Goal: Transaction & Acquisition: Purchase product/service

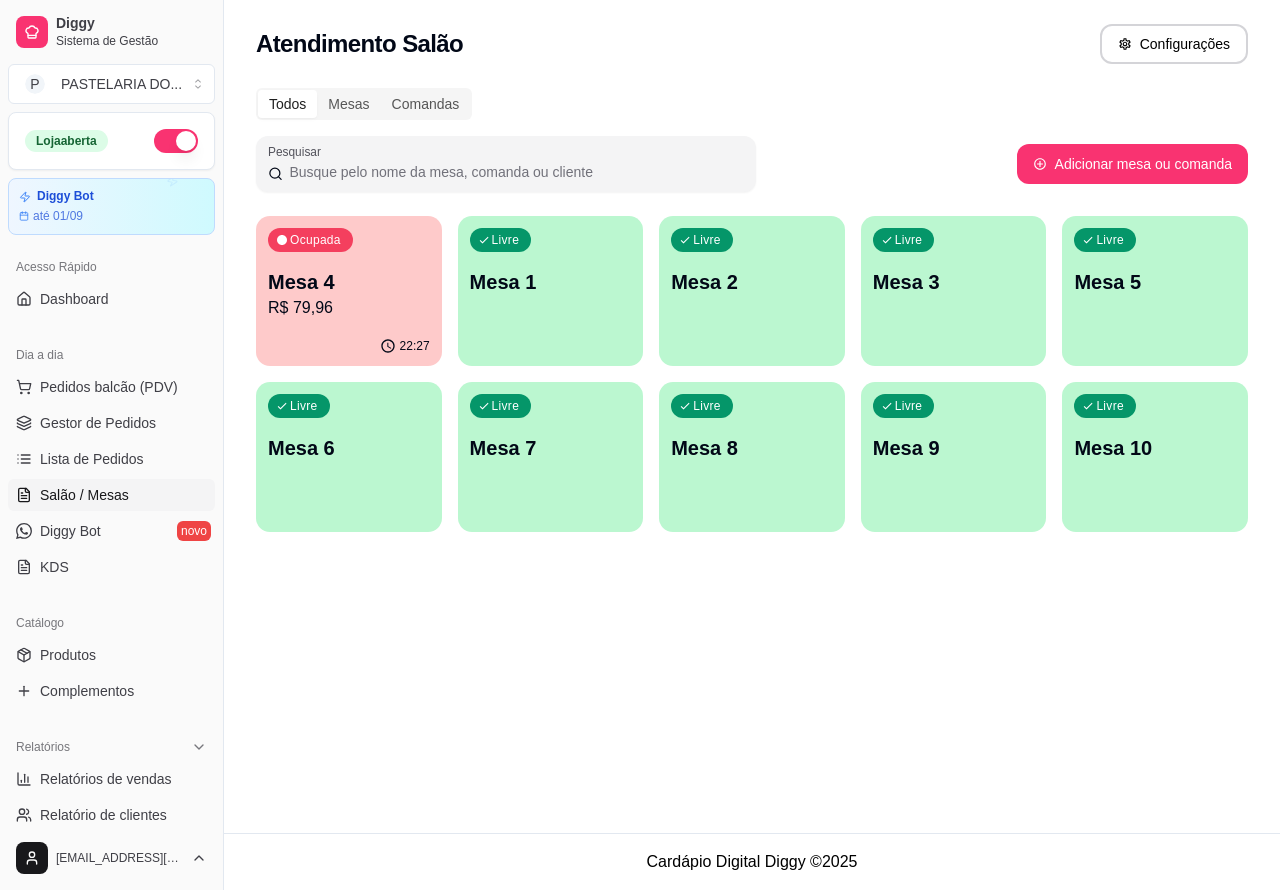
click at [370, 308] on p "R$ 79,96" at bounding box center [349, 308] width 162 height 24
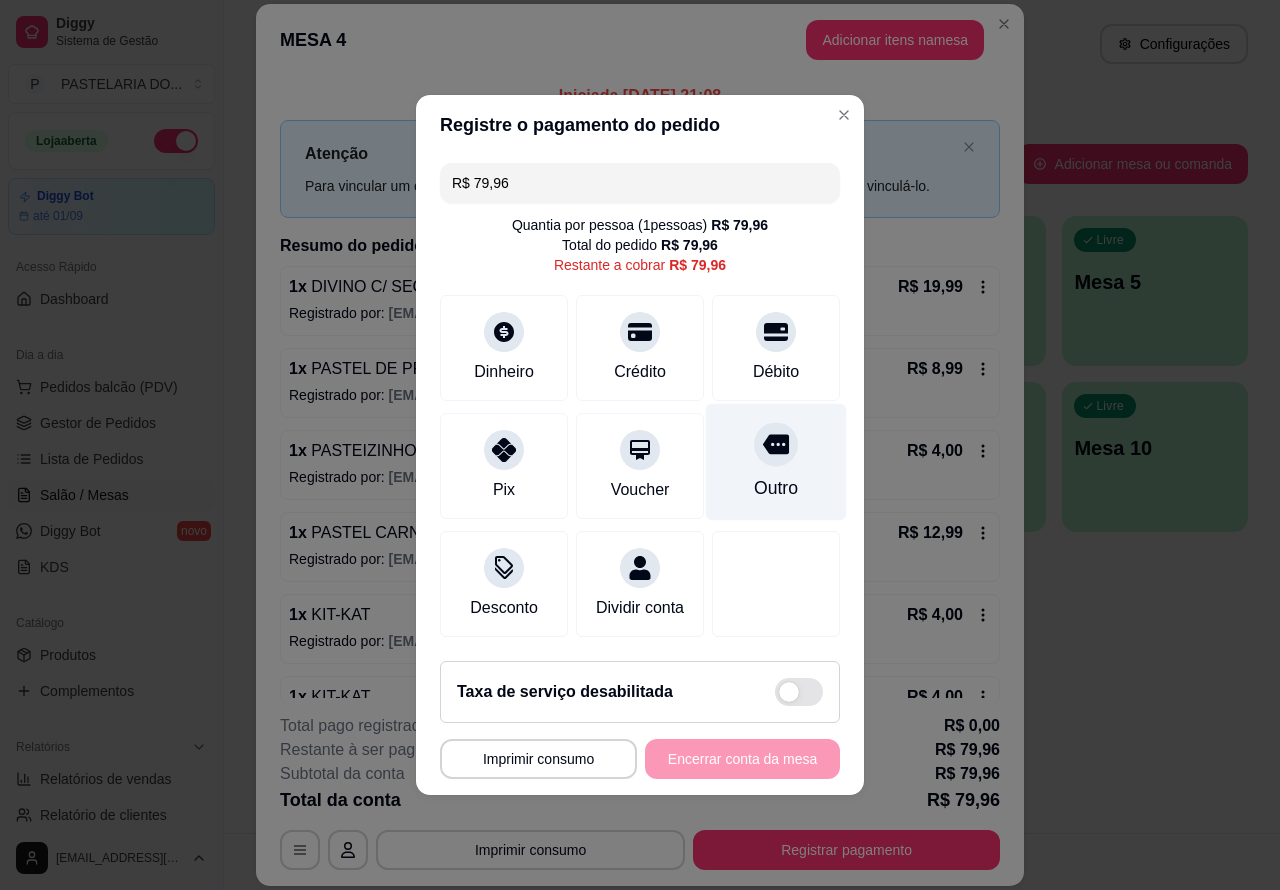
click at [768, 475] on div "Outro" at bounding box center [776, 488] width 44 height 26
type input "R$ 0,00"
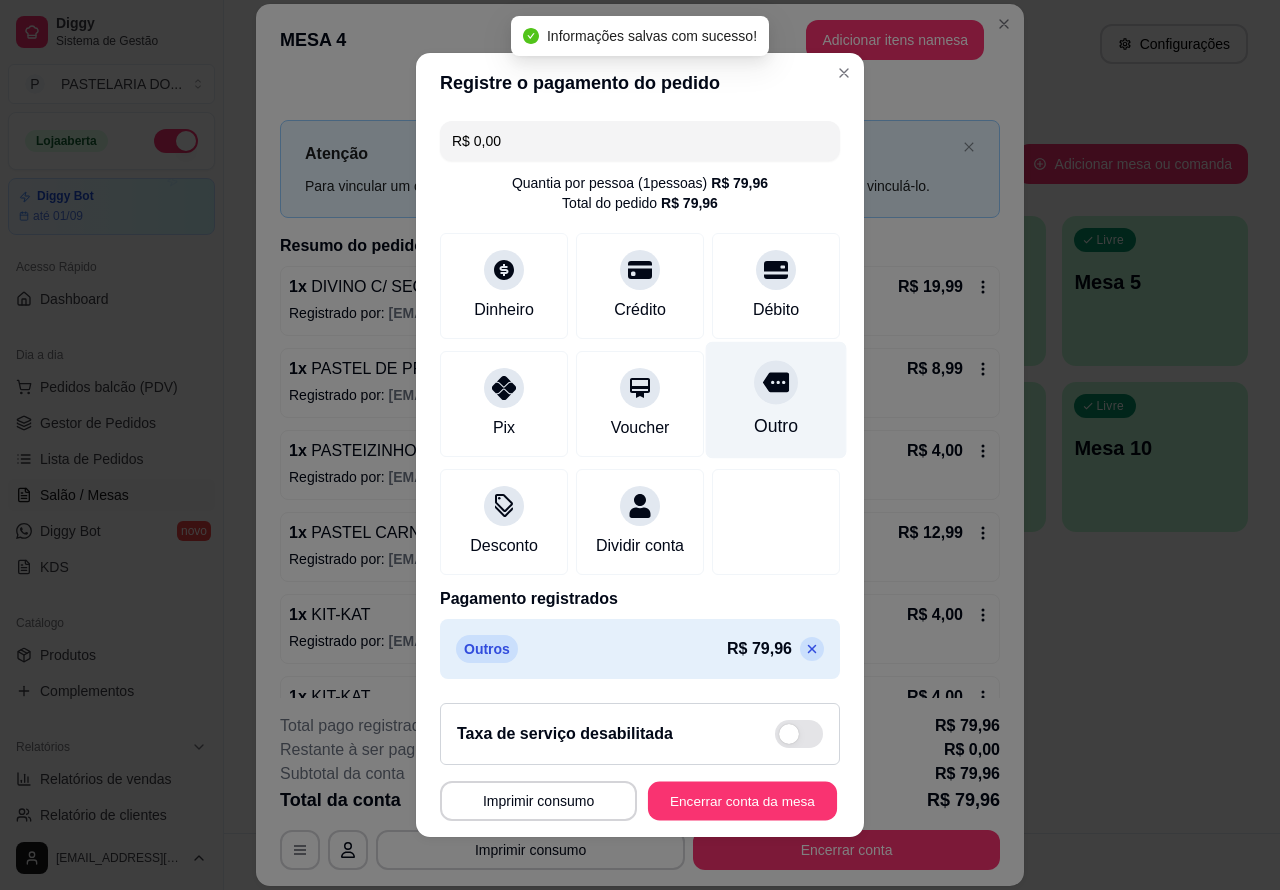
click at [701, 806] on button "Encerrar conta da mesa" at bounding box center [742, 801] width 189 height 39
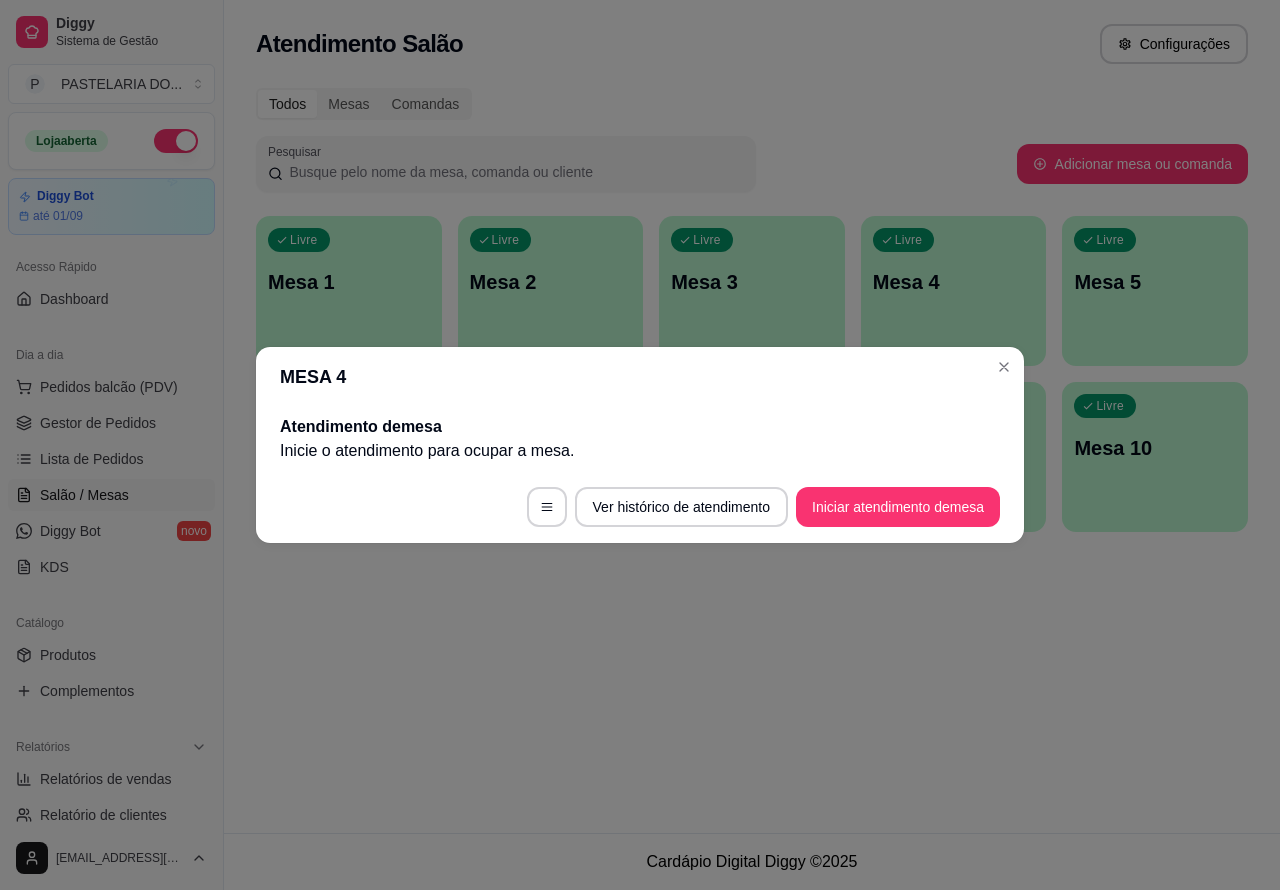
click at [832, 863] on footer "Cardápio Digital Diggy © 2025" at bounding box center [752, 861] width 1056 height 57
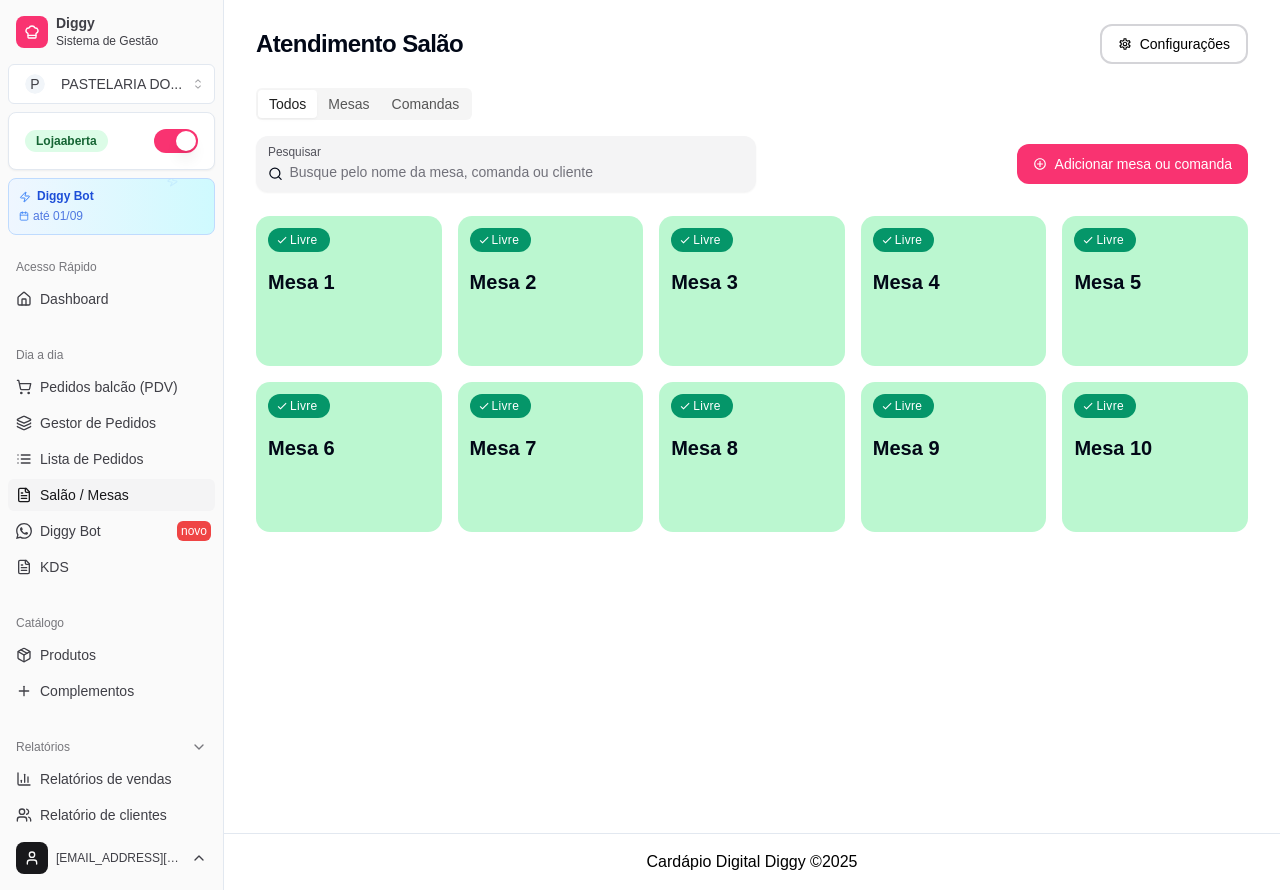
click at [760, 307] on div "Livre Mesa 3" at bounding box center [752, 279] width 186 height 126
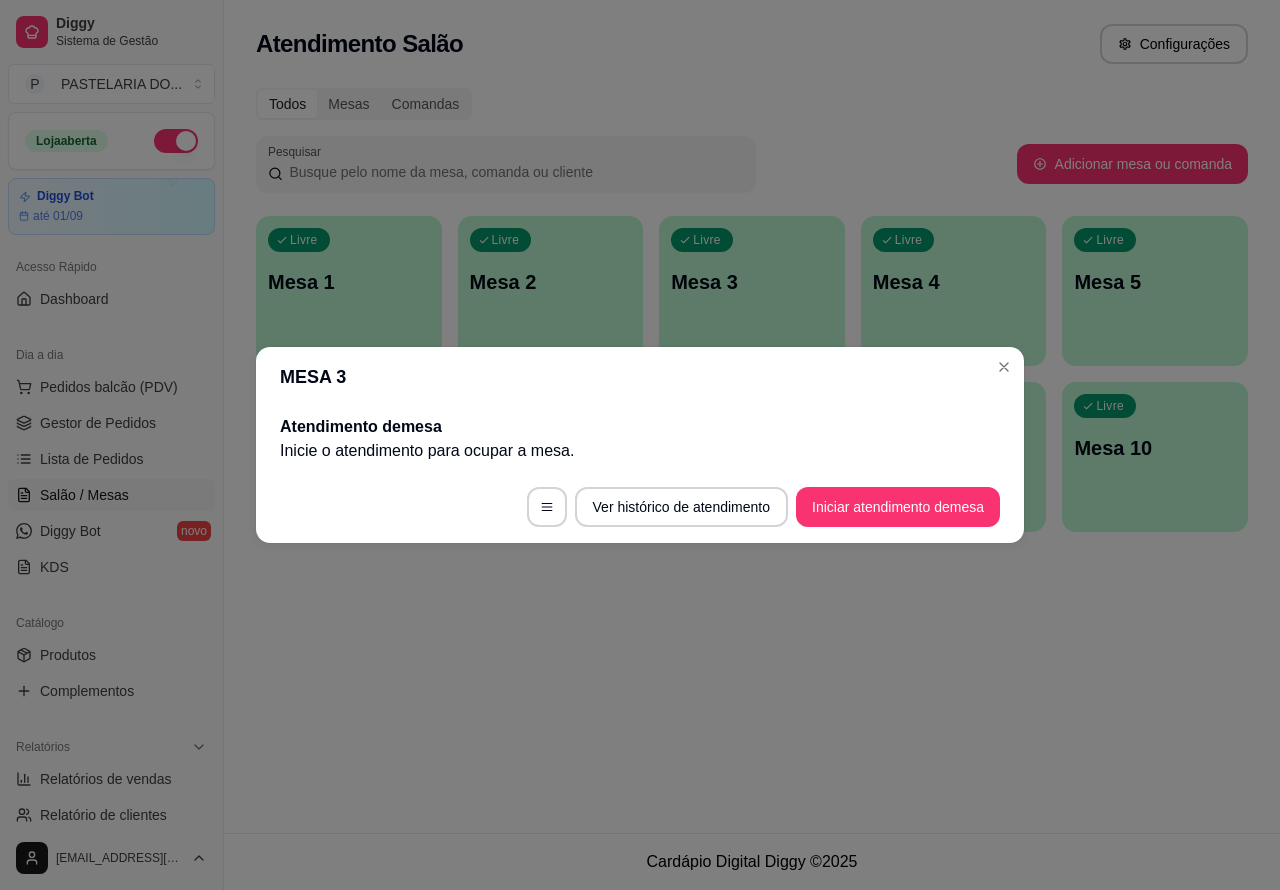
click at [881, 502] on button "Iniciar atendimento de mesa" at bounding box center [898, 507] width 204 height 40
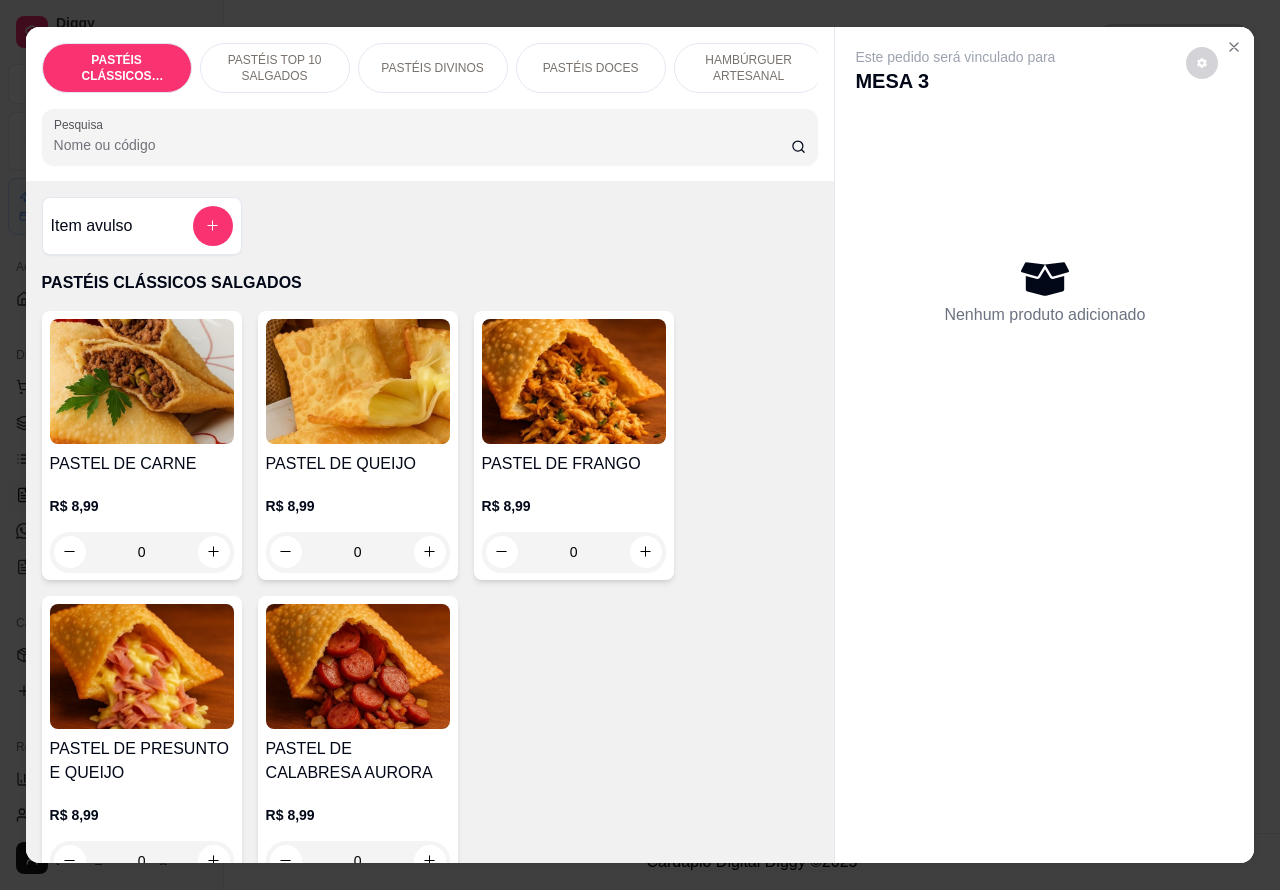
click at [208, 557] on icon "increase-product-quantity" at bounding box center [213, 551] width 11 height 11
type input "1"
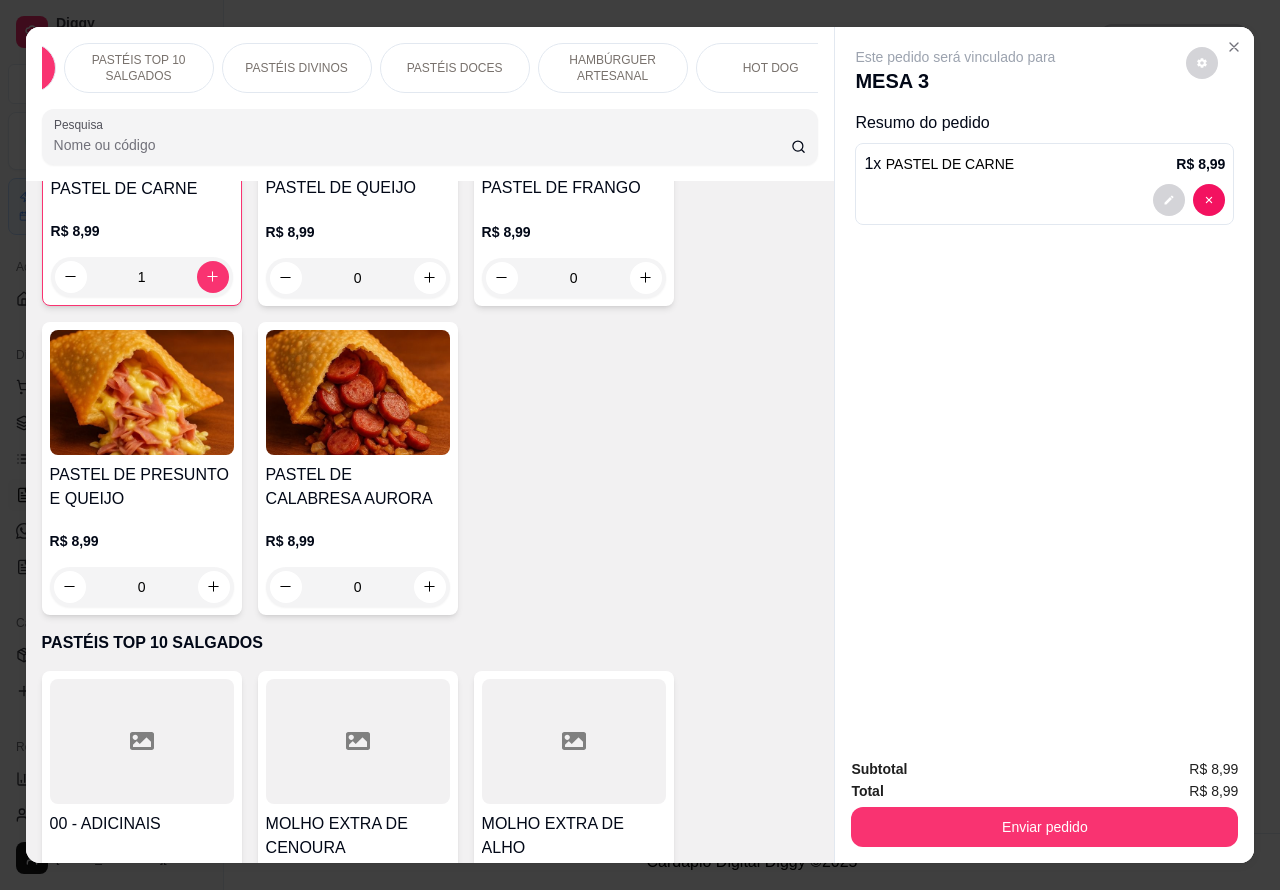
scroll to position [0, 173]
click at [732, 60] on p "HOT DOG" at bounding box center [734, 68] width 56 height 16
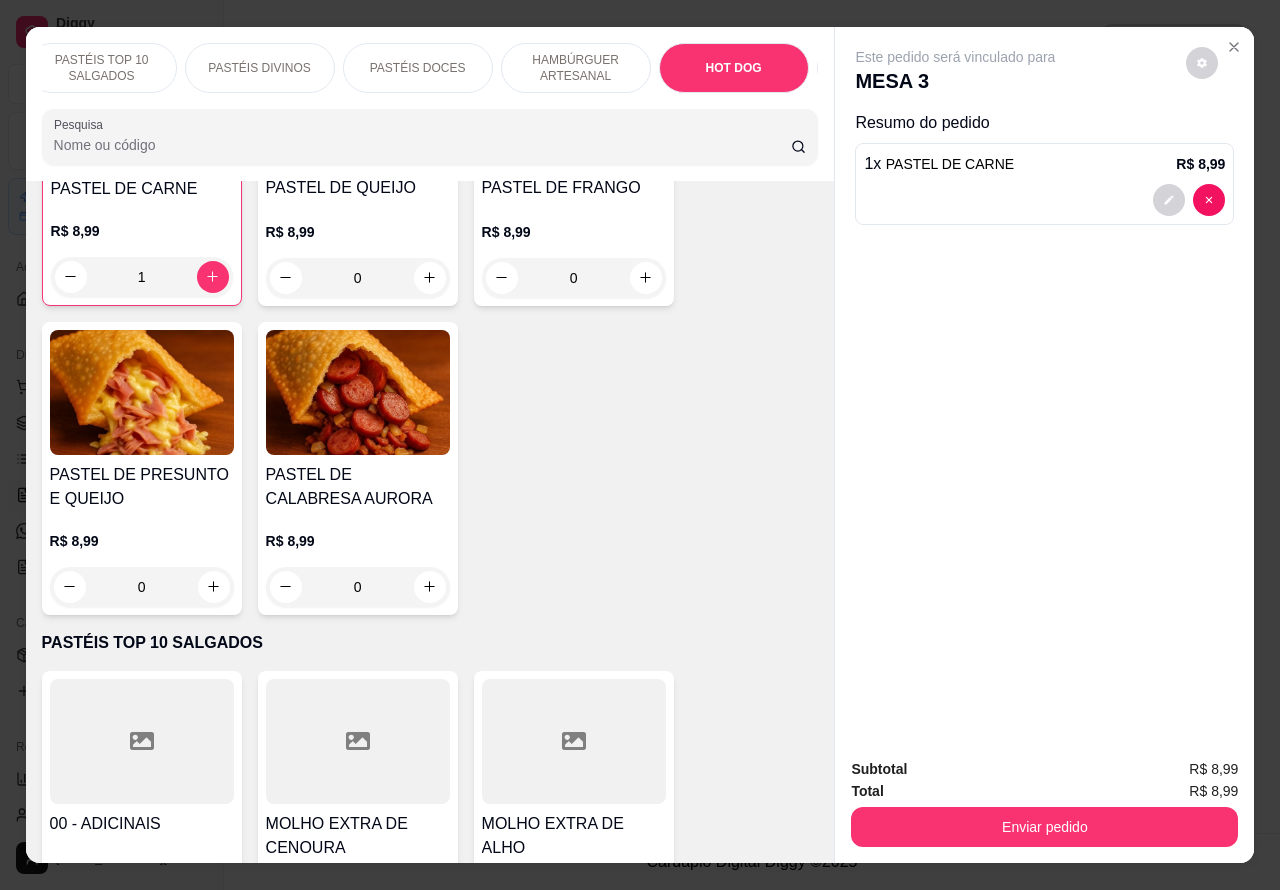
scroll to position [46, 0]
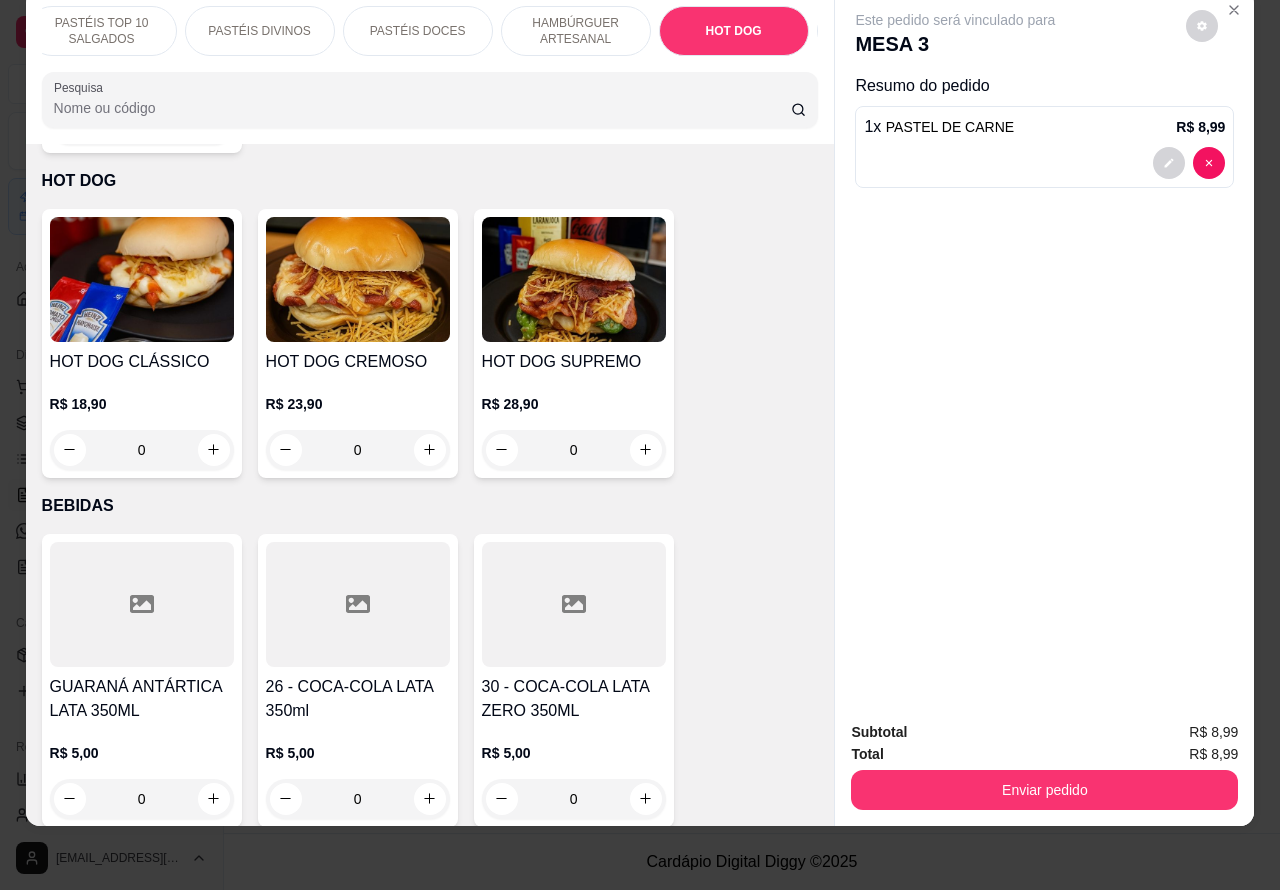
click at [223, 430] on div "0" at bounding box center [142, 450] width 184 height 40
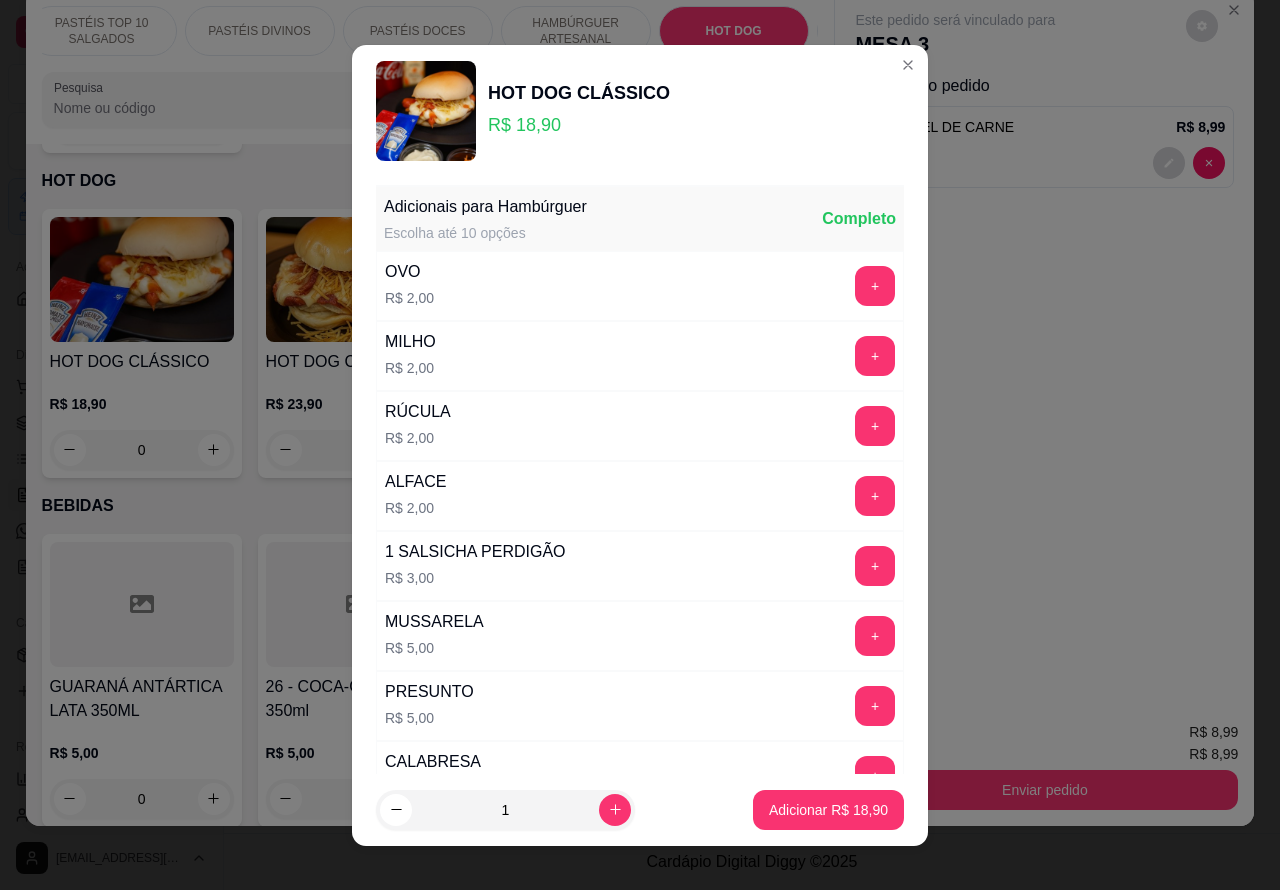
click at [775, 806] on p "Adicionar R$ 18,90" at bounding box center [828, 810] width 119 height 20
type input "1"
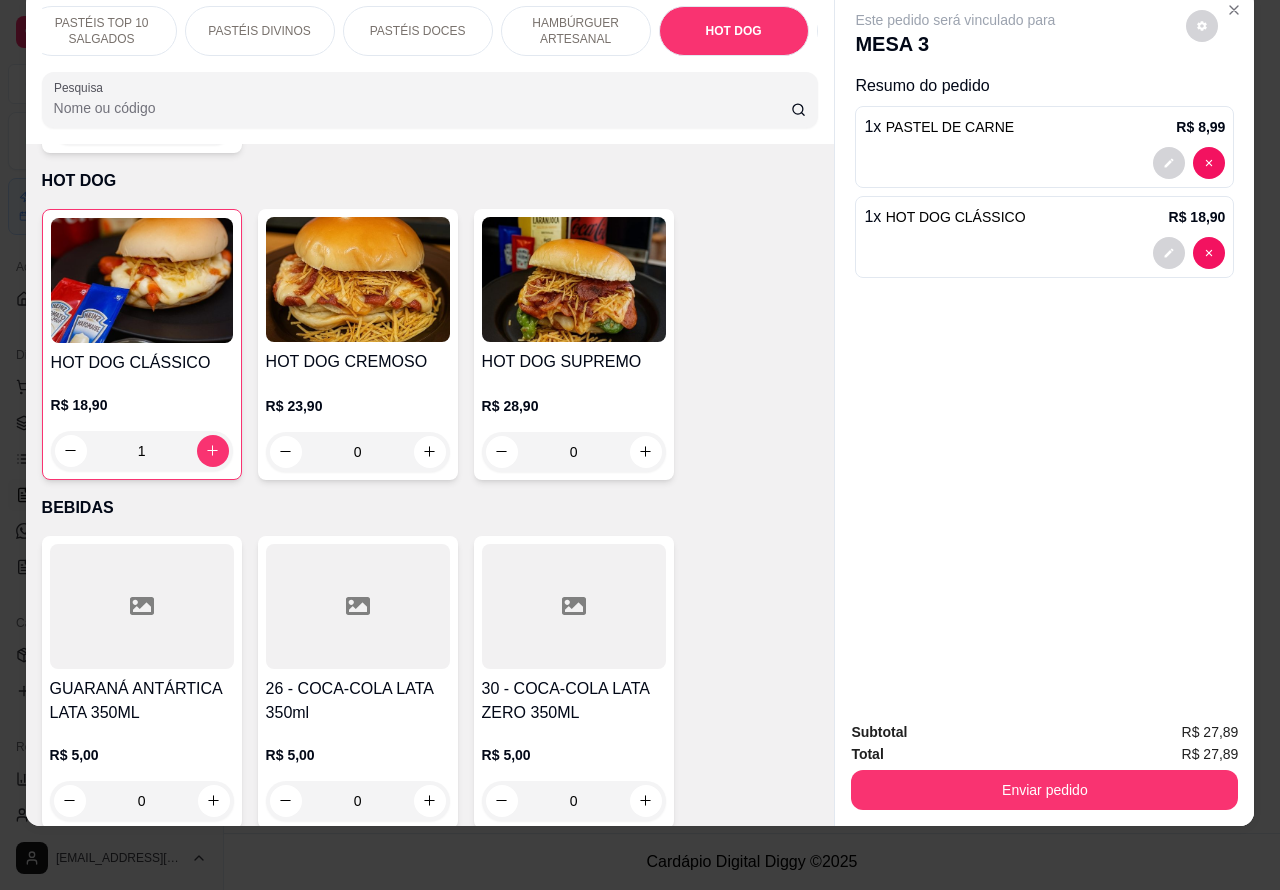
click at [973, 770] on button "Enviar pedido" at bounding box center [1044, 790] width 387 height 40
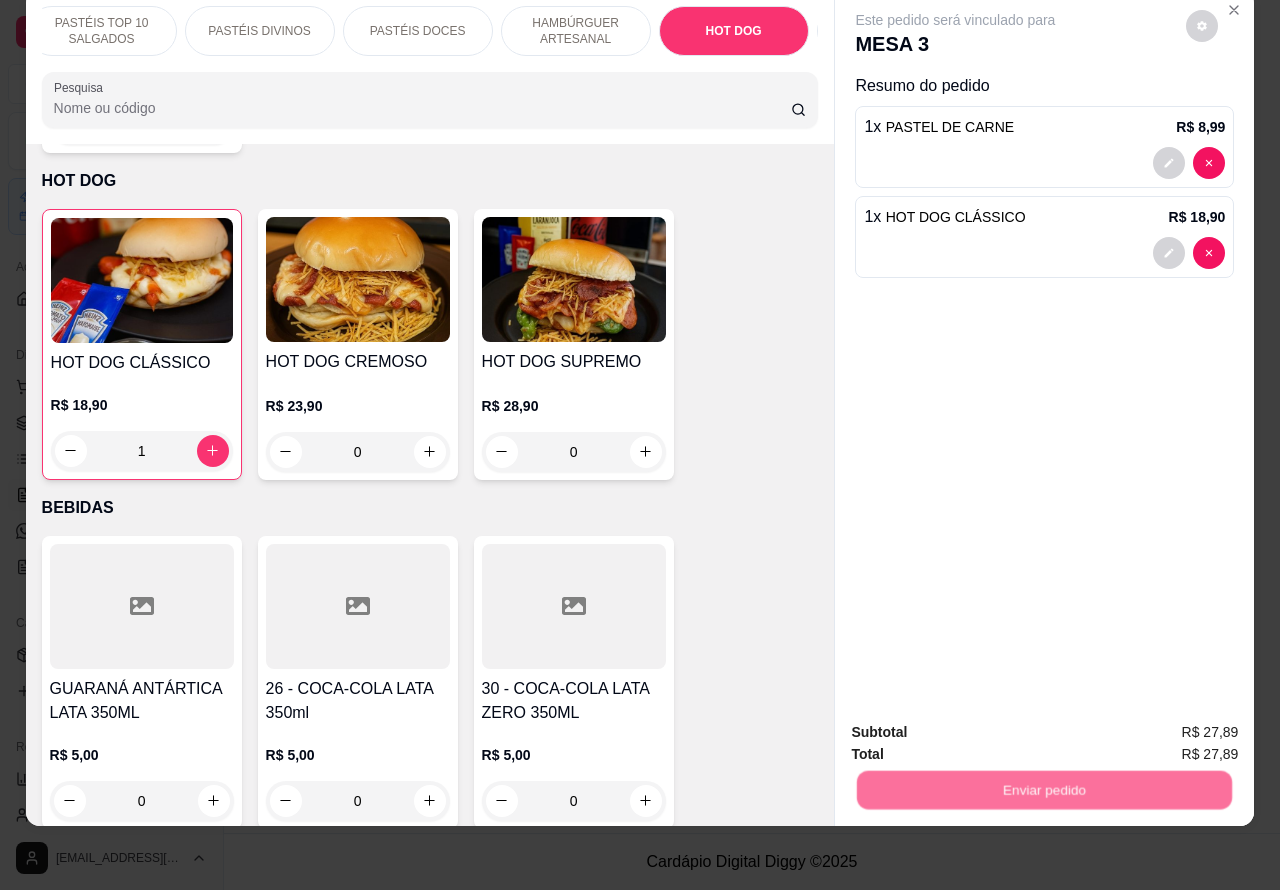
click at [918, 723] on button "Não registrar e enviar pedido" at bounding box center [977, 723] width 208 height 38
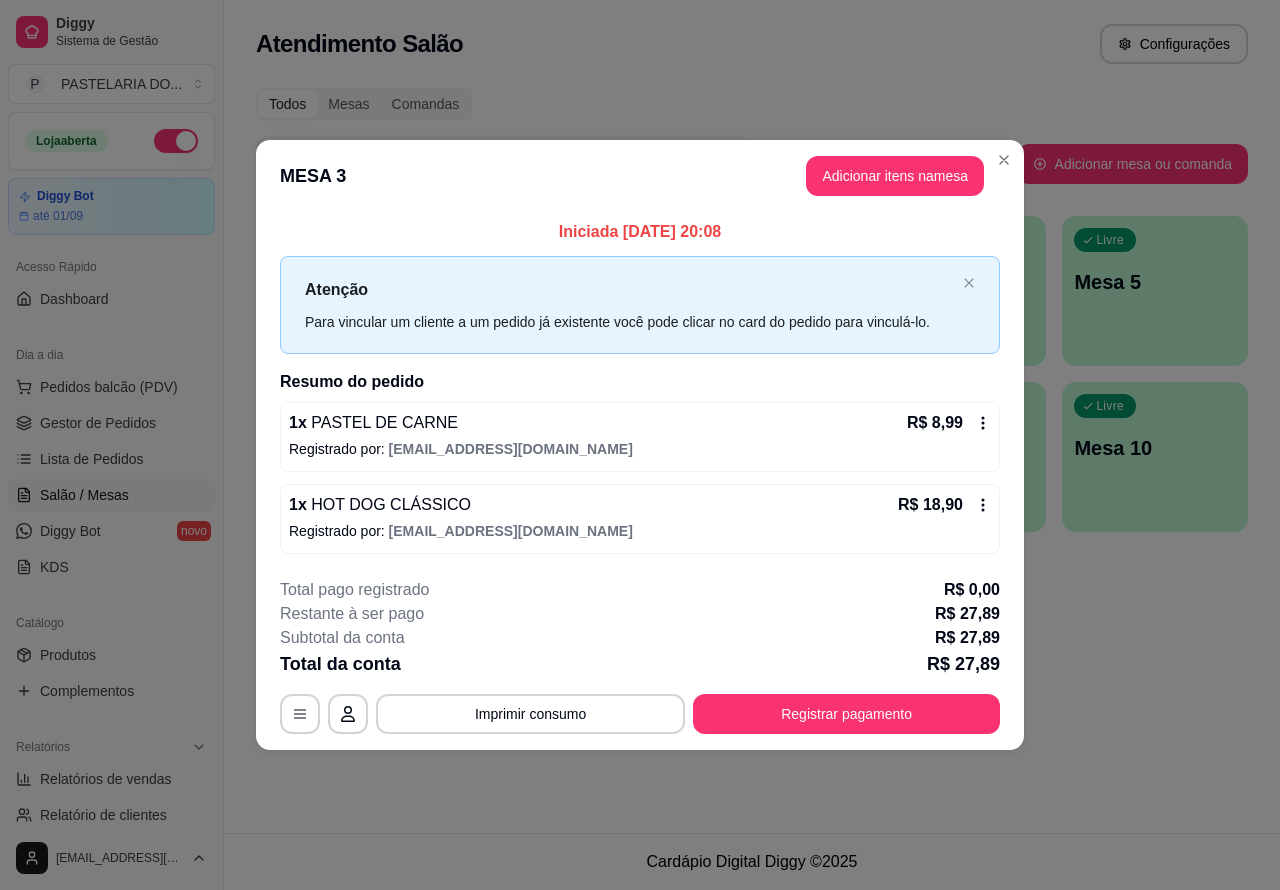
click at [1000, 153] on div "Pesquisar" at bounding box center [636, 164] width 761 height 56
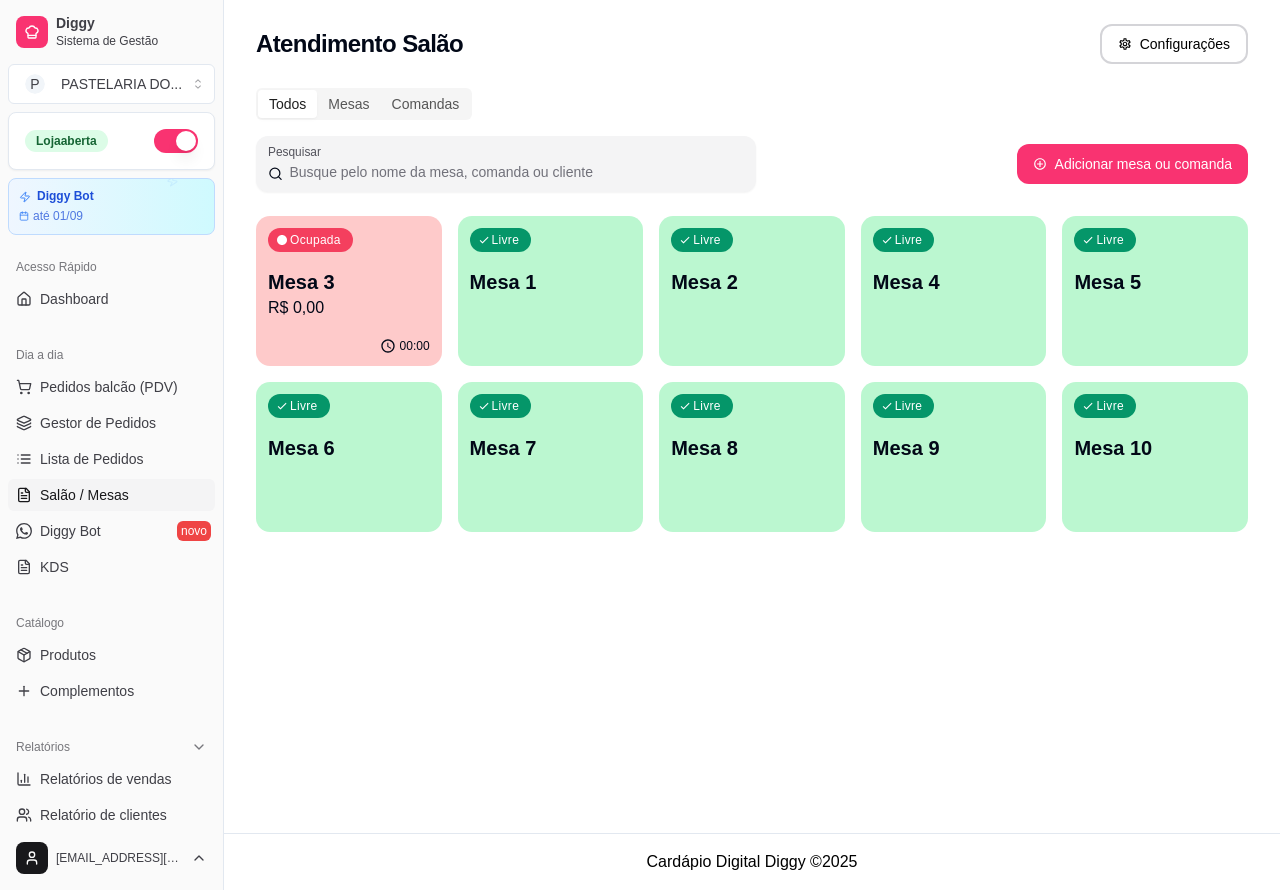
click at [378, 308] on p "R$ 0,00" at bounding box center [349, 308] width 162 height 24
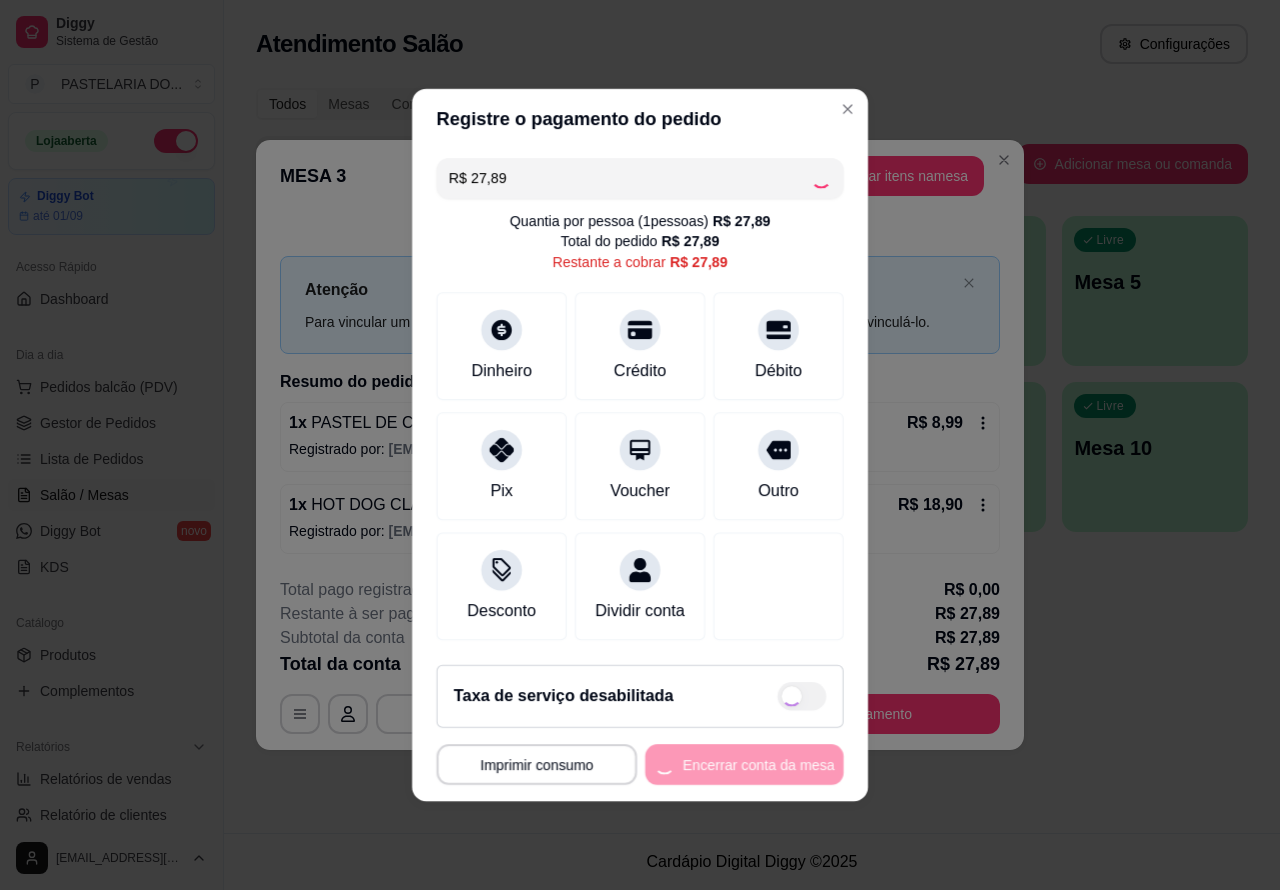
scroll to position [11, 0]
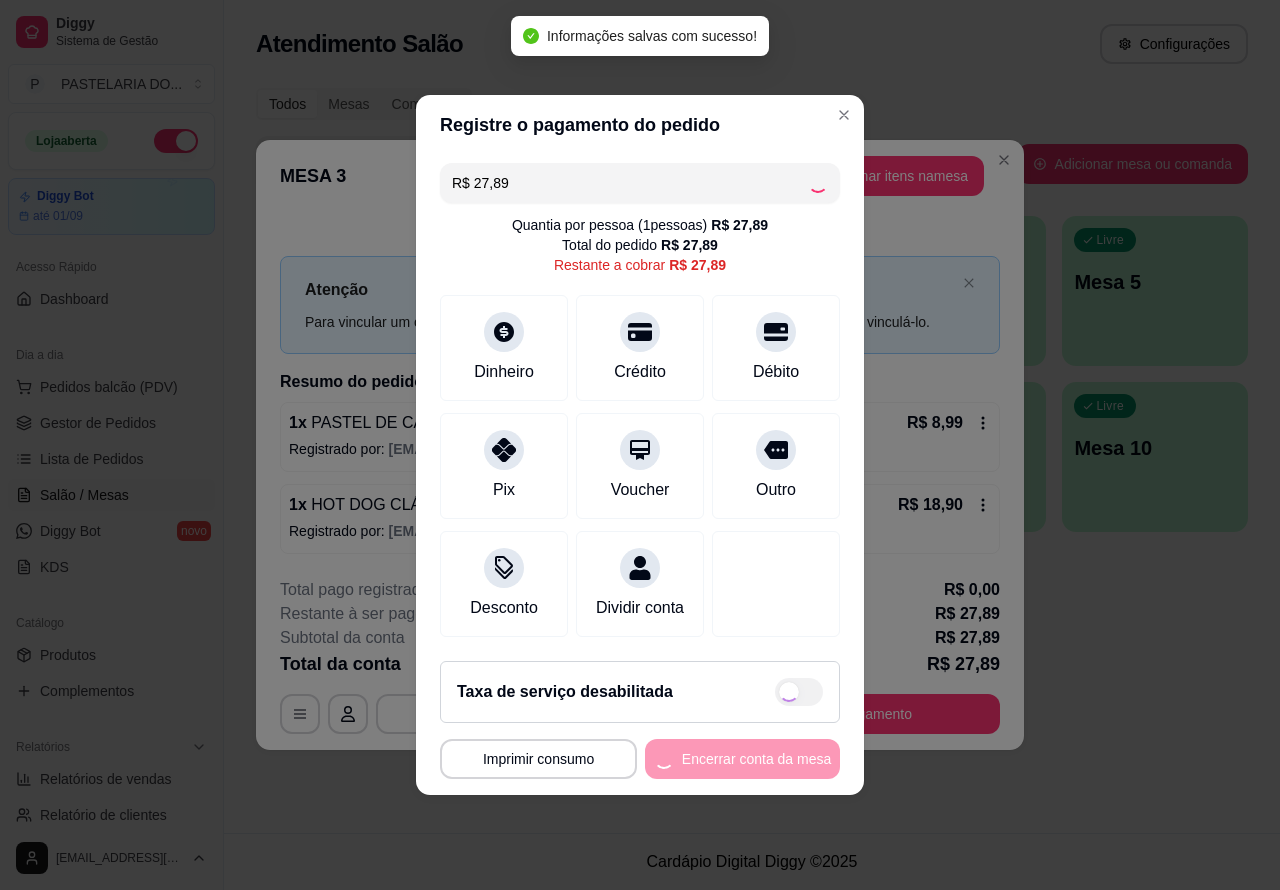
checkbox input "true"
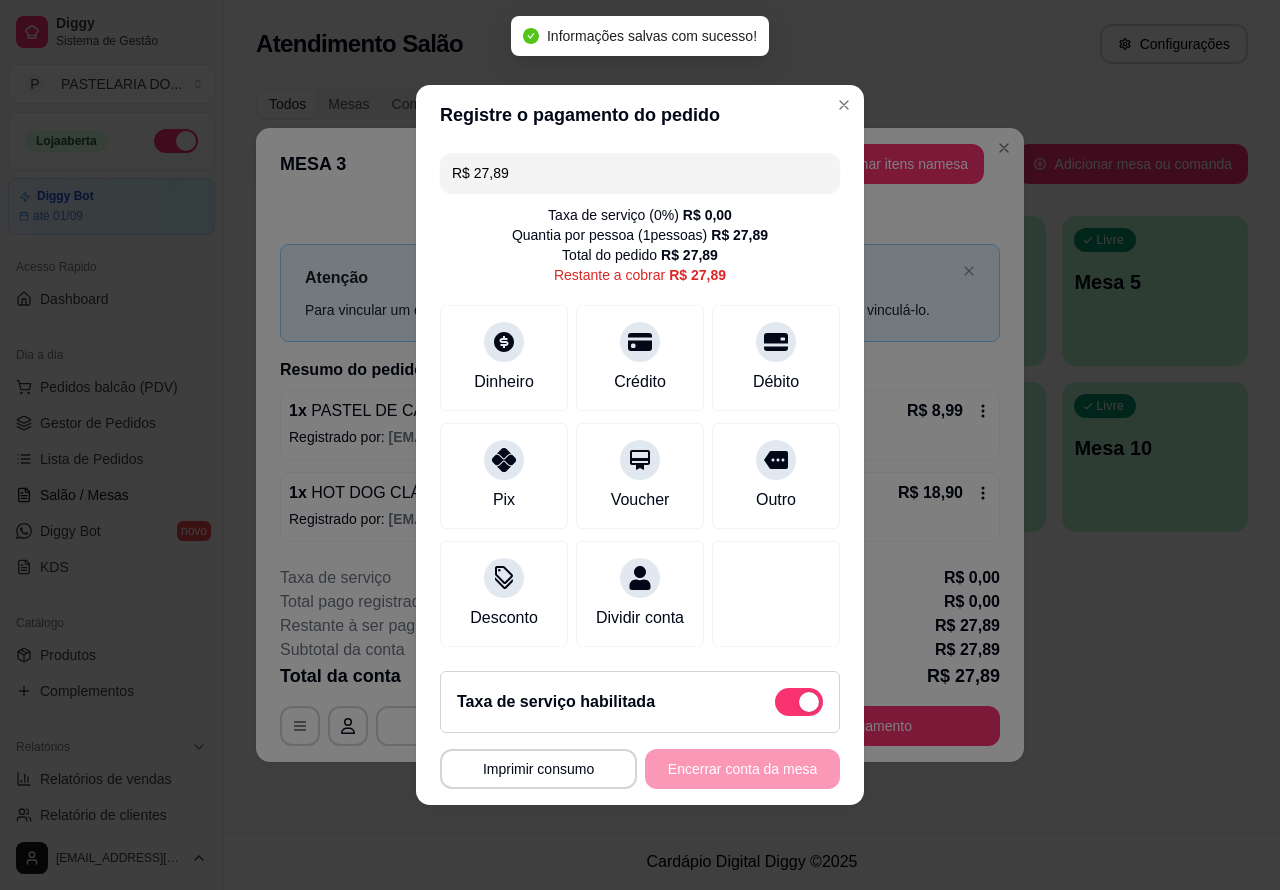
click at [1136, 592] on div "**********" at bounding box center [640, 445] width 1280 height 890
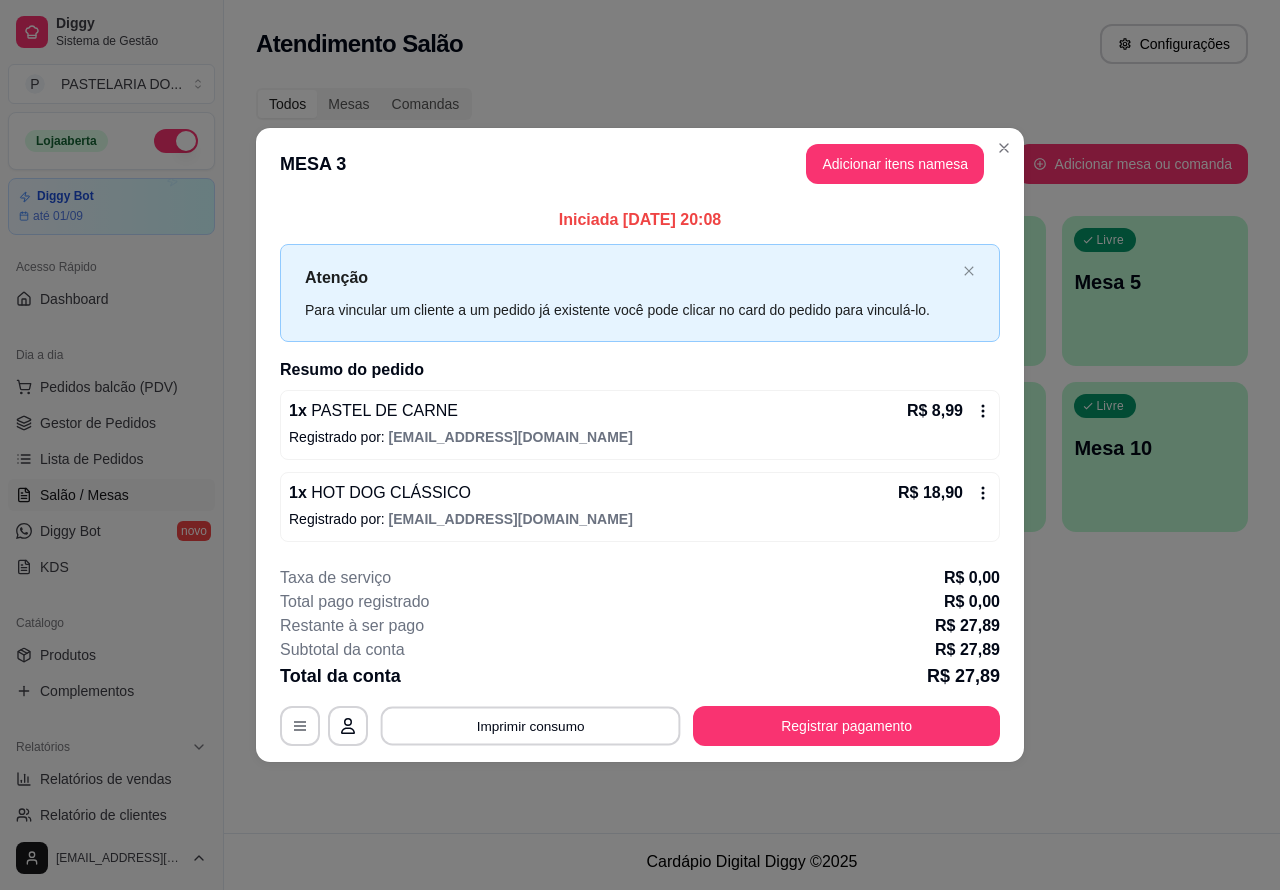
click at [536, 706] on button "Imprimir consumo" at bounding box center [531, 725] width 300 height 39
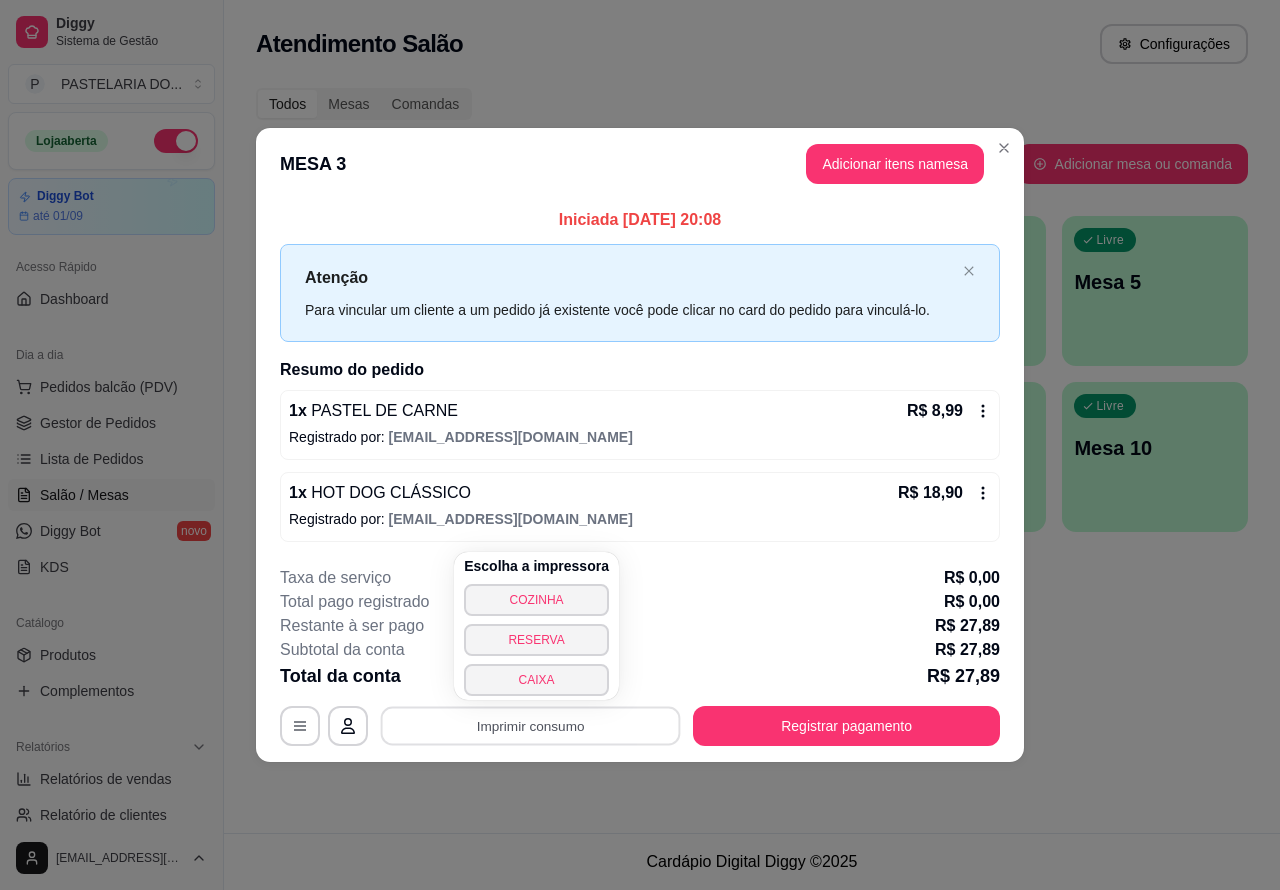
click at [570, 595] on button "COZINHA" at bounding box center [536, 600] width 145 height 32
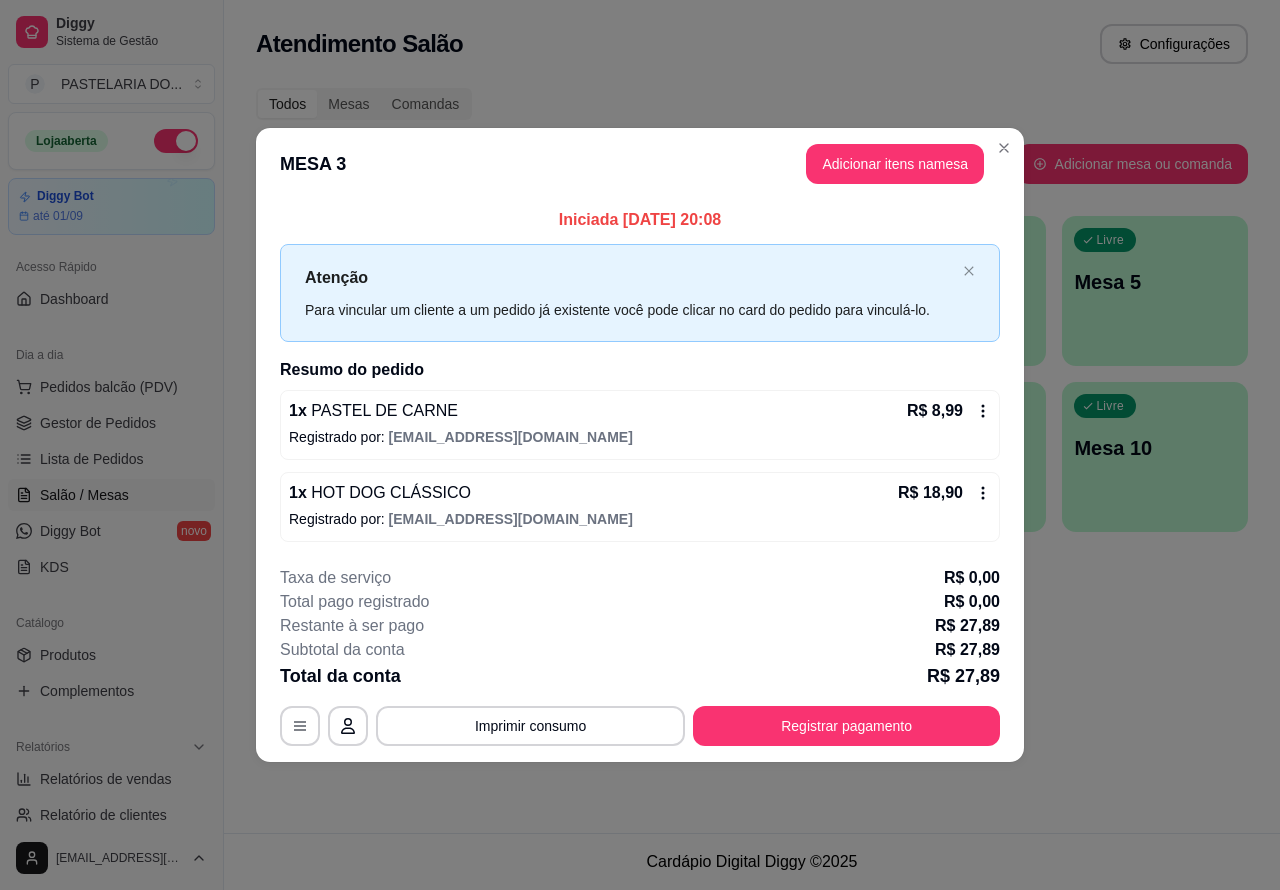
click at [1130, 683] on div "Atendimento Salão Configurações Todos Mesas Comandas Pesquisar Adicionar mesa o…" at bounding box center [752, 416] width 1056 height 833
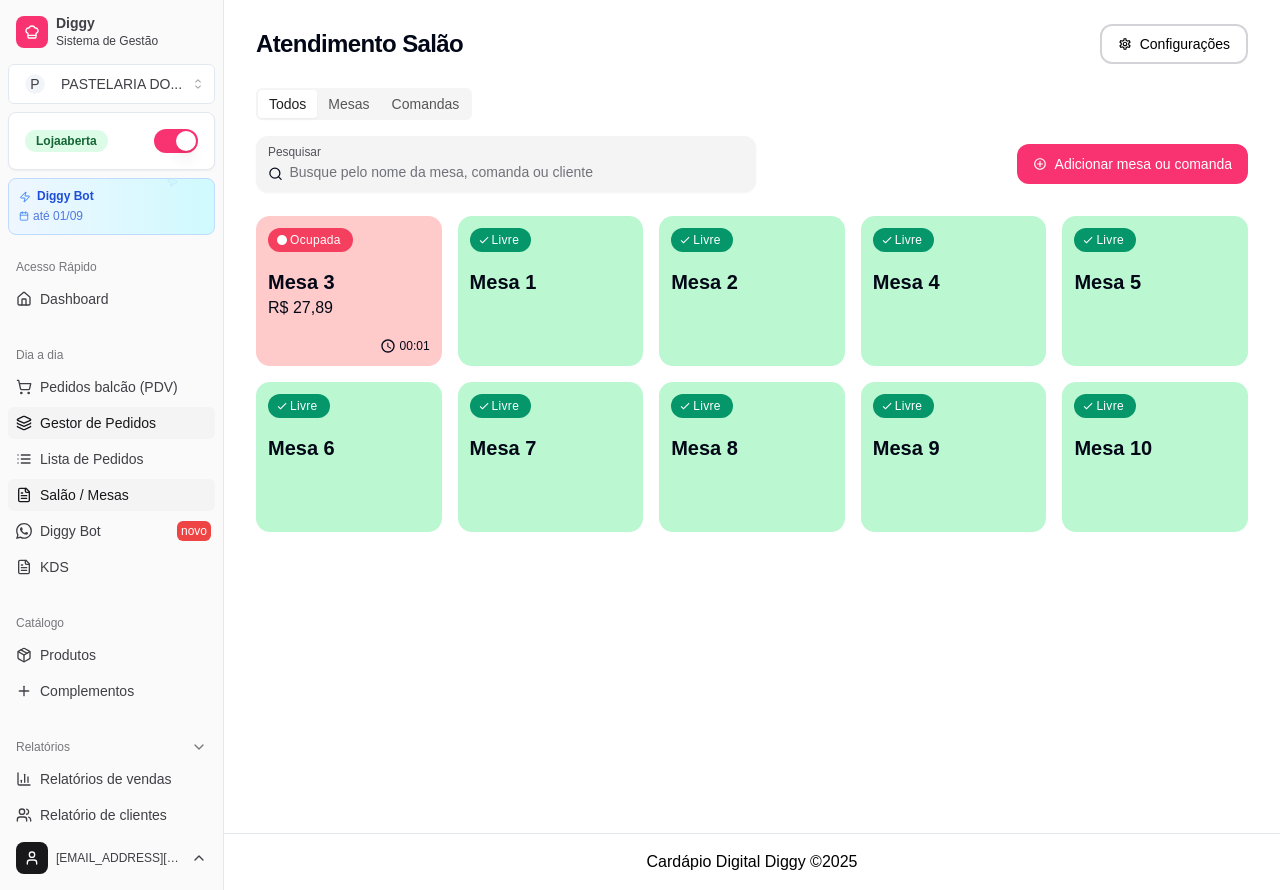
click at [115, 431] on span "Gestor de Pedidos" at bounding box center [98, 423] width 116 height 20
click at [132, 465] on span "Lista de Pedidos" at bounding box center [92, 459] width 104 height 20
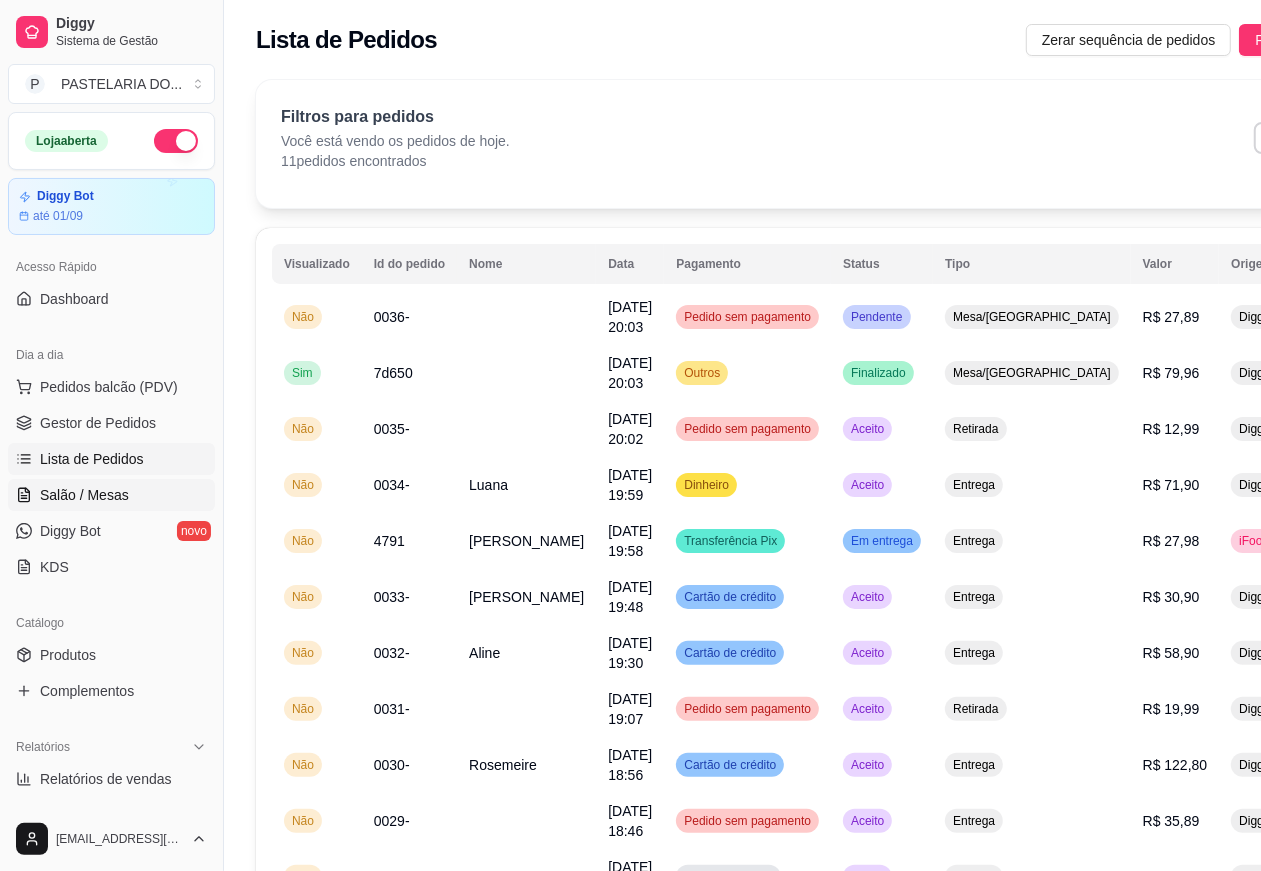
click at [111, 480] on link "Salão / Mesas" at bounding box center [111, 495] width 207 height 32
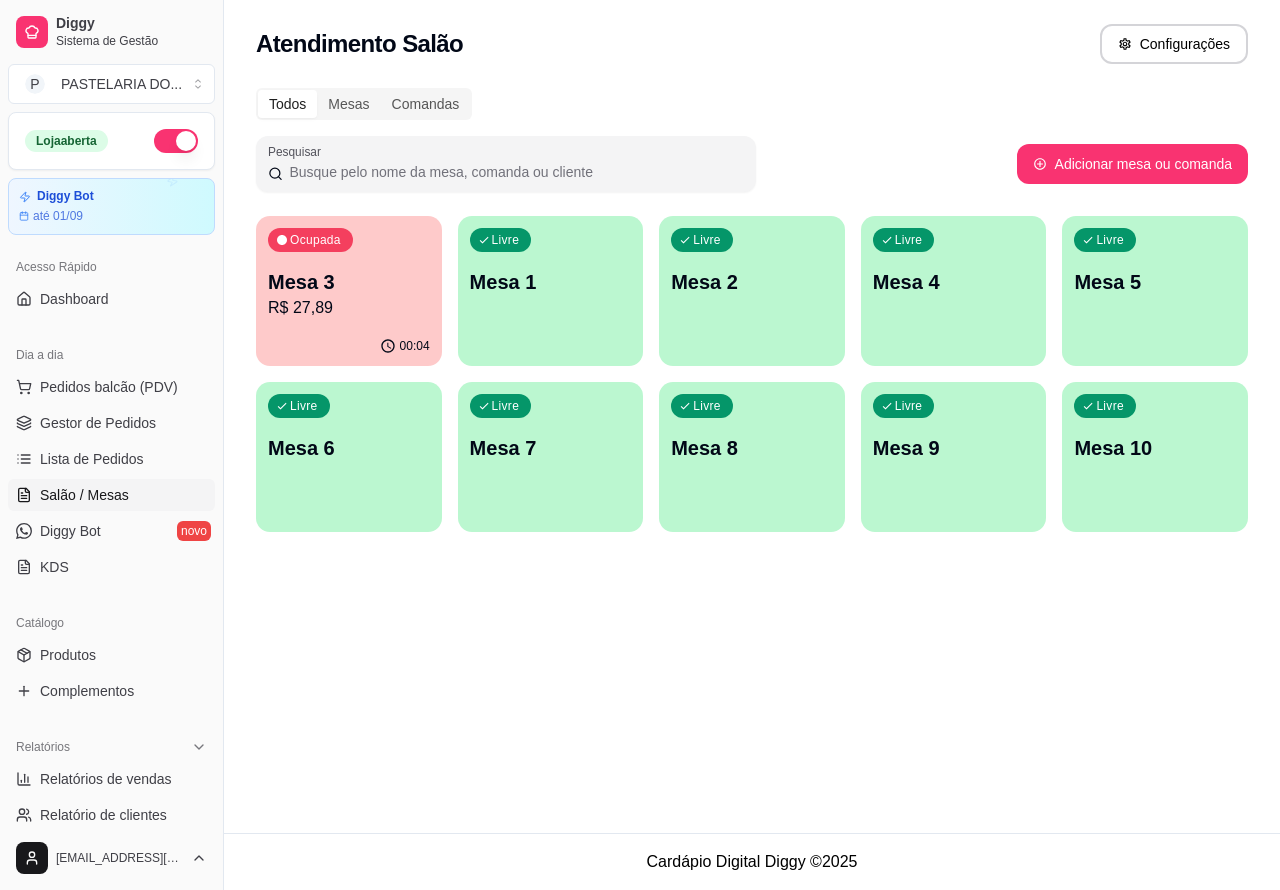
click at [548, 301] on div "Livre Mesa 1" at bounding box center [551, 279] width 186 height 126
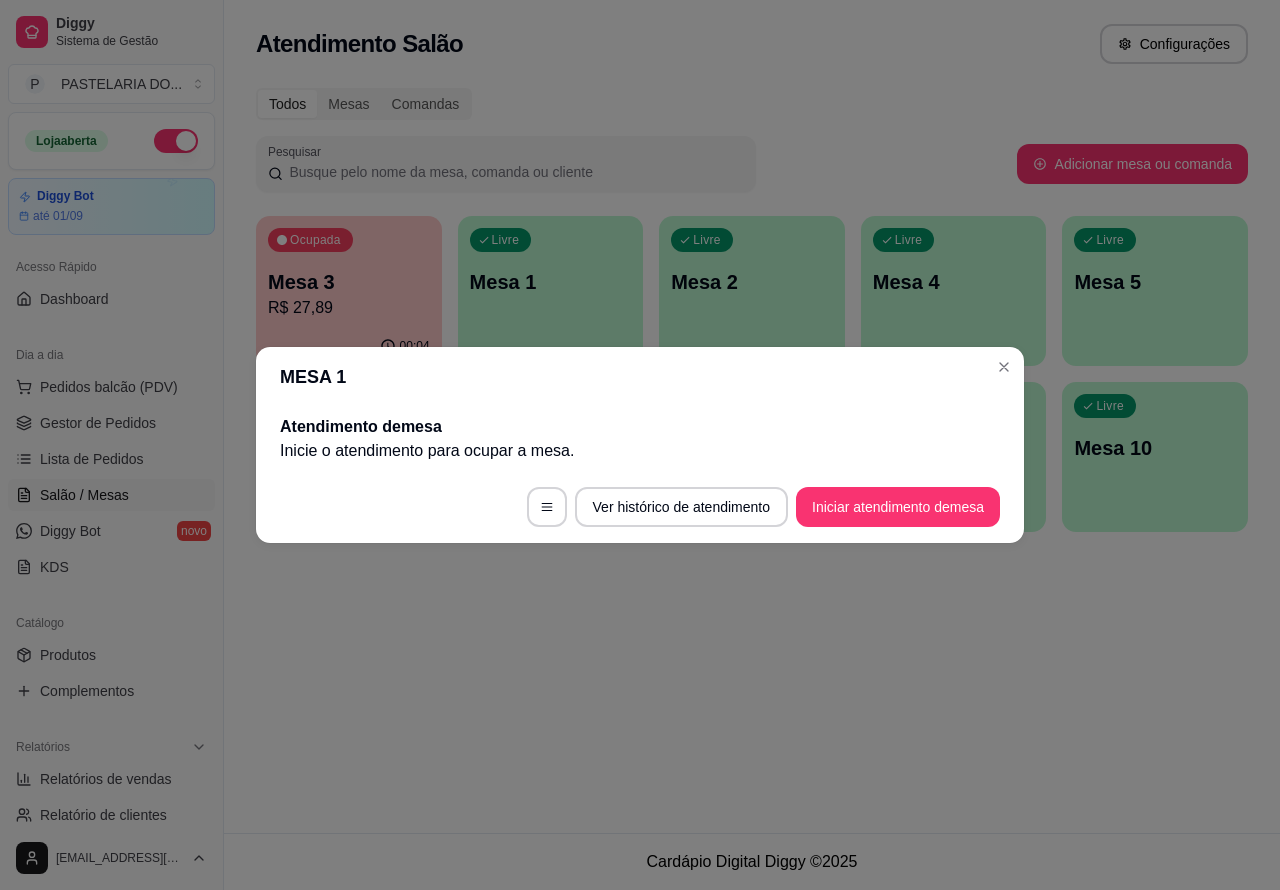
click at [878, 503] on button "Iniciar atendimento de mesa" at bounding box center [898, 507] width 204 height 40
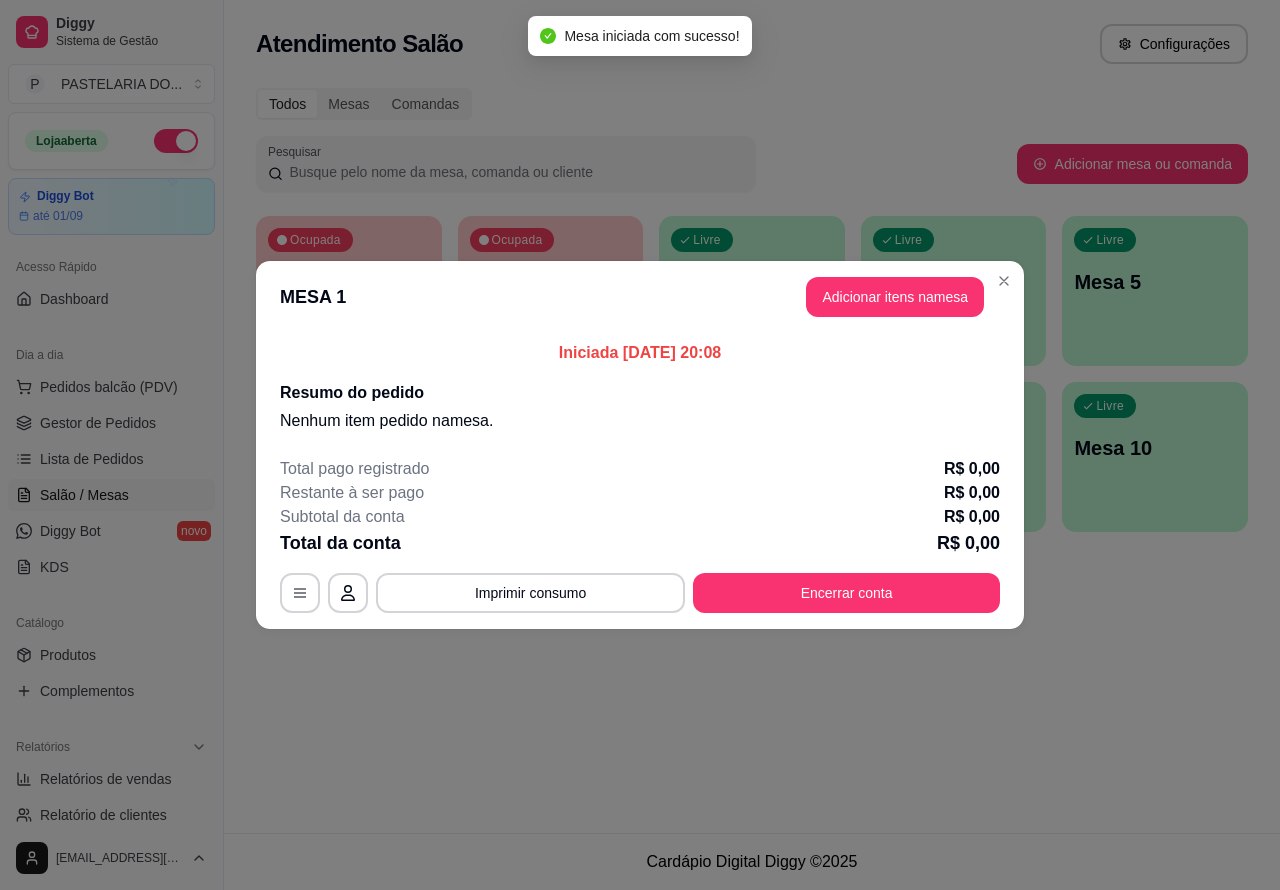
click at [898, 296] on div "Nenhum produto adicionado" at bounding box center [1057, 286] width 390 height 404
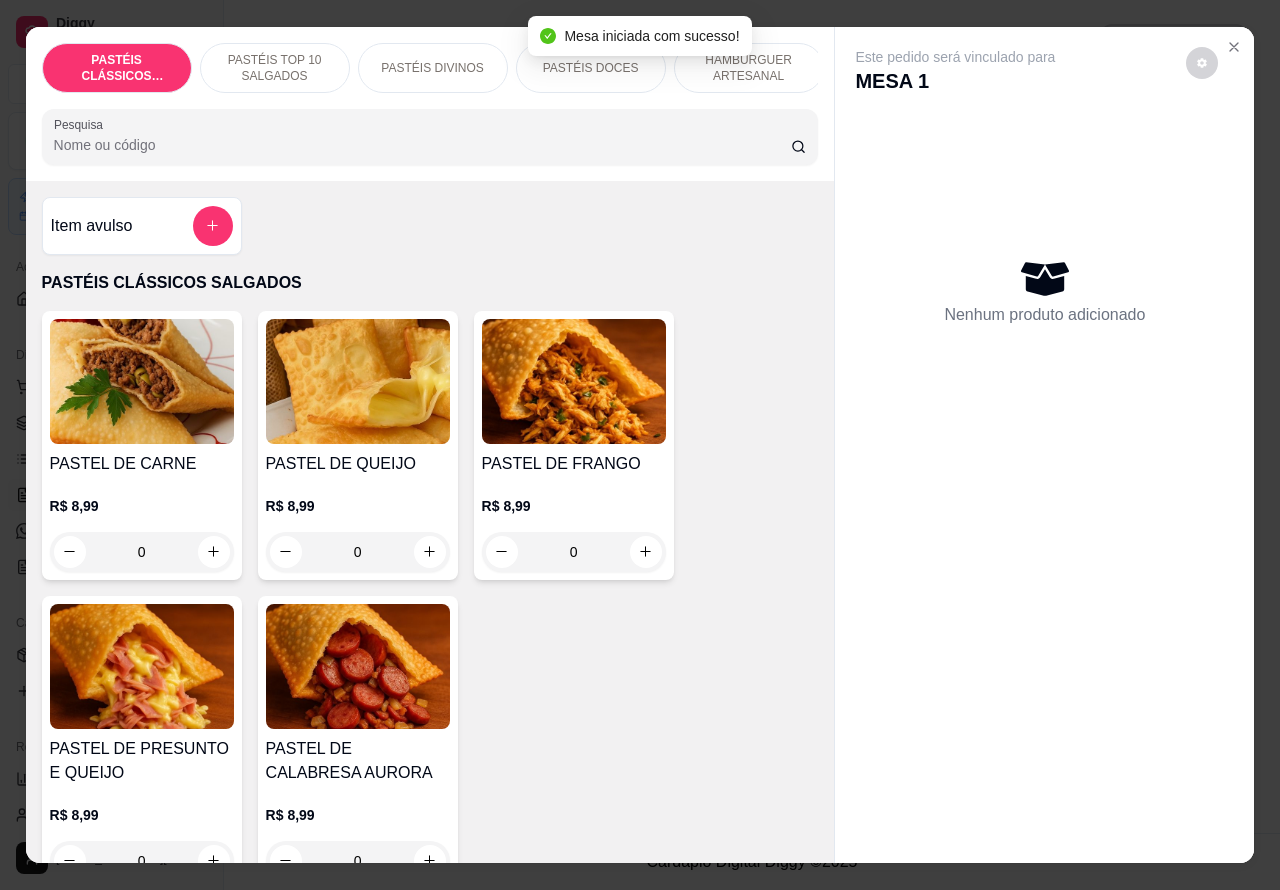
click at [763, 65] on p "HAMBÚRGUER ARTESANAL" at bounding box center [749, 68] width 116 height 32
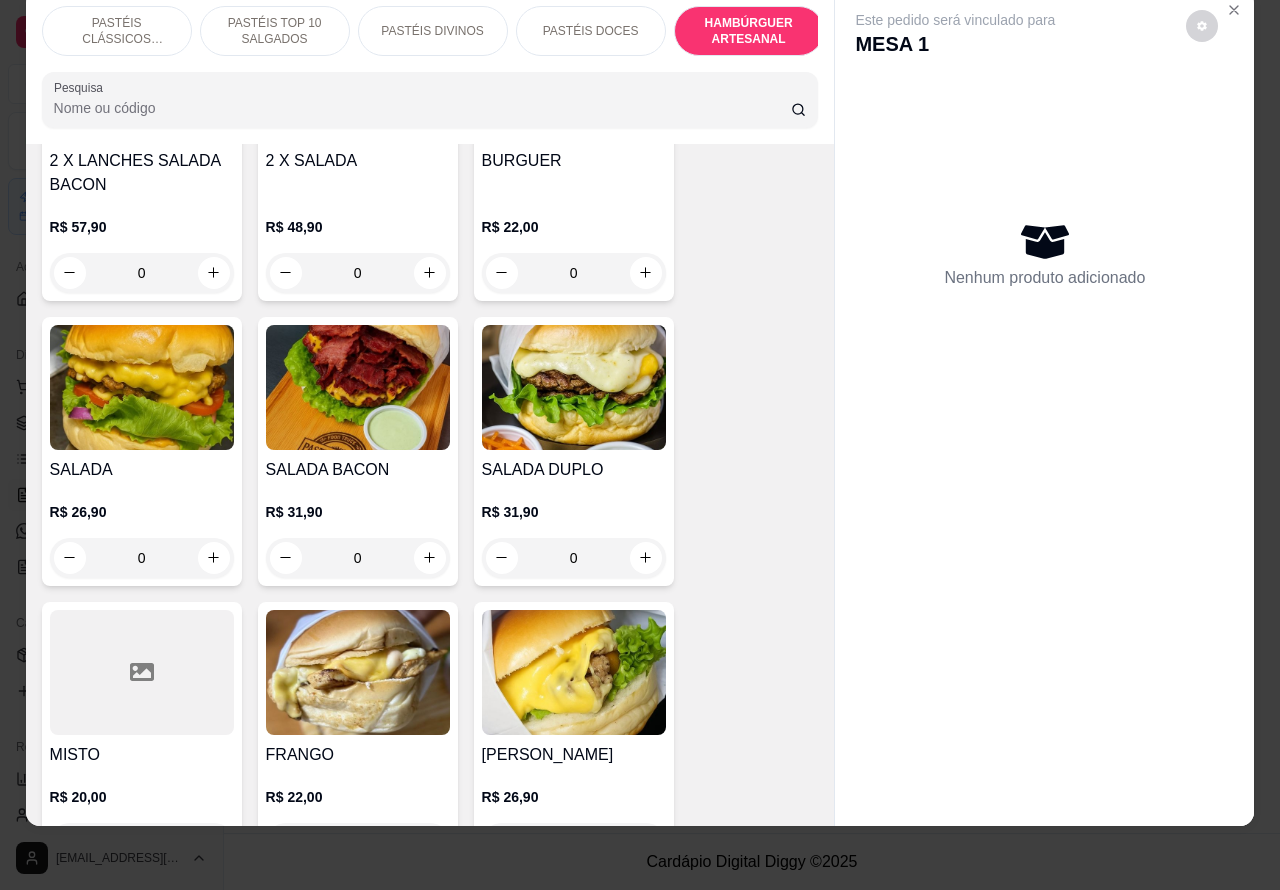
scroll to position [4735, 0]
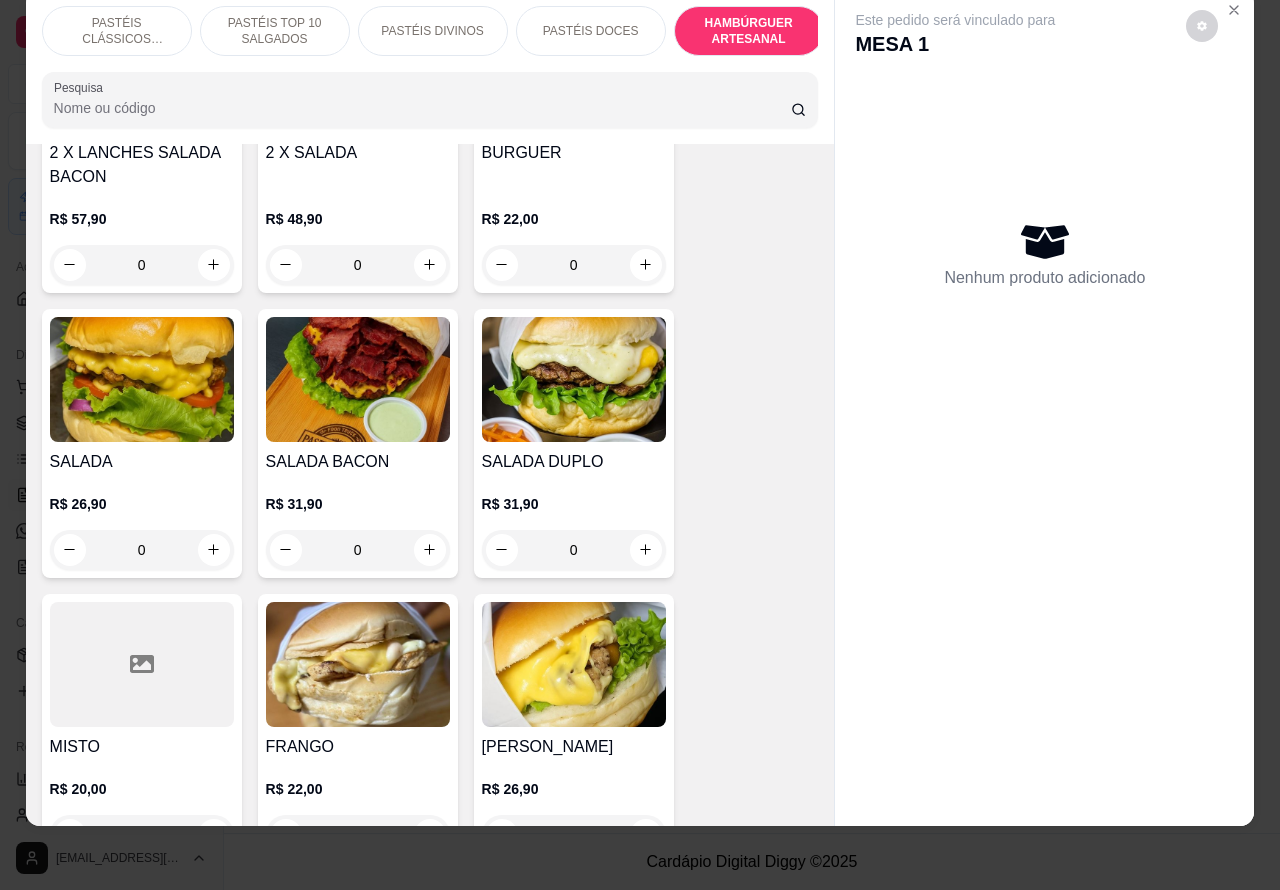
click at [193, 530] on div "0" at bounding box center [142, 550] width 184 height 40
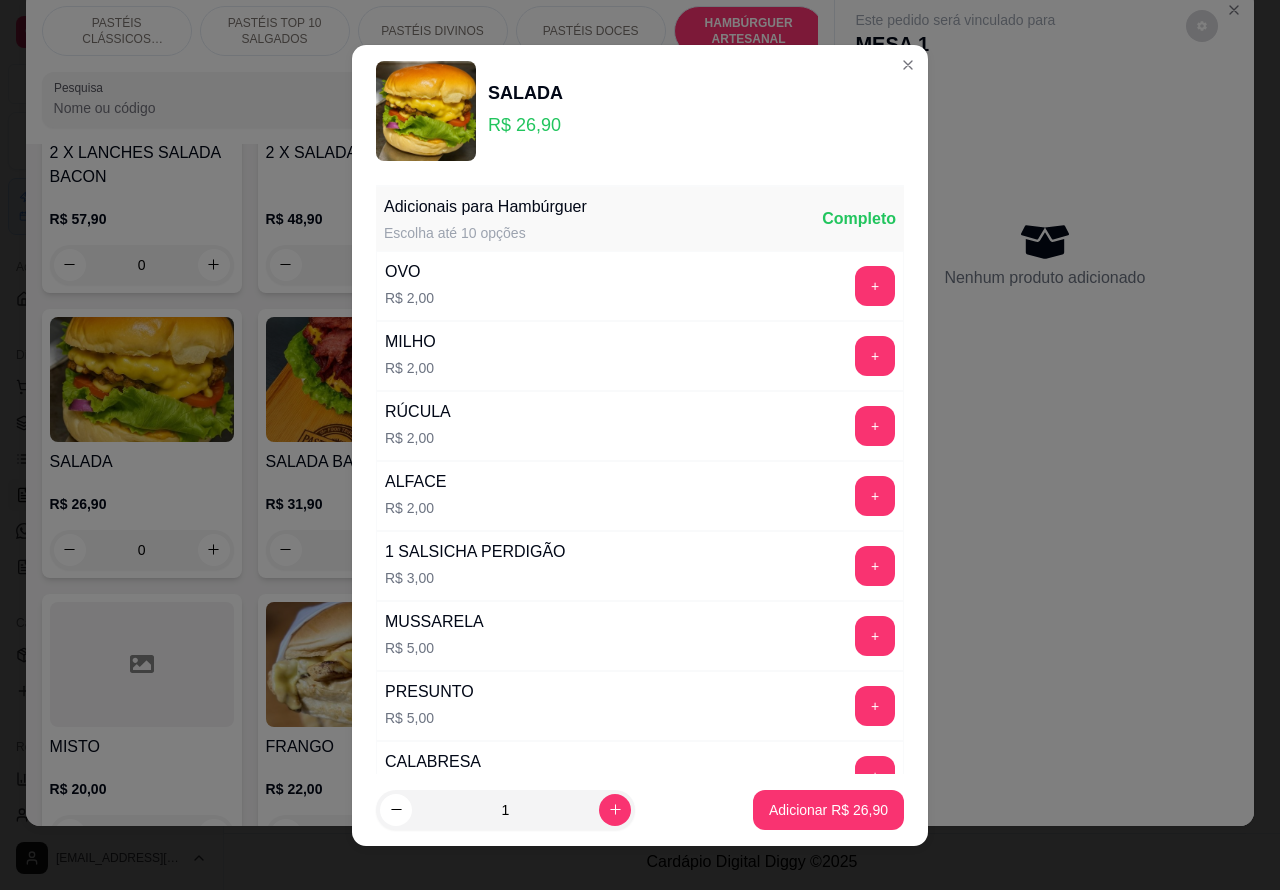
click at [795, 813] on p "Adicionar R$ 26,90" at bounding box center [828, 810] width 119 height 20
type input "1"
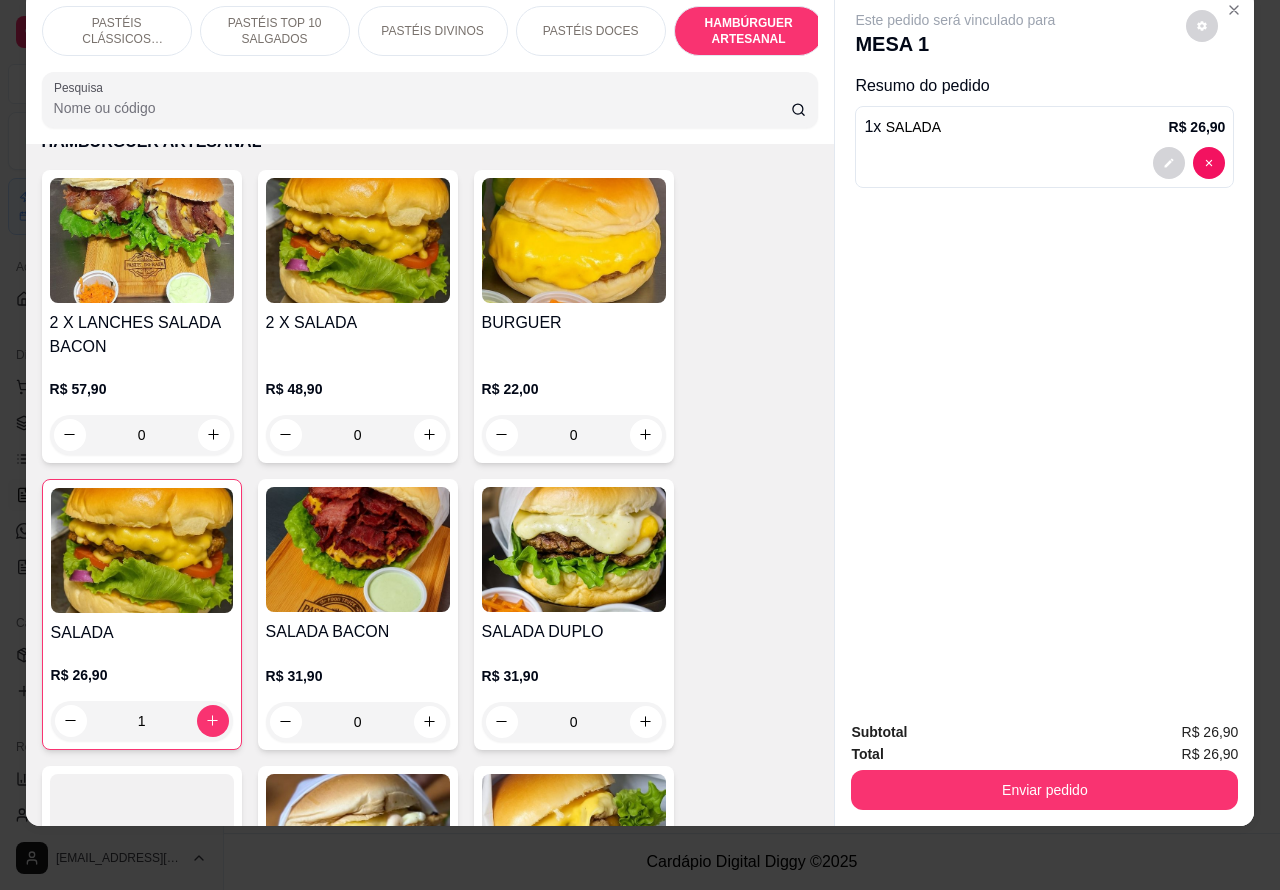
scroll to position [4457, 0]
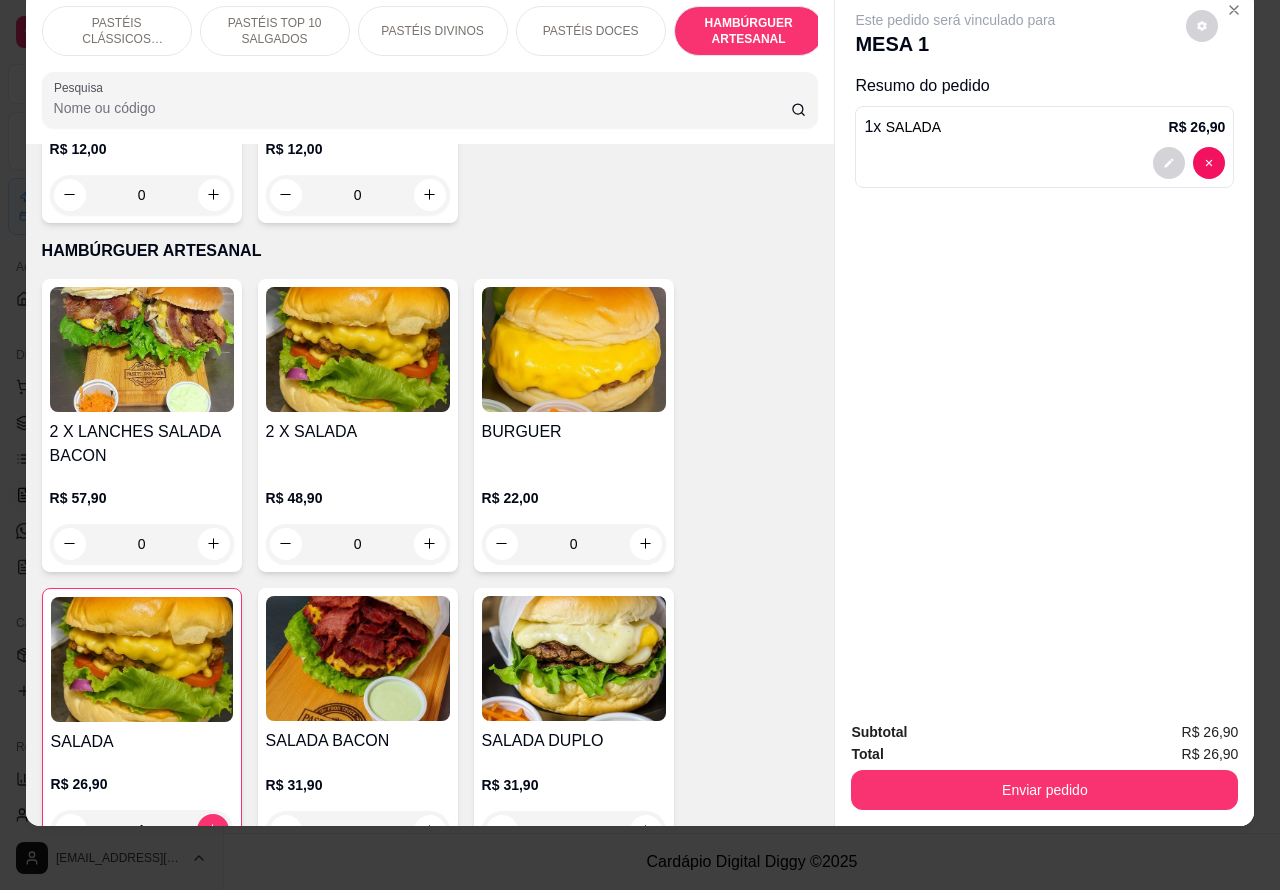
click at [636, 531] on div "0" at bounding box center [574, 544] width 184 height 40
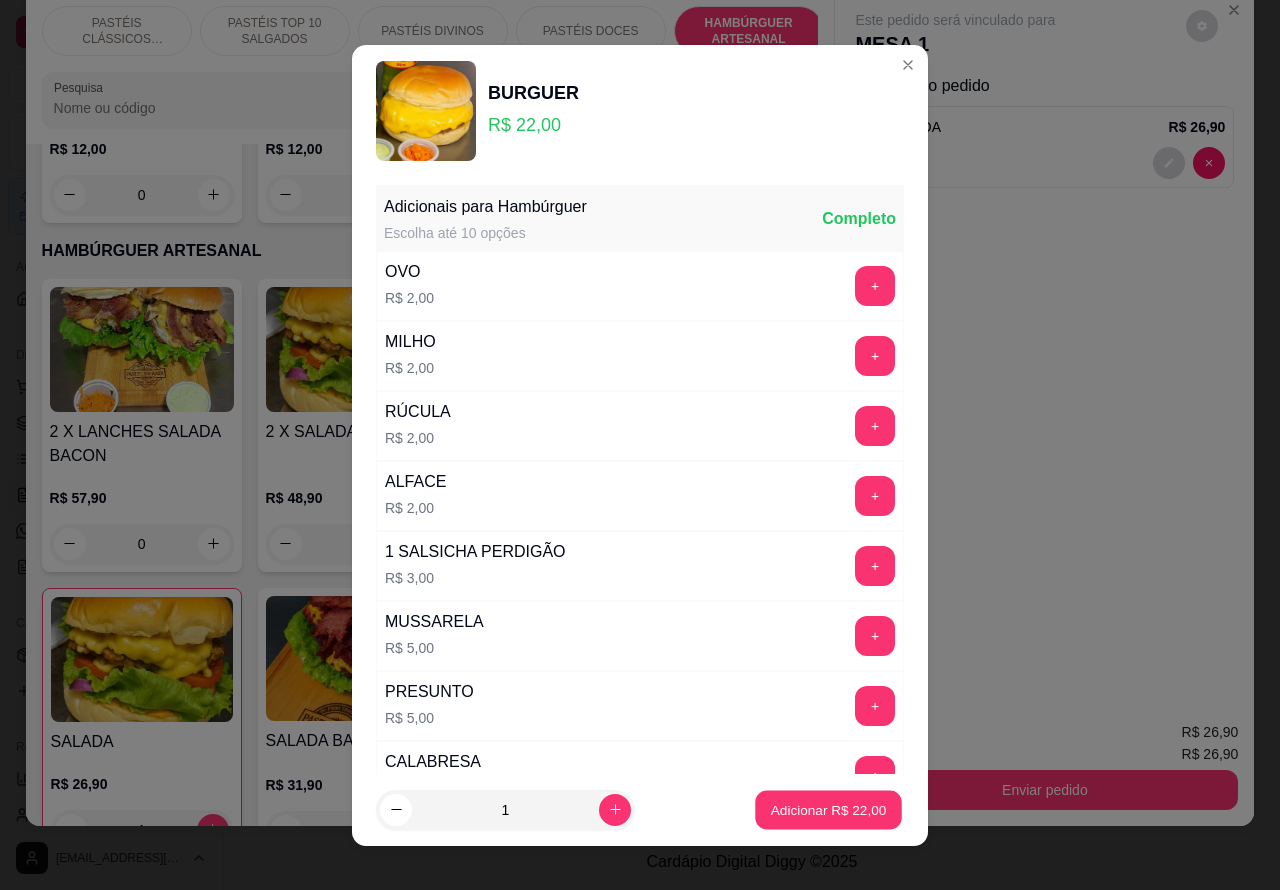
click at [792, 810] on p "Adicionar R$ 22,00" at bounding box center [829, 809] width 116 height 19
type input "1"
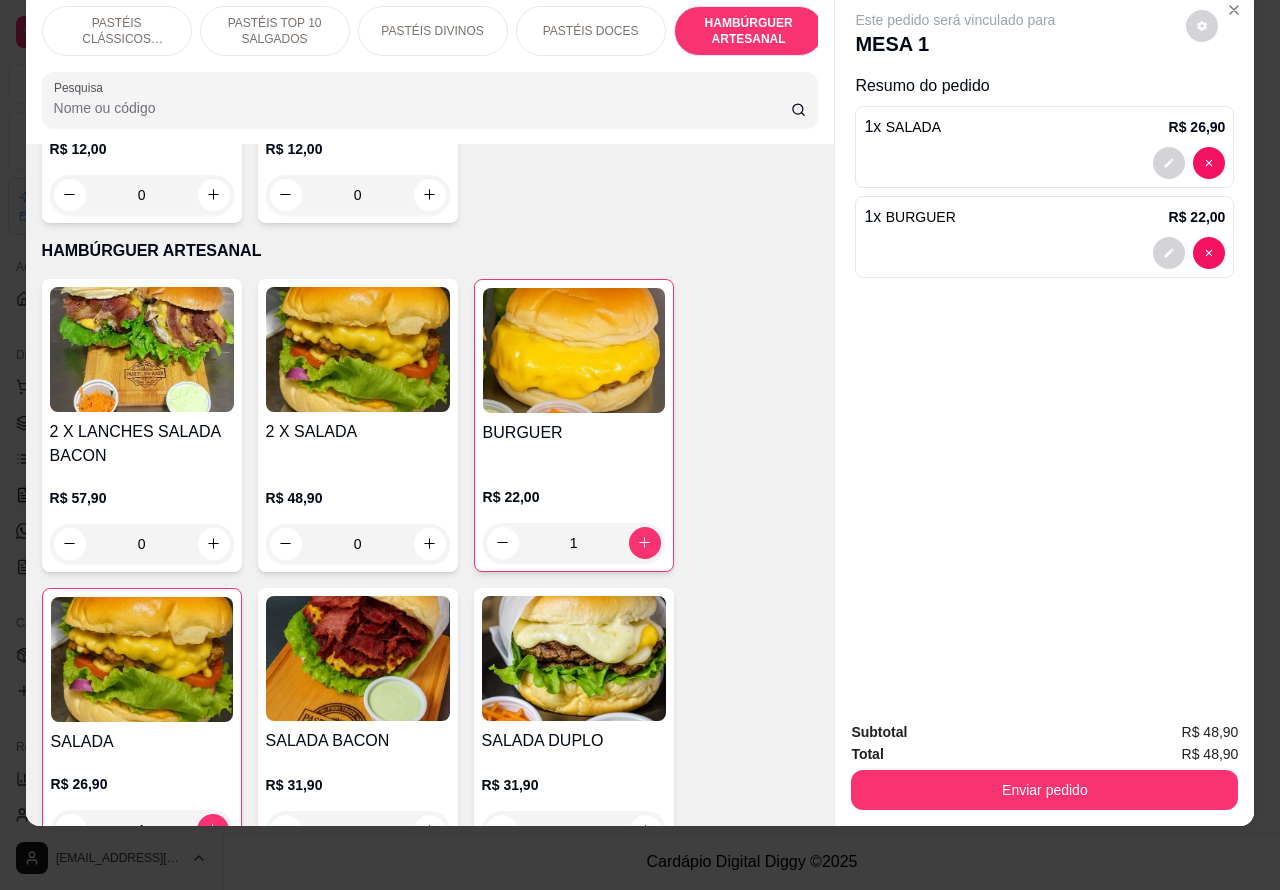
scroll to position [0, 0]
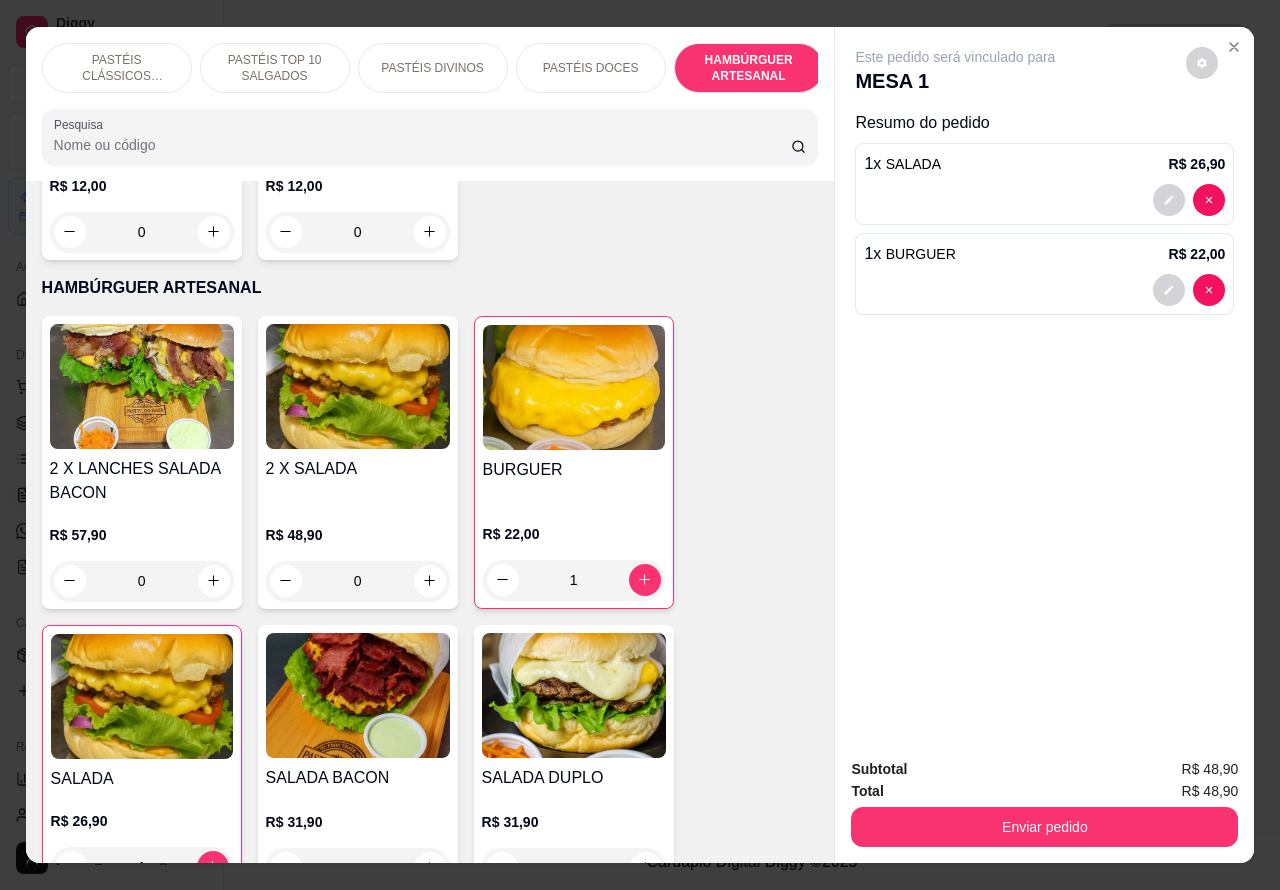
click at [1008, 817] on button "Enviar pedido" at bounding box center [1044, 827] width 387 height 40
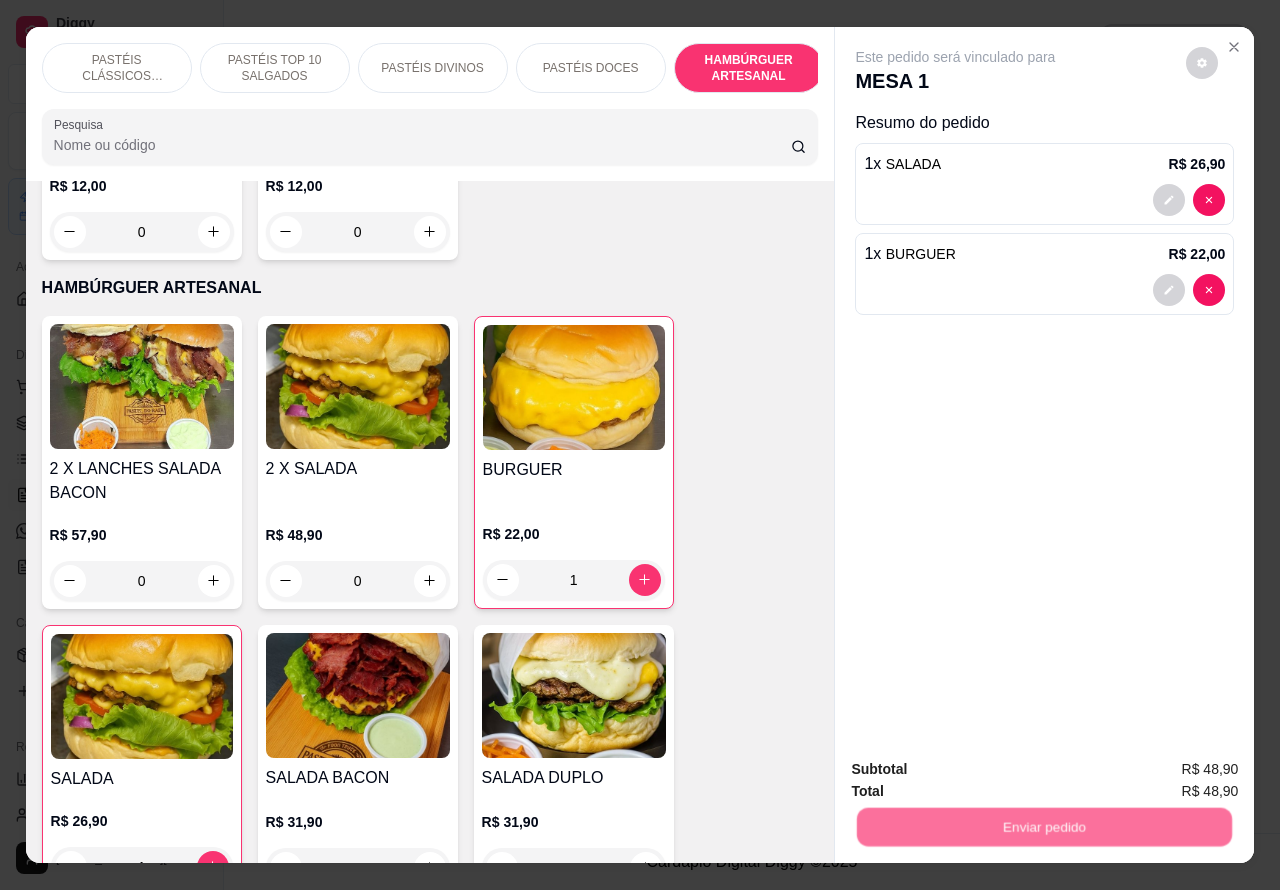
click at [933, 776] on button "Não registrar e enviar pedido" at bounding box center [977, 769] width 208 height 38
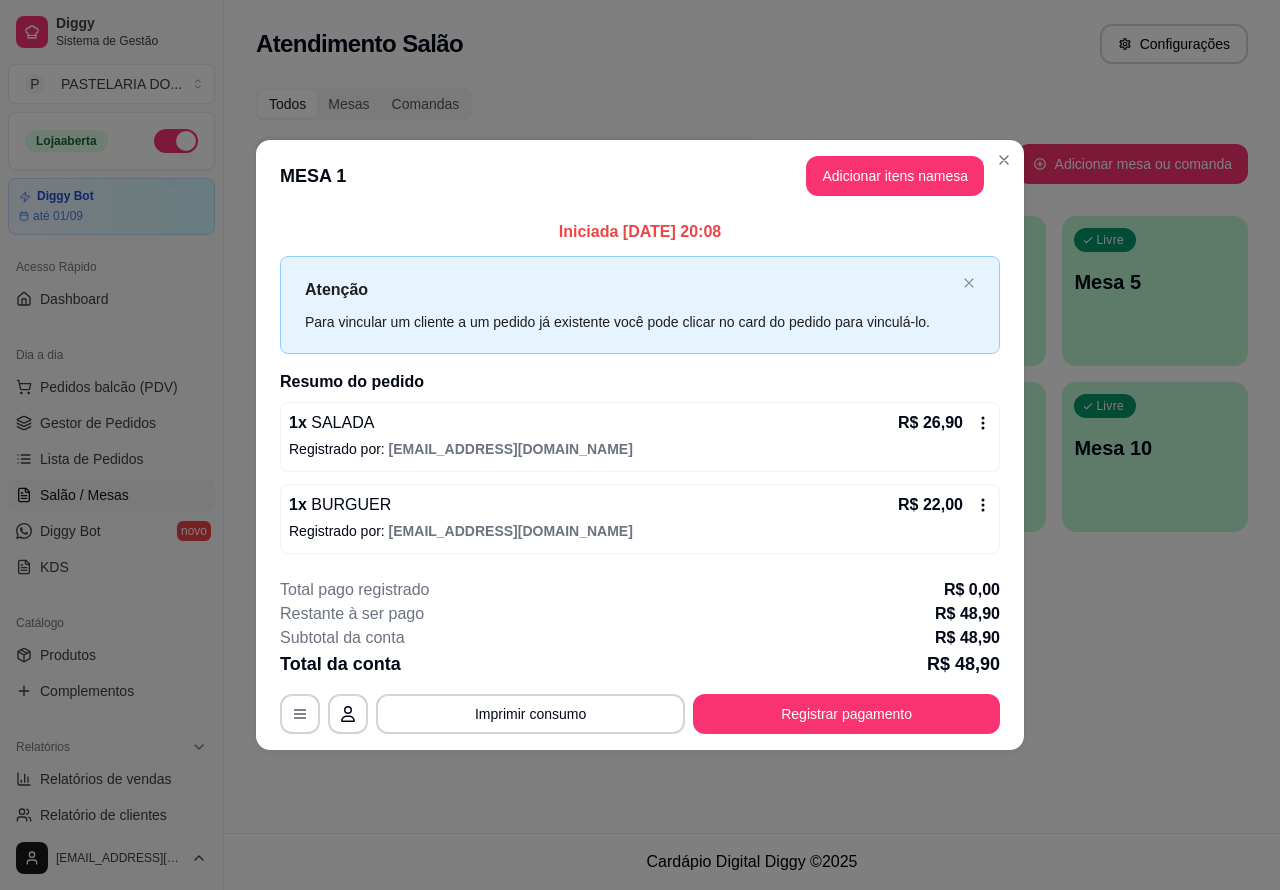
click at [1003, 160] on div "Pesquisar" at bounding box center [636, 164] width 761 height 56
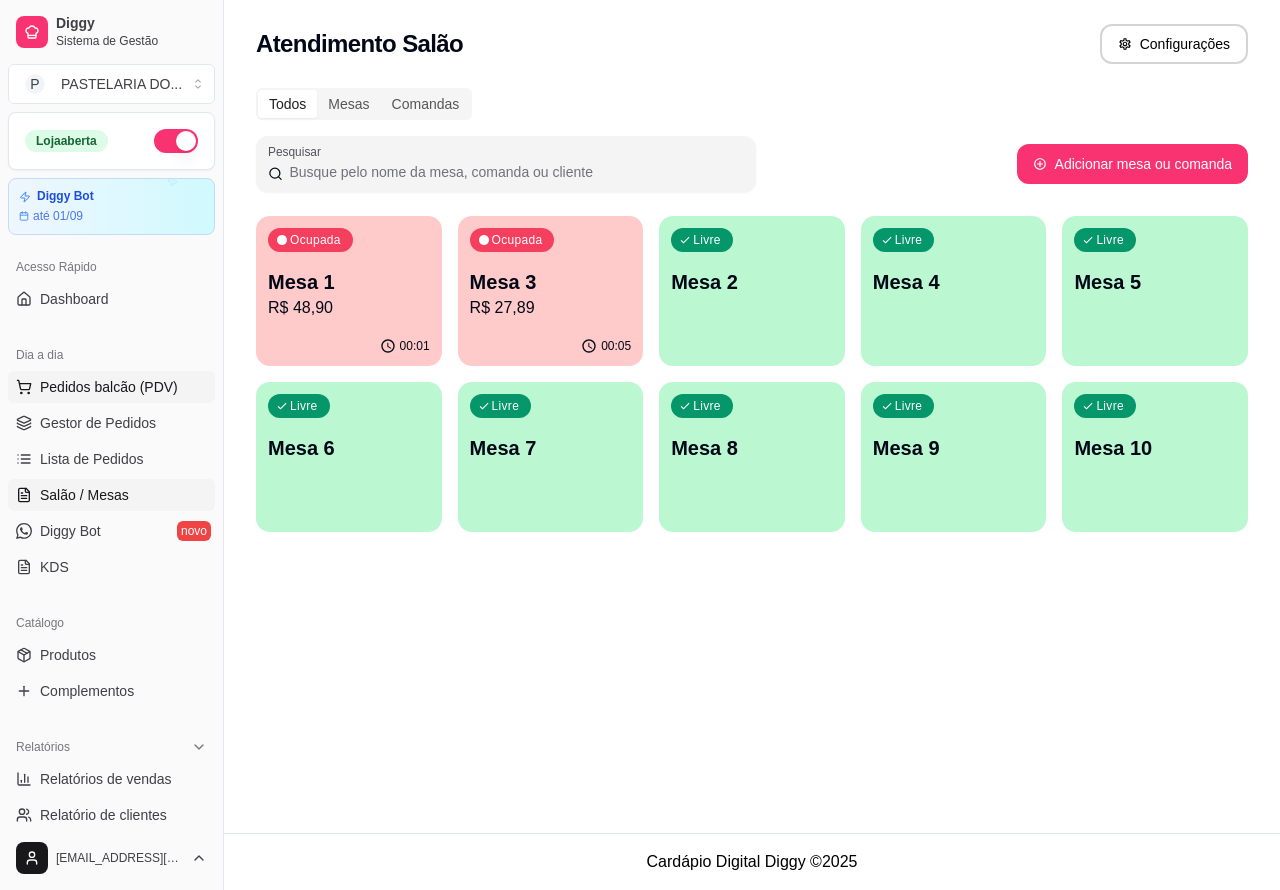
click at [150, 388] on span "Pedidos balcão (PDV)" at bounding box center [109, 387] width 138 height 20
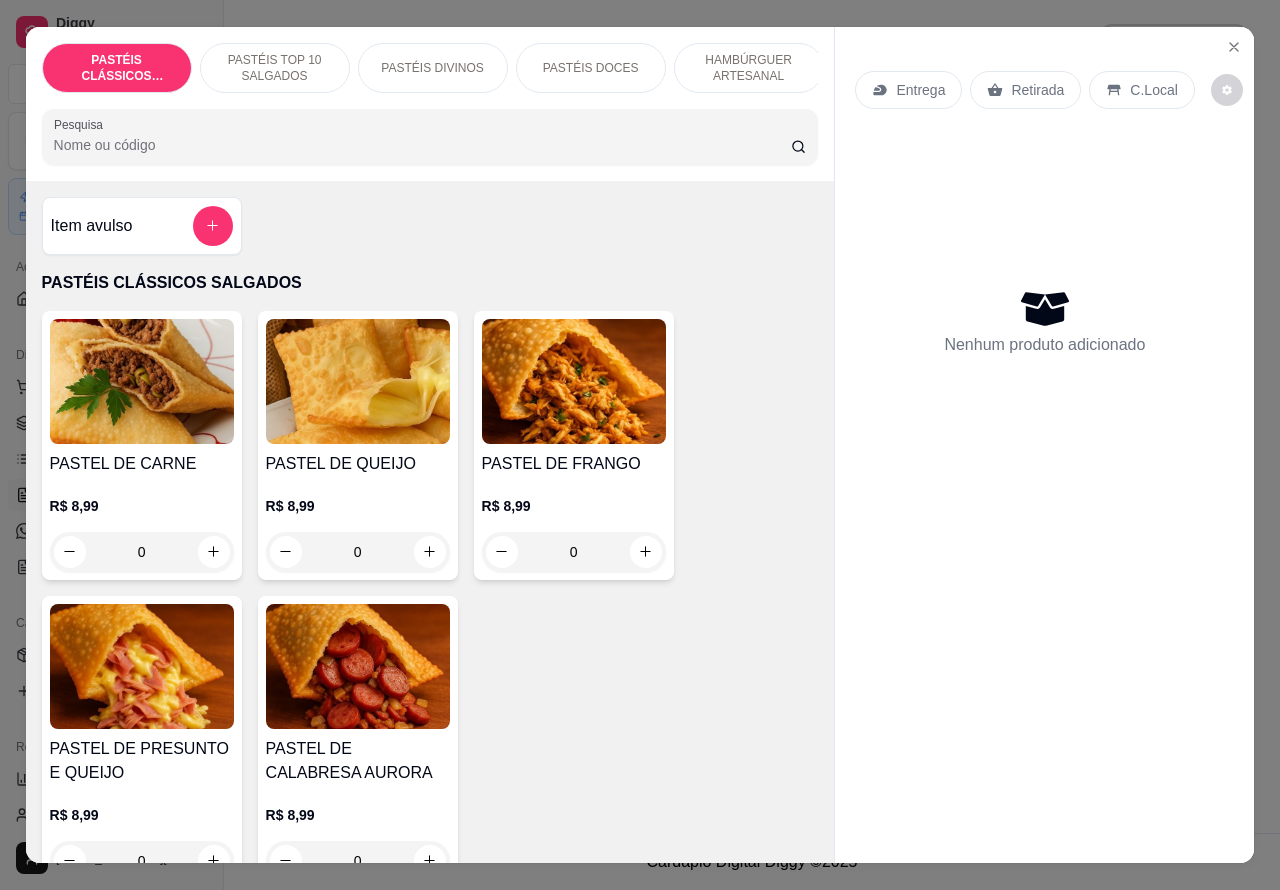
click at [1011, 80] on p "Retirada" at bounding box center [1037, 90] width 53 height 20
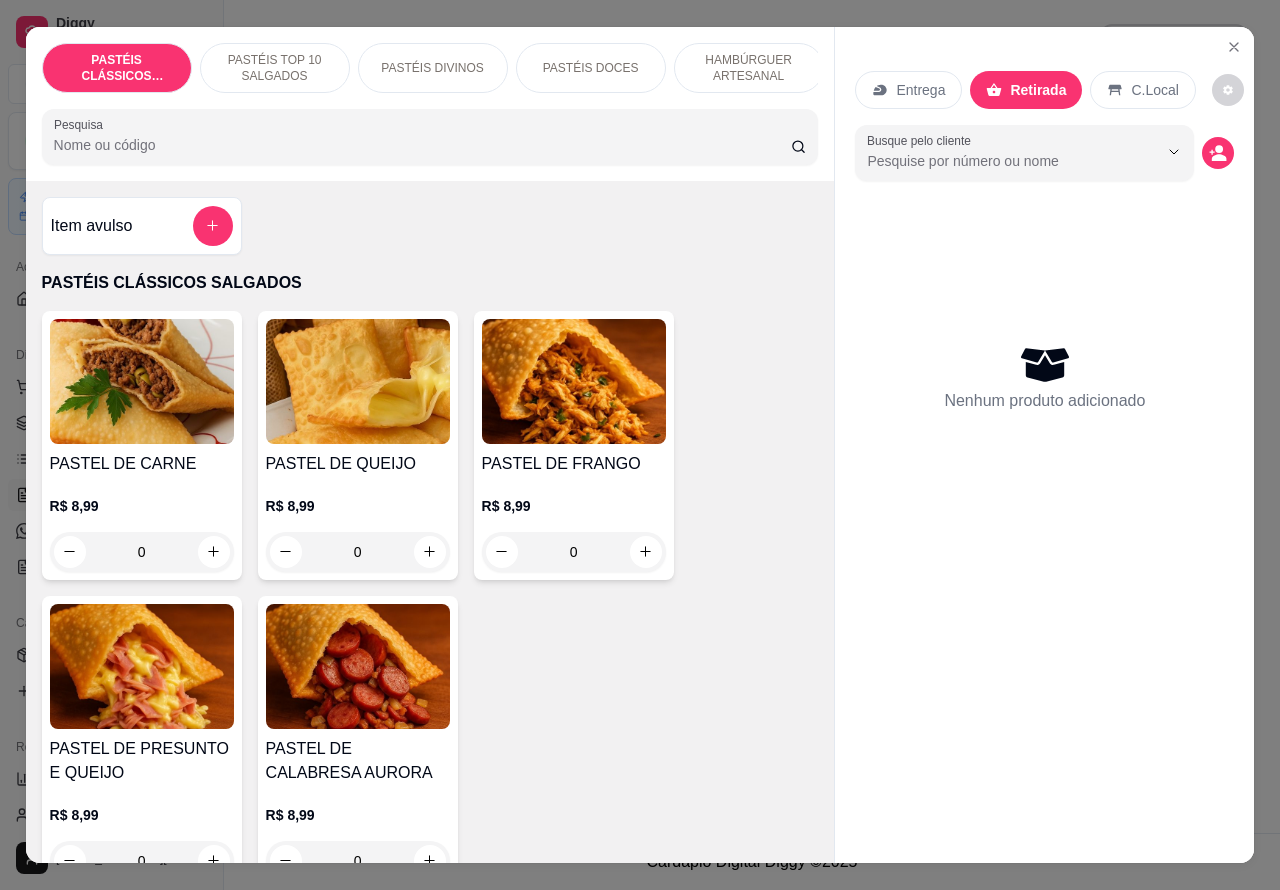
scroll to position [0, 96]
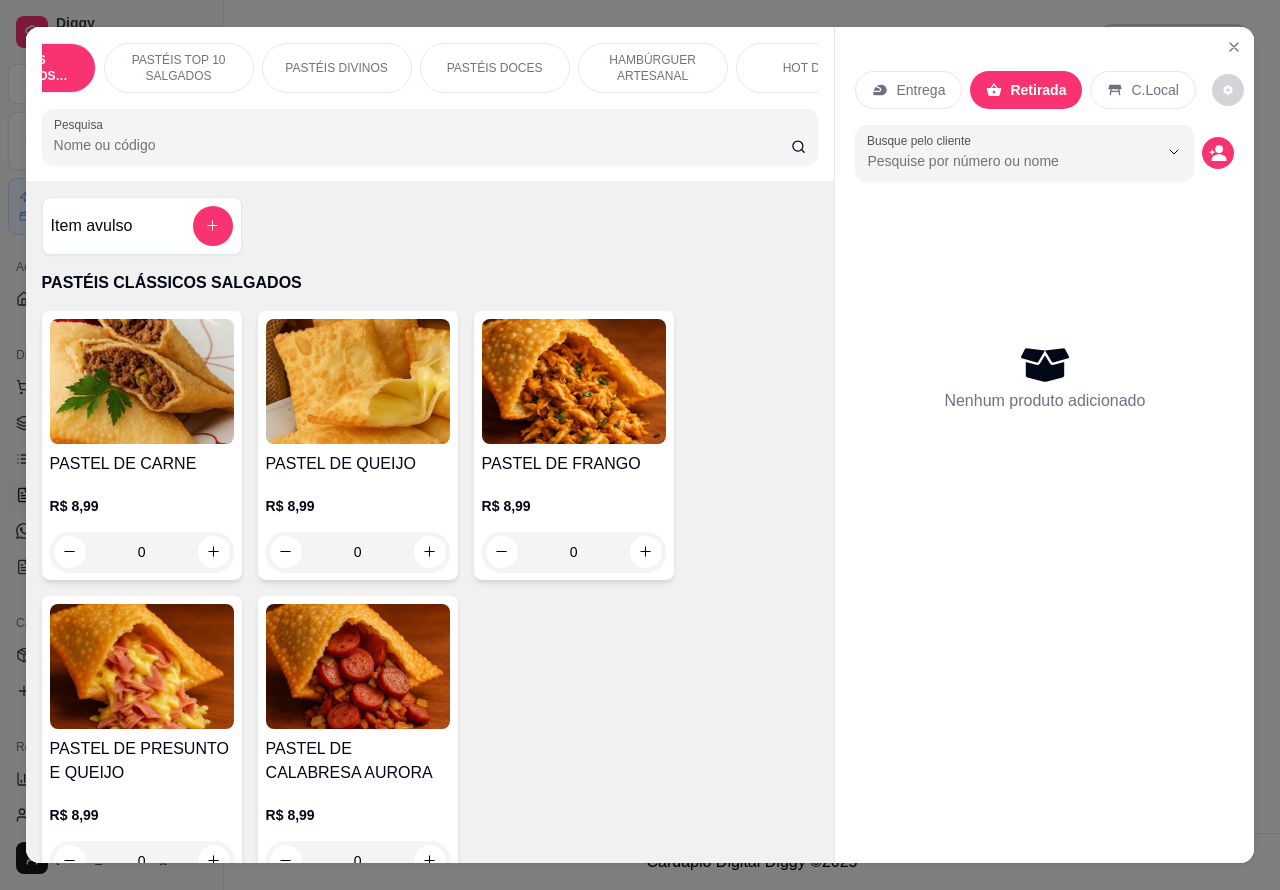
click at [665, 52] on p "HAMBÚRGUER ARTESANAL" at bounding box center [653, 68] width 116 height 32
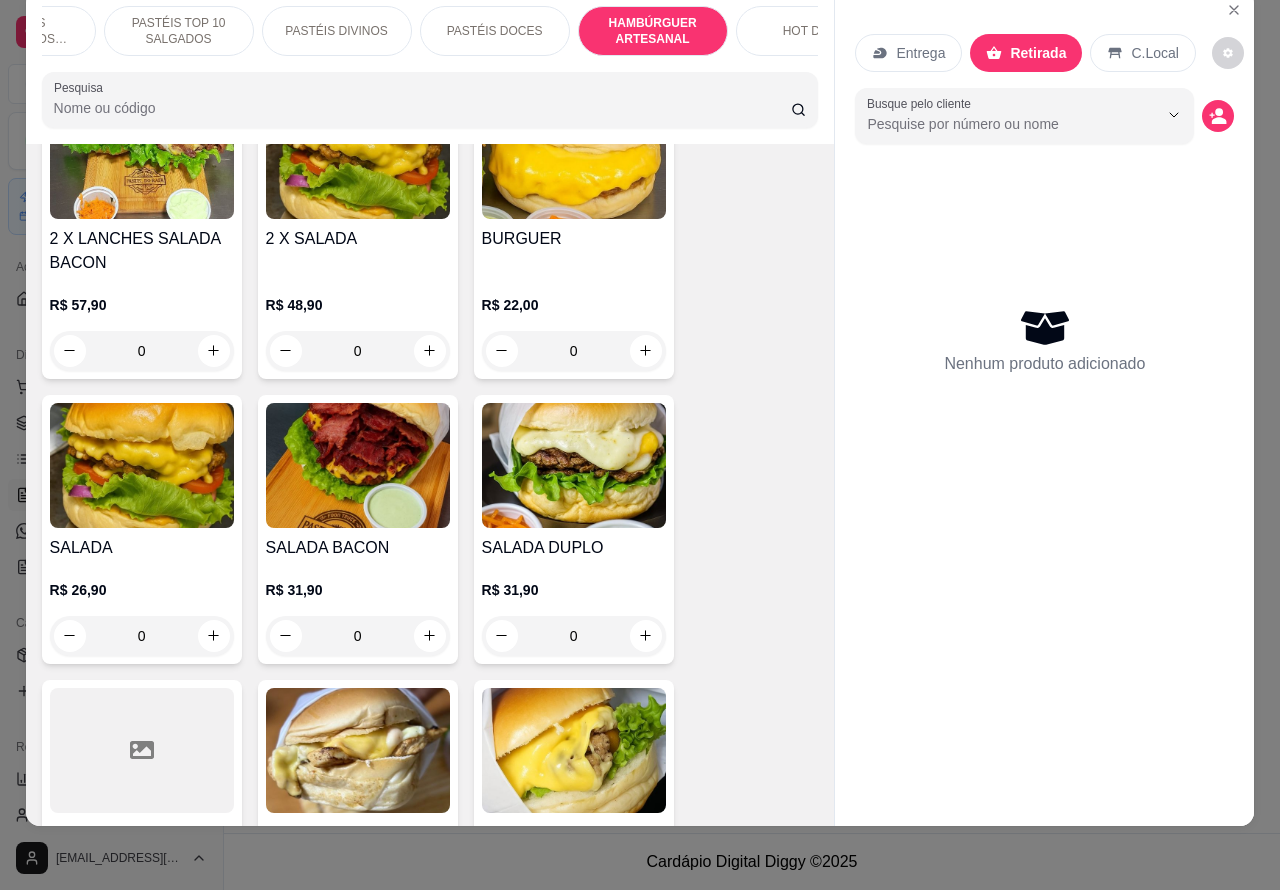
scroll to position [4761, 0]
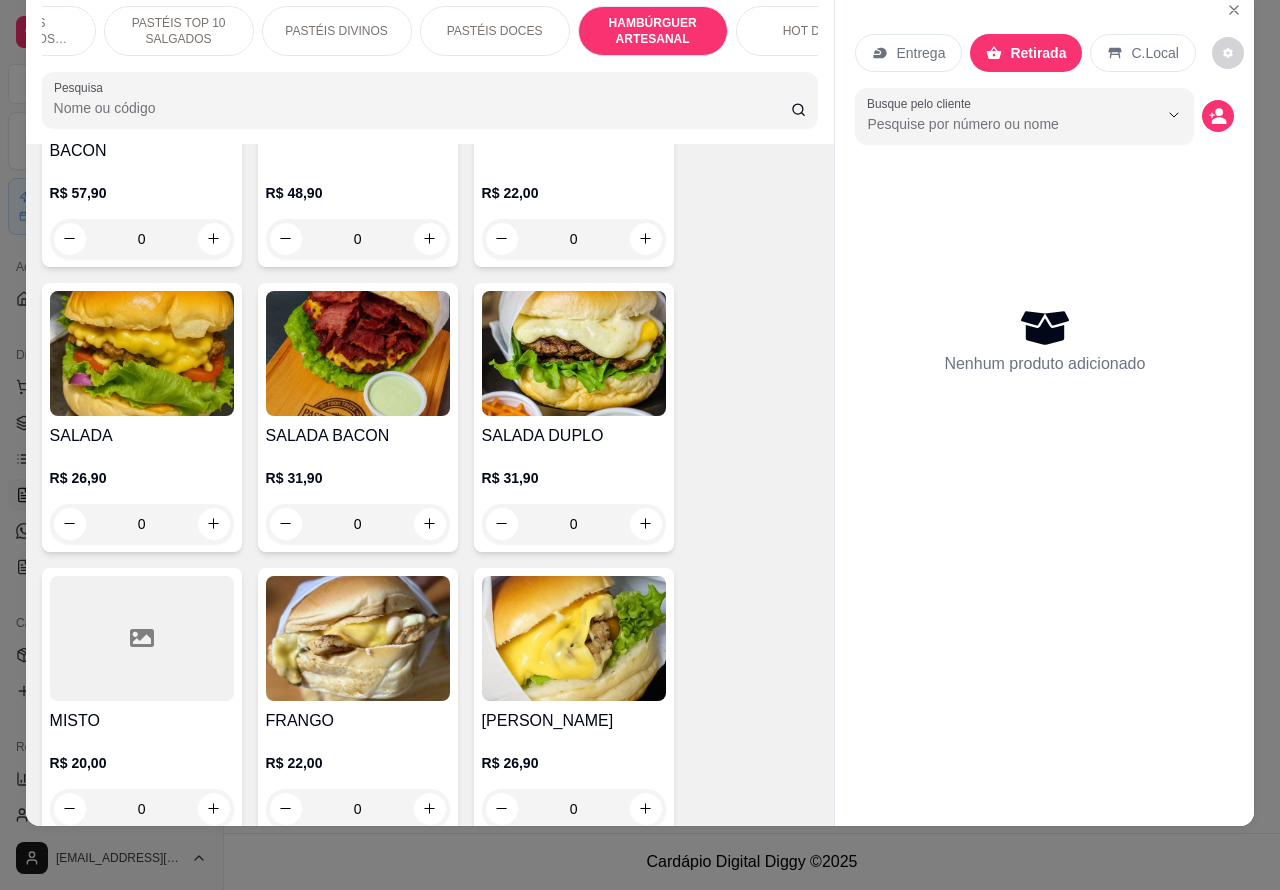
click at [421, 504] on div "0" at bounding box center [358, 524] width 184 height 40
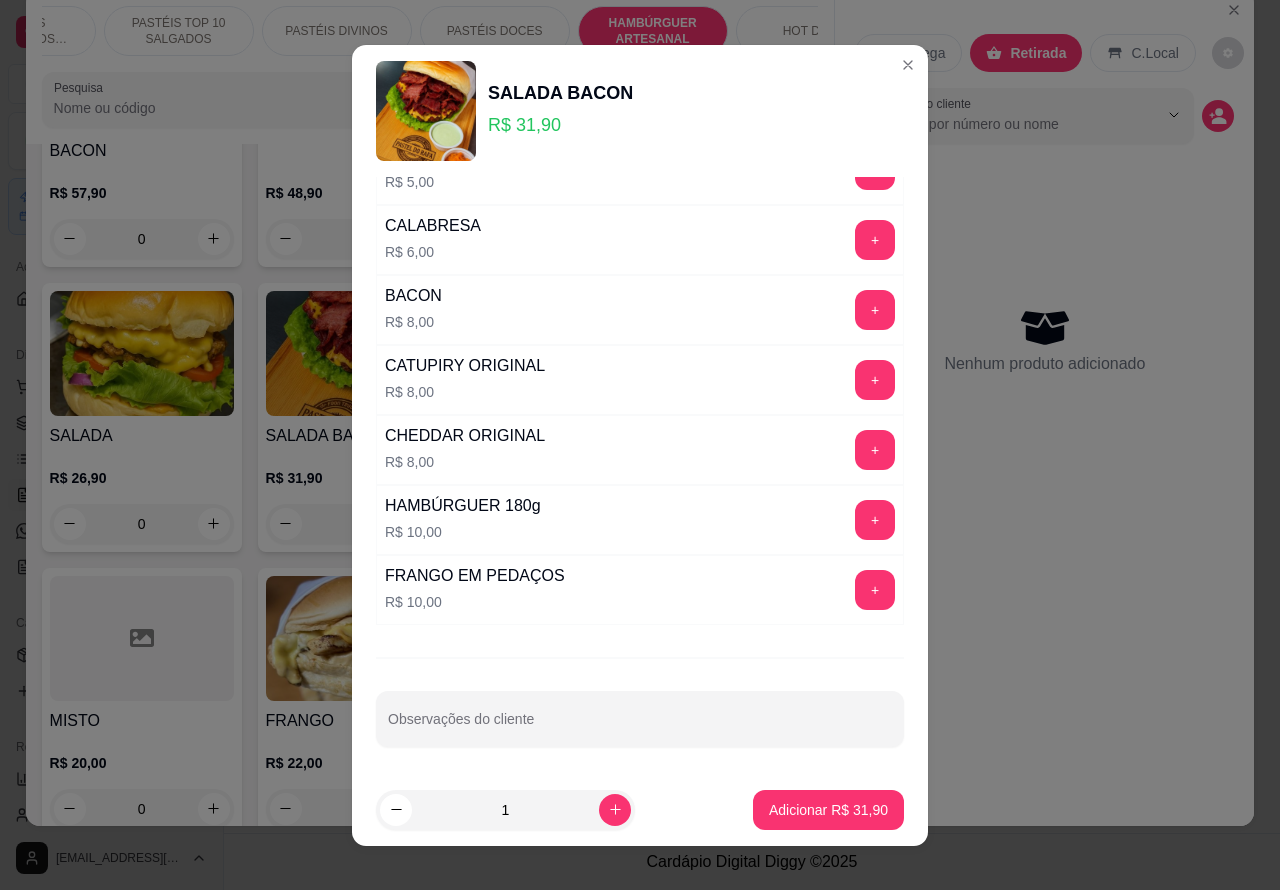
scroll to position [542, 0]
click at [617, 736] on input "Observações do cliente" at bounding box center [640, 726] width 504 height 20
type input "G"
type input "[PERSON_NAME] VEM RETIRAR"
click at [825, 807] on p "Adicionar R$ 31,90" at bounding box center [828, 810] width 119 height 20
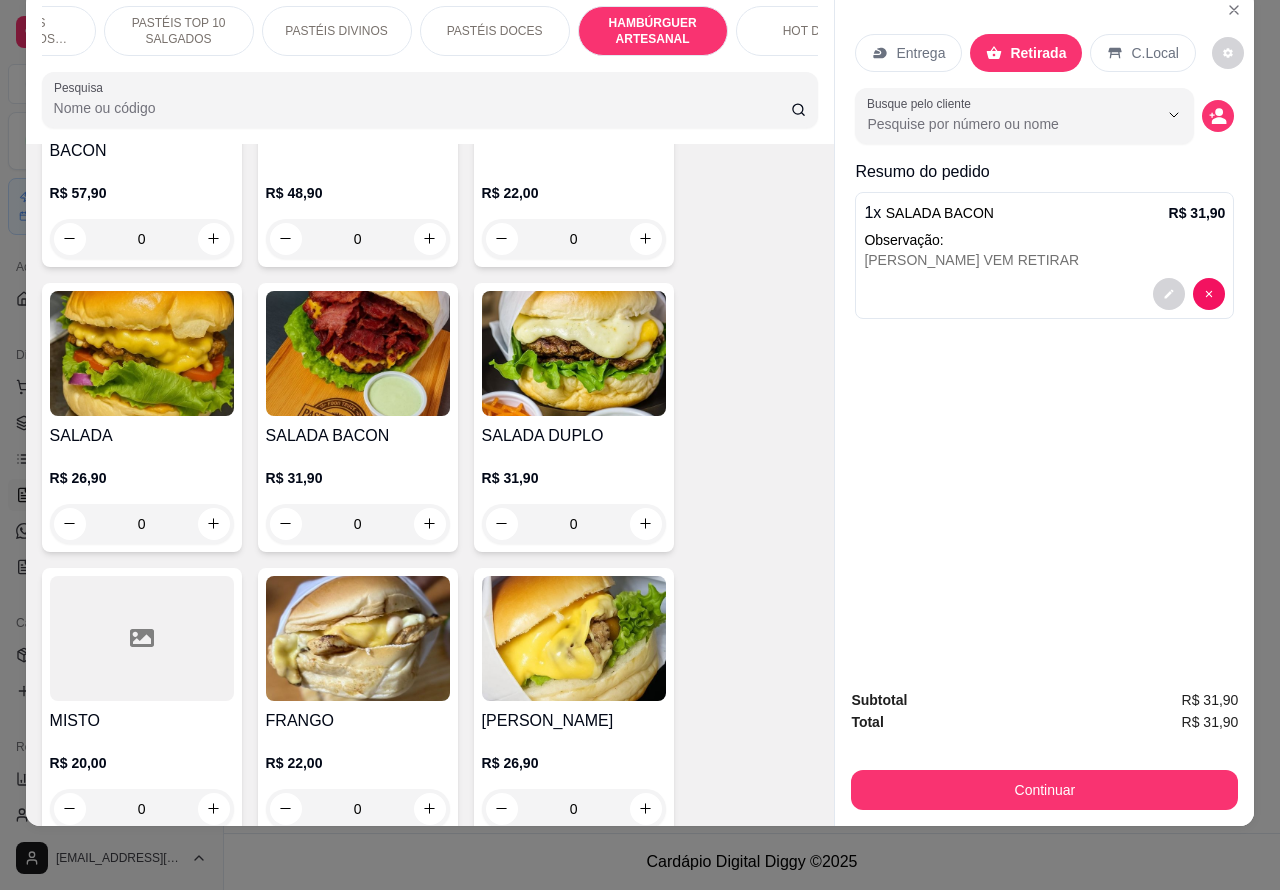
click at [1096, 230] on p "Observação:" at bounding box center [1044, 240] width 361 height 20
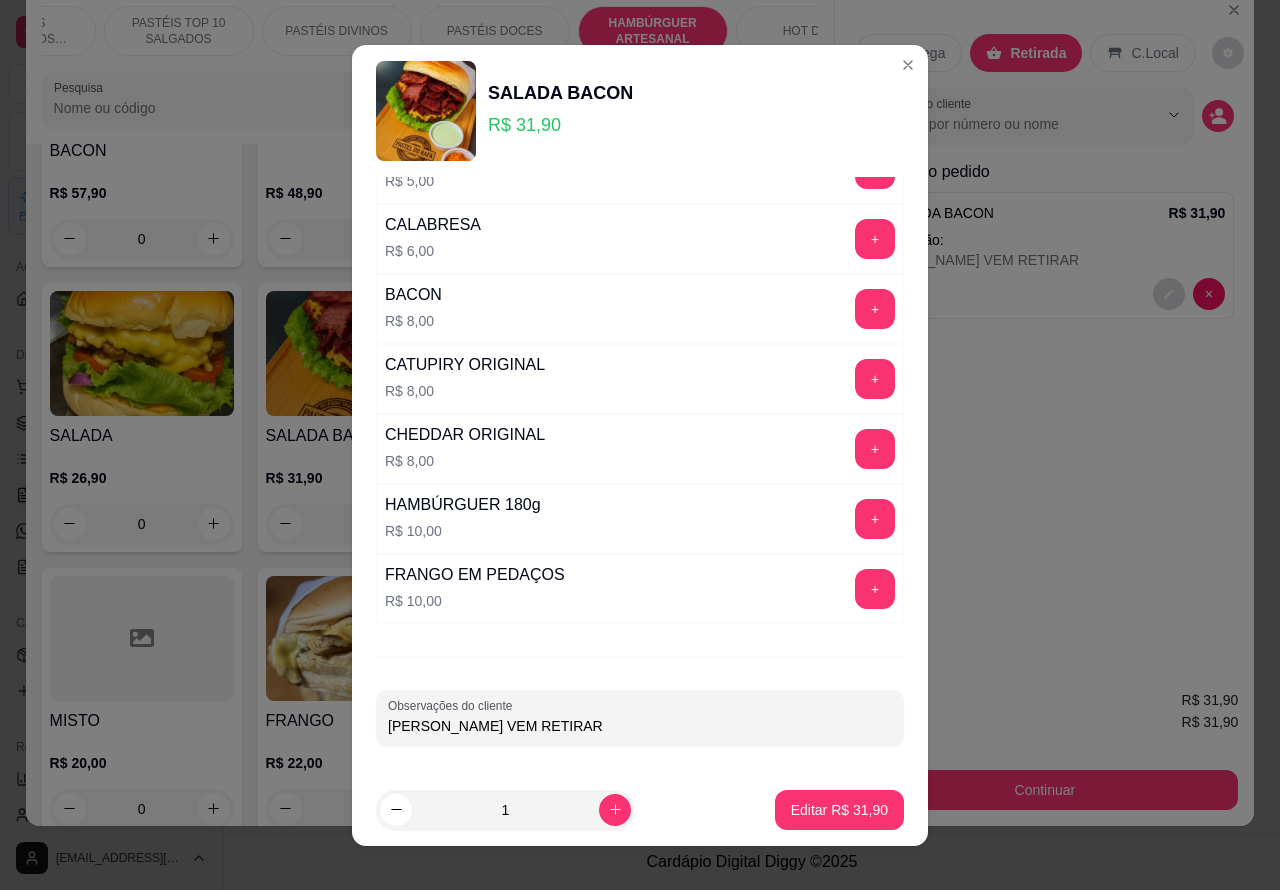
click at [661, 733] on input "[PERSON_NAME] VEM RETIRAR" at bounding box center [640, 726] width 504 height 20
type input "[PERSON_NAME] VEM RETIRAR PEDIU NO WATTS"
click at [816, 810] on p "Editar R$ 31,90" at bounding box center [839, 810] width 97 height 20
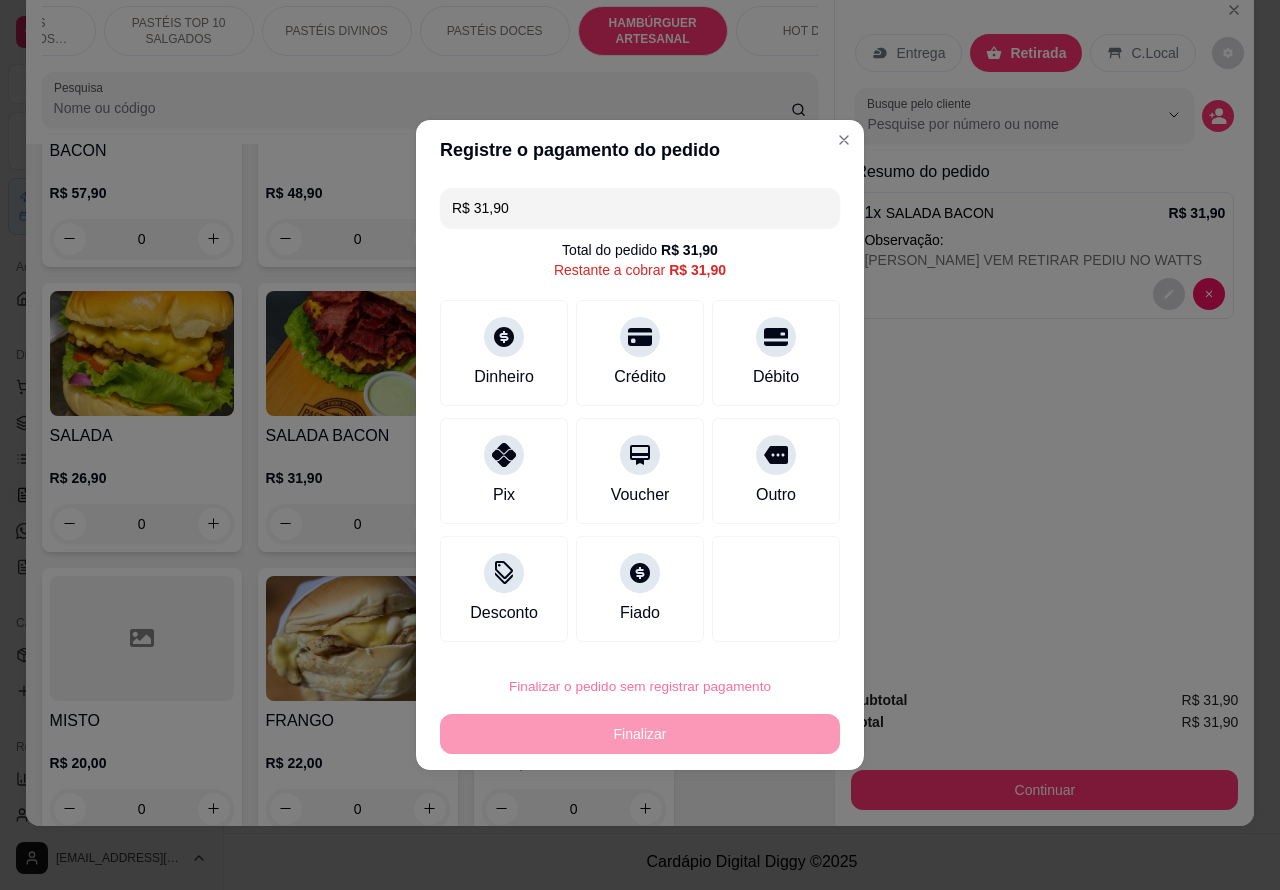
click at [783, 621] on button "Confirmar" at bounding box center [760, 630] width 74 height 31
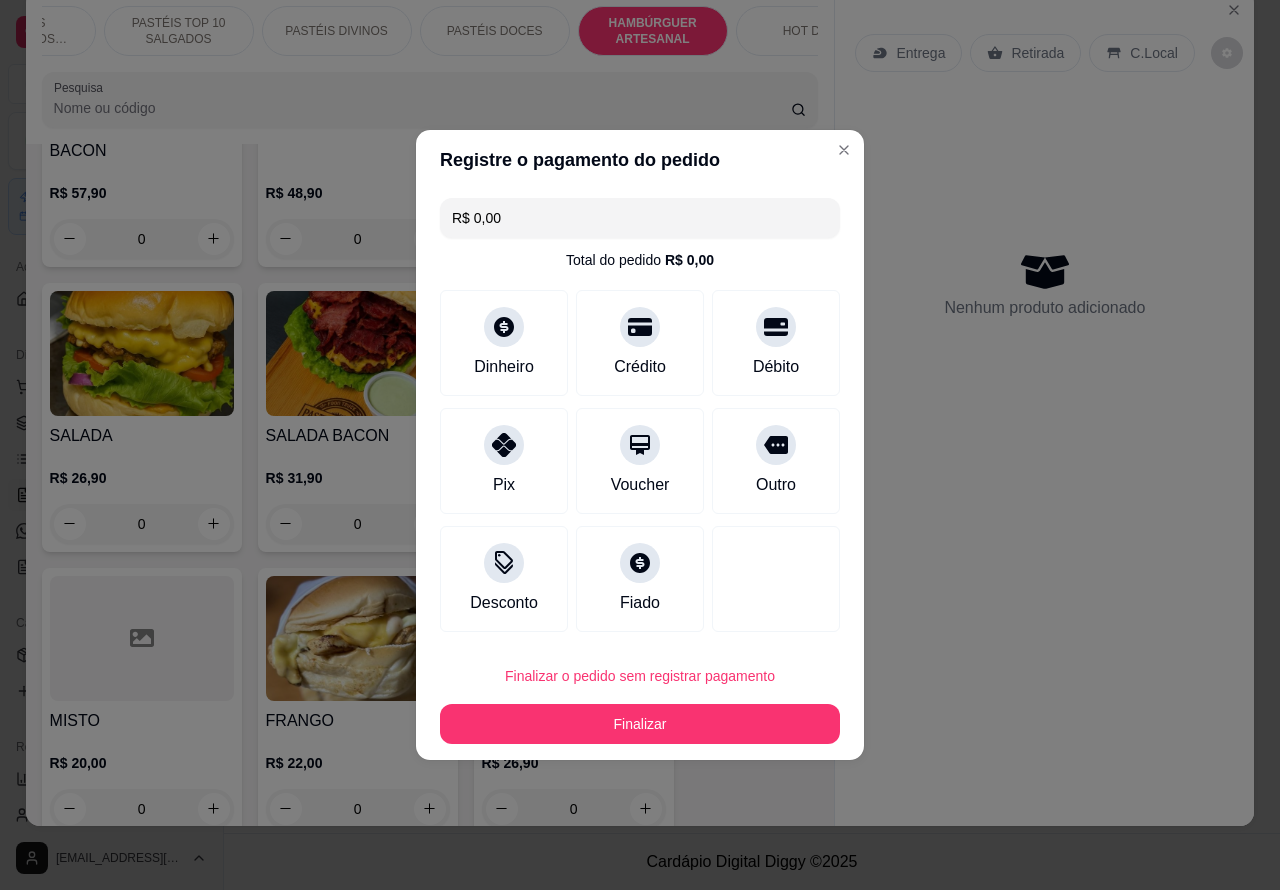
type input "R$ 0,00"
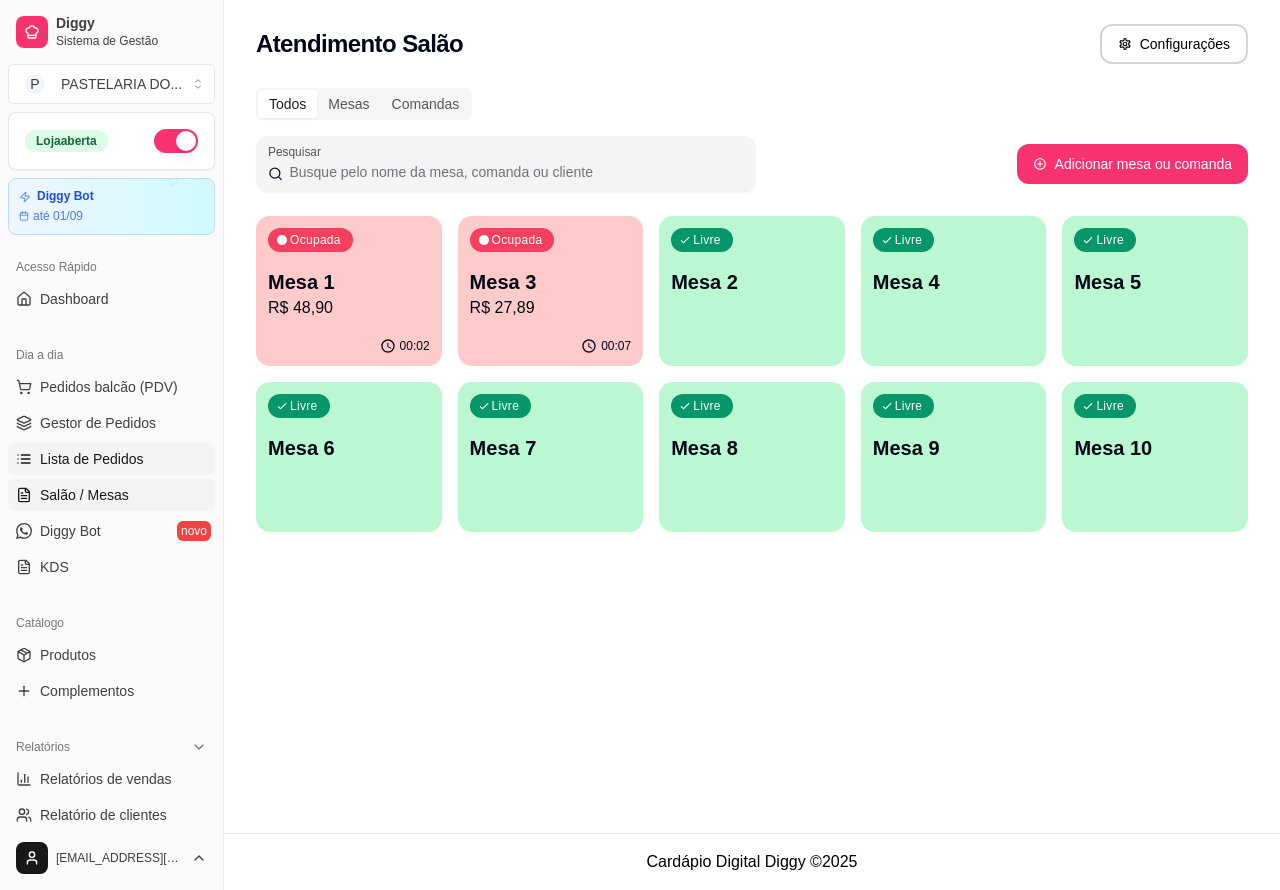
click at [145, 448] on link "Lista de Pedidos" at bounding box center [111, 459] width 207 height 32
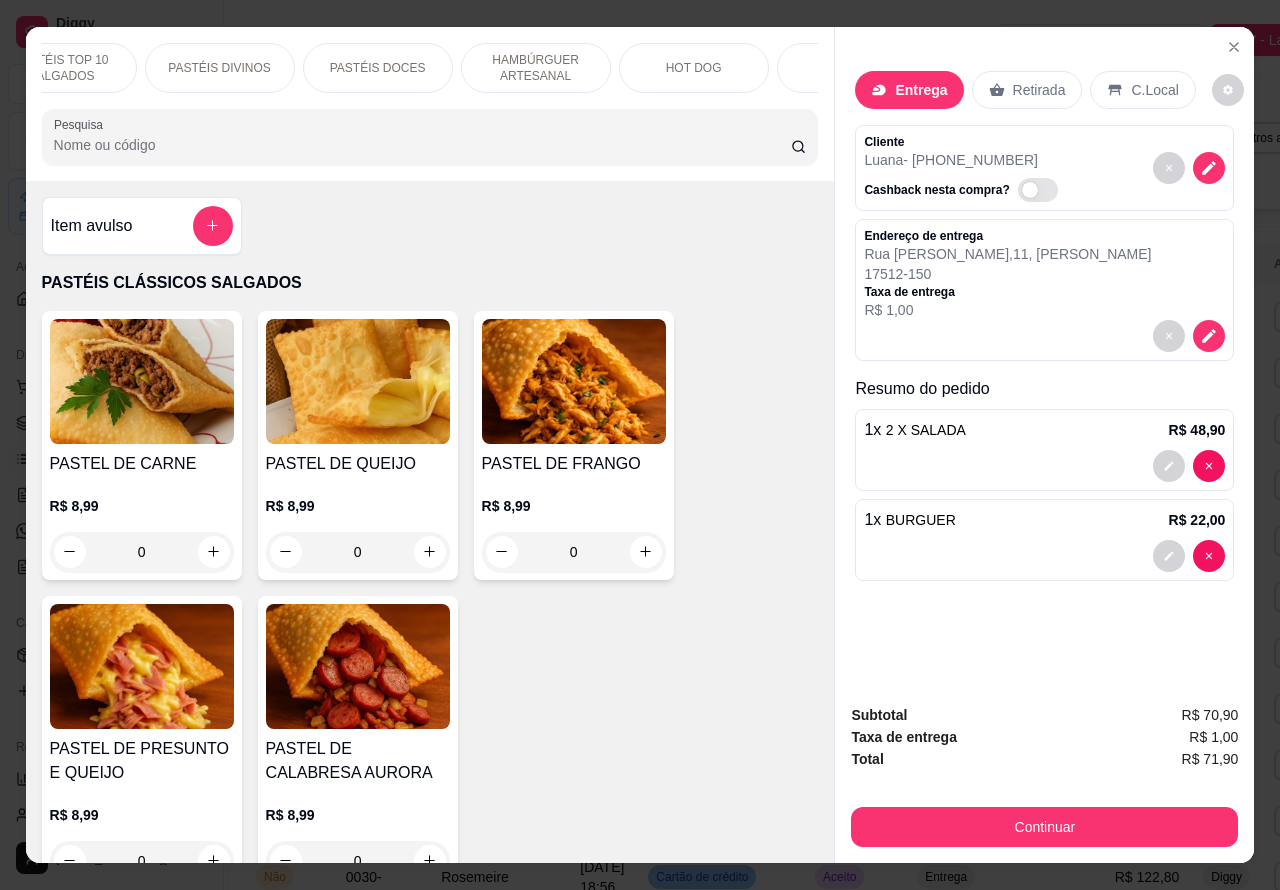
scroll to position [0, 260]
click at [779, 60] on p "BEBIDAS" at bounding box center [805, 68] width 52 height 16
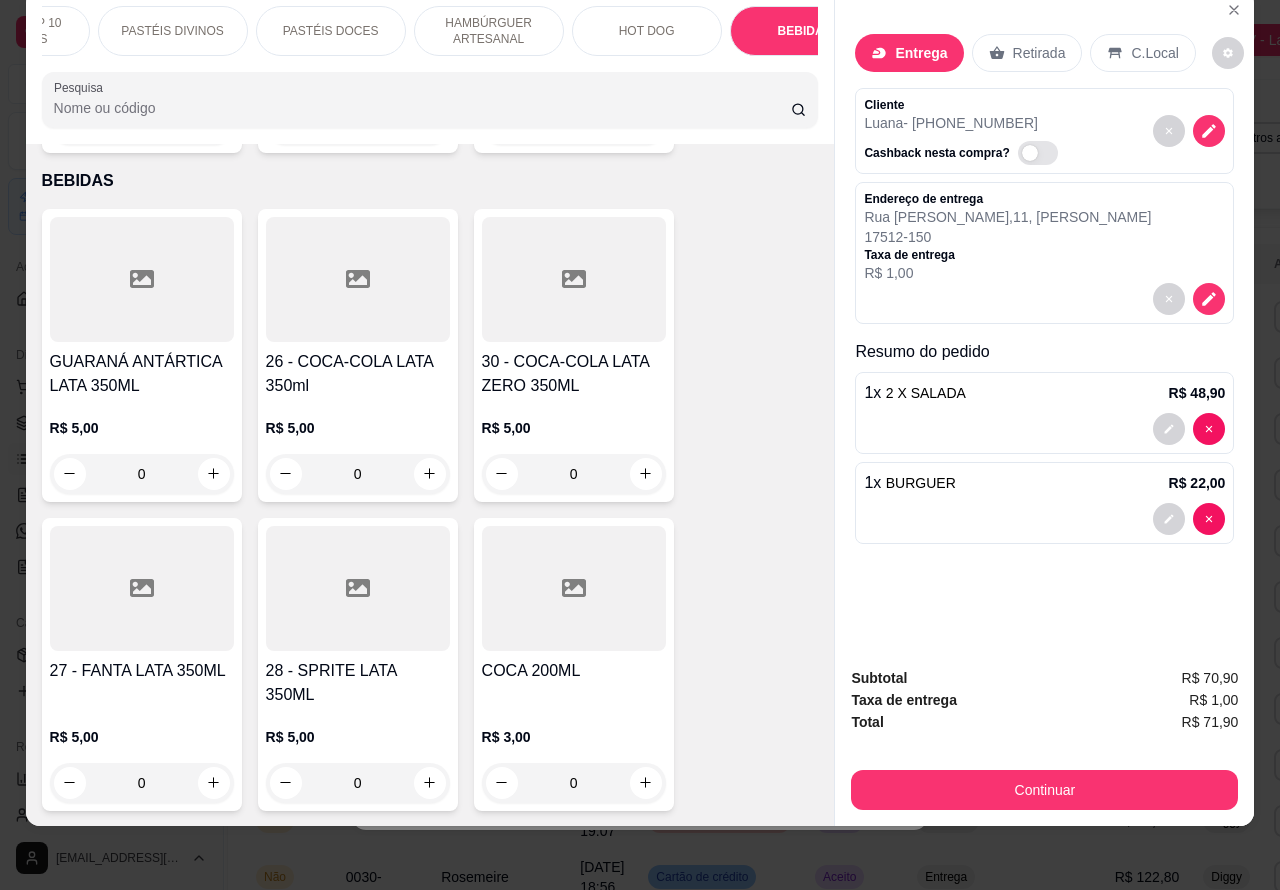
scroll to position [6847, 0]
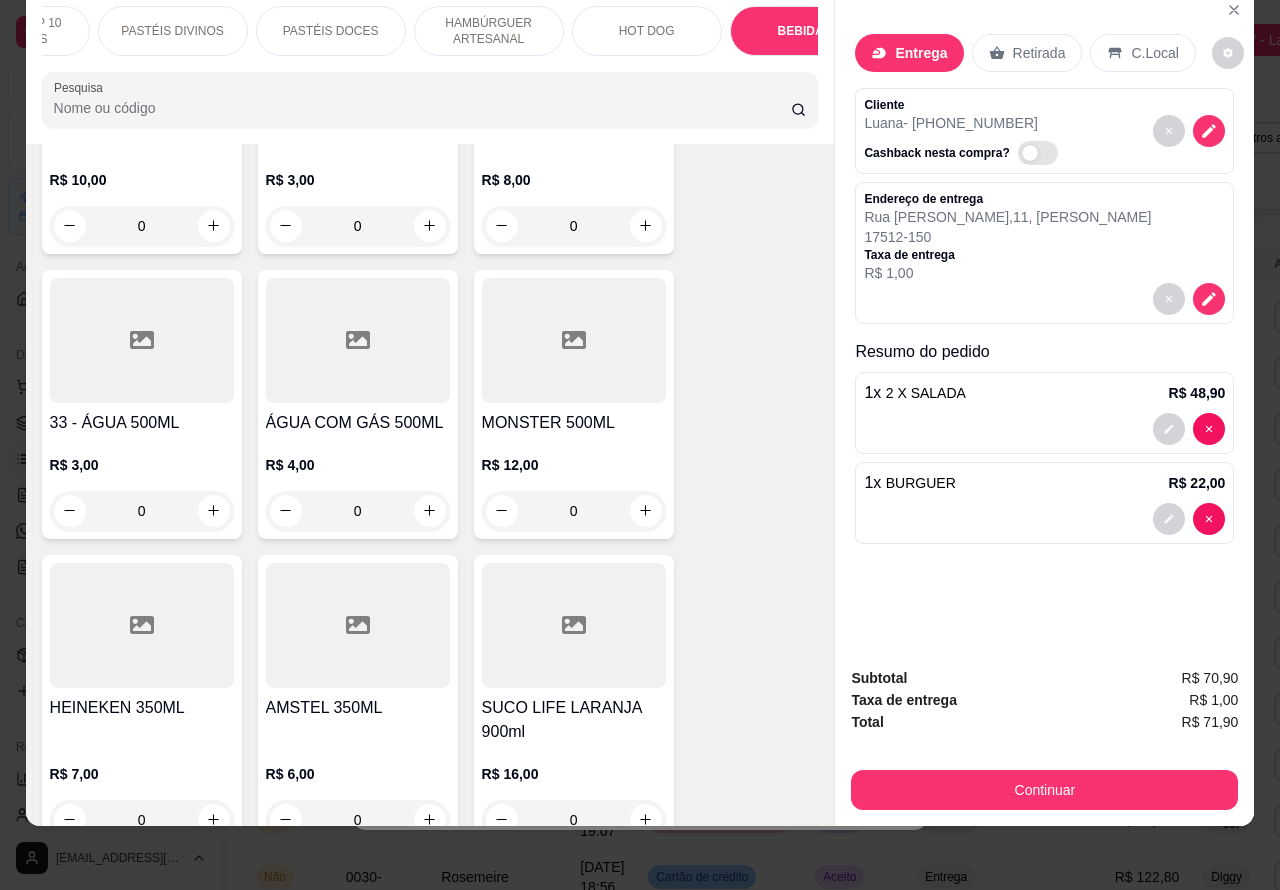
click at [640, 220] on icon "increase-product-quantity" at bounding box center [645, 225] width 11 height 11
type input "1"
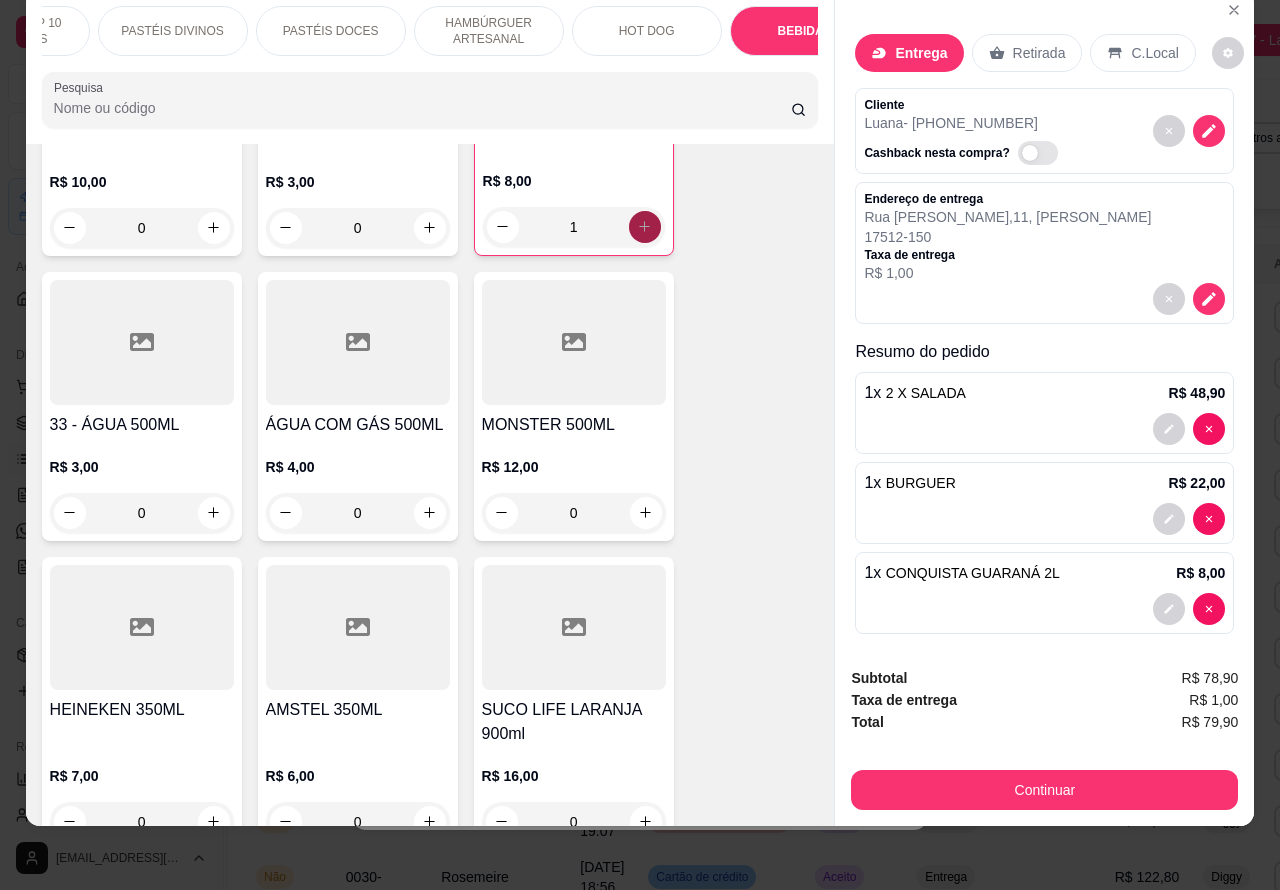
scroll to position [7517, 0]
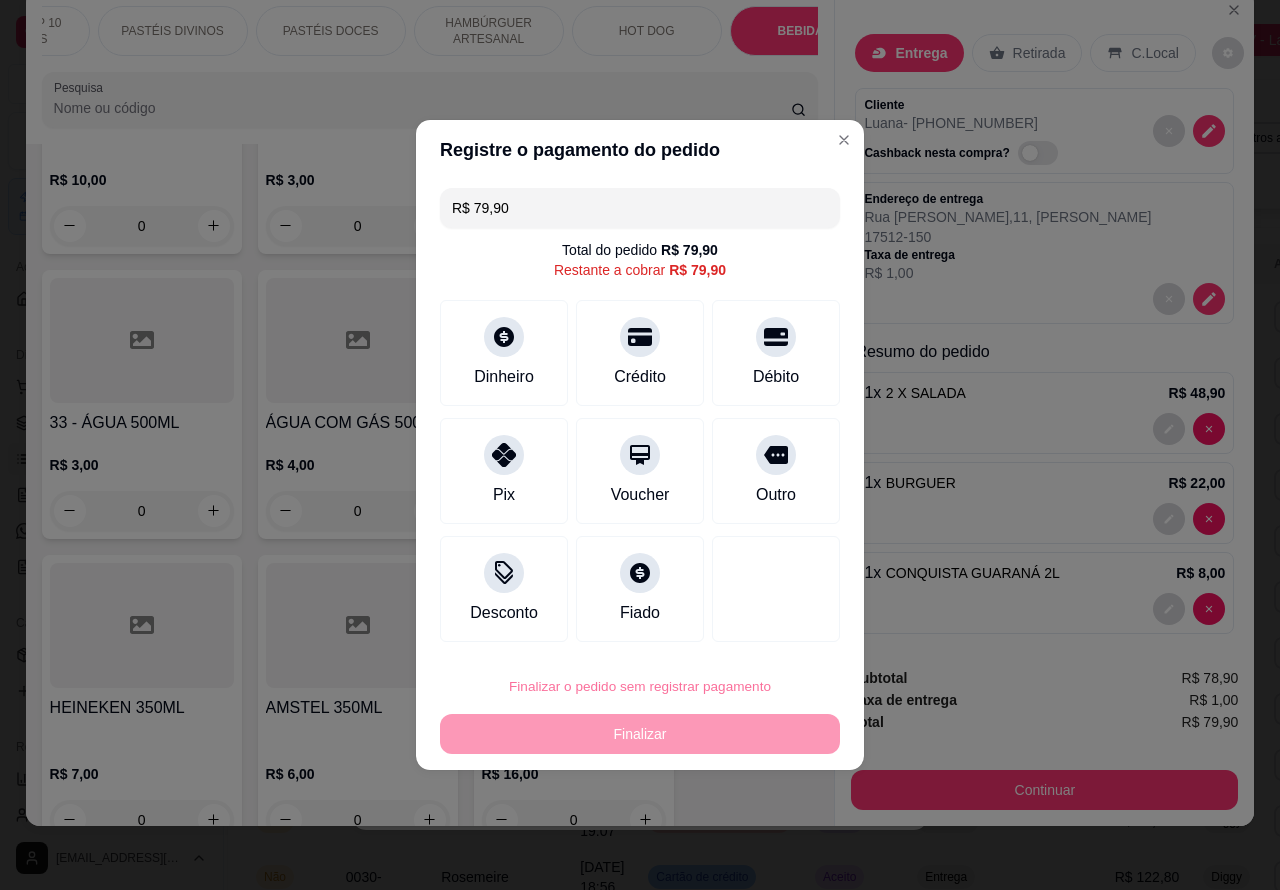
click at [787, 627] on button "Confirmar" at bounding box center [760, 630] width 74 height 31
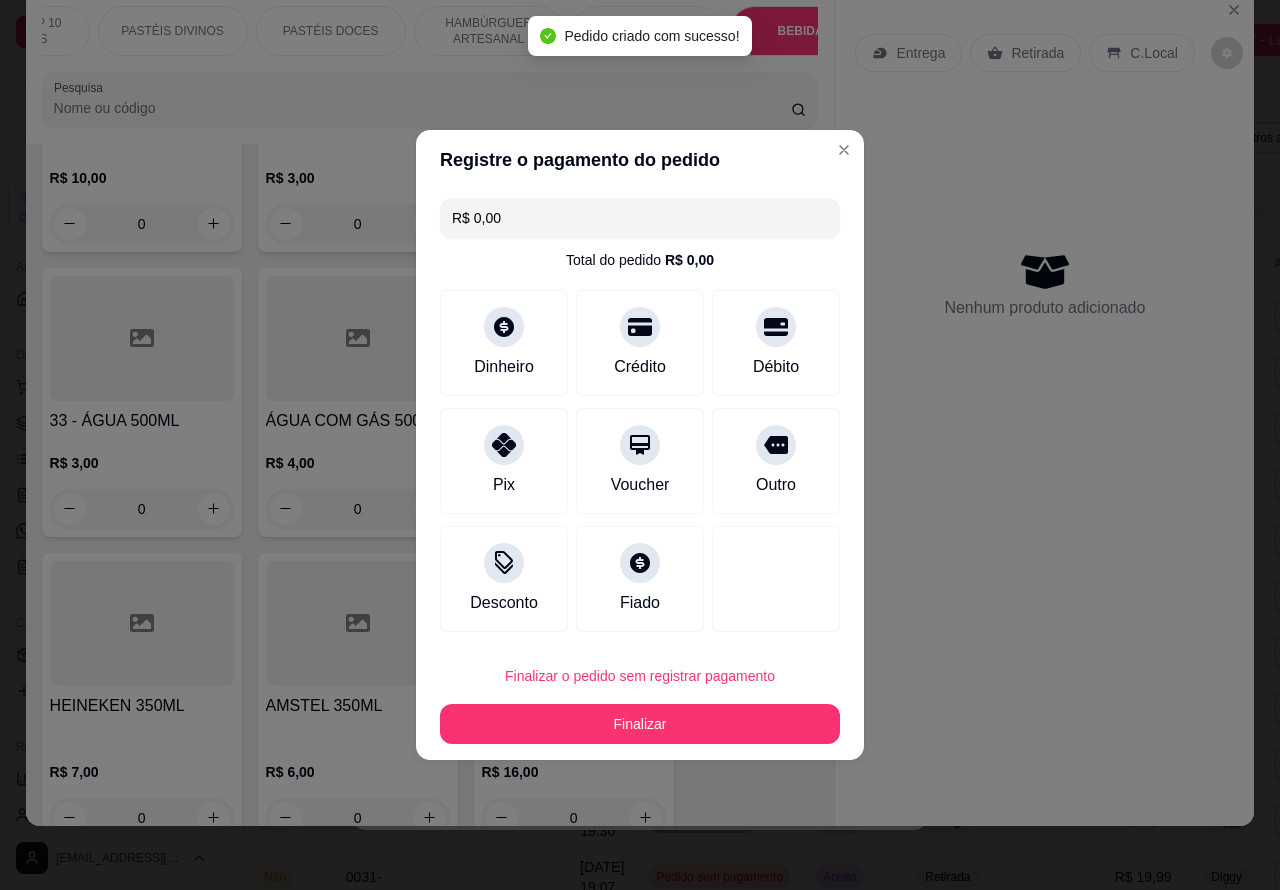
scroll to position [0, 0]
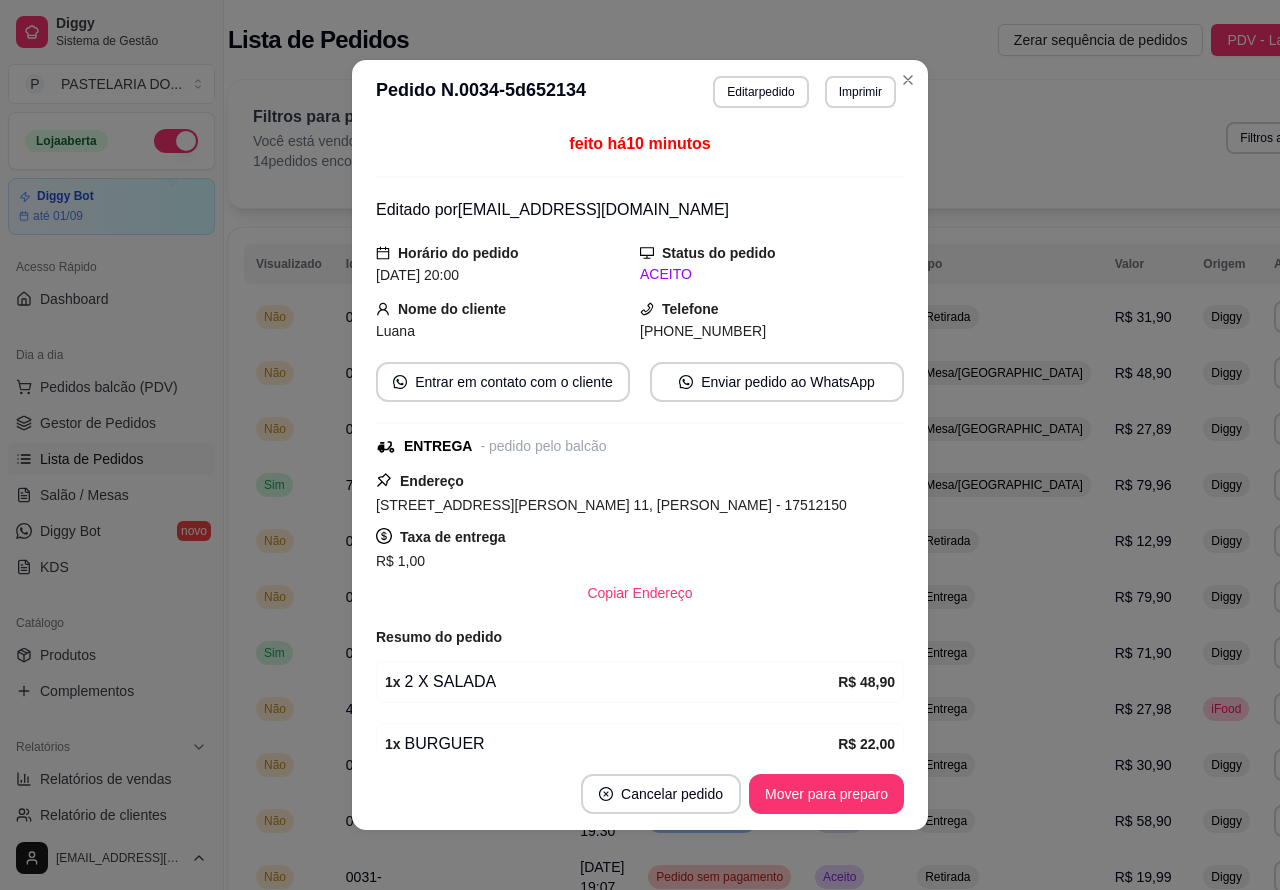
click at [153, 395] on span "Pedidos balcão (PDV)" at bounding box center [109, 387] width 138 height 20
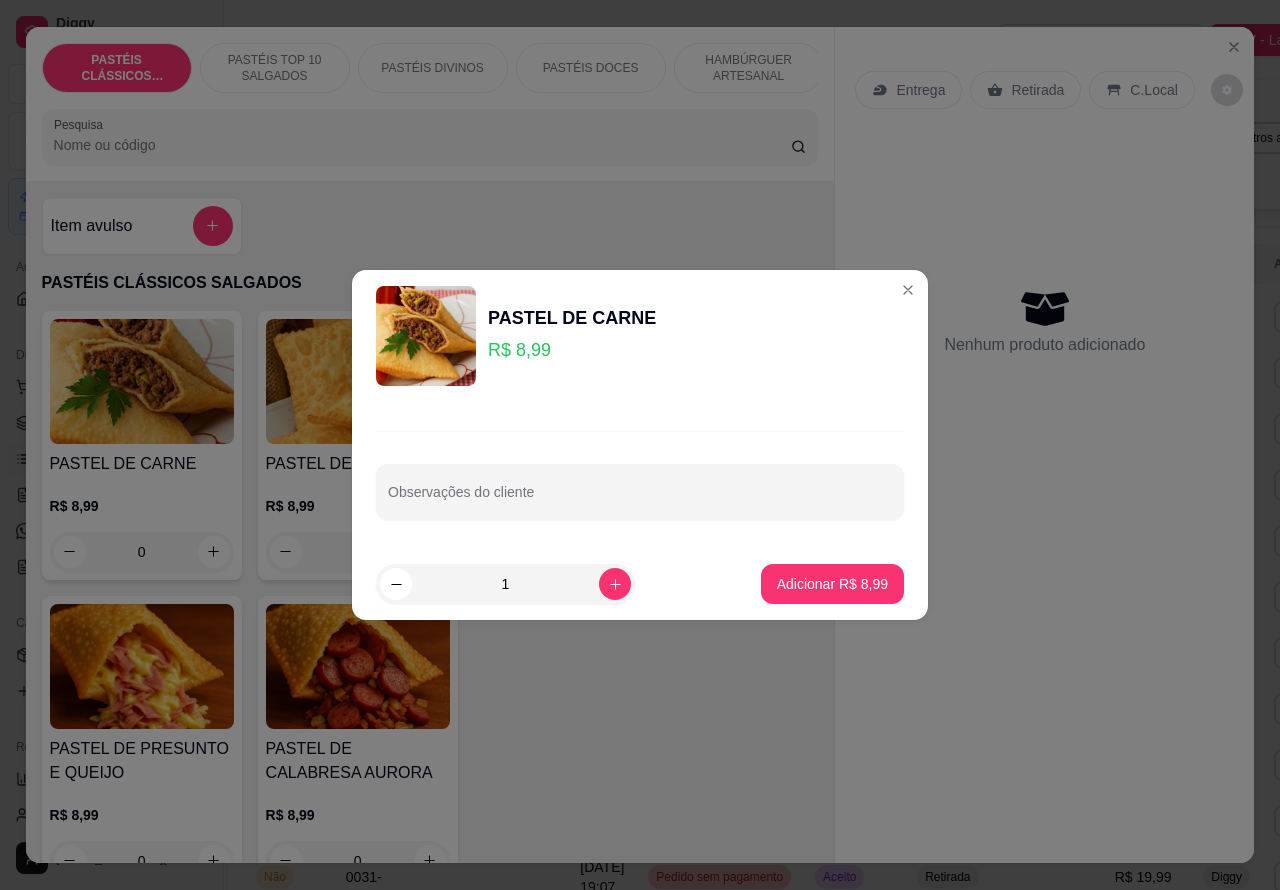
click at [620, 760] on div "PASTEL DE CARNE R$ 8,99 0 PASTEL DE QUEIJO R$ 8,99 0 PASTEL DE FRANGO R$ 8,99 0…" at bounding box center [430, 600] width 777 height 578
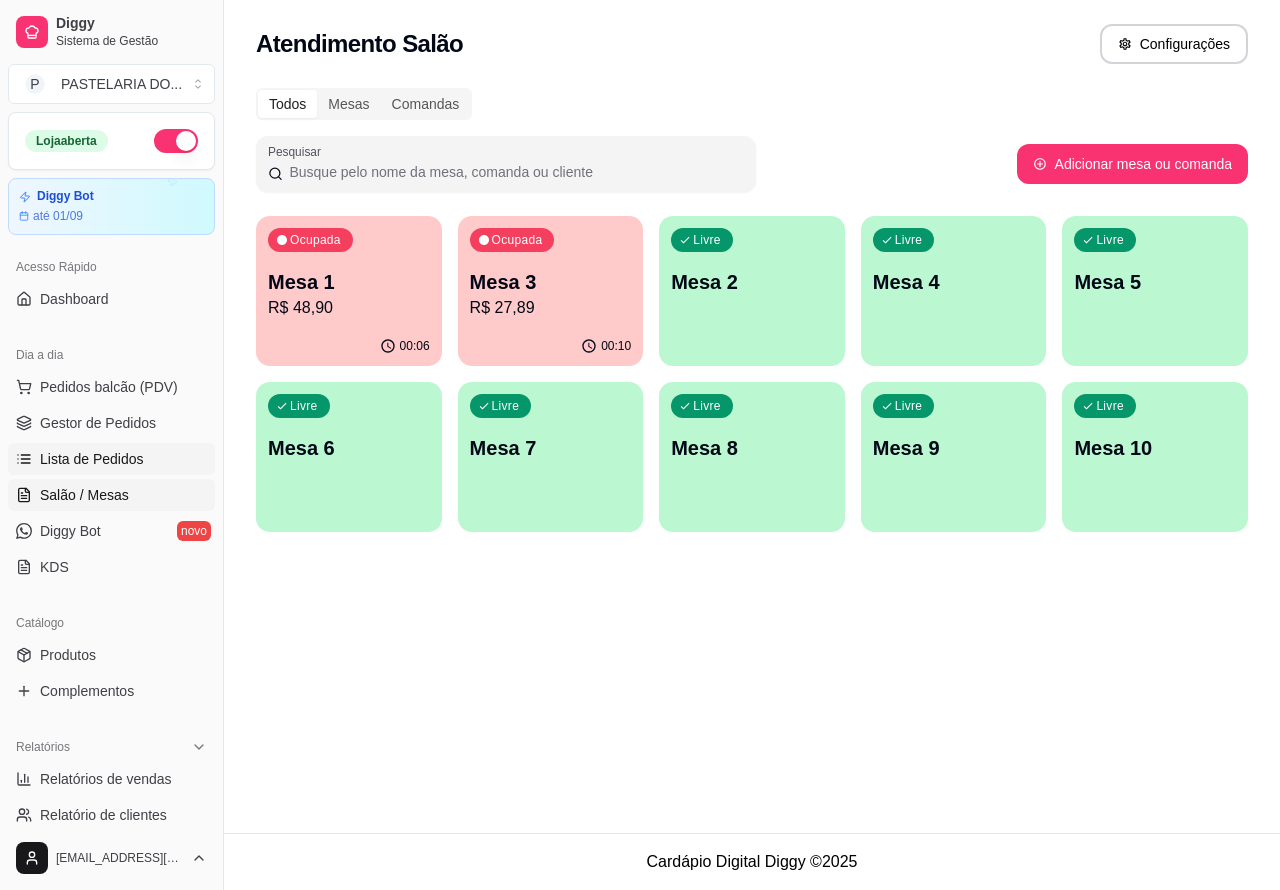
click at [118, 449] on span "Lista de Pedidos" at bounding box center [92, 459] width 104 height 20
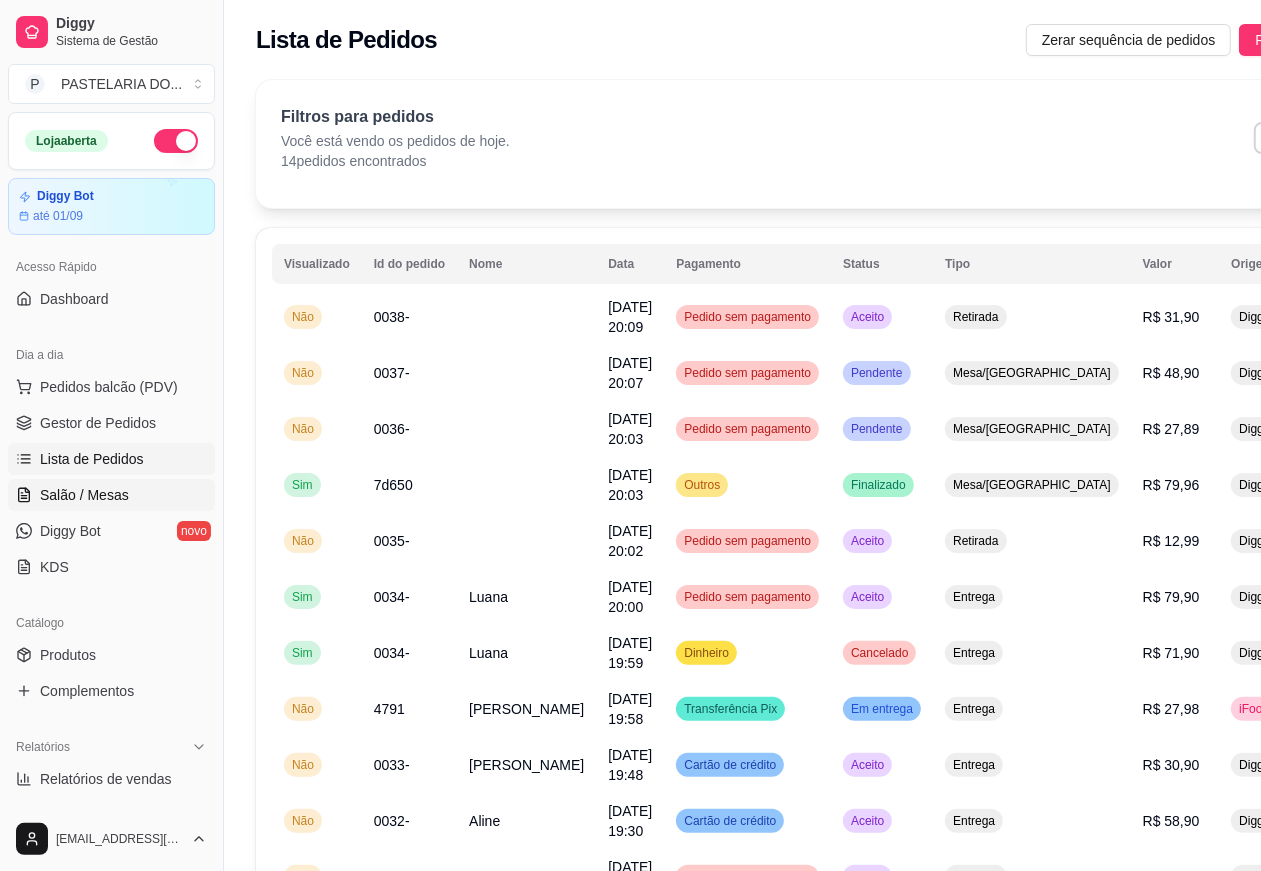
click at [105, 491] on span "Salão / Mesas" at bounding box center [84, 495] width 89 height 20
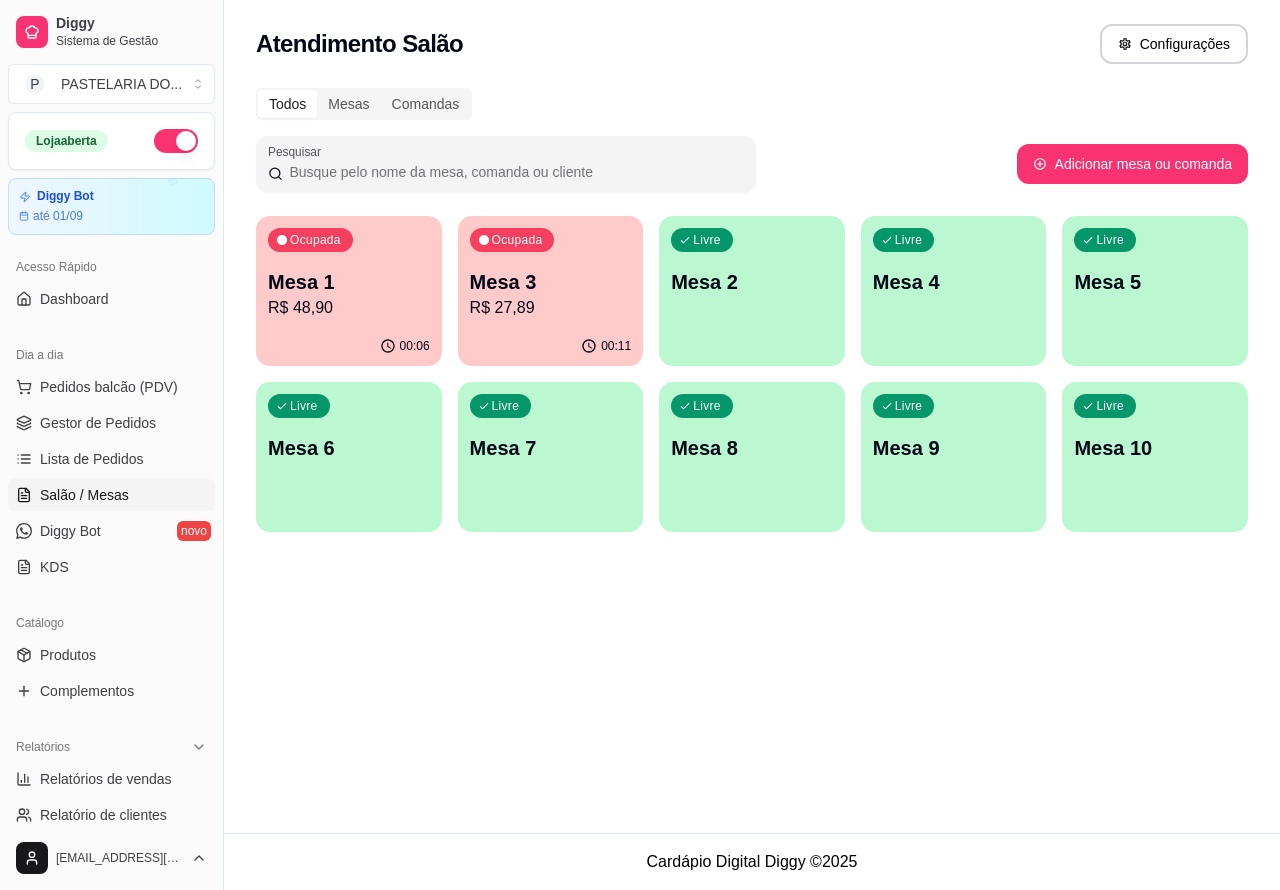
click at [585, 298] on p "R$ 27,89" at bounding box center [551, 308] width 162 height 24
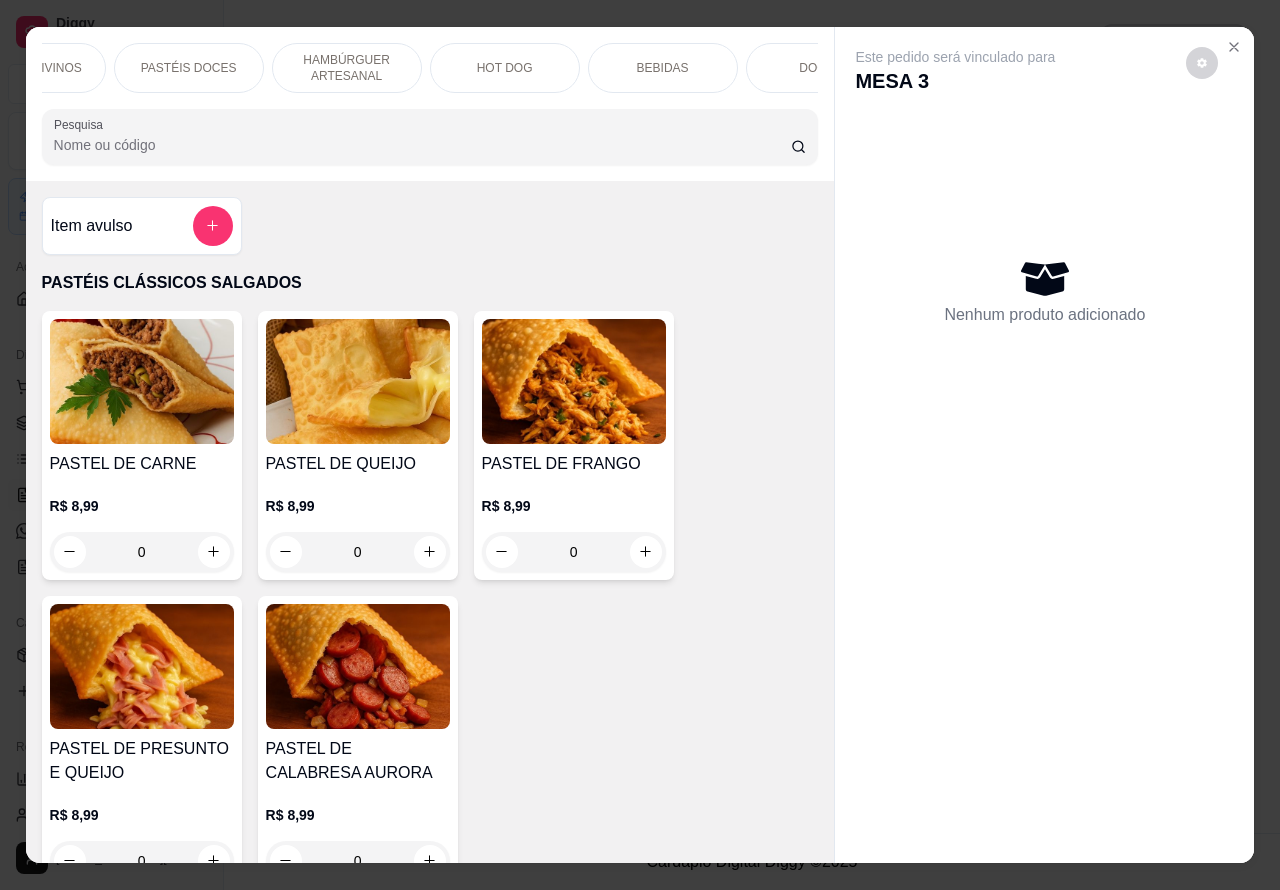
scroll to position [0, 403]
click at [662, 60] on p "BEBIDAS" at bounding box center [662, 68] width 52 height 16
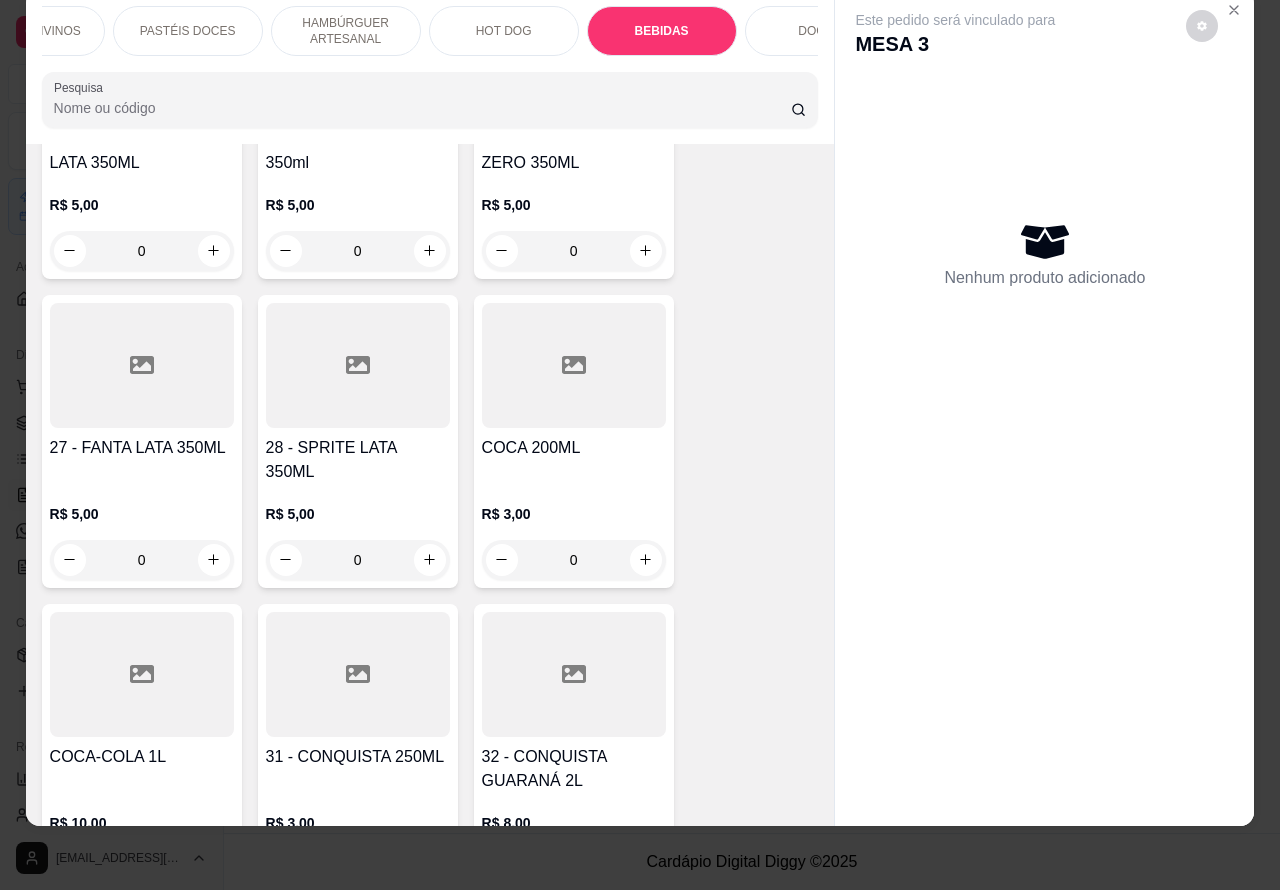
scroll to position [7009, 0]
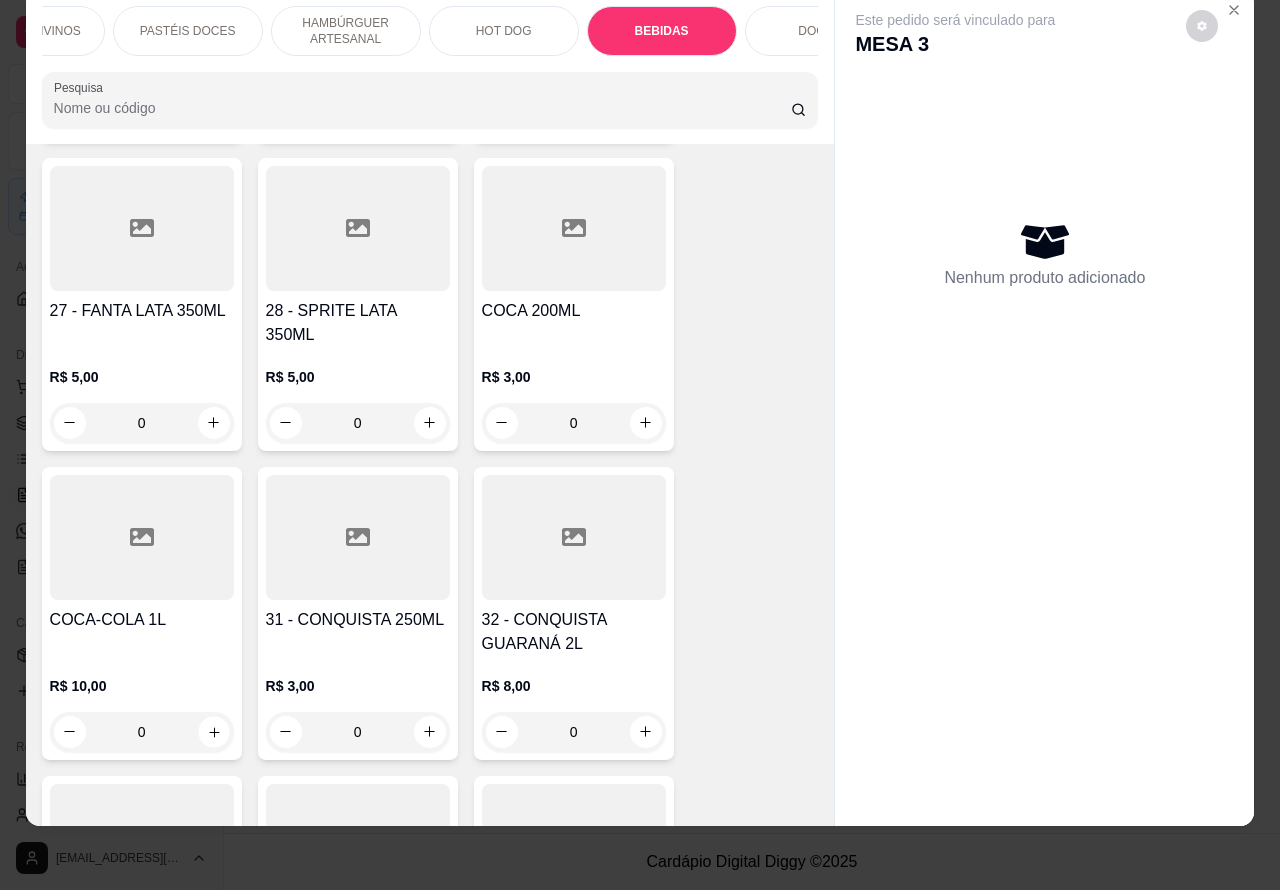
click at [209, 727] on icon "increase-product-quantity" at bounding box center [214, 732] width 10 height 10
type input "1"
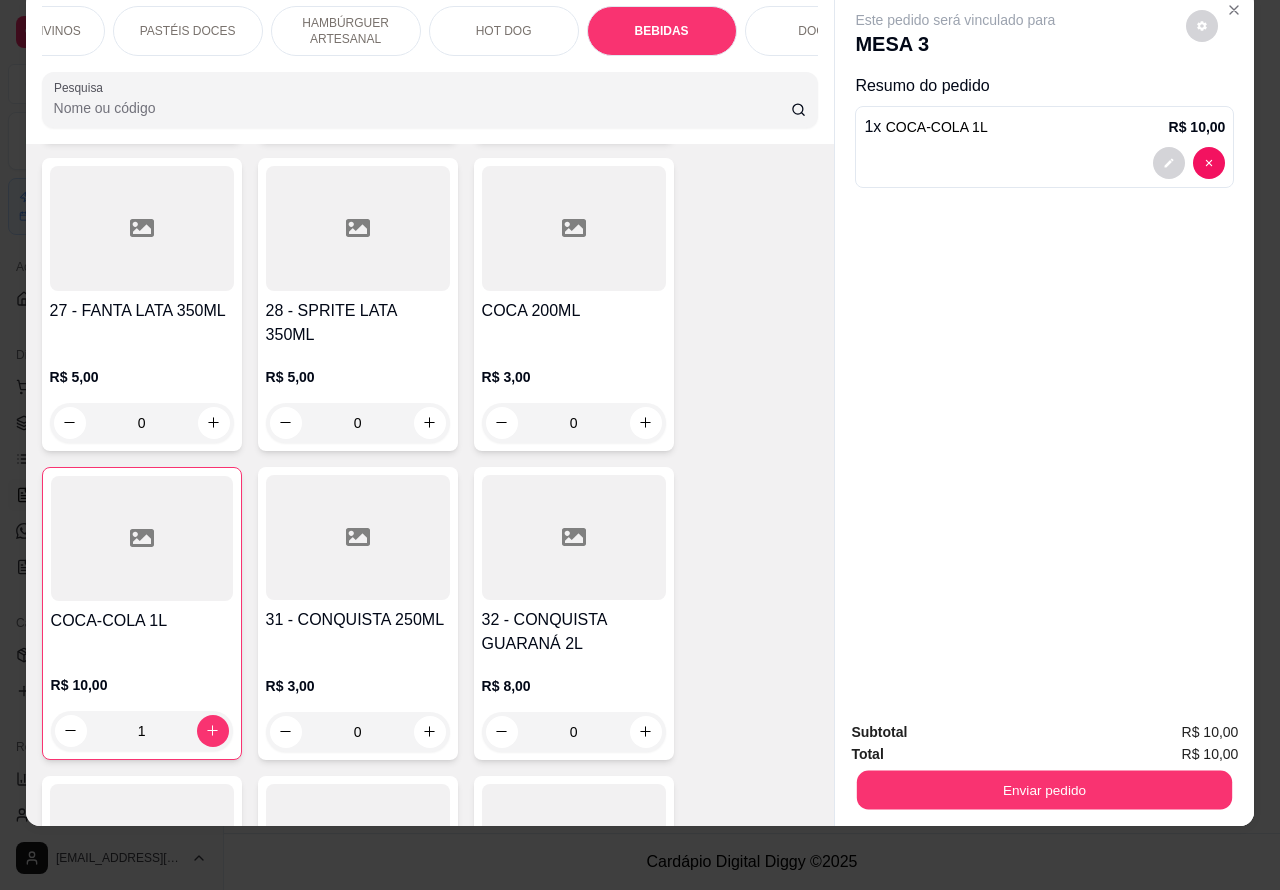
click at [963, 771] on button "Enviar pedido" at bounding box center [1044, 790] width 375 height 39
click at [918, 704] on button "Não registrar e enviar pedido" at bounding box center [977, 722] width 202 height 37
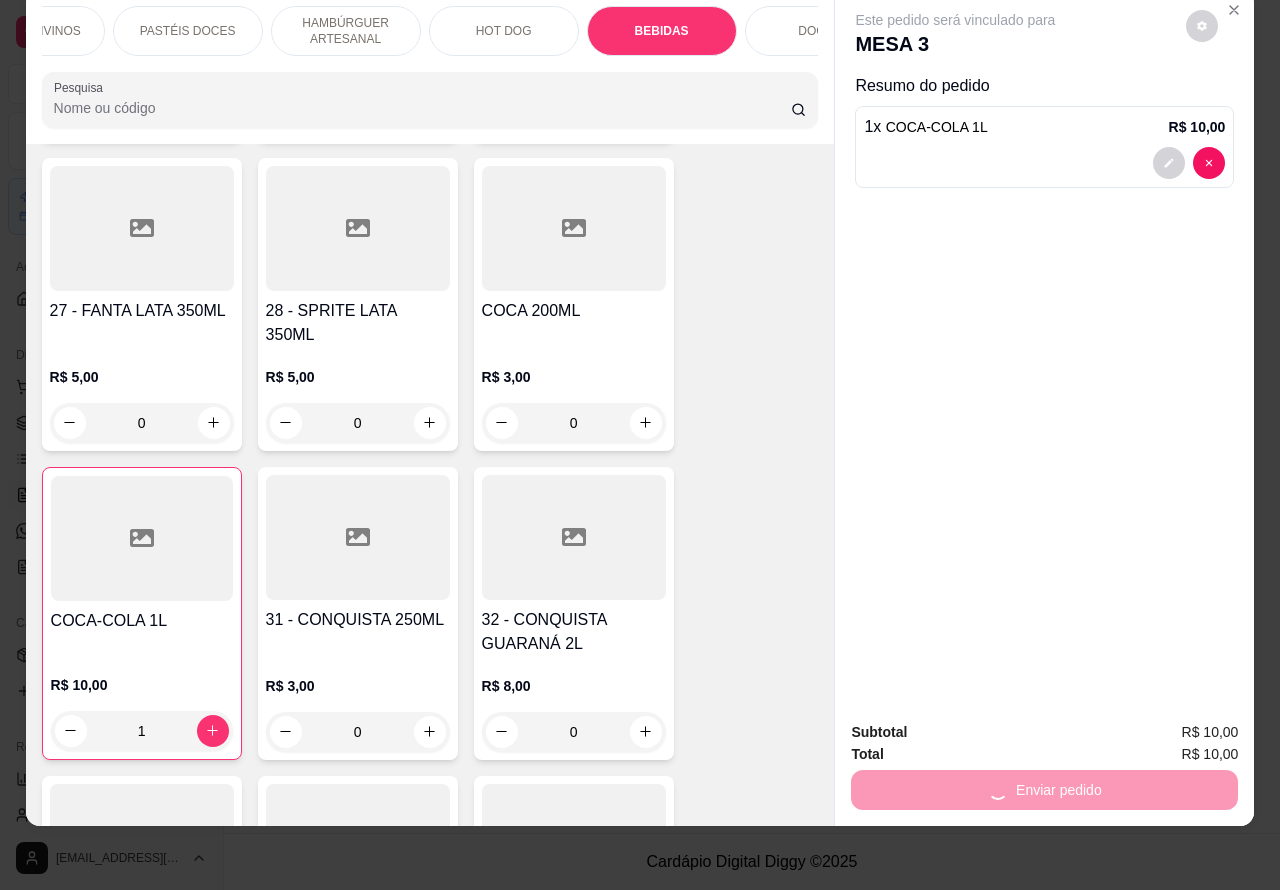
click at [965, 721] on div "Subtotal R$ 10,00" at bounding box center [1044, 732] width 387 height 22
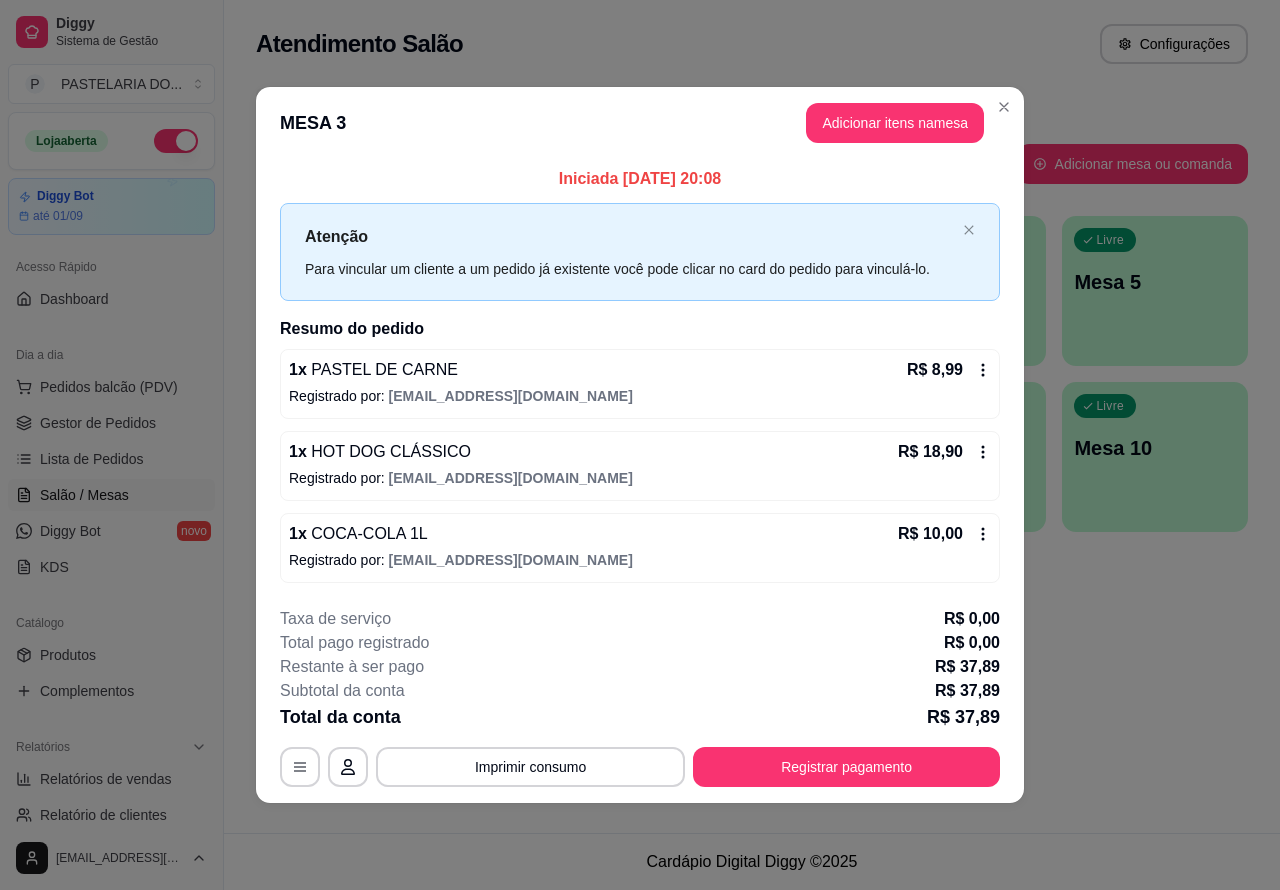
click at [146, 387] on span "Pedidos balcão (PDV)" at bounding box center [109, 387] width 138 height 20
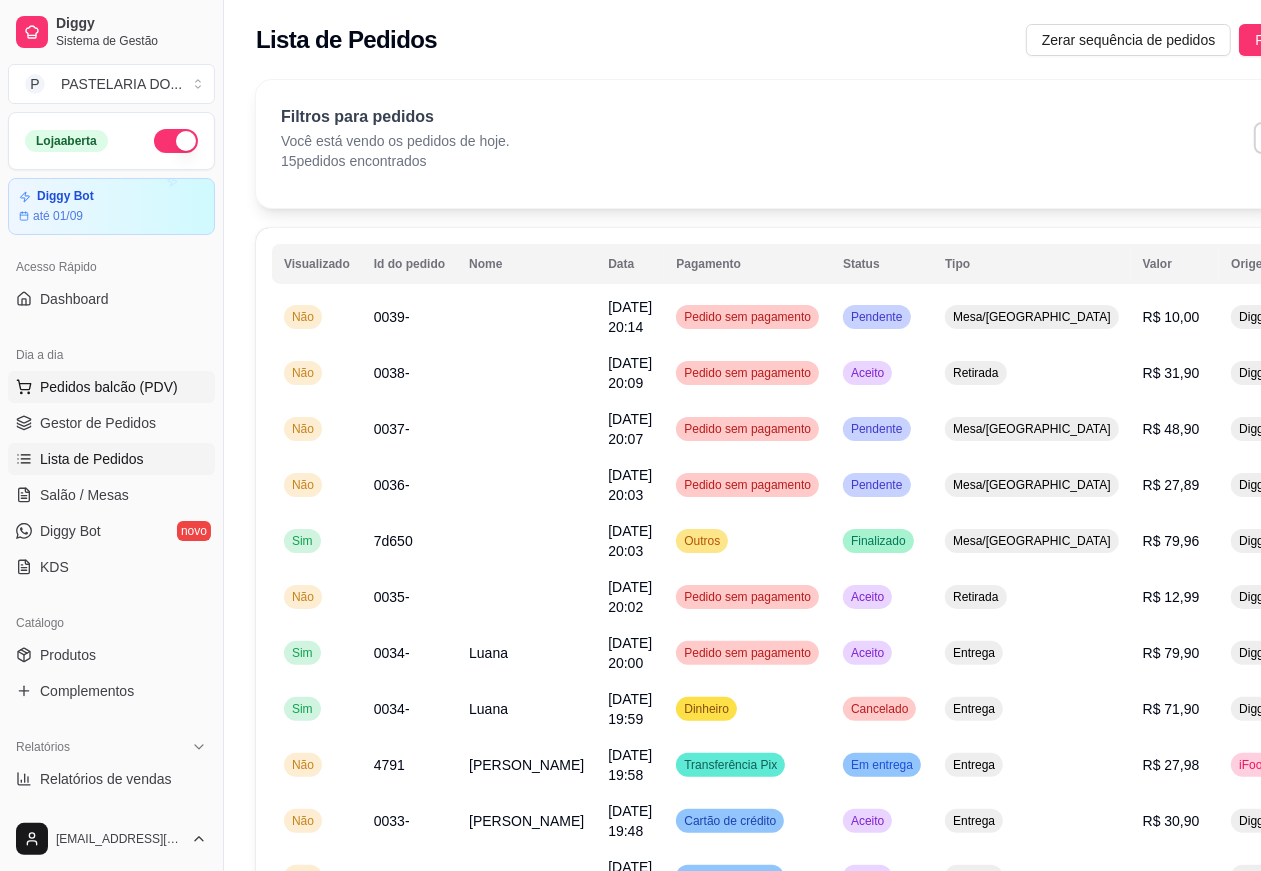
click at [143, 382] on span "Pedidos balcão (PDV)" at bounding box center [109, 387] width 138 height 20
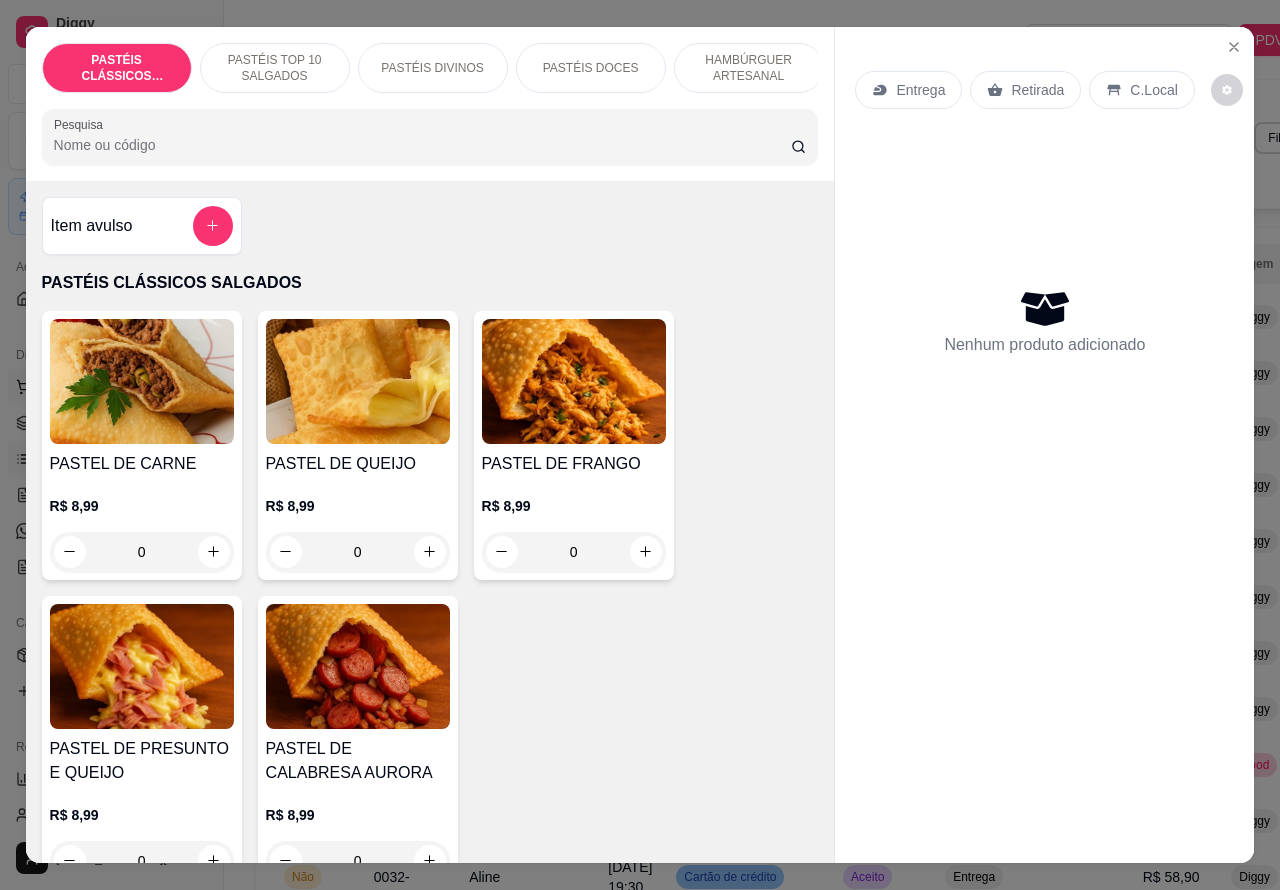
scroll to position [0, 245]
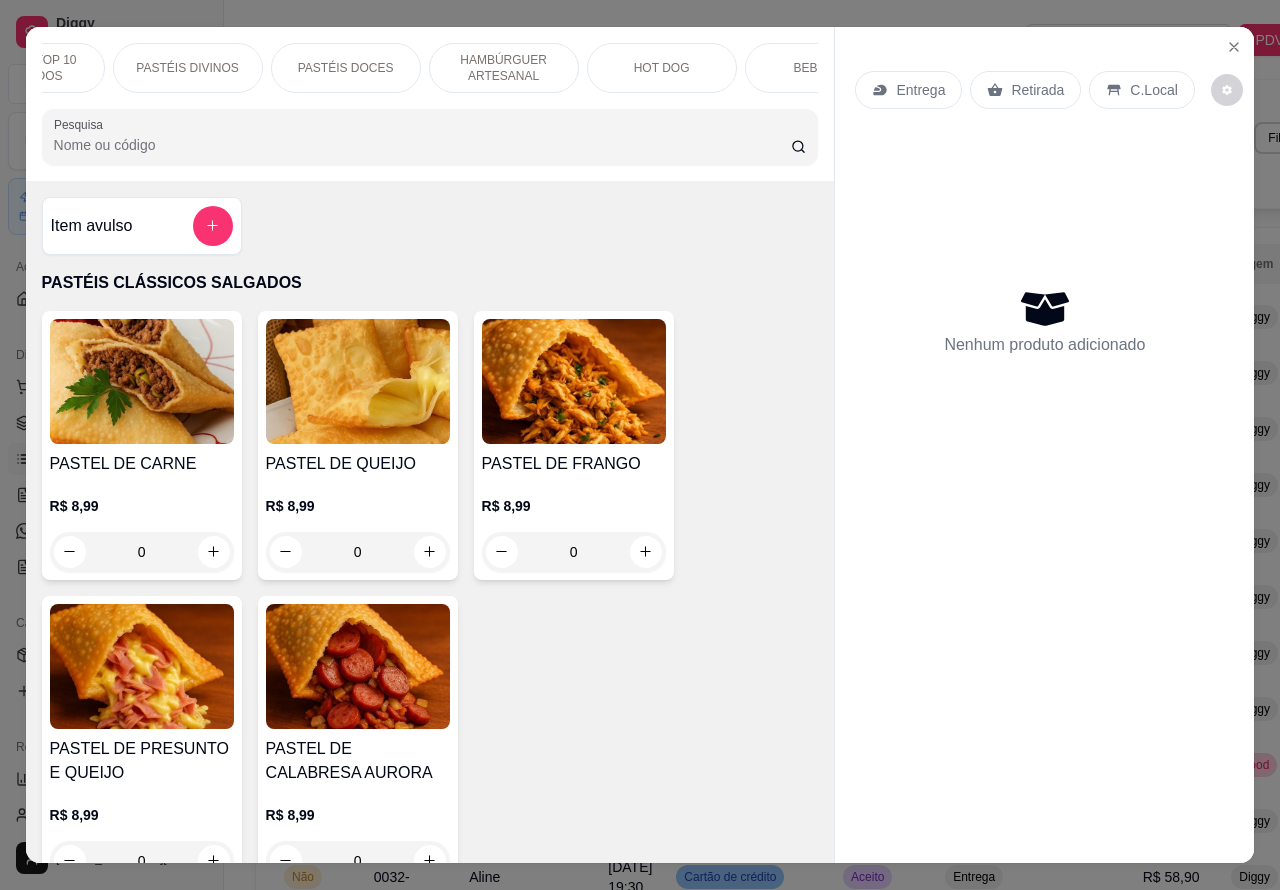
click at [497, 53] on p "HAMBÚRGUER ARTESANAL" at bounding box center [504, 68] width 116 height 32
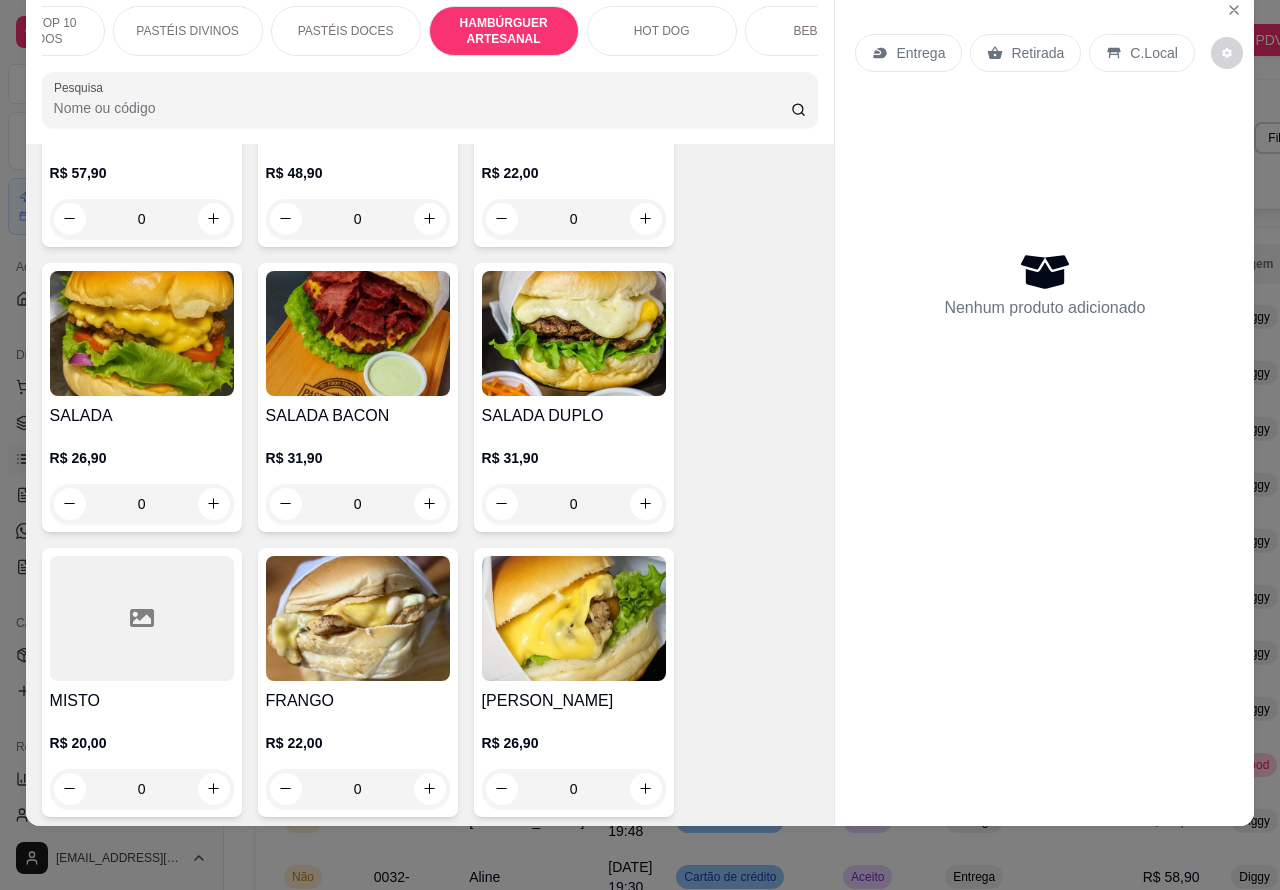
scroll to position [4856, 0]
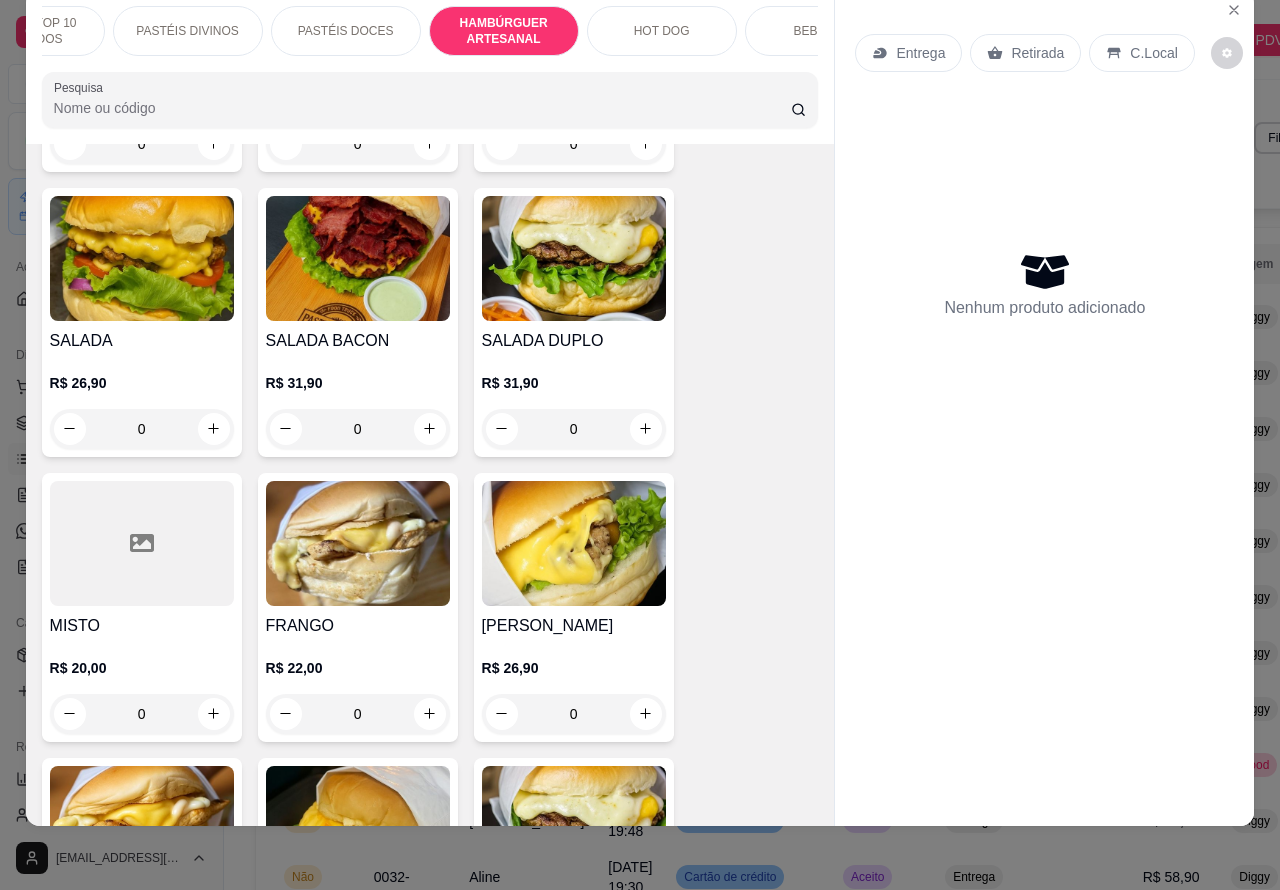
click at [630, 413] on div "0" at bounding box center [574, 429] width 184 height 40
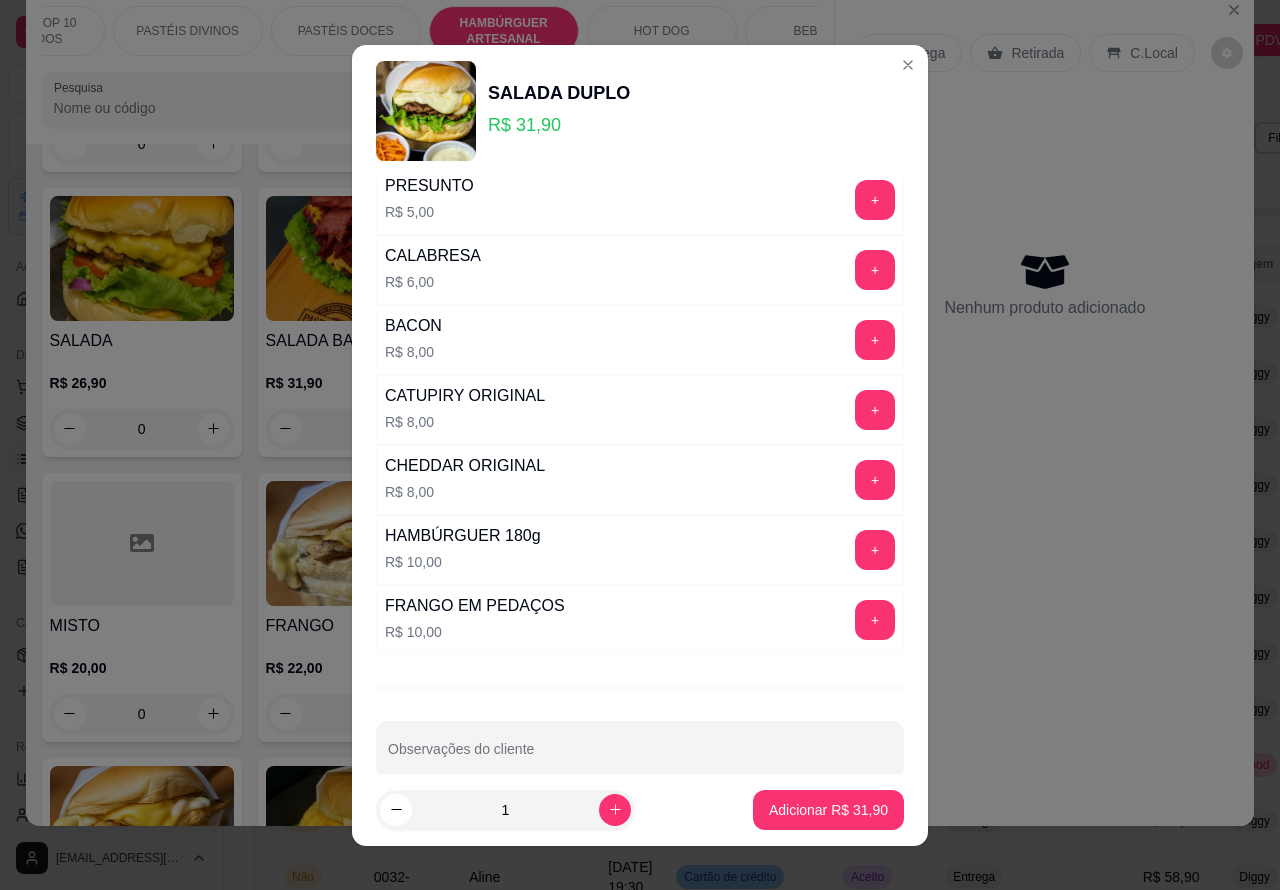
scroll to position [542, 0]
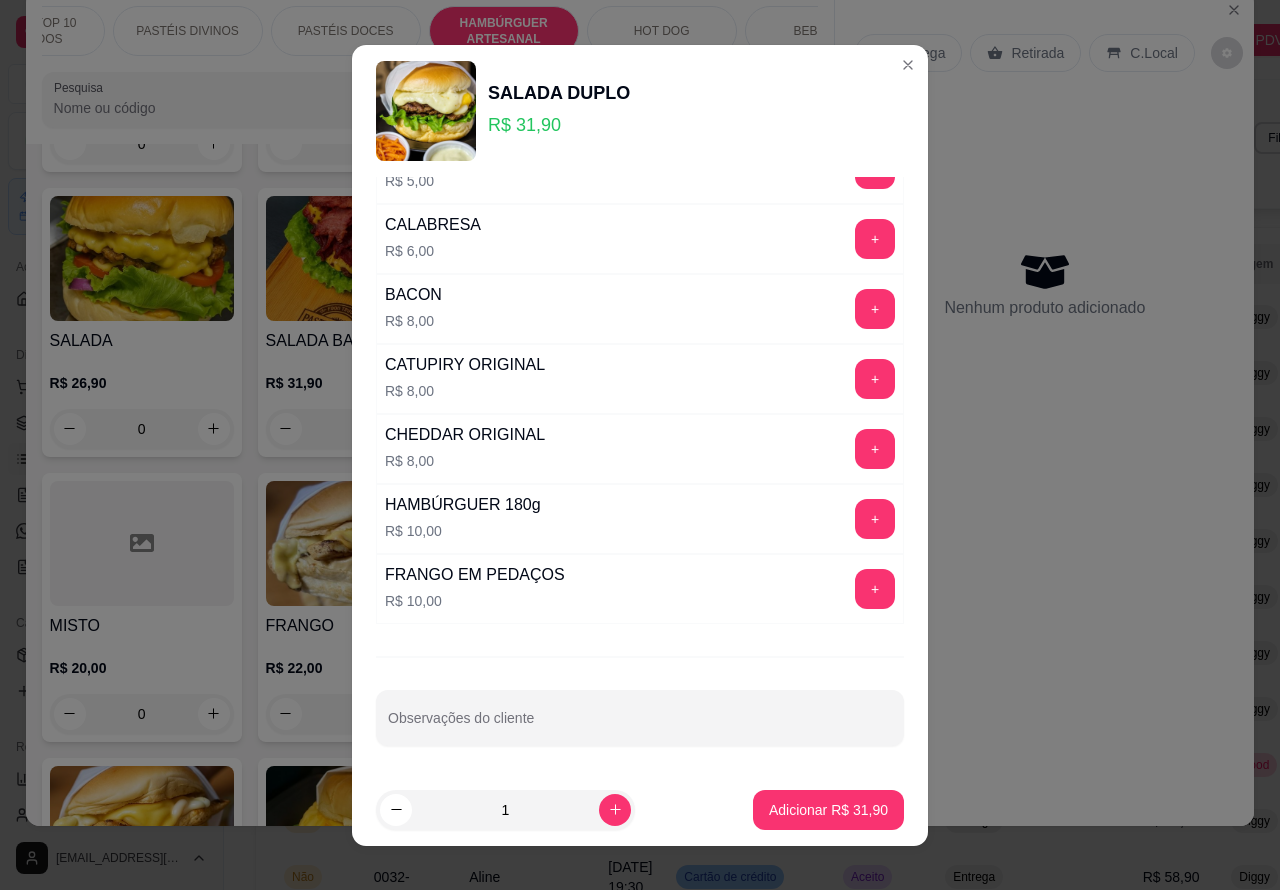
click at [566, 725] on input "Observações do cliente" at bounding box center [640, 726] width 504 height 20
type input "c"
type input "CLIENTE ESTA AGUARDANDO"
click at [795, 815] on p "Adicionar R$ 31,90" at bounding box center [828, 810] width 119 height 20
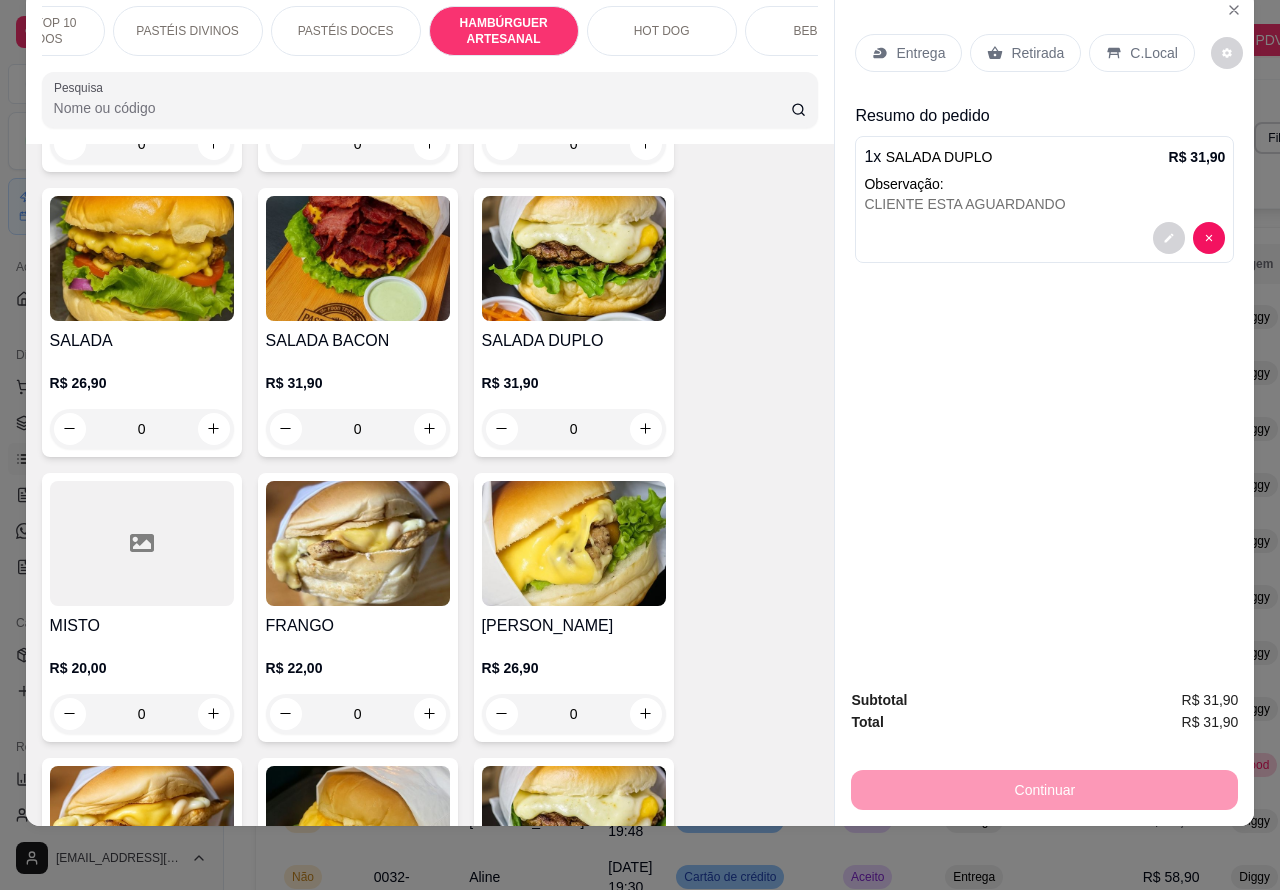
click at [1018, 174] on p "Observação:" at bounding box center [1044, 184] width 361 height 20
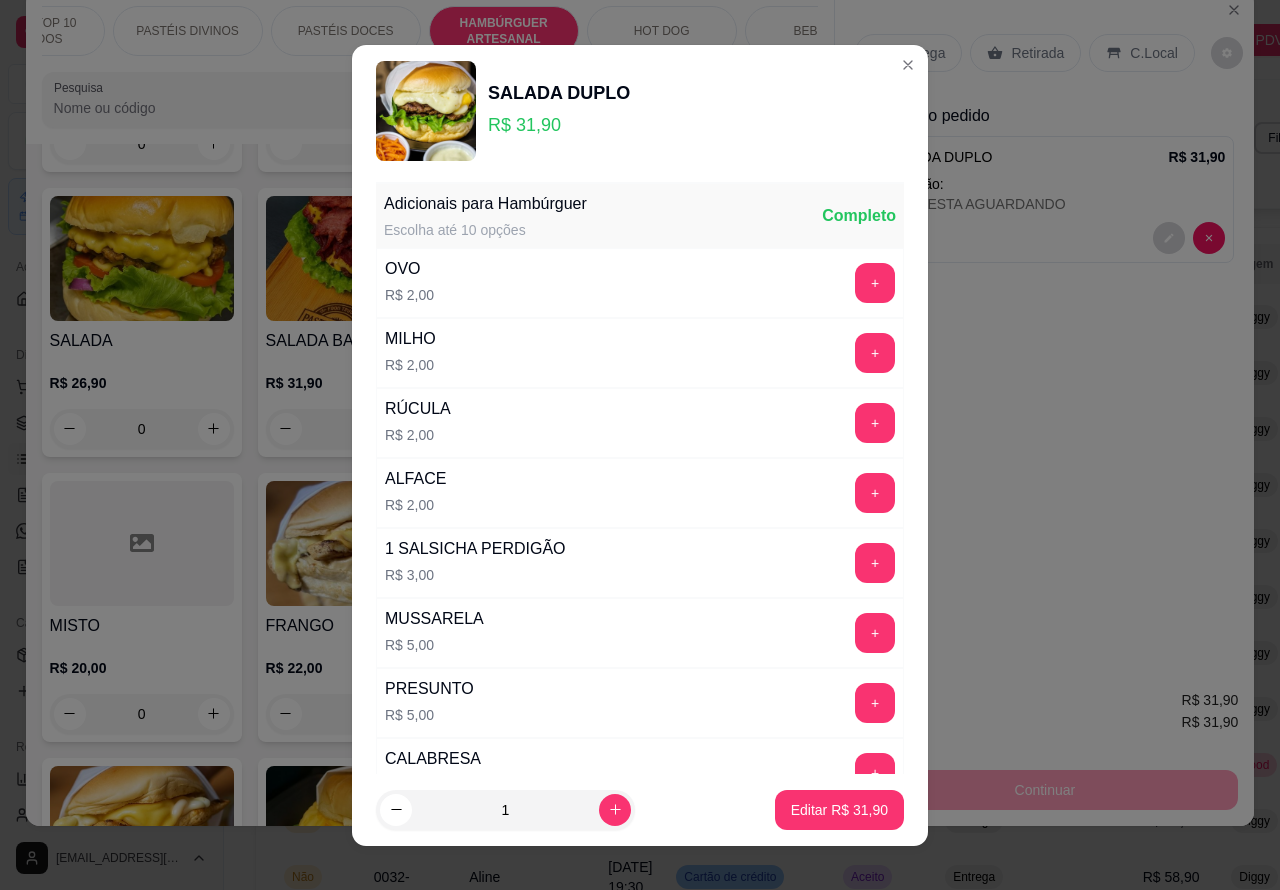
scroll to position [0, 0]
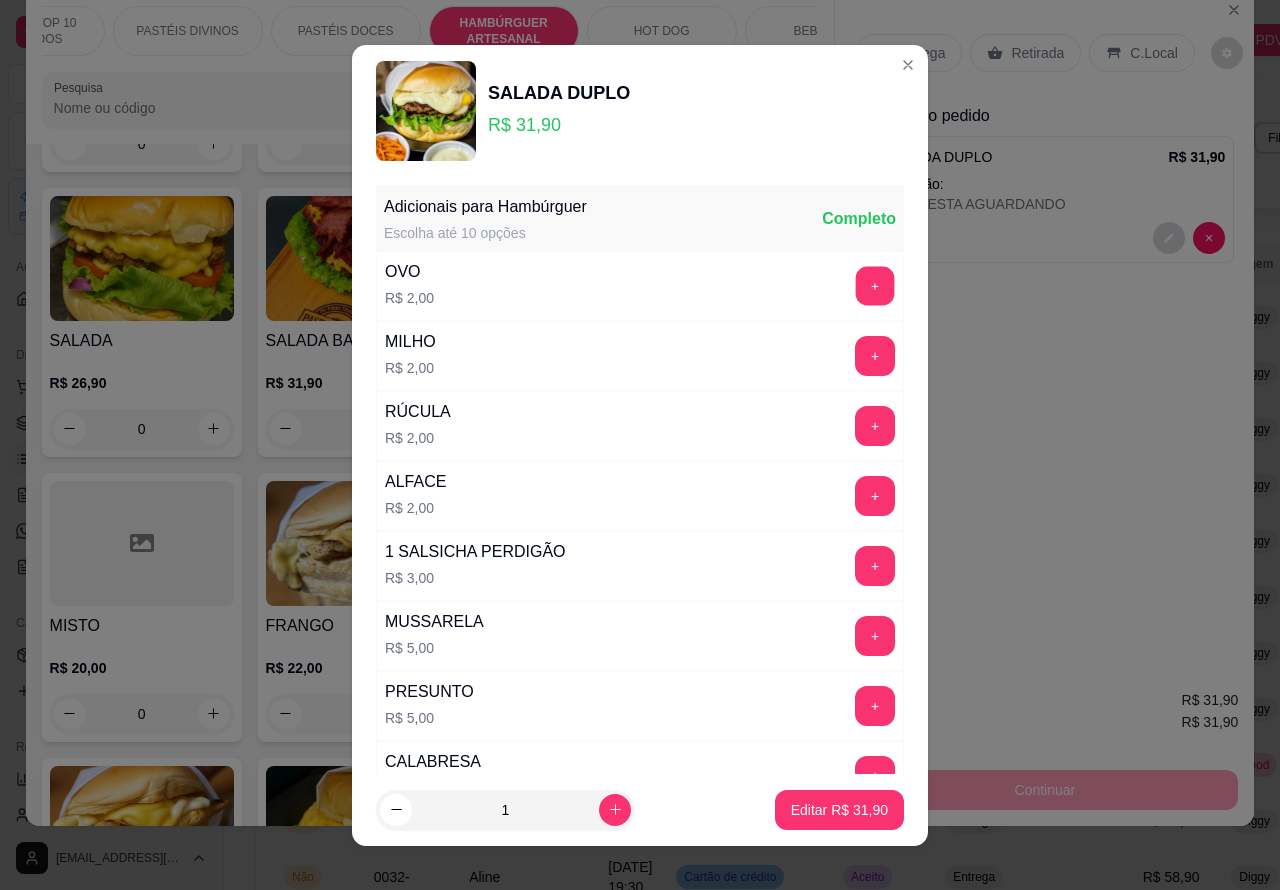
click at [856, 281] on button "+" at bounding box center [875, 285] width 39 height 39
click at [791, 815] on p "Editar R$ 33,90" at bounding box center [839, 810] width 97 height 20
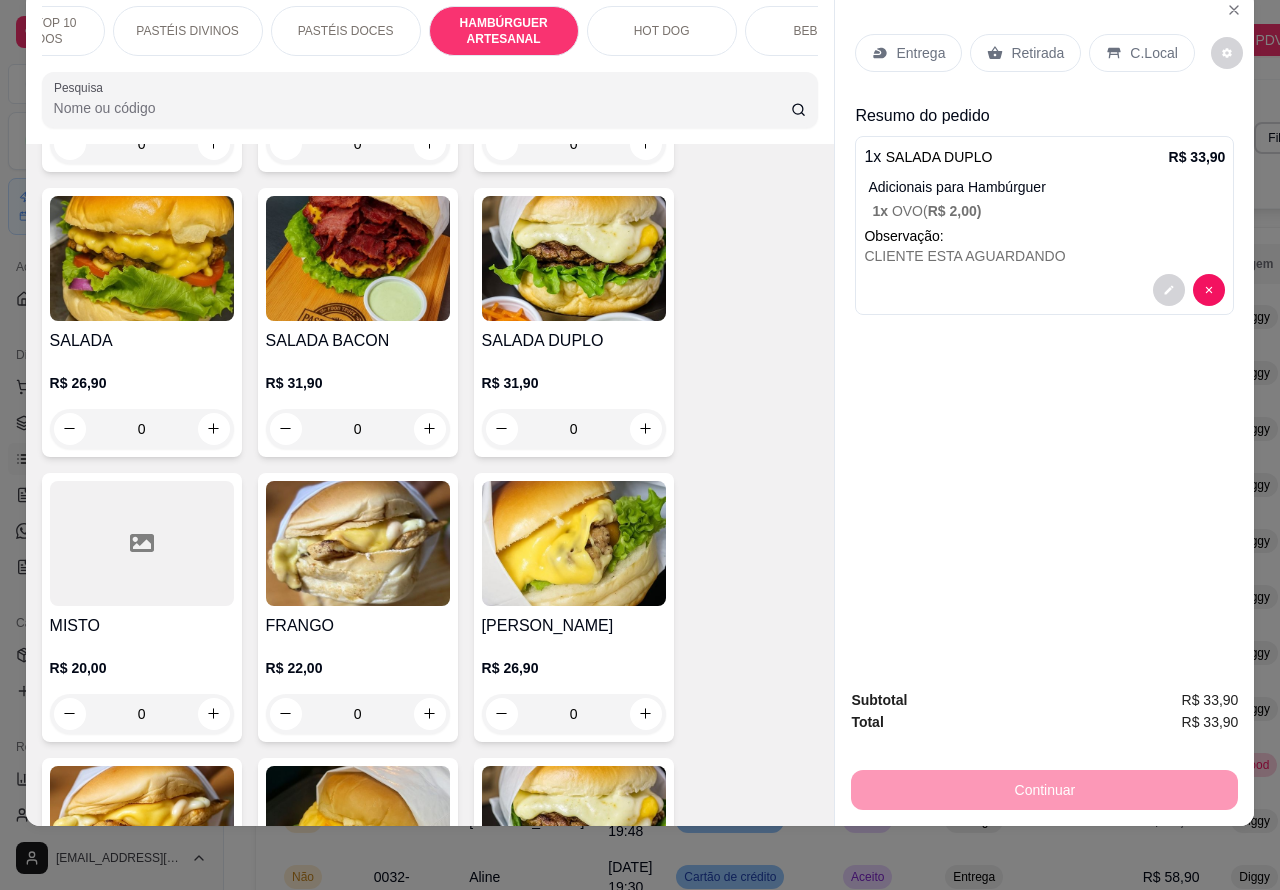
click at [1020, 43] on p "Retirada" at bounding box center [1037, 53] width 53 height 20
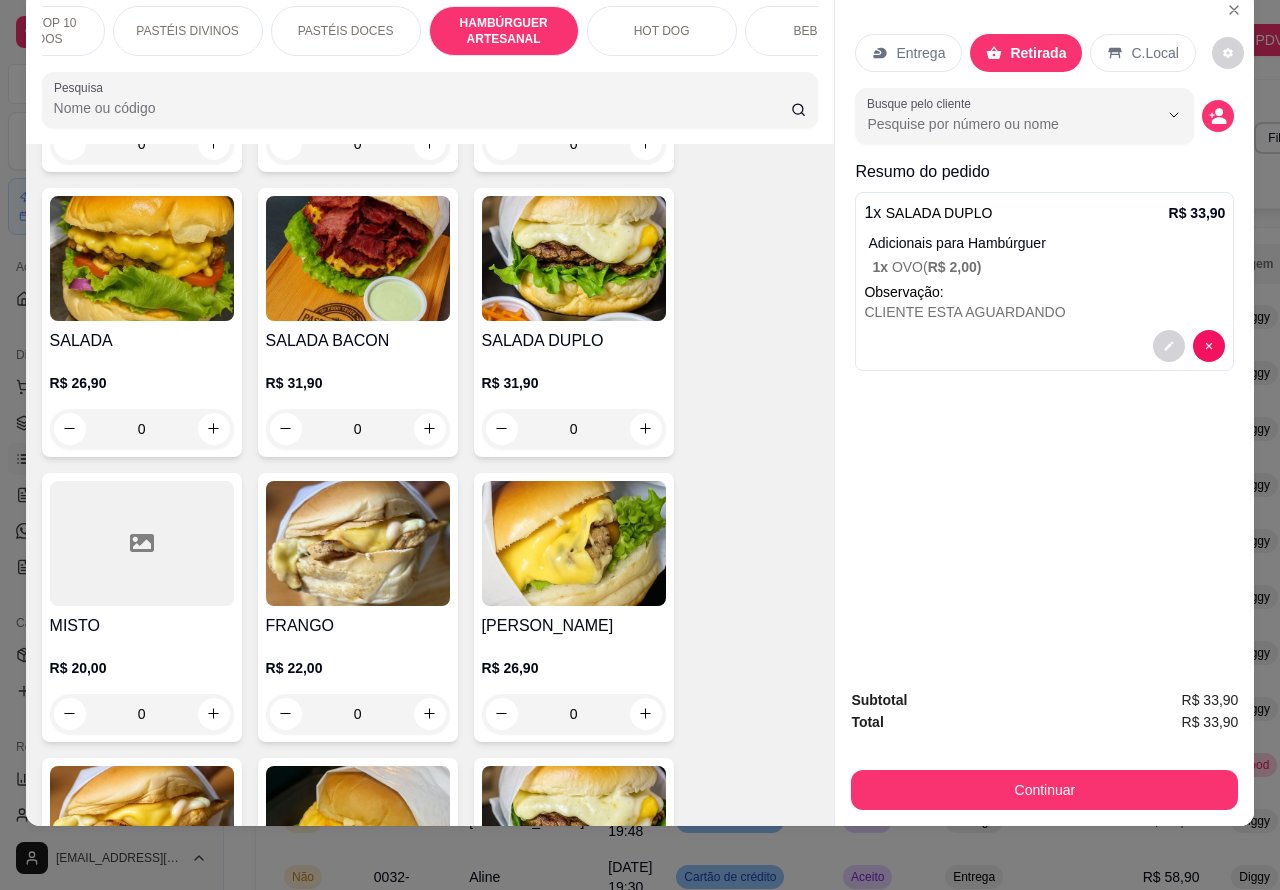
click at [1095, 302] on div "CLIENTE ESTA AGUARDANDO" at bounding box center [1044, 312] width 361 height 20
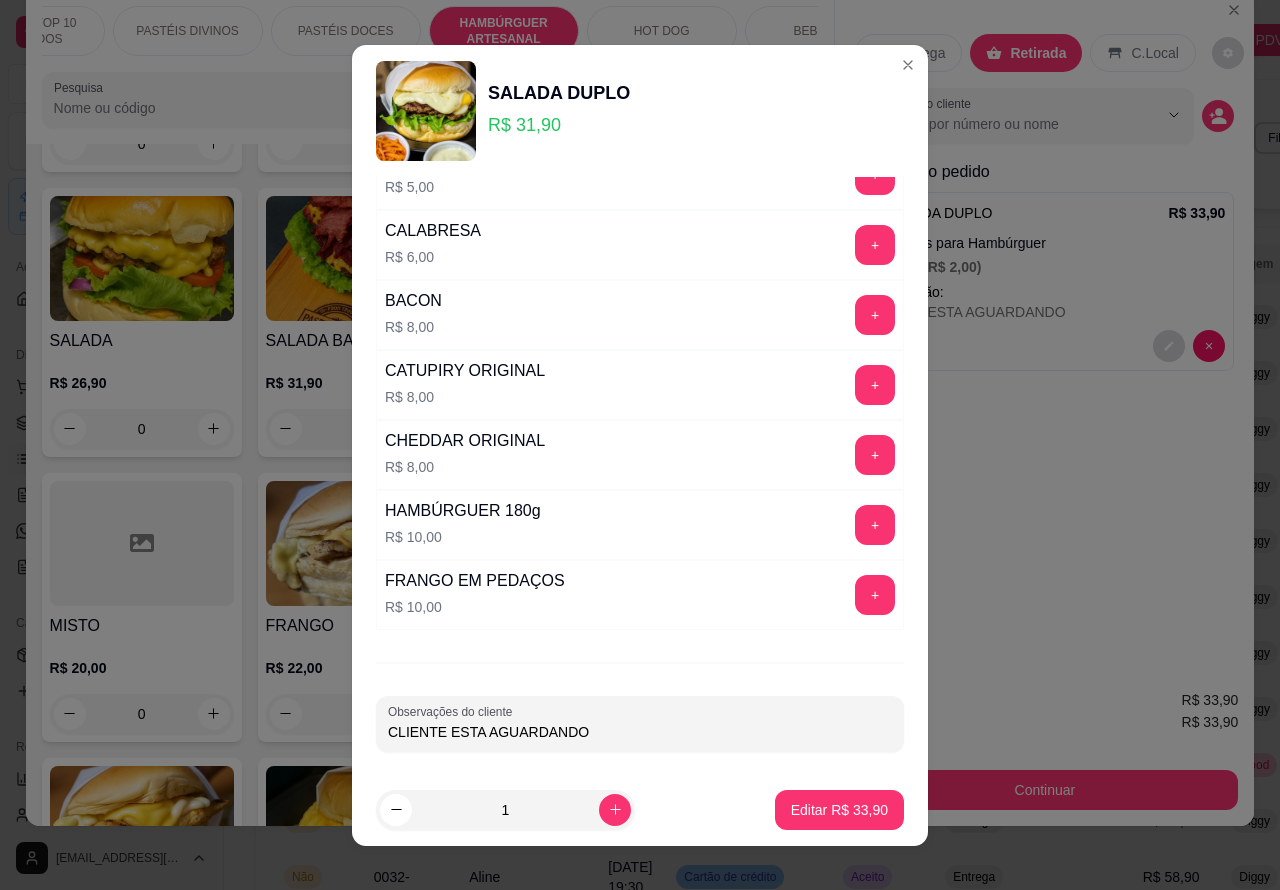
scroll to position [541, 0]
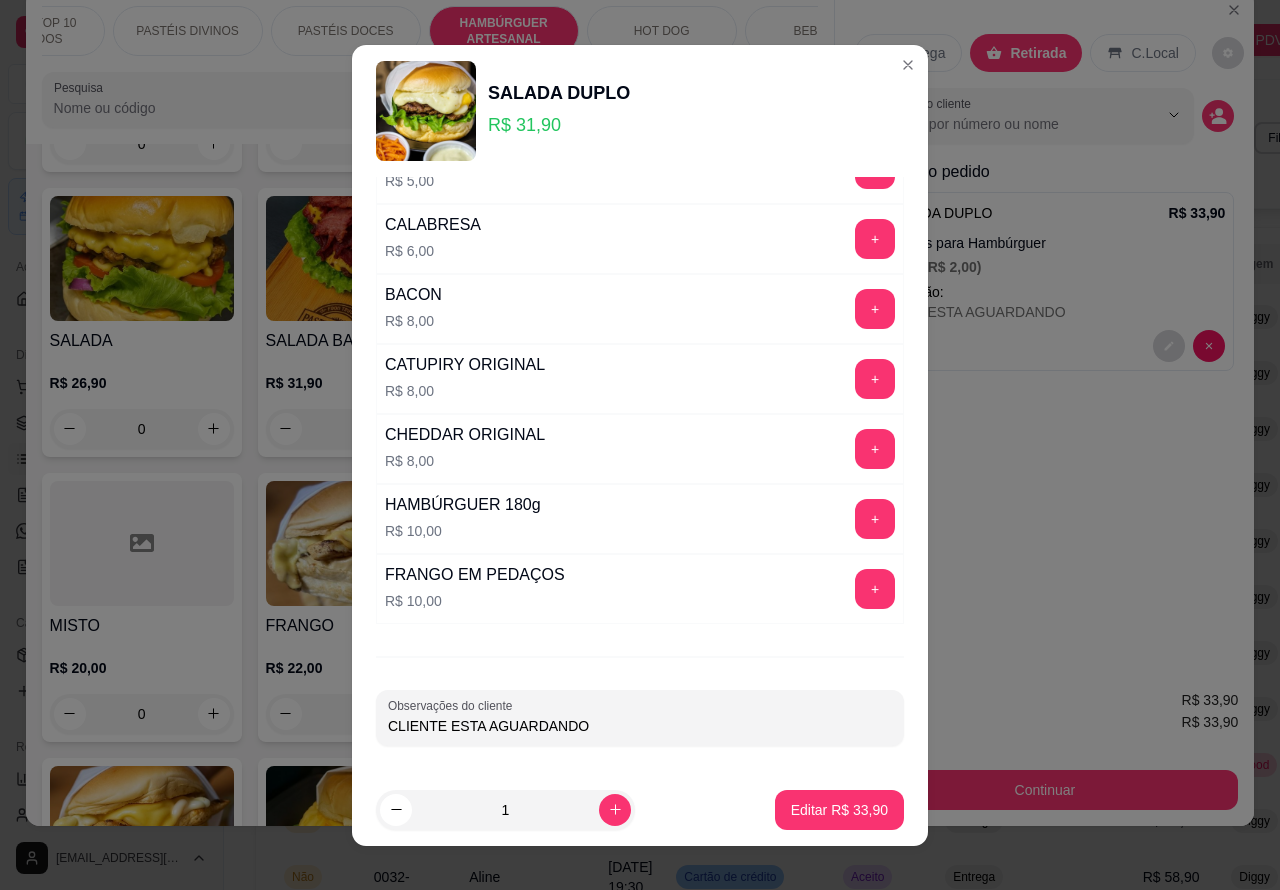
click at [887, 65] on div "Entrega Retirada C.Local" at bounding box center [1044, 53] width 379 height 70
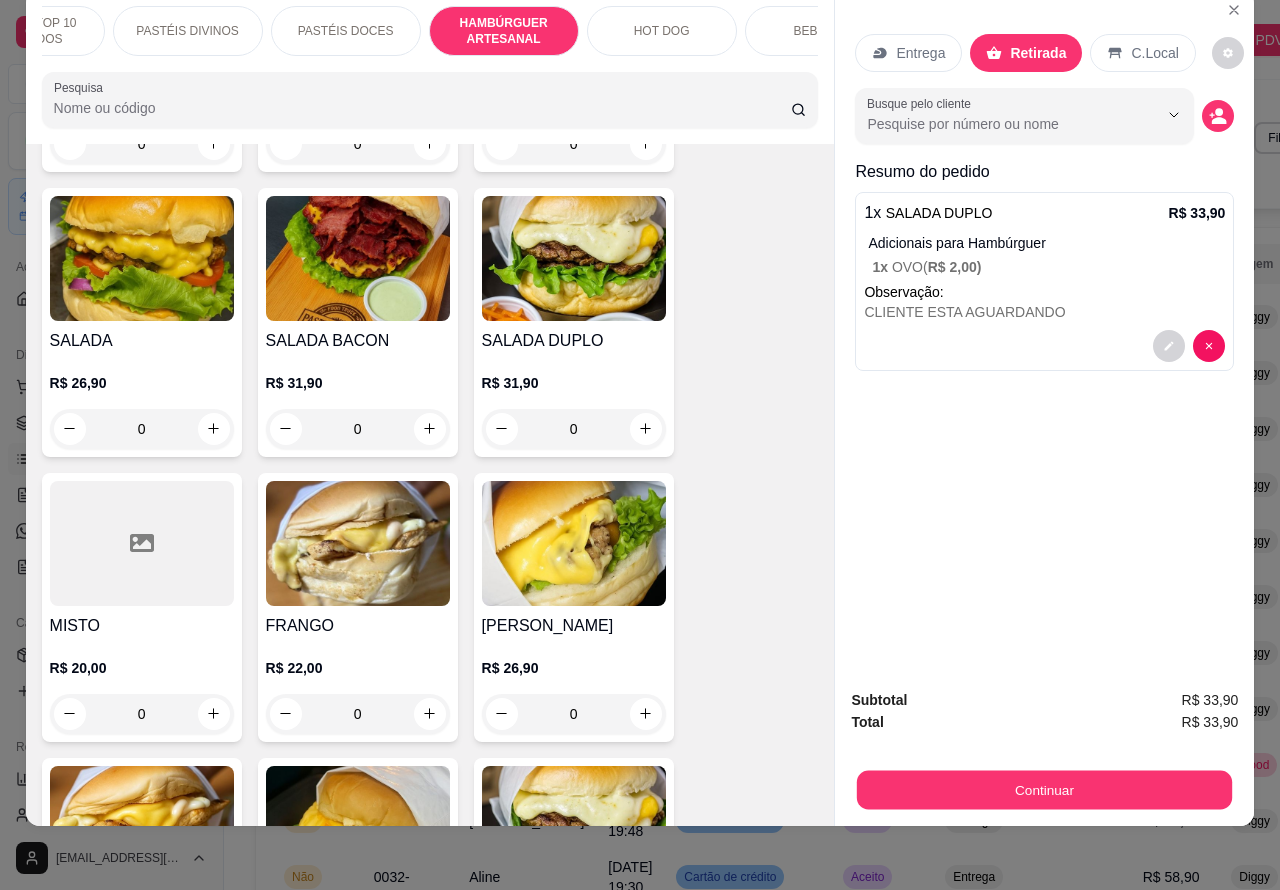
click at [957, 771] on button "Continuar" at bounding box center [1044, 790] width 375 height 39
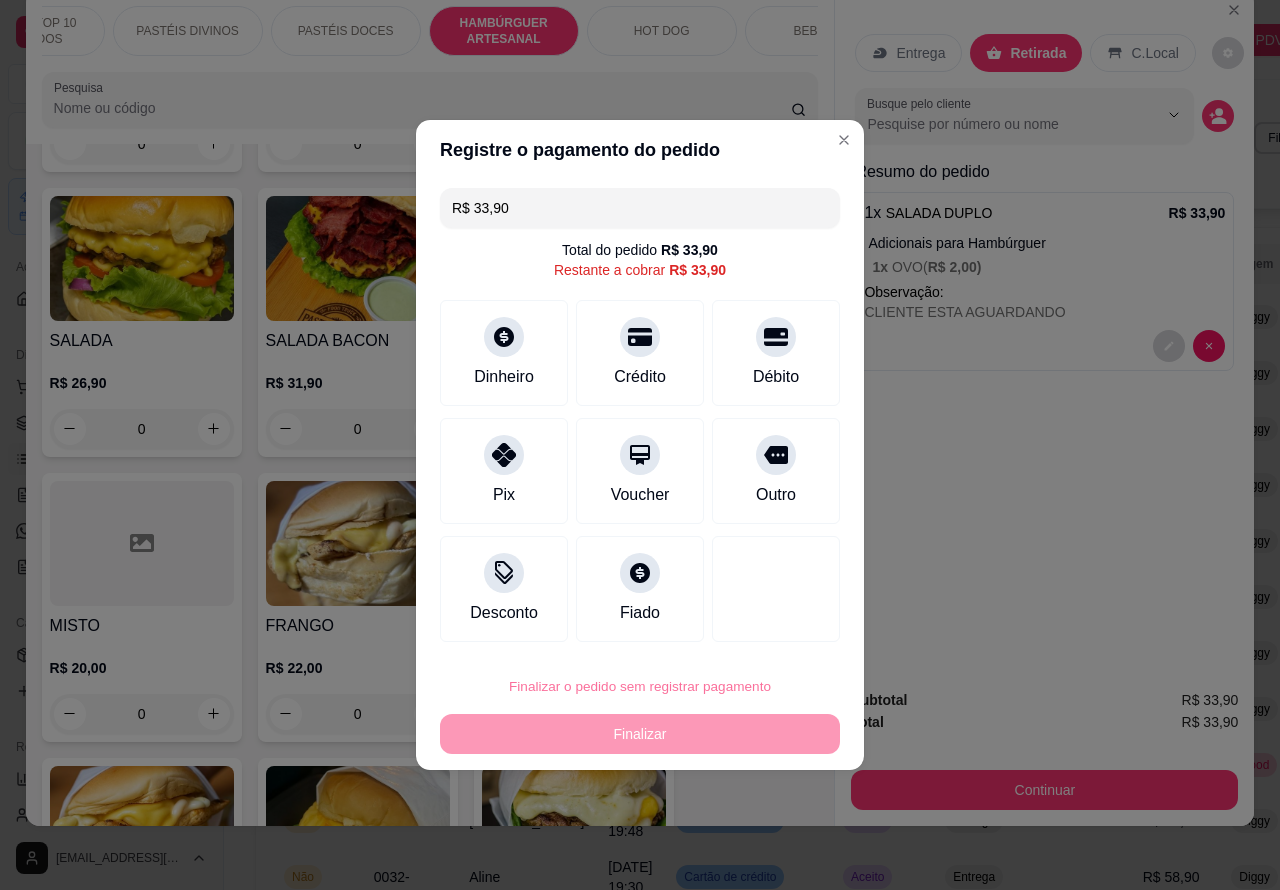
click at [760, 622] on button "Confirmar" at bounding box center [758, 630] width 71 height 30
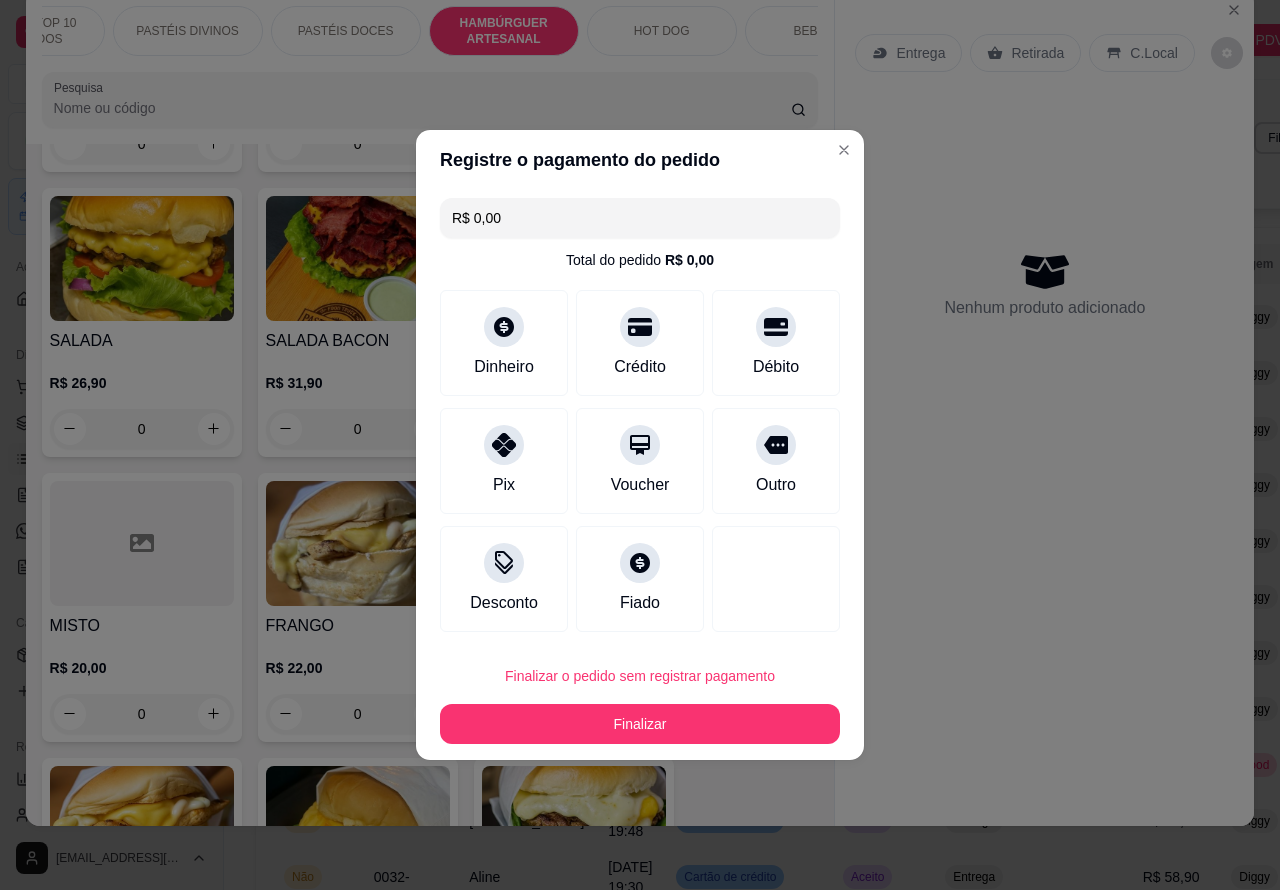
type input "R$ 0,00"
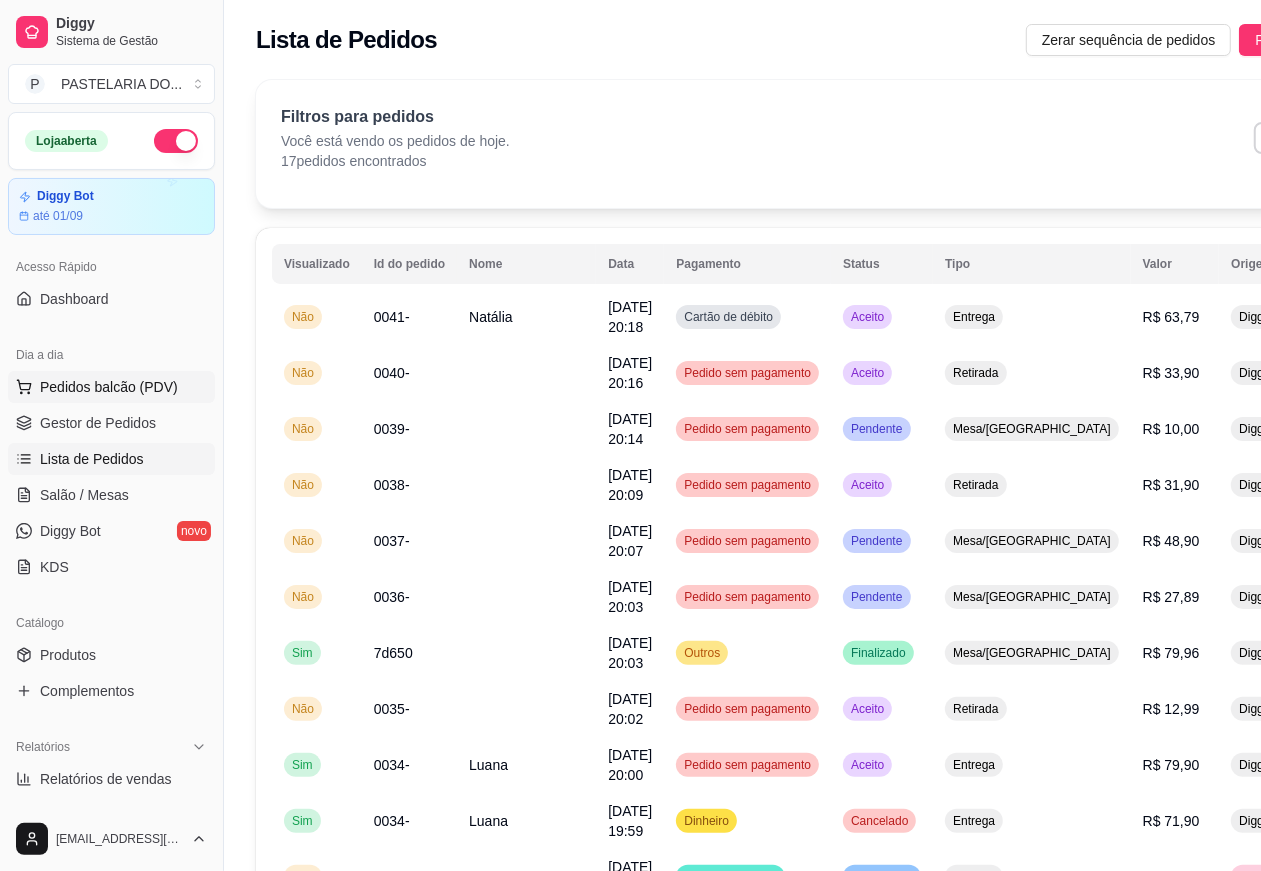
click at [148, 380] on span "Pedidos balcão (PDV)" at bounding box center [109, 387] width 138 height 20
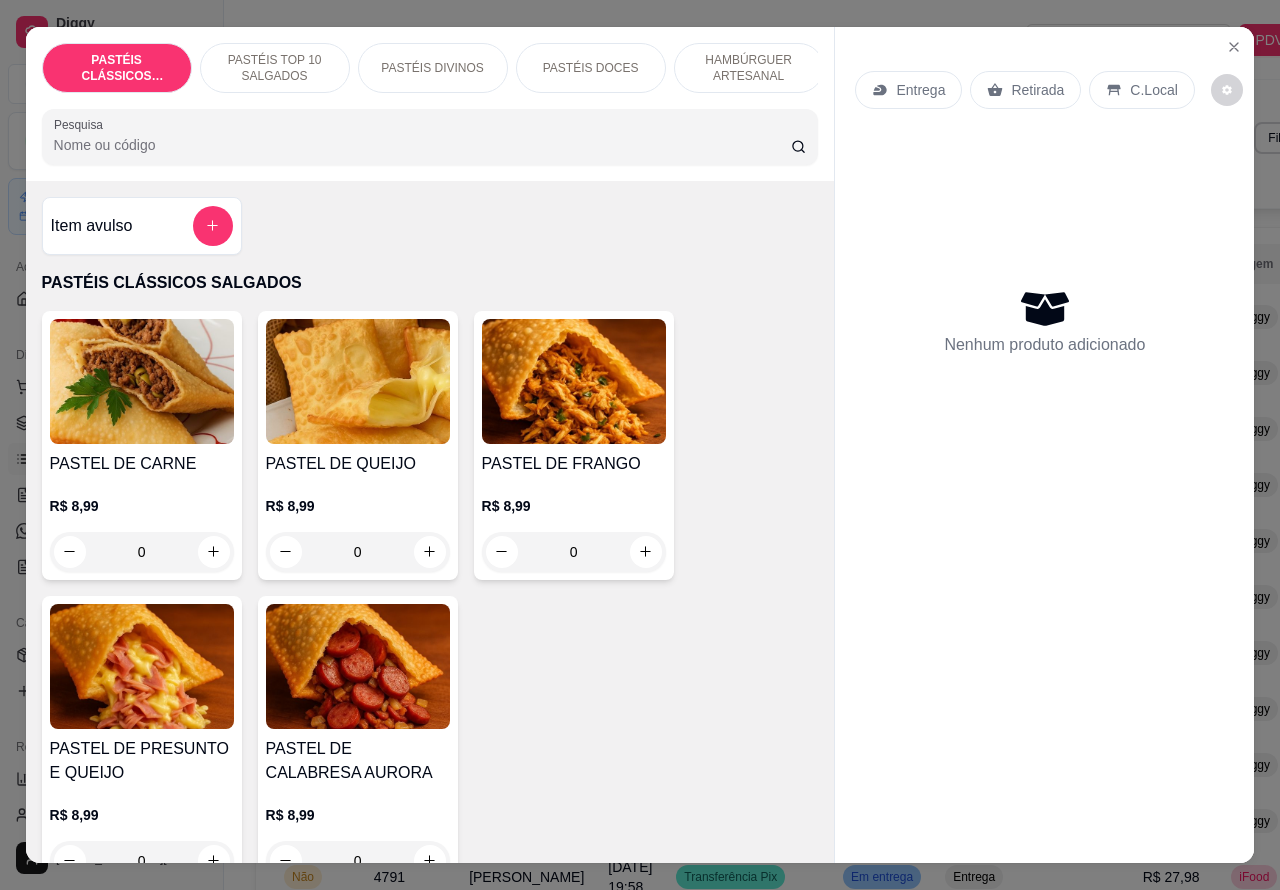
click at [490, 747] on div "PASTEL DE CARNE R$ 8,99 0 PASTEL DE QUEIJO R$ 8,99 0 PASTEL DE FRANGO R$ 8,99 0…" at bounding box center [430, 600] width 777 height 578
click at [1041, 80] on p "Retirada" at bounding box center [1037, 90] width 53 height 20
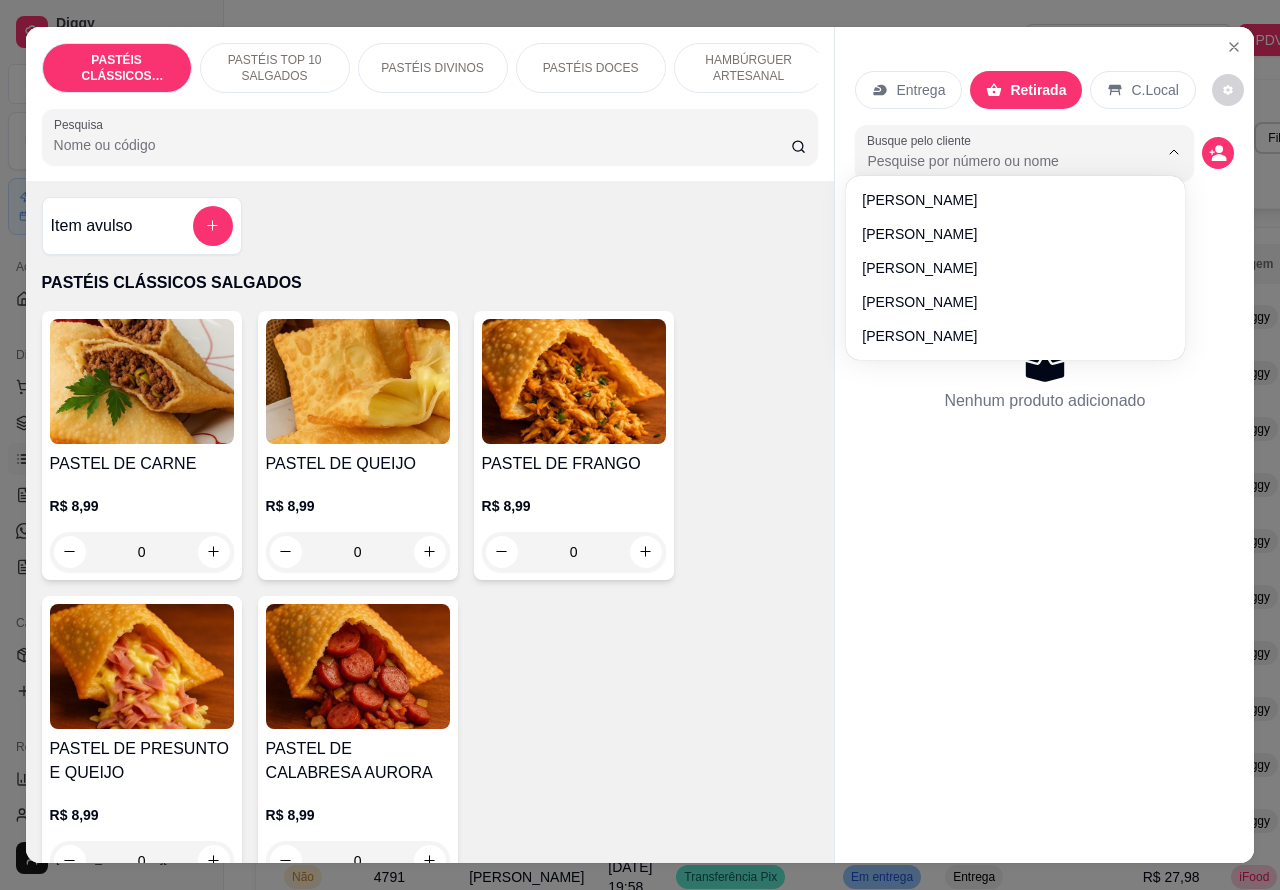
paste input "14 99166-6403"
type input "14 99166-6403"
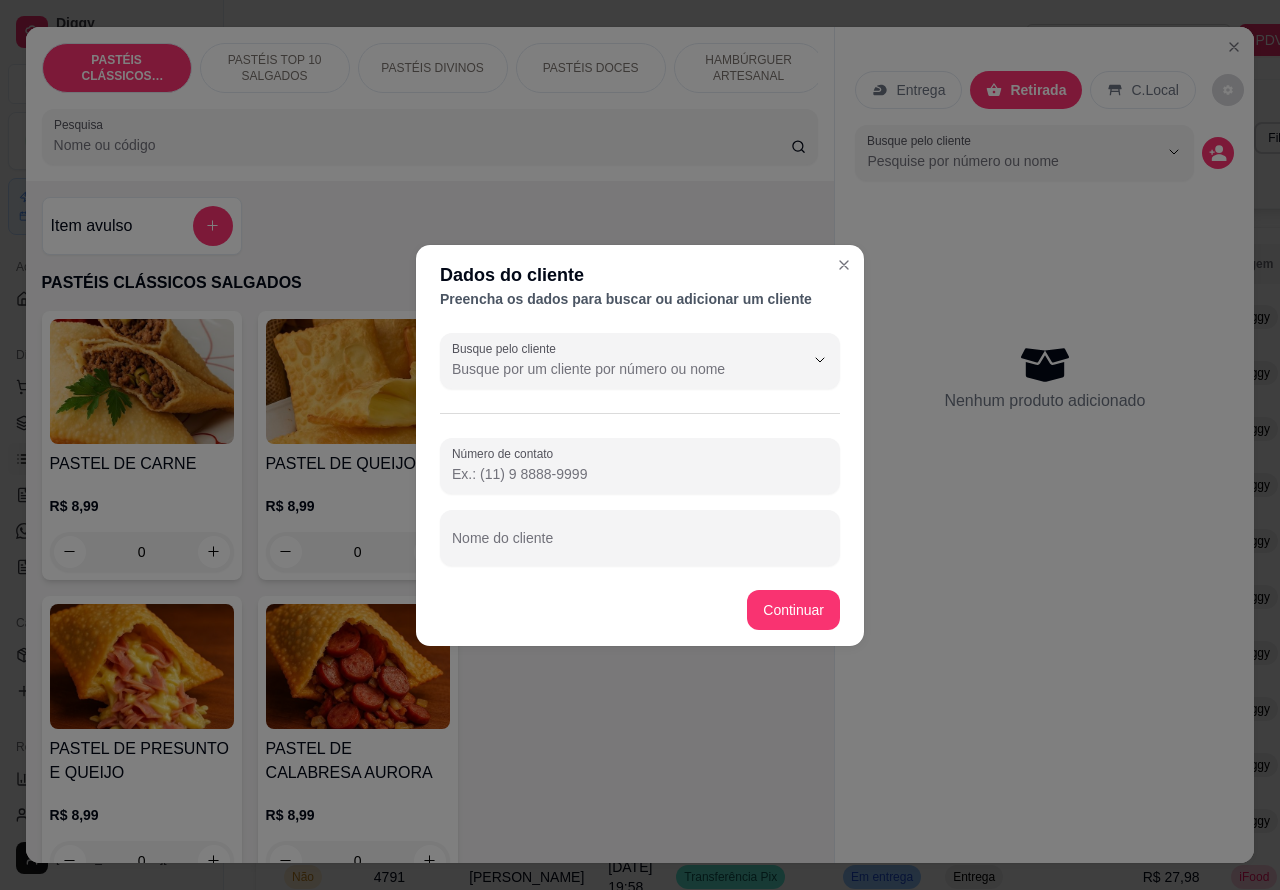
click at [748, 300] on div "Preencha os dados para buscar ou adicionar um cliente" at bounding box center [640, 299] width 400 height 20
click at [478, 480] on input "Número de contato" at bounding box center [640, 474] width 376 height 20
paste input "14 99166-6403"
type input "14 99166-6403"
click at [798, 607] on div "Item avulso PASTÉIS CLÁSSICOS SALGADOS PASTEL DE CARNE R$ 8,99 0 PASTEL DE QUEI…" at bounding box center [430, 522] width 809 height 683
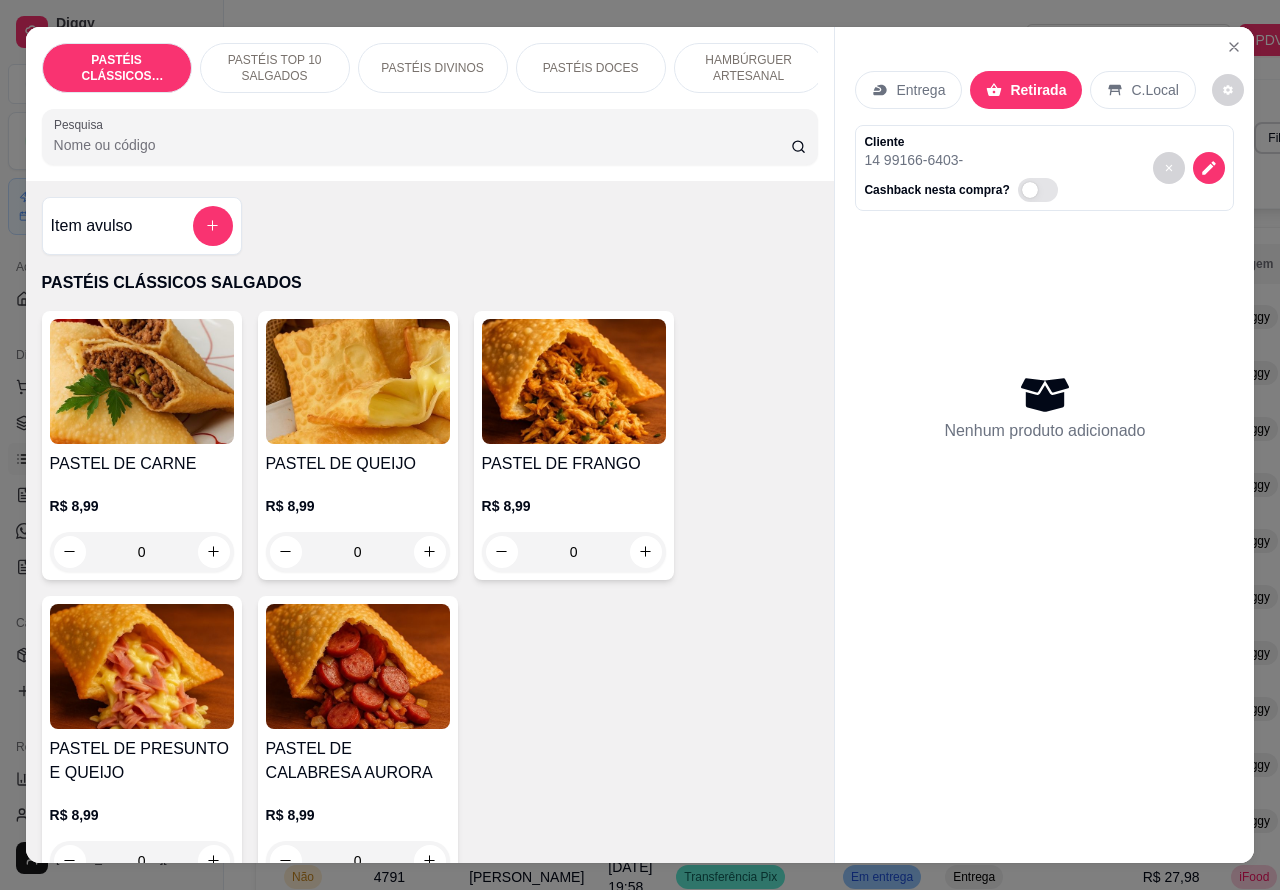
click at [762, 55] on p "HAMBÚRGUER ARTESANAL" at bounding box center [749, 68] width 116 height 32
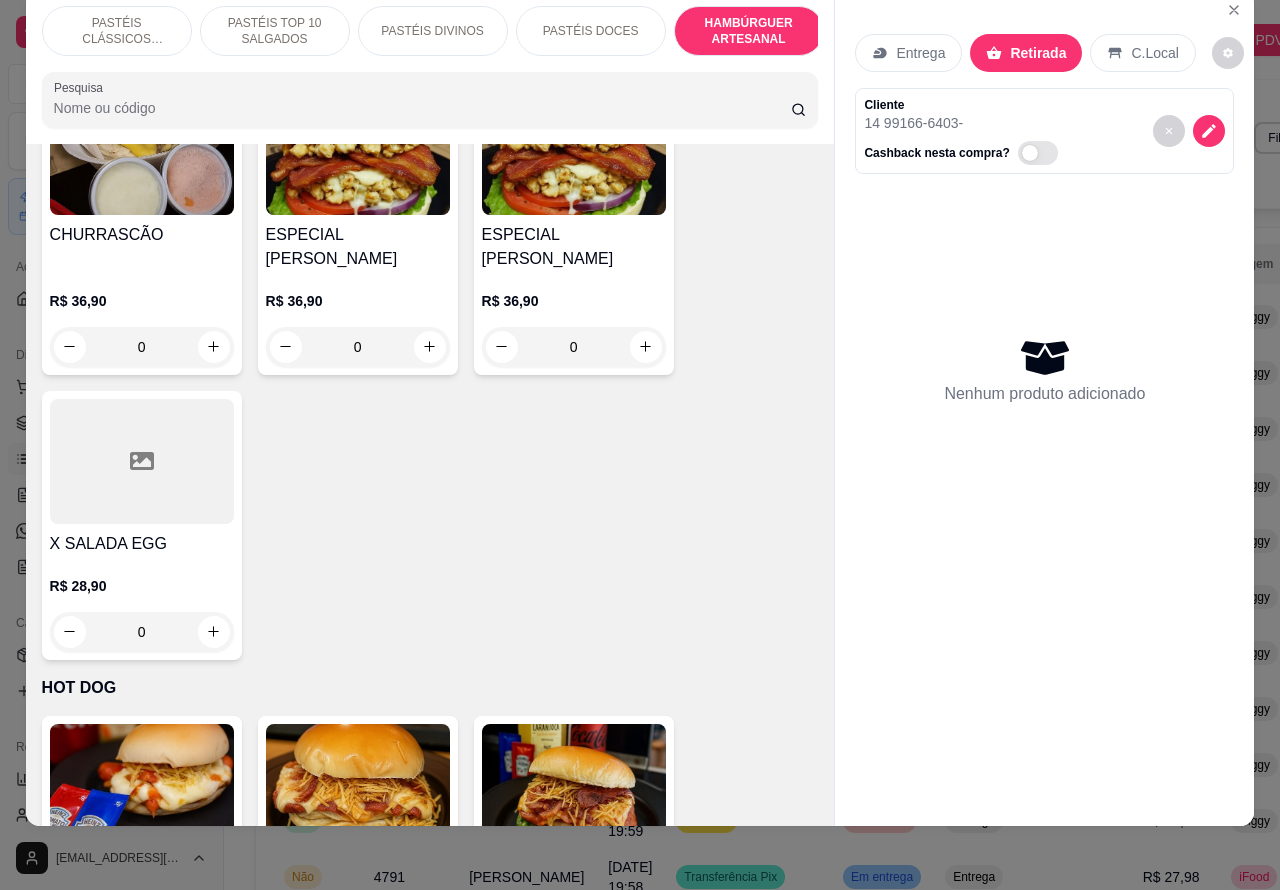
scroll to position [5819, 0]
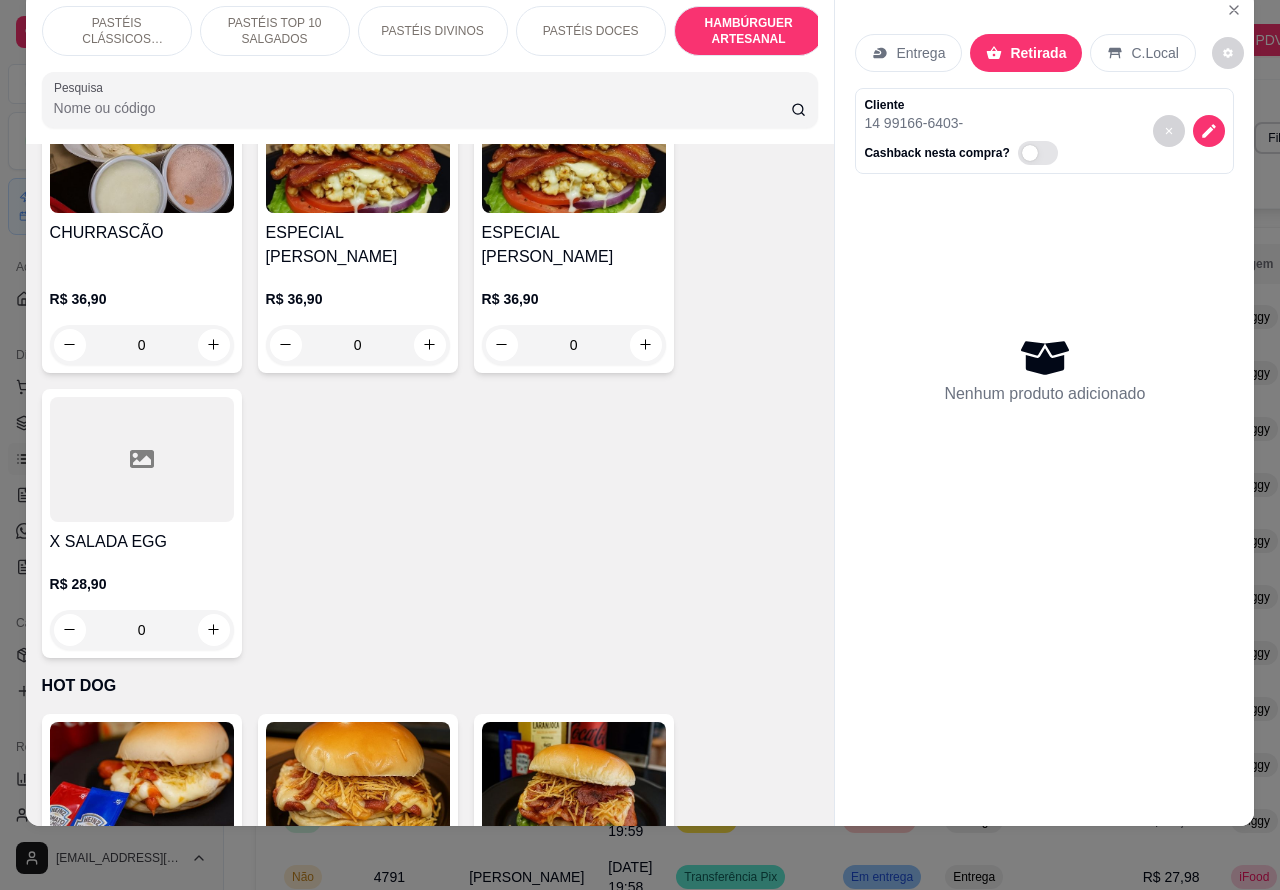
click at [418, 325] on div "0" at bounding box center [358, 345] width 184 height 40
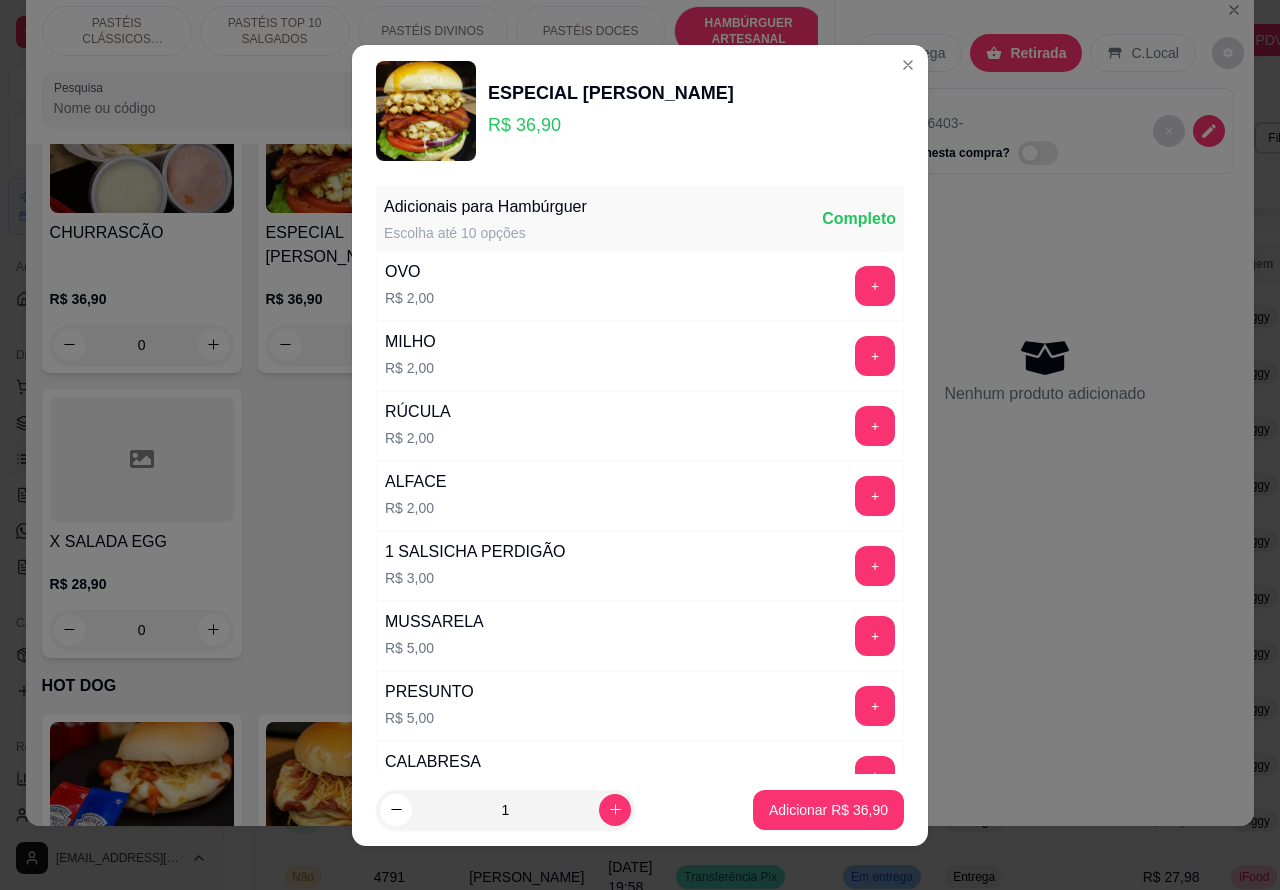
click at [769, 802] on p "Adicionar R$ 36,90" at bounding box center [828, 810] width 119 height 20
type input "1"
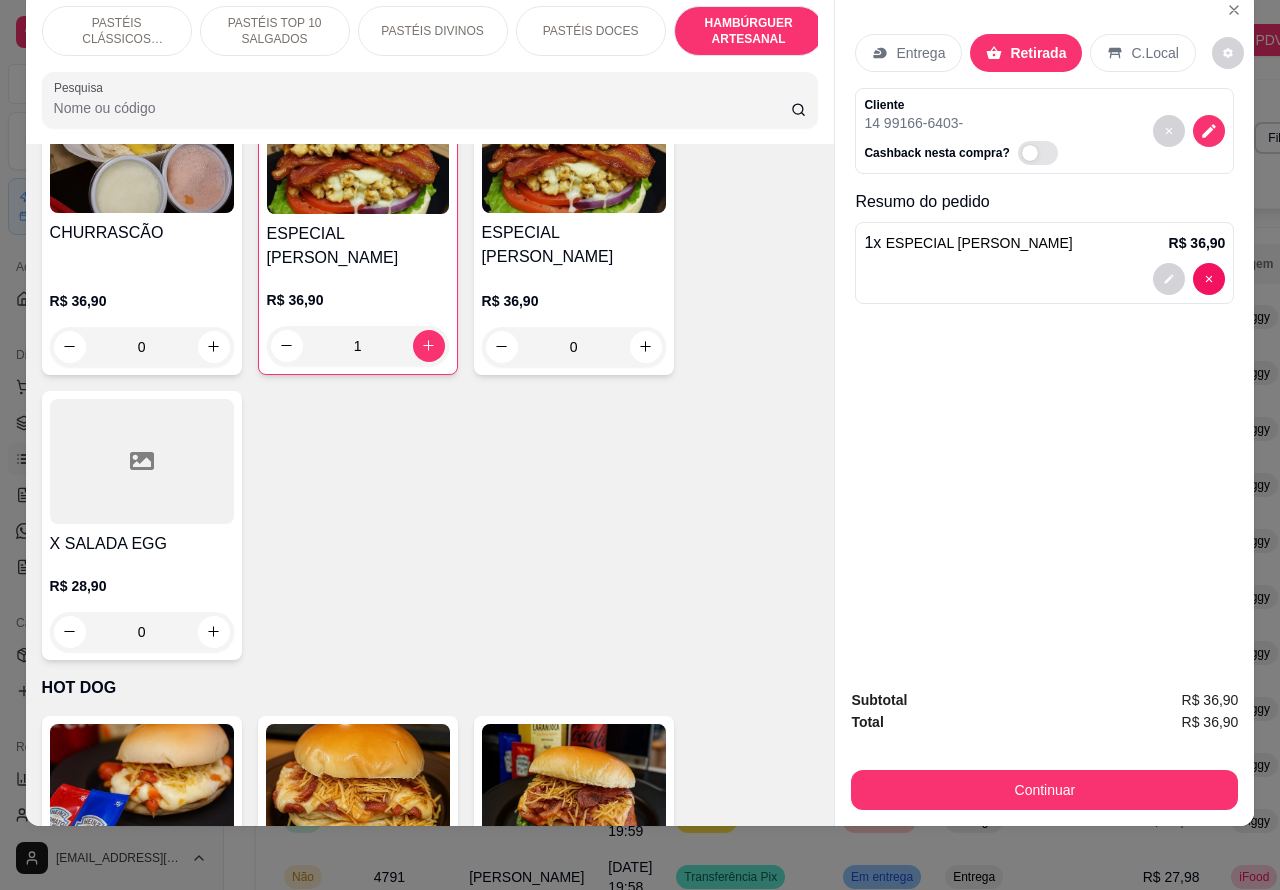
scroll to position [0, 161]
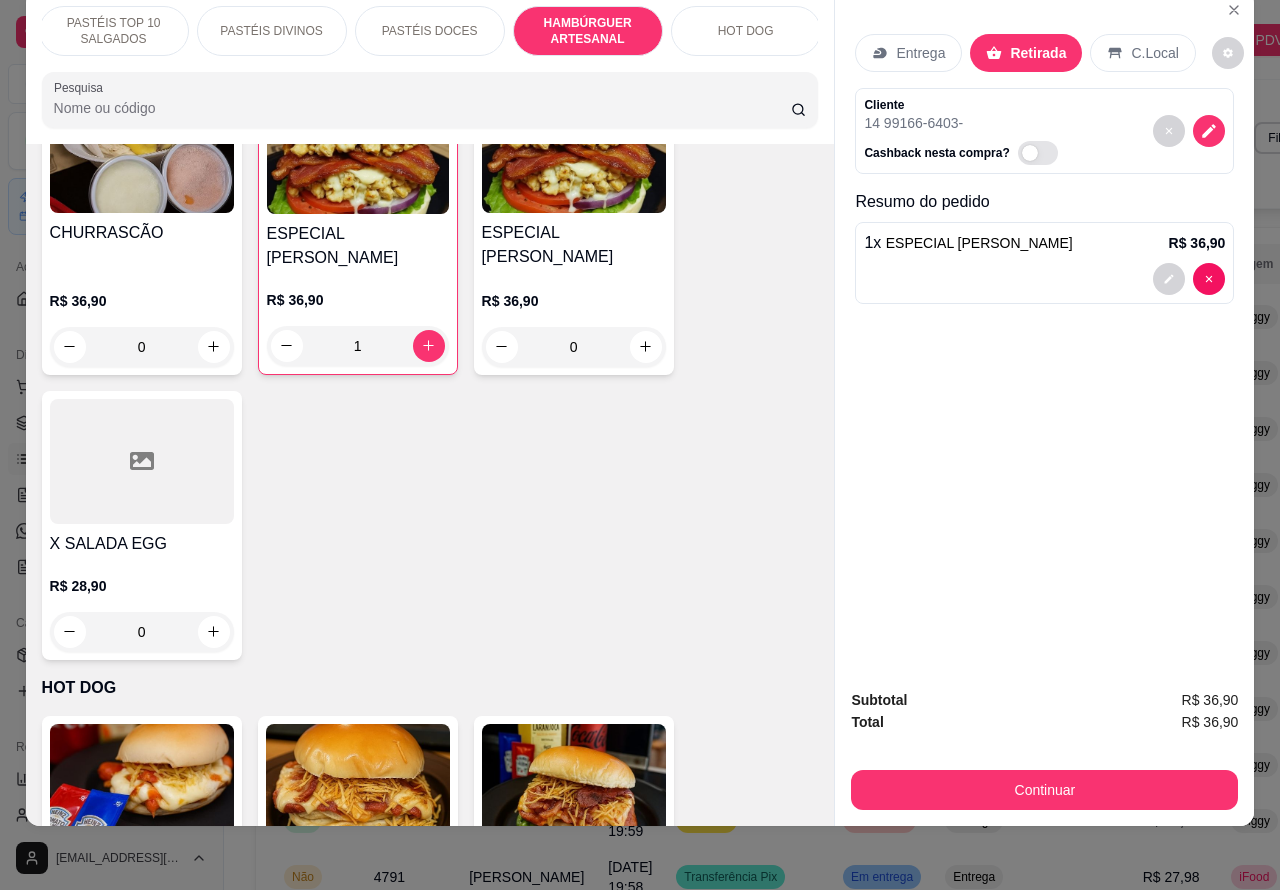
click at [718, 23] on p "HOT DOG" at bounding box center [746, 31] width 56 height 16
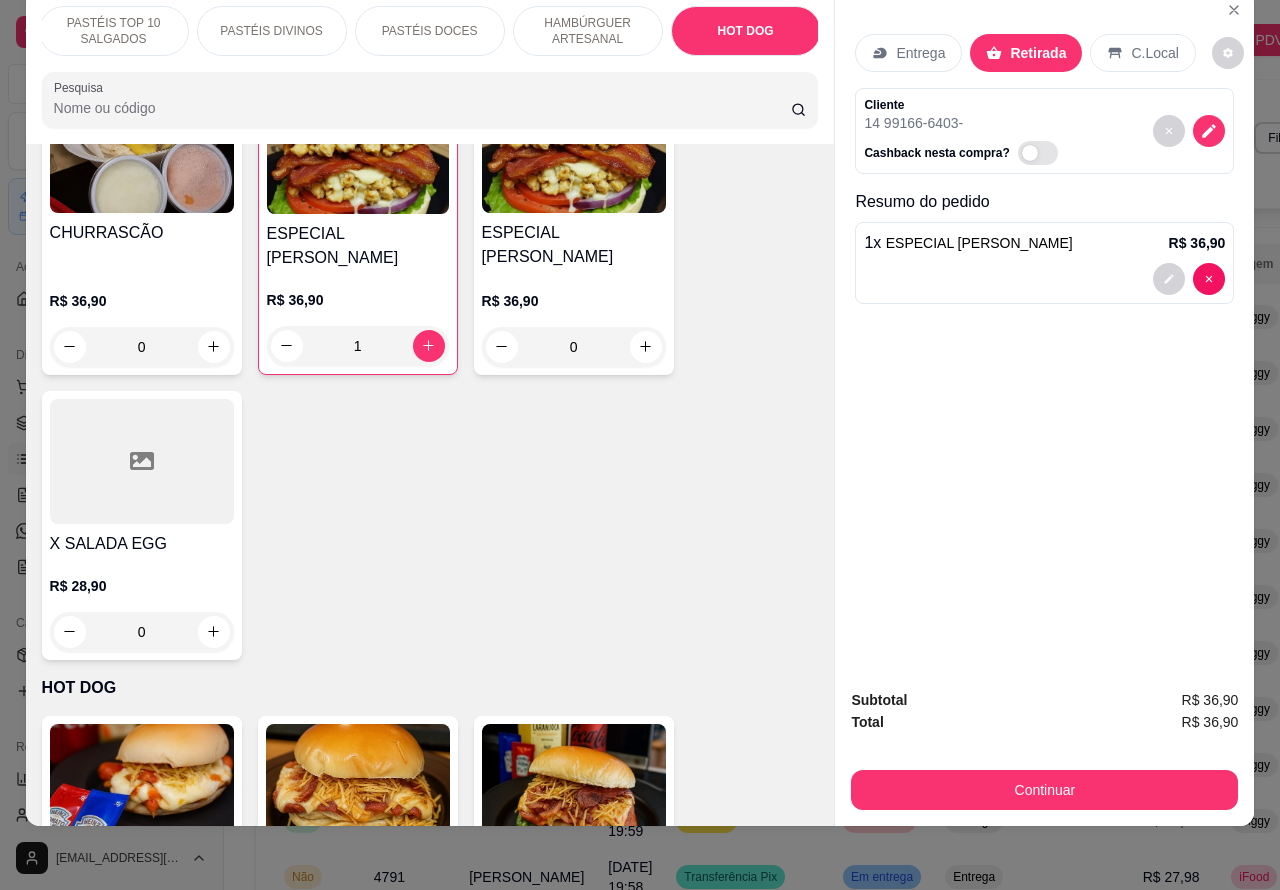
scroll to position [6326, 0]
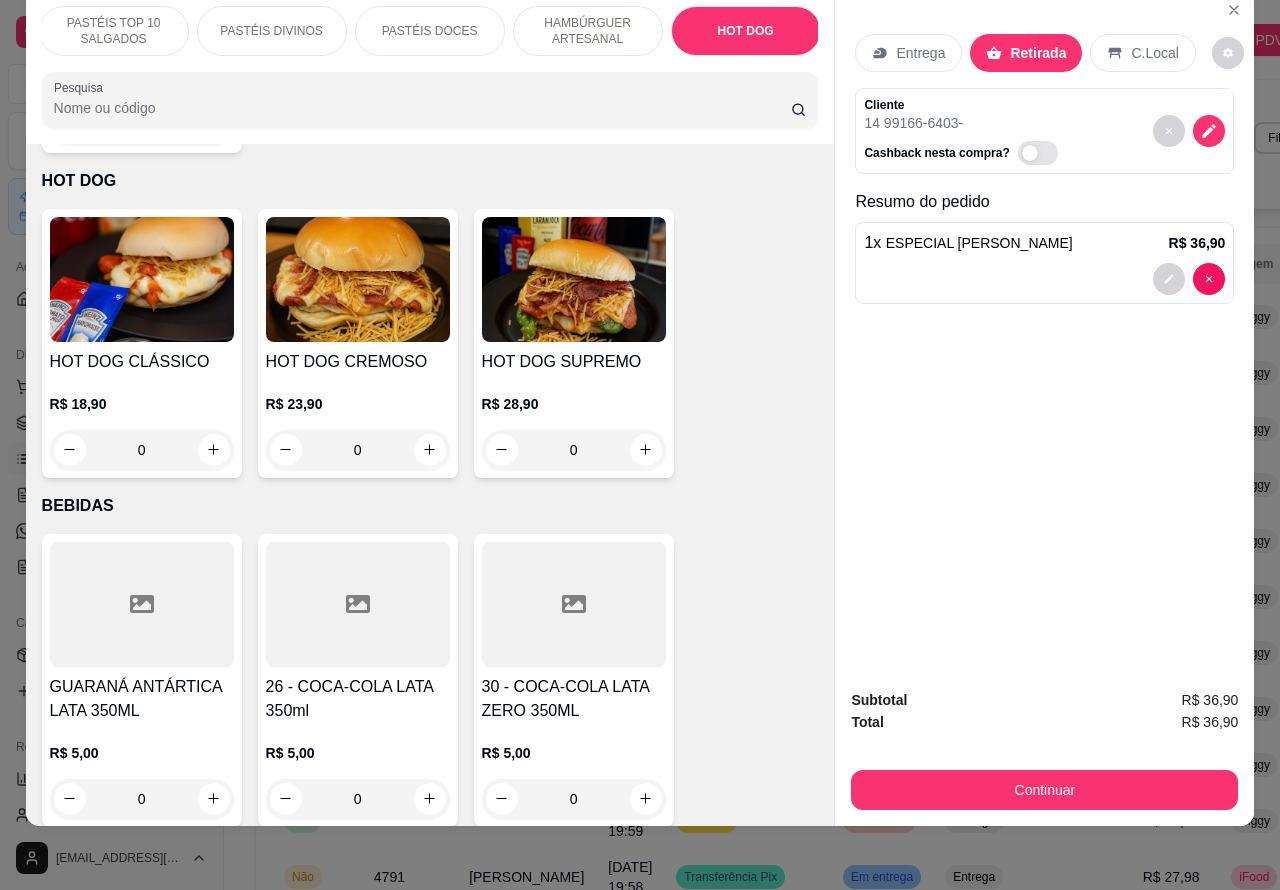
click at [416, 430] on div "0" at bounding box center [358, 450] width 184 height 40
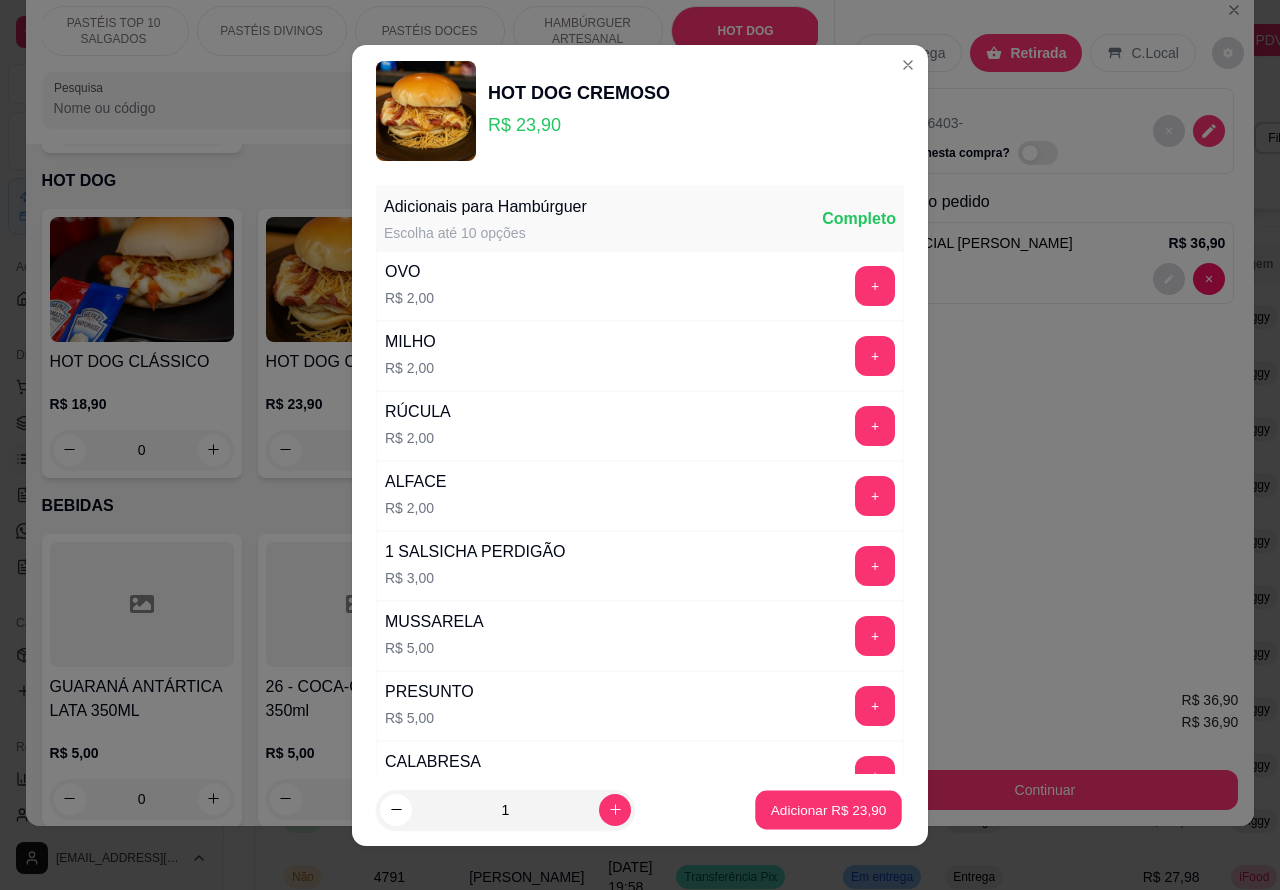
click at [778, 805] on p "Adicionar R$ 23,90" at bounding box center [829, 809] width 116 height 19
type input "1"
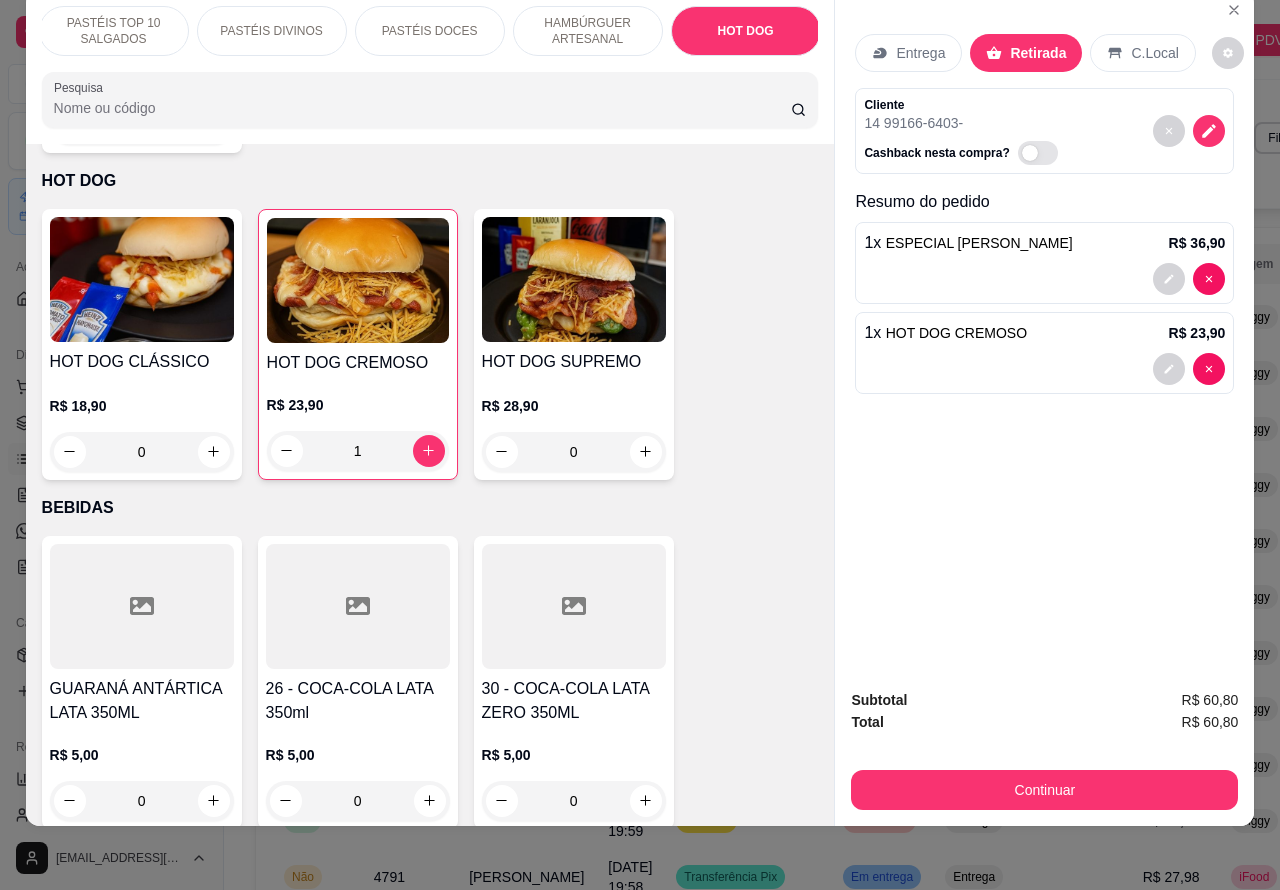
scroll to position [0, 0]
click at [145, 15] on p "PASTÉIS CLÁSSICOS SALGADOS" at bounding box center [117, 31] width 116 height 32
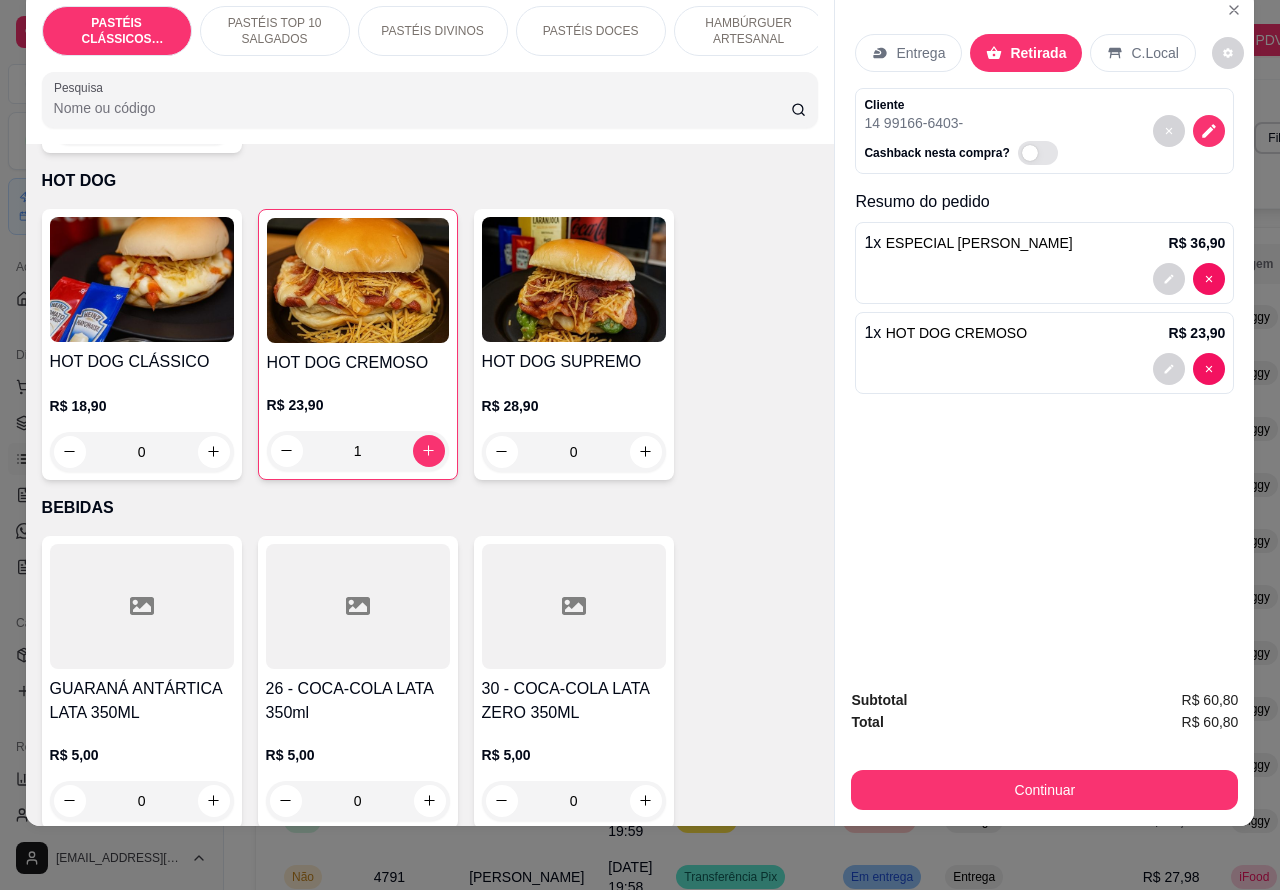
scroll to position [90, 0]
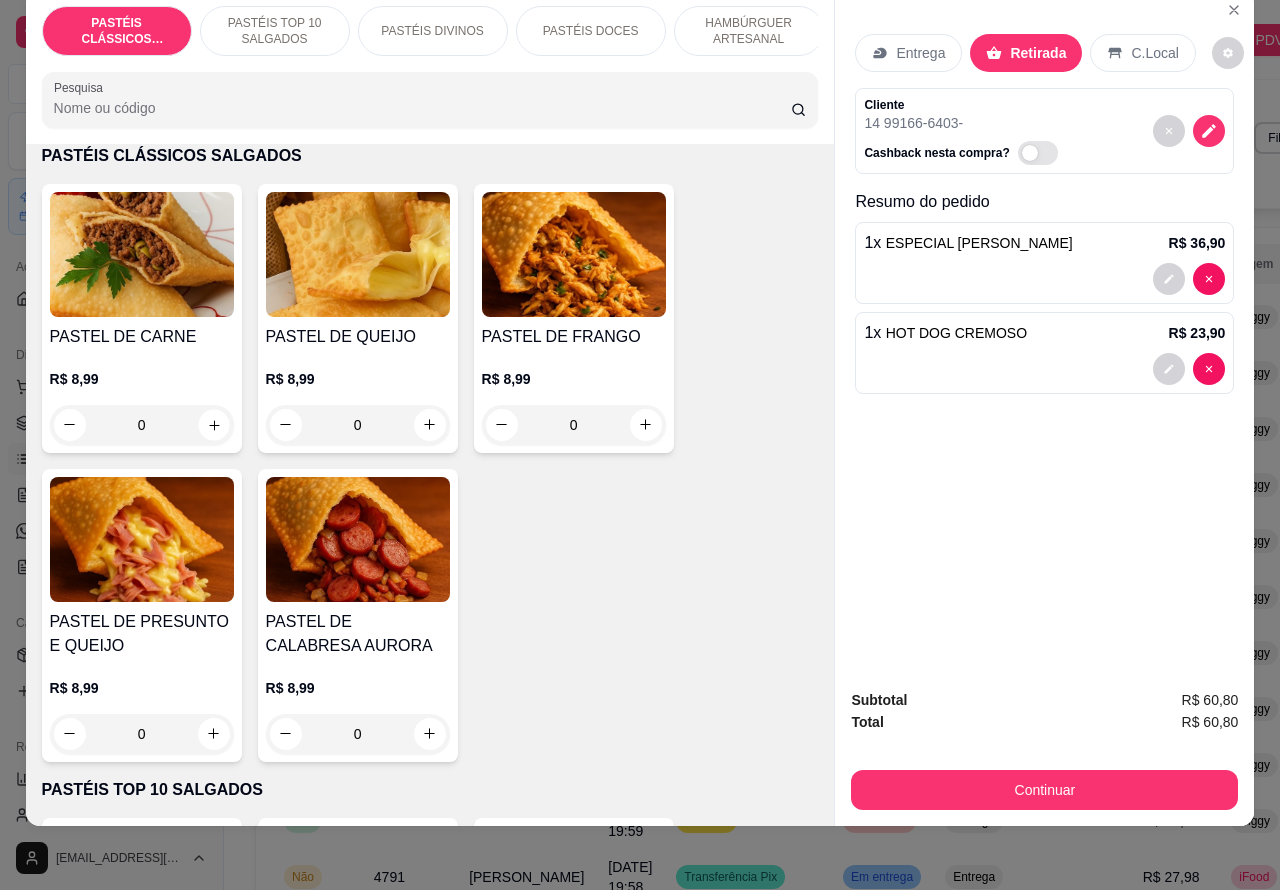
click at [209, 425] on icon "increase-product-quantity" at bounding box center [214, 425] width 10 height 10
type input "1"
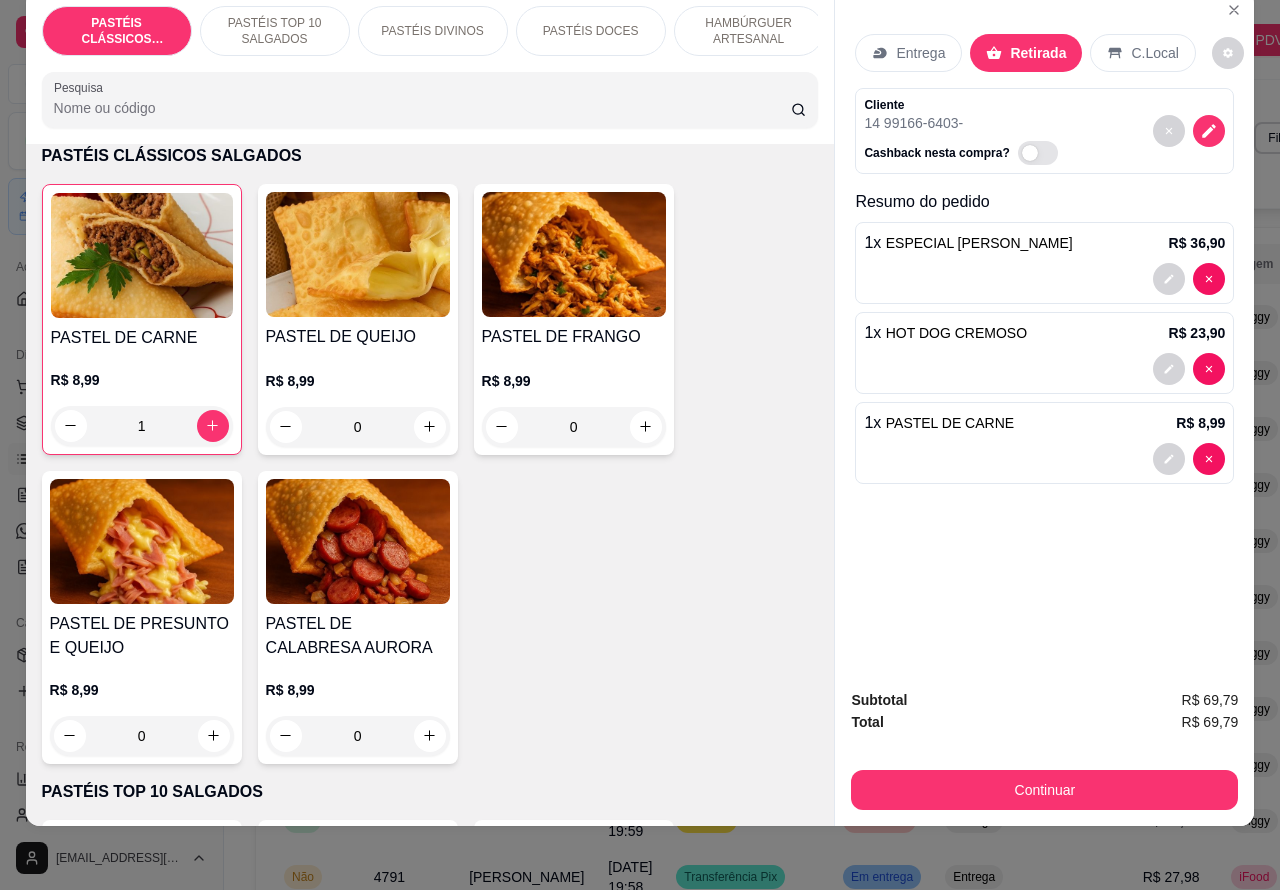
click at [995, 443] on div at bounding box center [1044, 459] width 361 height 32
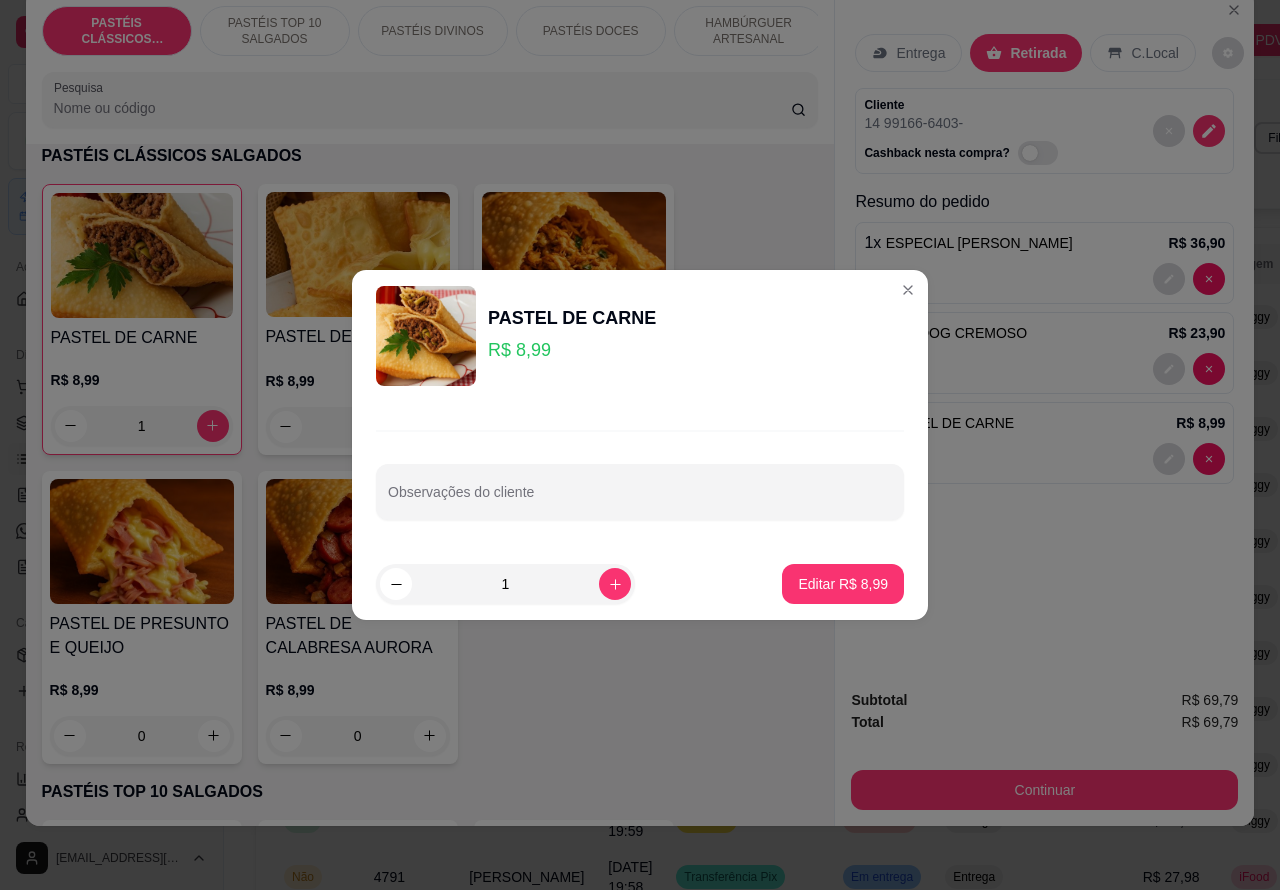
click at [653, 503] on input "Observações do cliente" at bounding box center [640, 500] width 504 height 20
type input "c"
click at [891, 287] on div "Resumo do pedido 1 x ESPECIAL FRANGO CATUPIRY R$ 36,90 1 x HOT DOG CREMOSO R$ 2…" at bounding box center [1044, 341] width 379 height 302
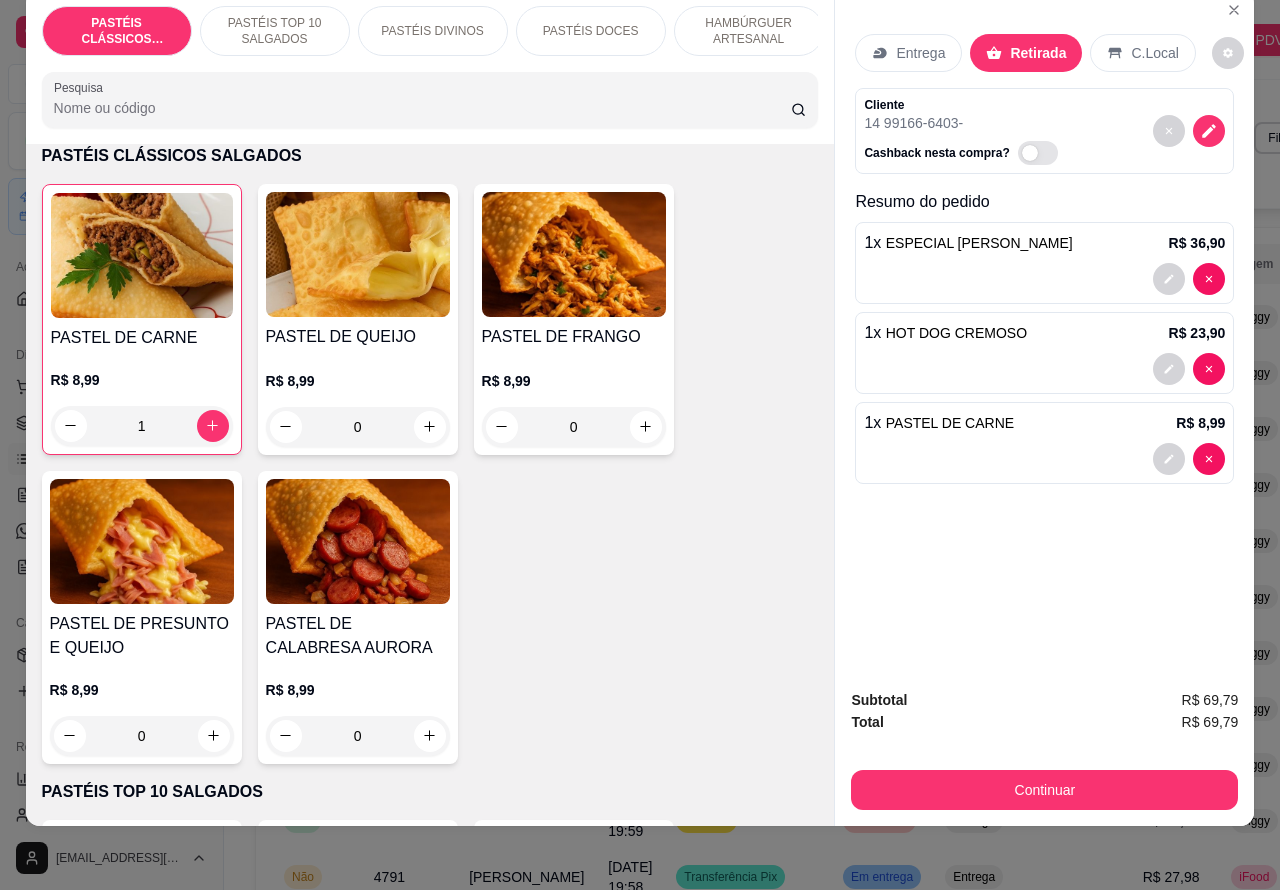
click at [983, 443] on div at bounding box center [1044, 459] width 361 height 32
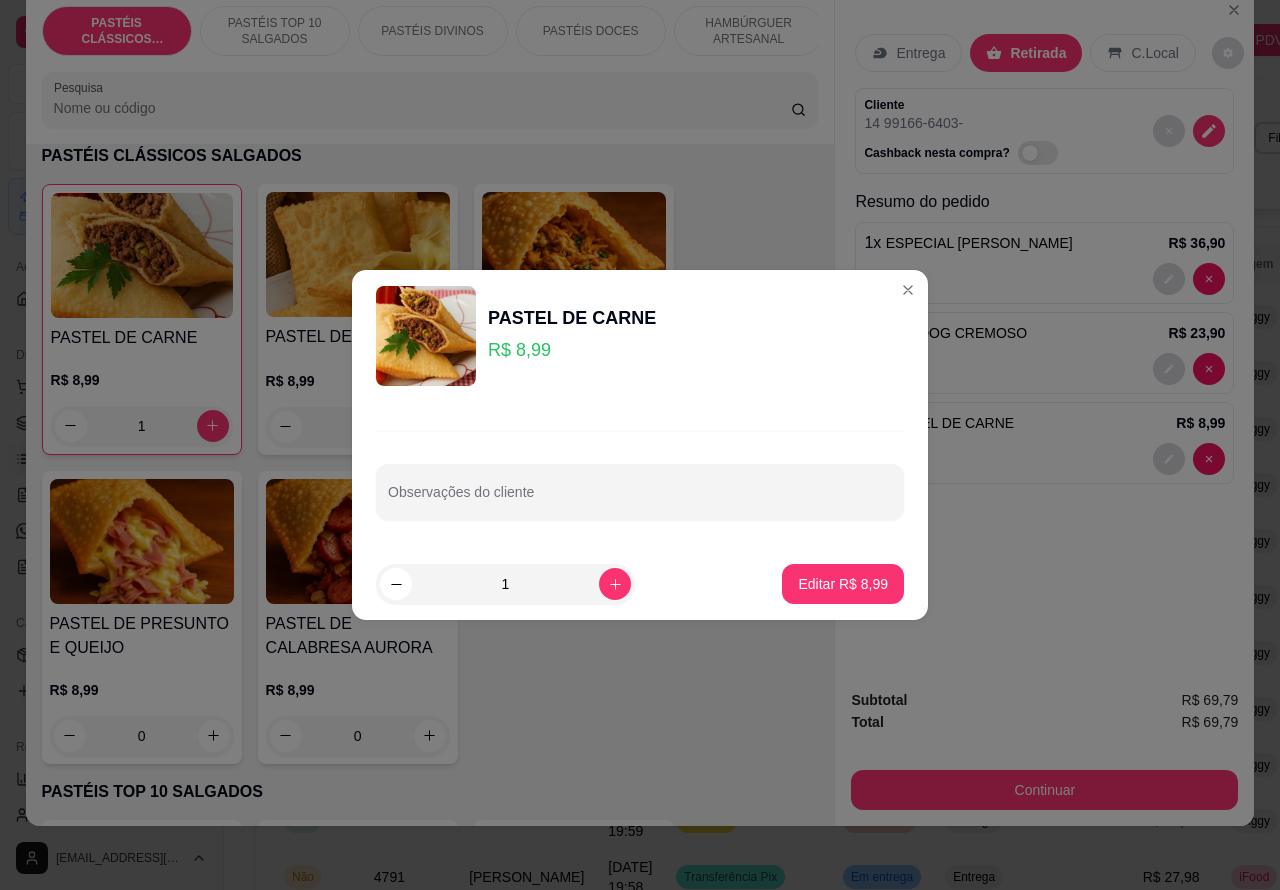
click at [535, 498] on div "Observações do cliente" at bounding box center [640, 492] width 528 height 56
type input "C"
type input "[PERSON_NAME] PELO WATTS"
click at [826, 580] on p "Editar R$ 8,99" at bounding box center [843, 584] width 90 height 20
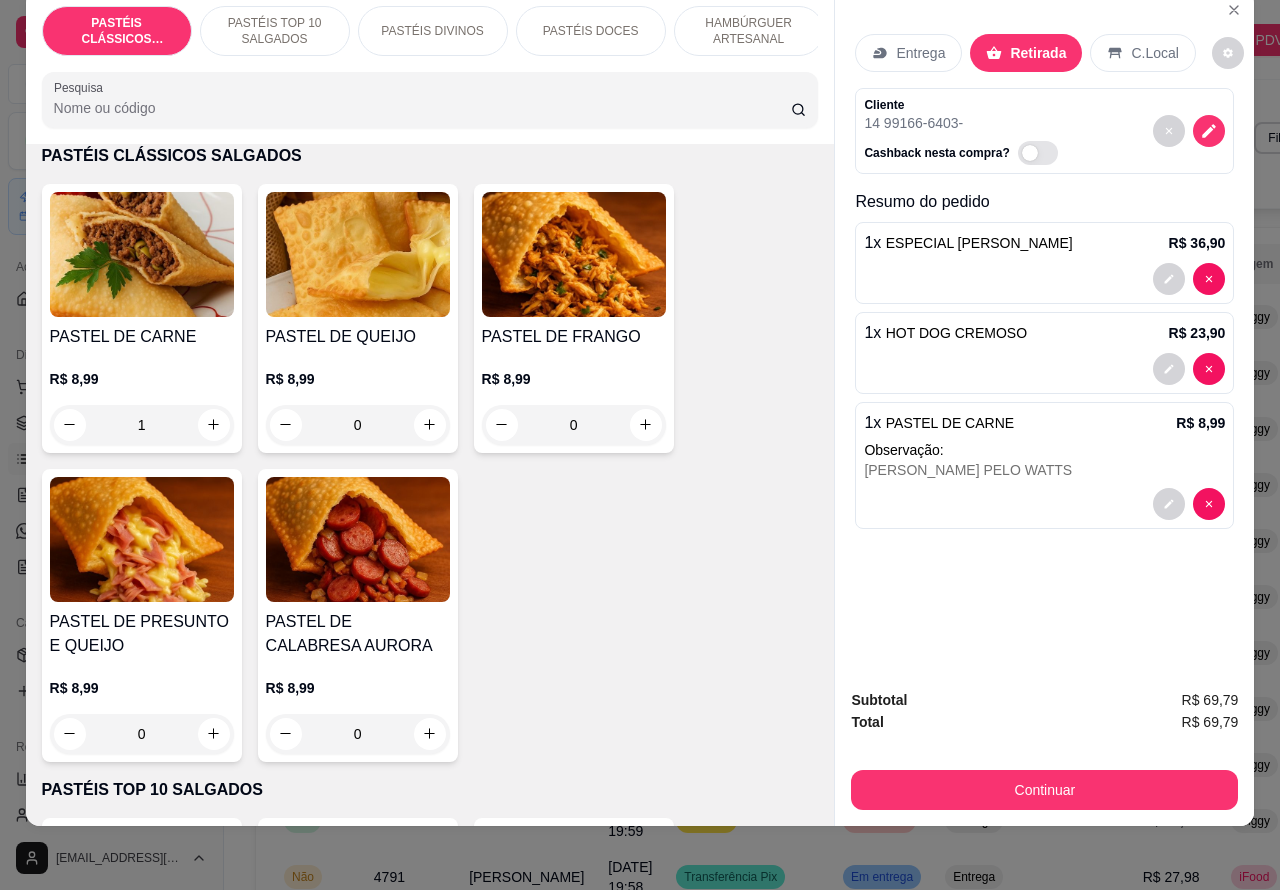
type input "0"
click at [835, 573] on div "Entrega Retirada C.Local Cliente 14 99166-6403 - Cashback nesta compra? Resumo …" at bounding box center [1044, 332] width 419 height 684
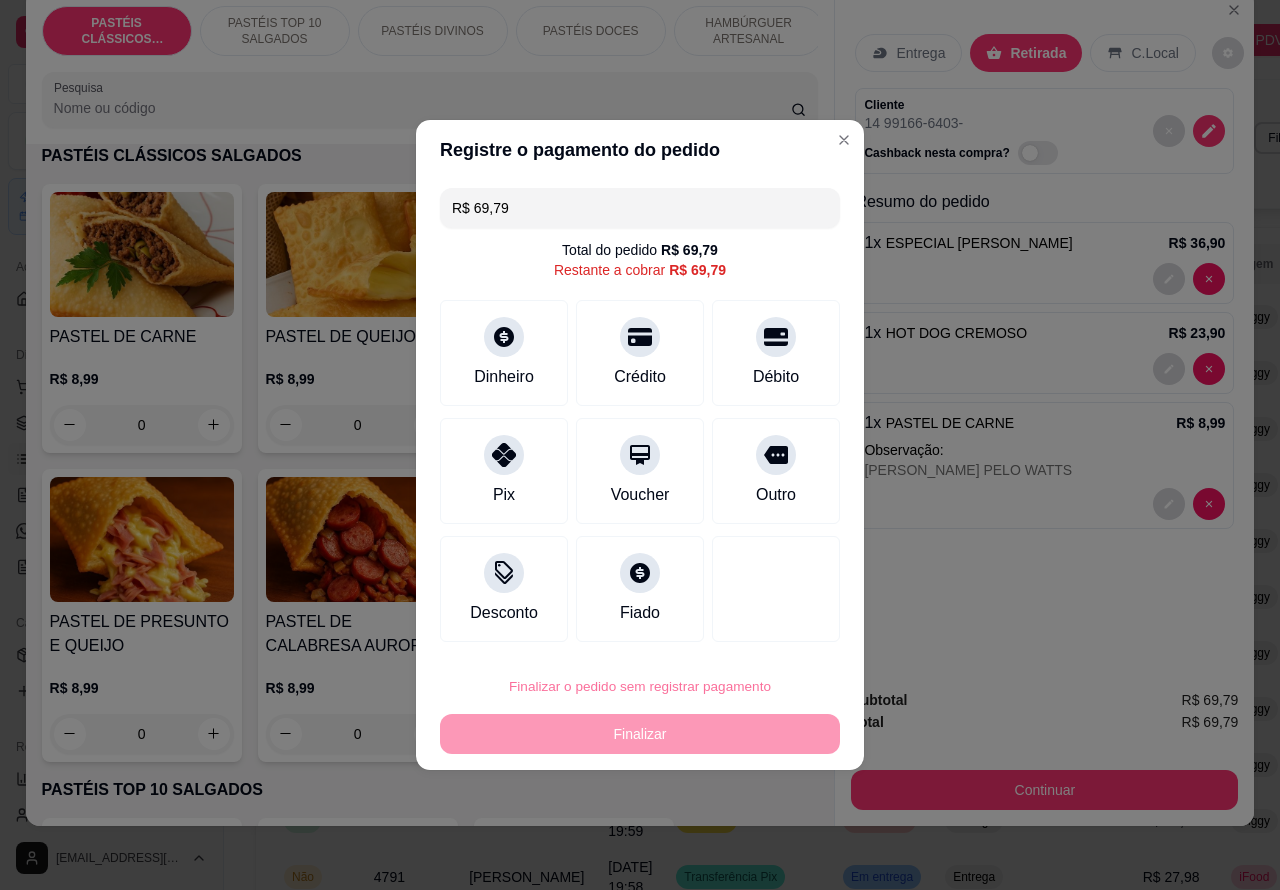
click at [770, 627] on button "Confirmar" at bounding box center [758, 630] width 71 height 30
type input "0"
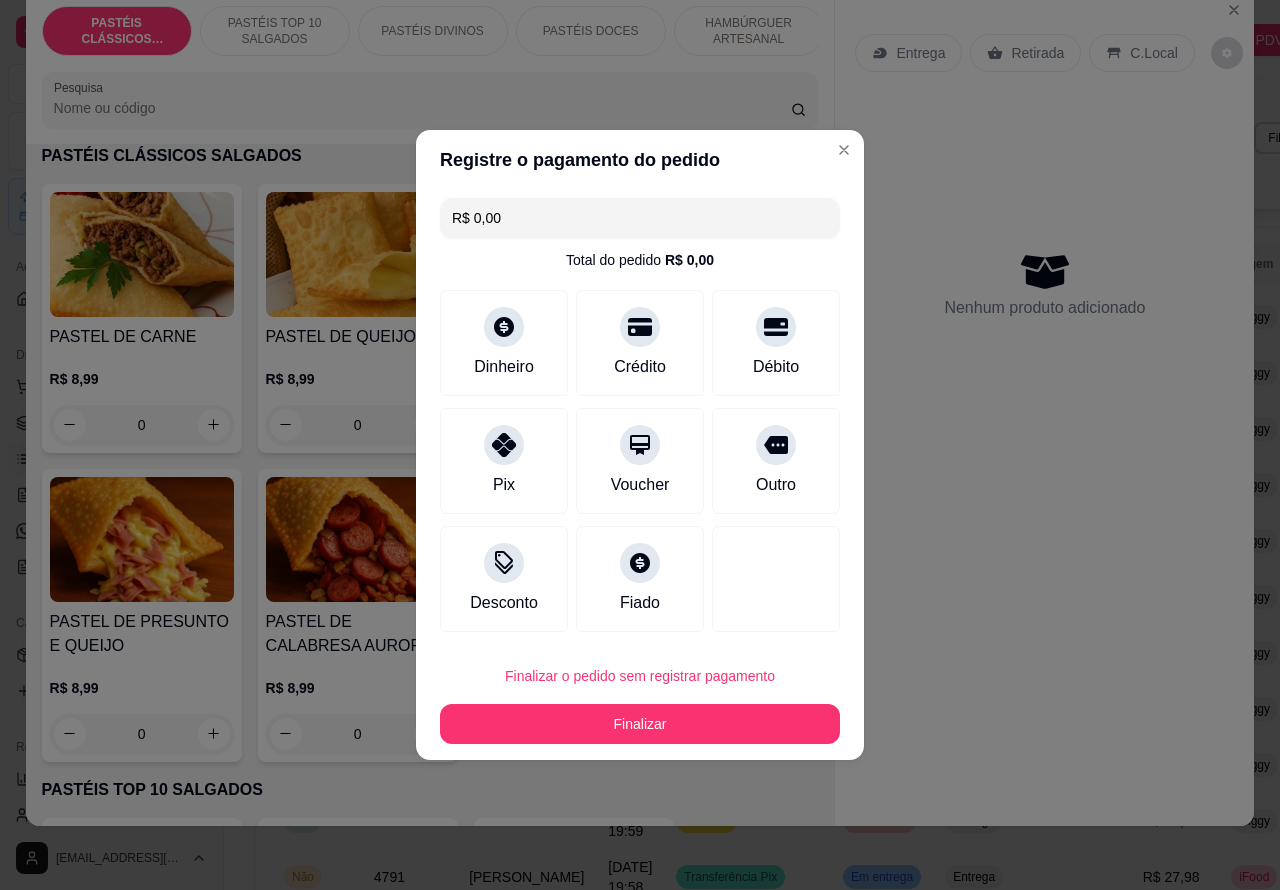
type input "R$ 0,00"
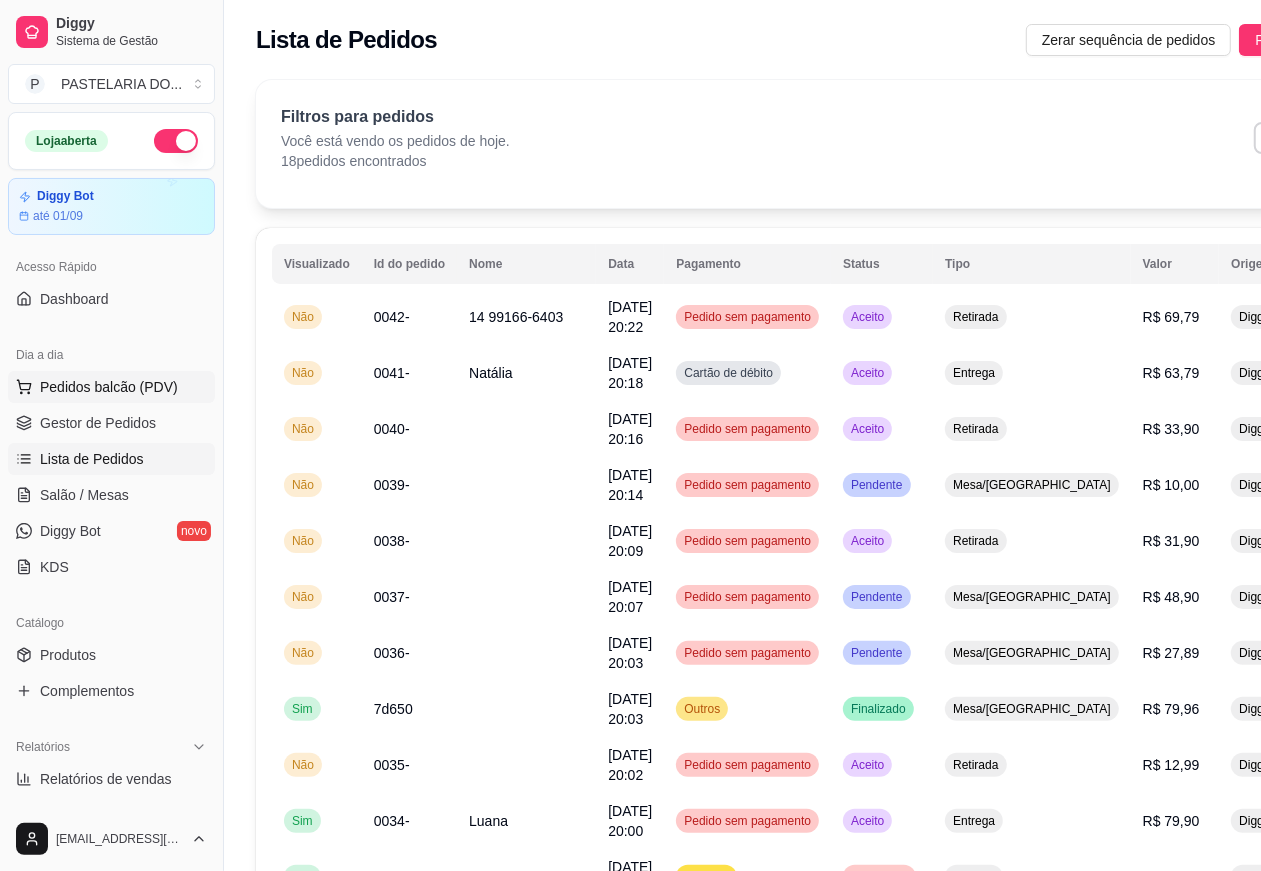
click at [153, 378] on span "Pedidos balcão (PDV)" at bounding box center [109, 387] width 138 height 20
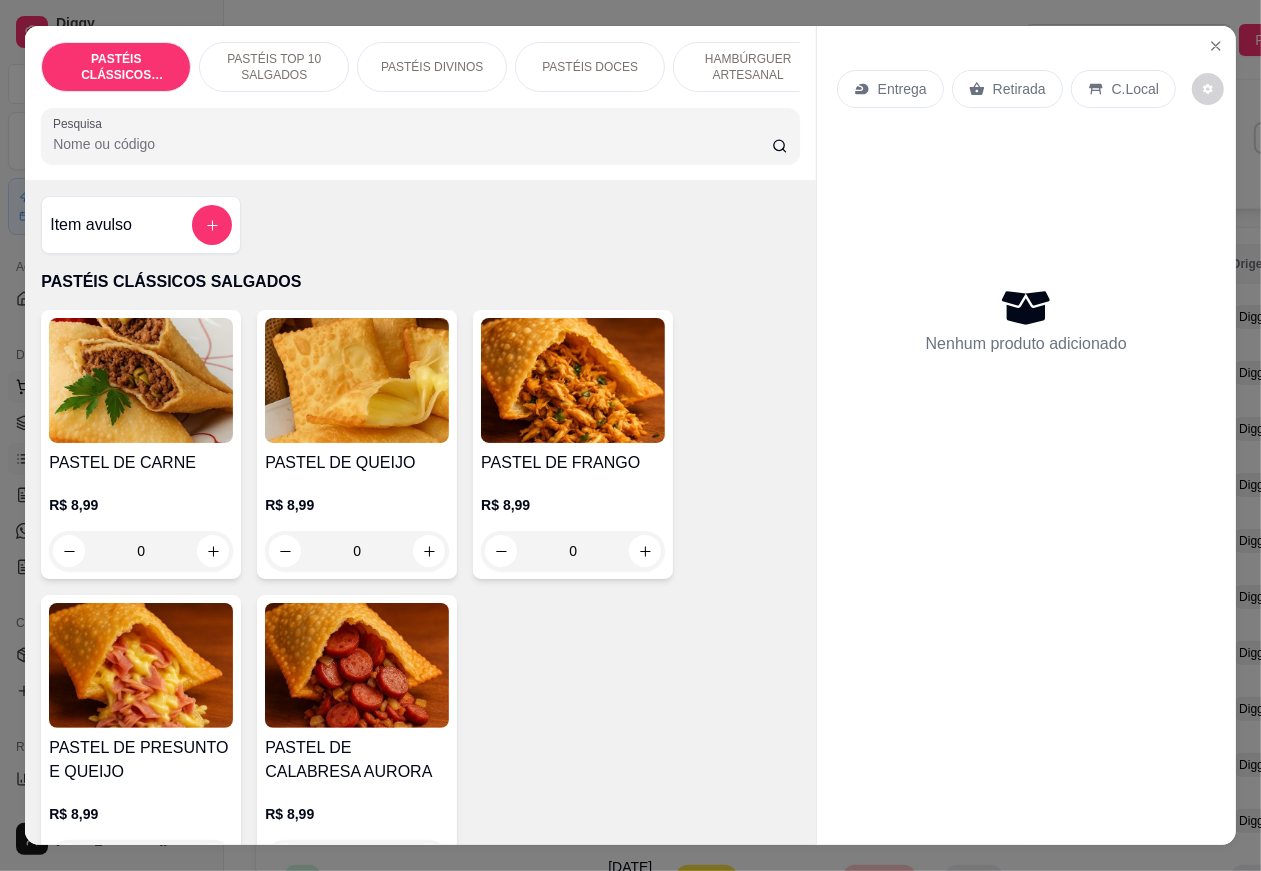
click at [887, 288] on div "Nenhum produto adicionado" at bounding box center [1026, 320] width 379 height 392
click at [925, 83] on p "Entrega" at bounding box center [902, 89] width 49 height 20
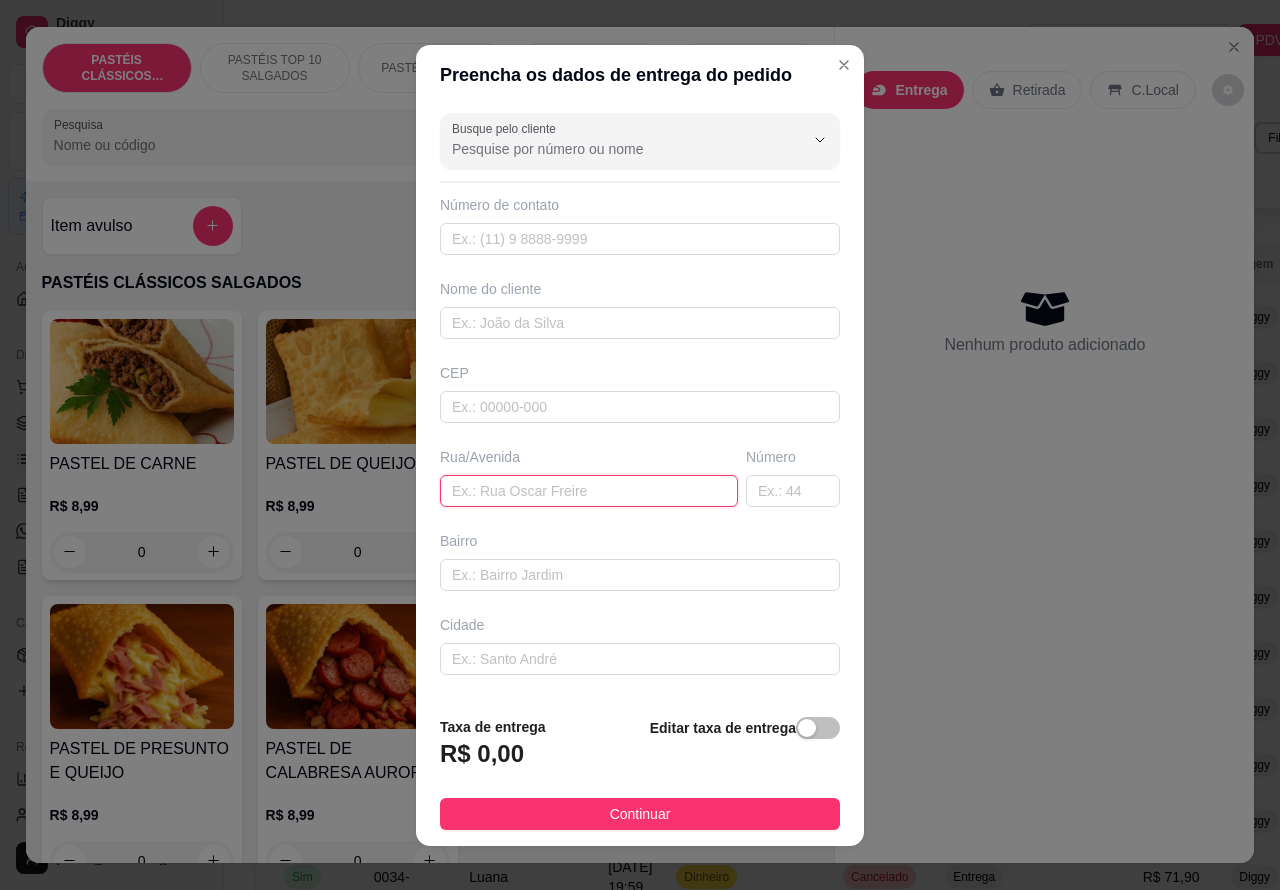
paste input "[STREET_ADDRESS][PERSON_NAME]"
type input "[STREET_ADDRESS][PERSON_NAME]"
click at [798, 730] on div "button" at bounding box center [807, 728] width 18 height 18
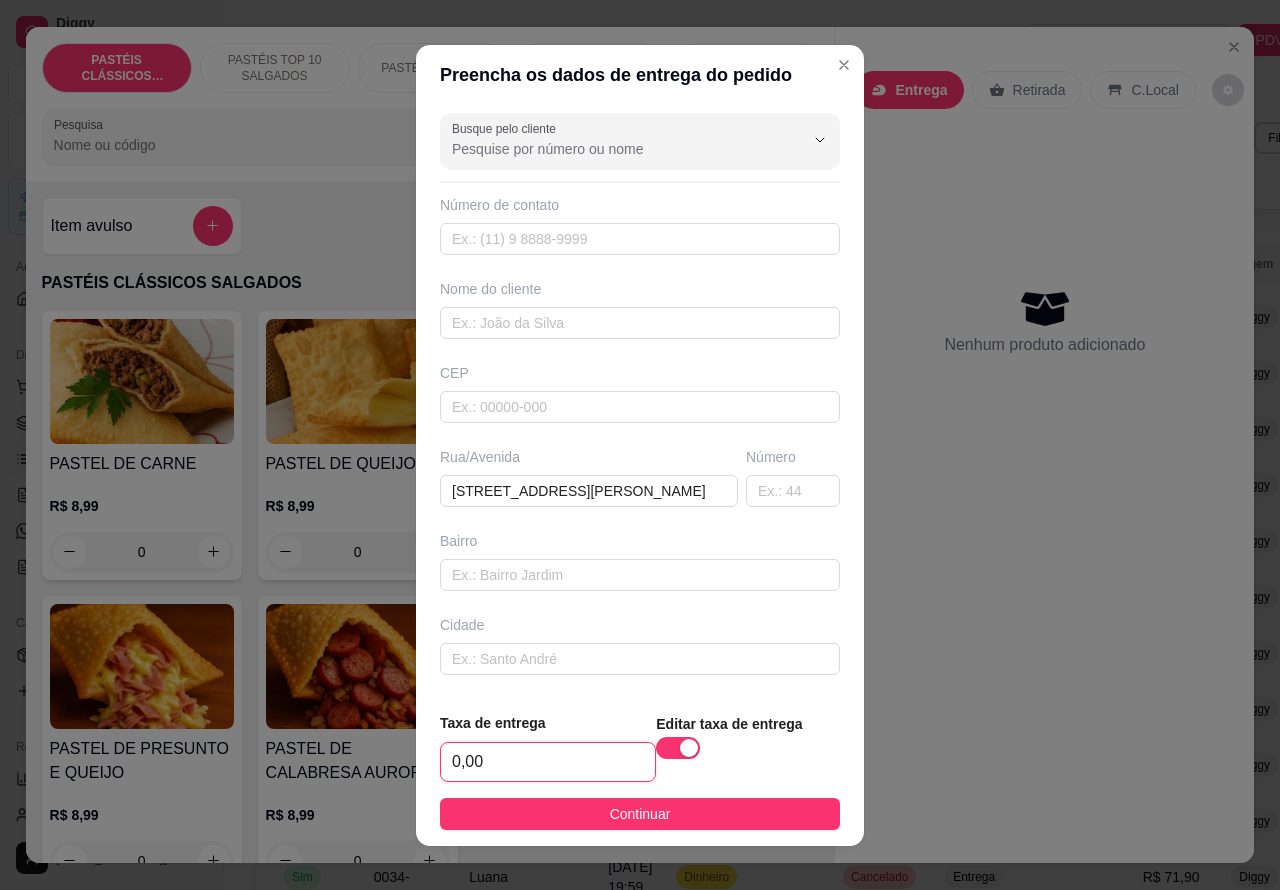
click at [455, 765] on input "0,00" at bounding box center [548, 762] width 214 height 38
type input "1,00"
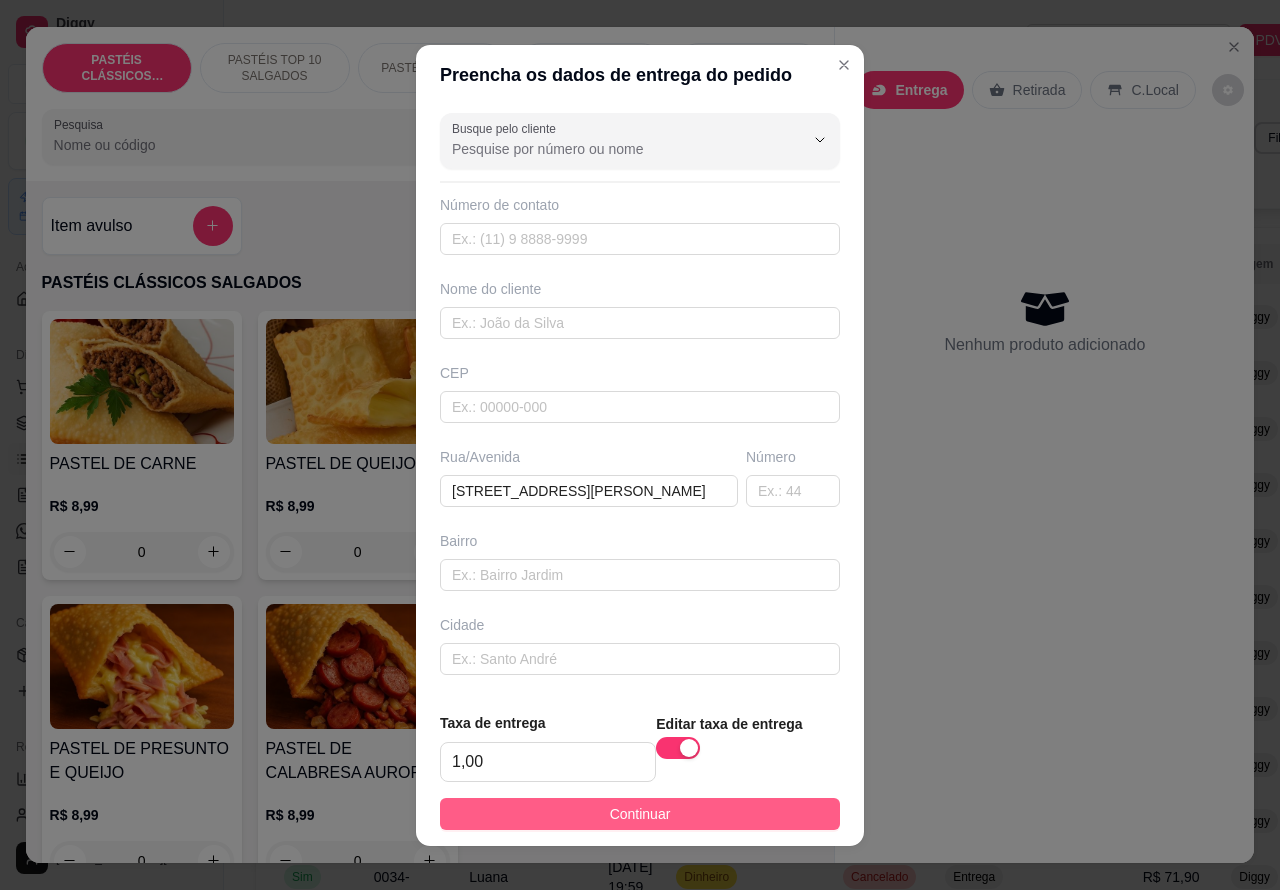
click at [736, 827] on button "Continuar" at bounding box center [640, 814] width 400 height 32
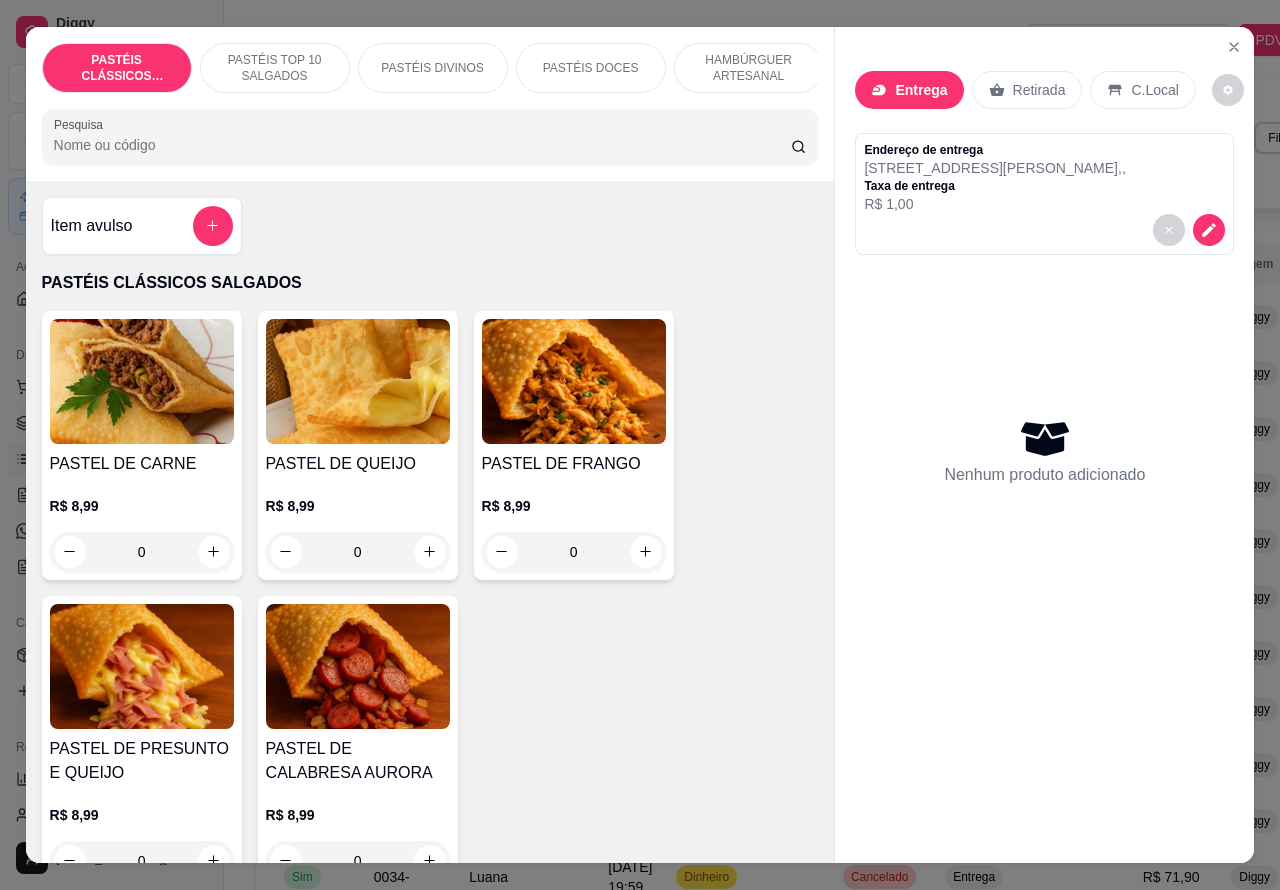
click at [746, 52] on p "HAMBÚRGUER ARTESANAL" at bounding box center [749, 68] width 116 height 32
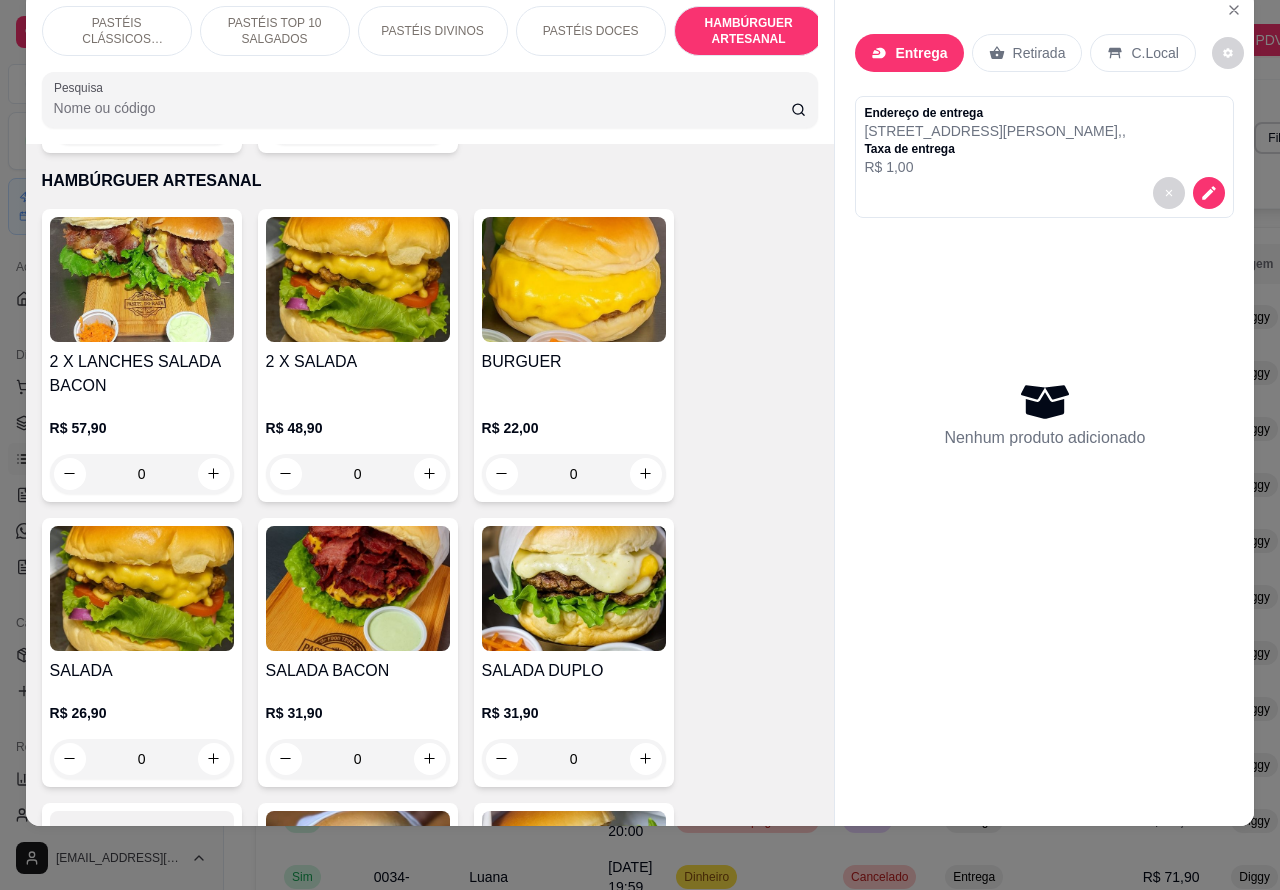
scroll to position [4601, 0]
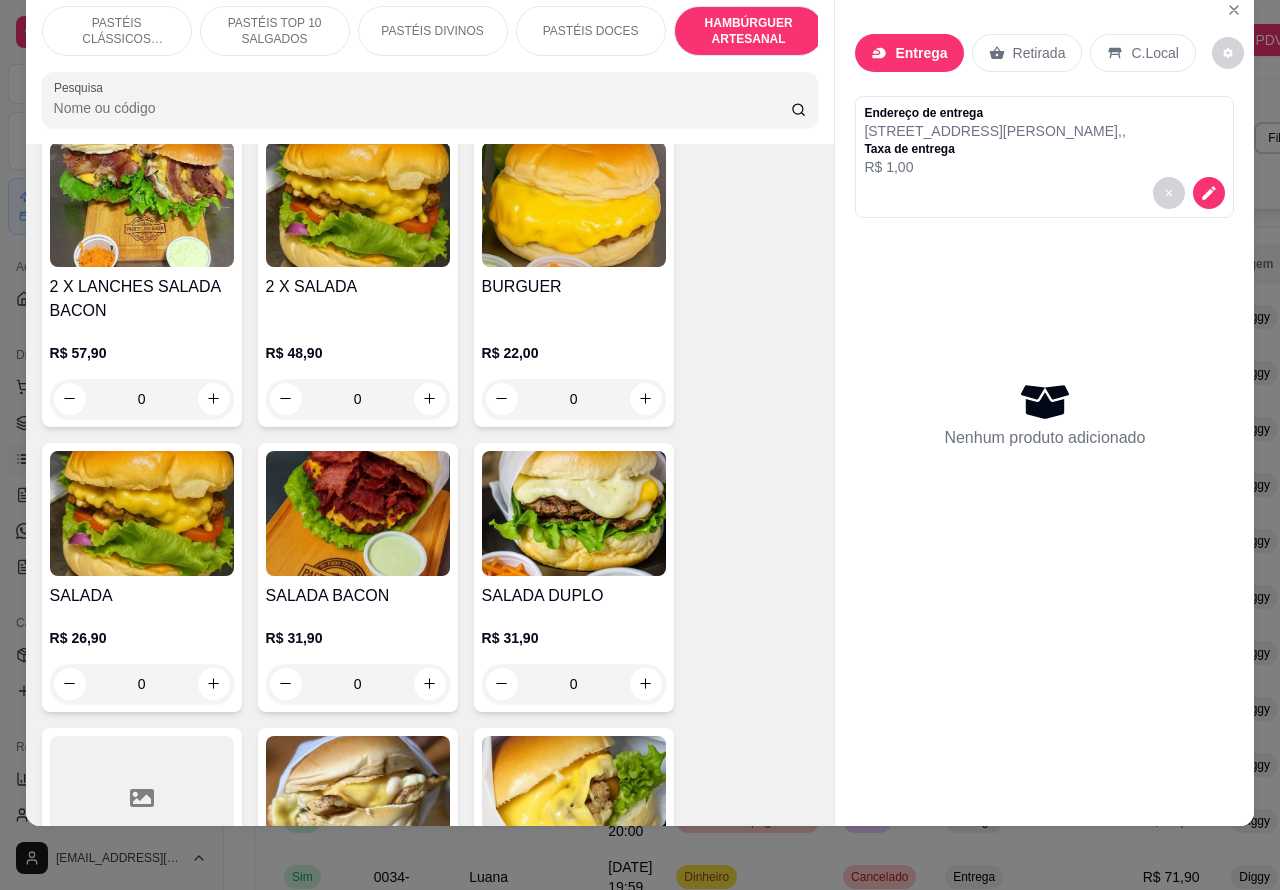
click at [647, 664] on div "0" at bounding box center [574, 684] width 184 height 40
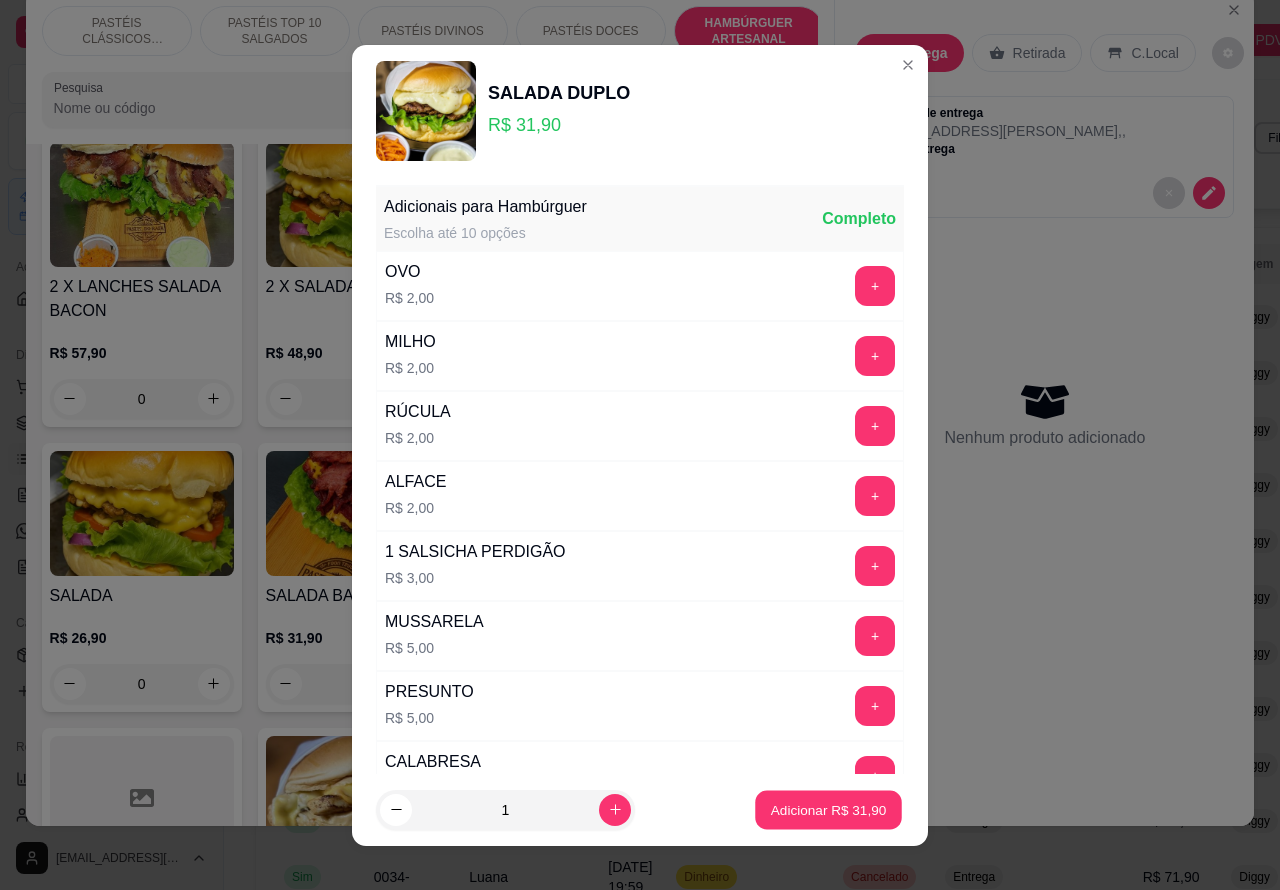
click at [771, 808] on p "Adicionar R$ 31,90" at bounding box center [829, 809] width 116 height 19
type input "1"
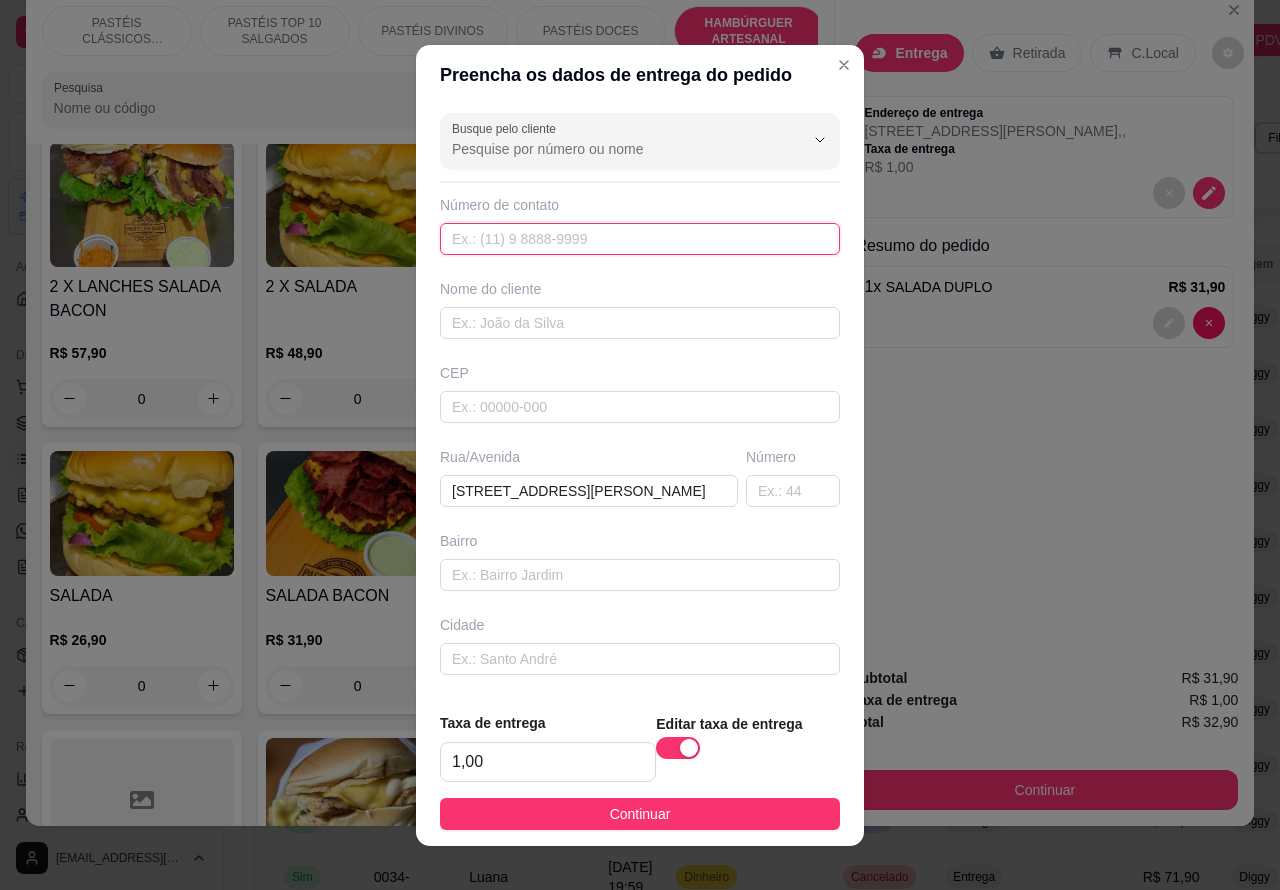
paste input "[PHONE_NUMBER]"
type input "[PHONE_NUMBER]"
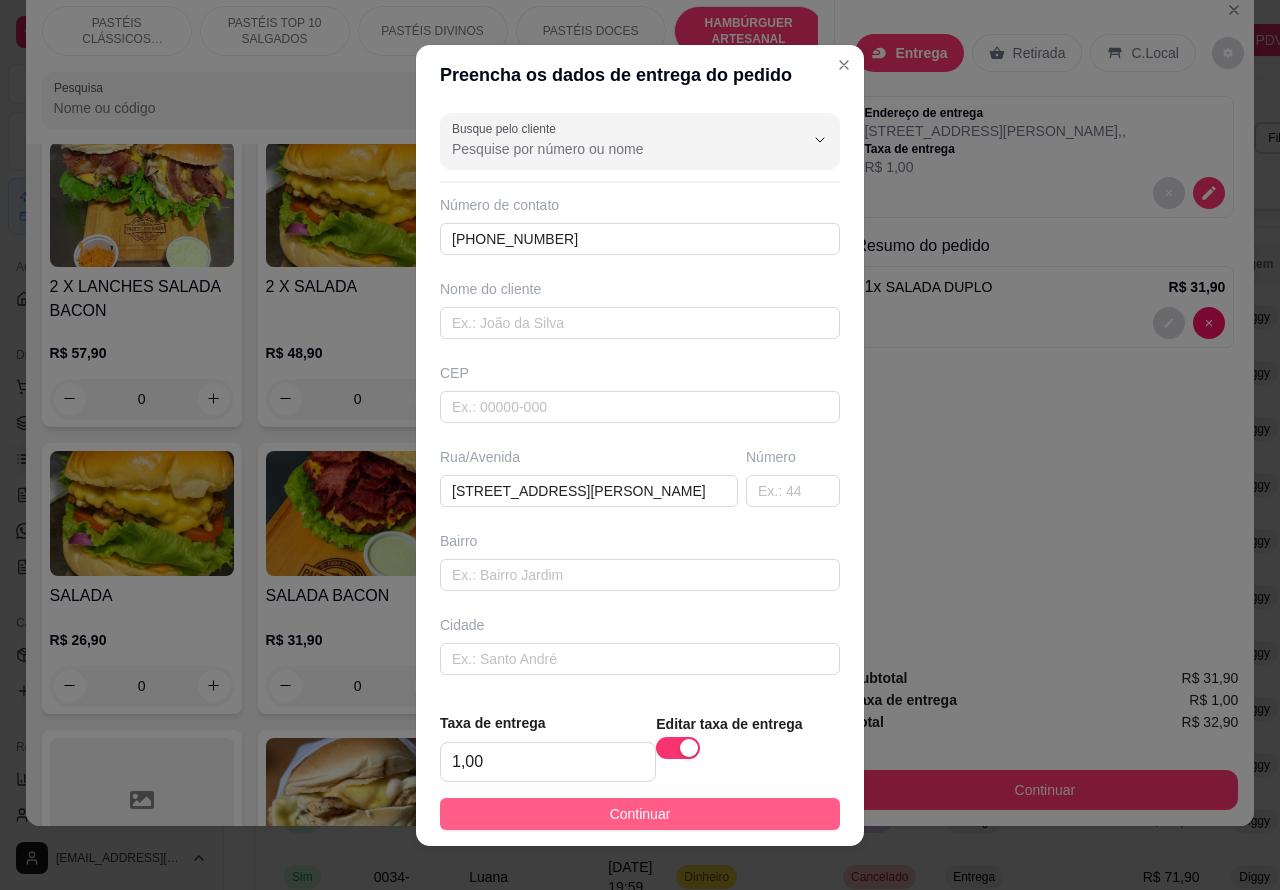
click at [720, 818] on button "Continuar" at bounding box center [640, 814] width 400 height 32
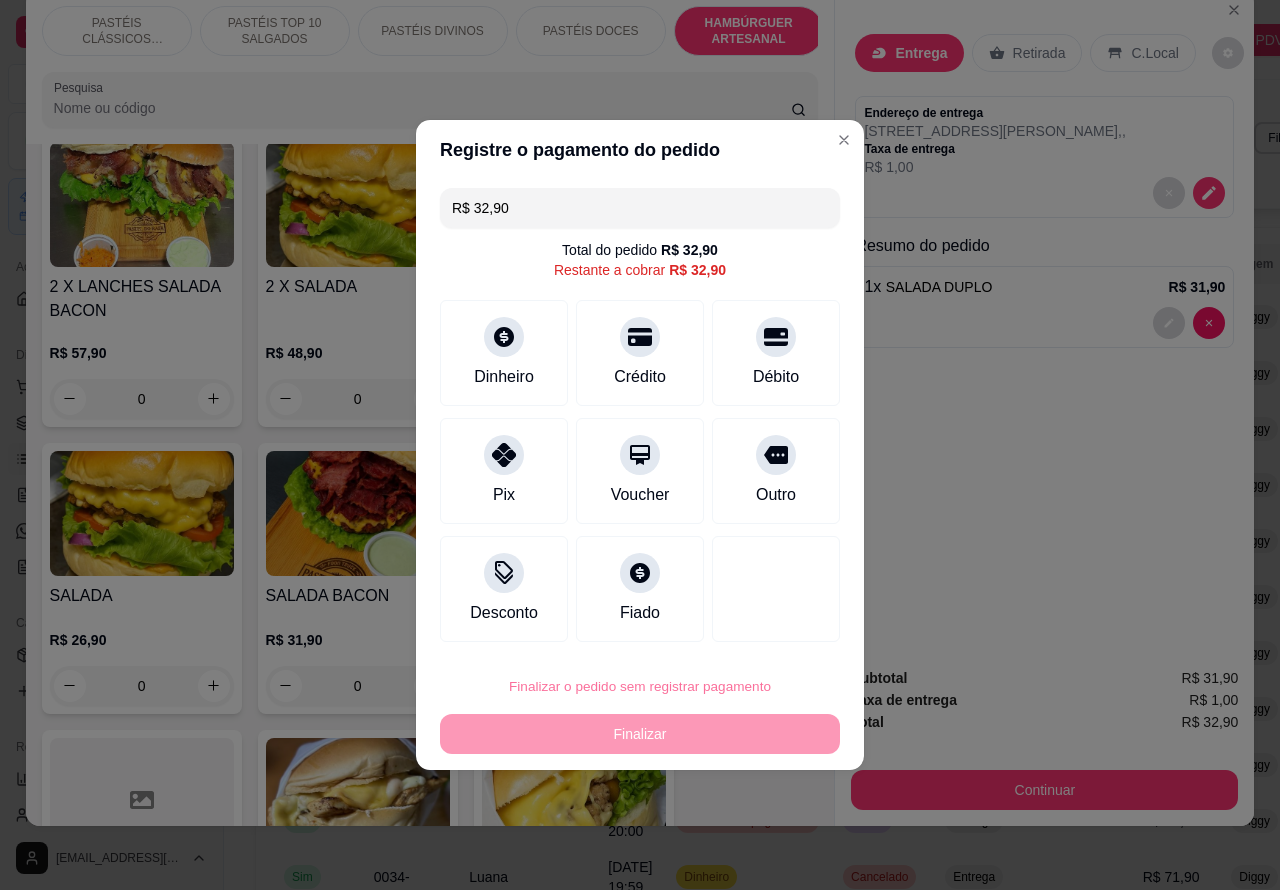
click at [780, 637] on button "Confirmar" at bounding box center [759, 630] width 71 height 30
type input "0"
type input "R$ 0,00"
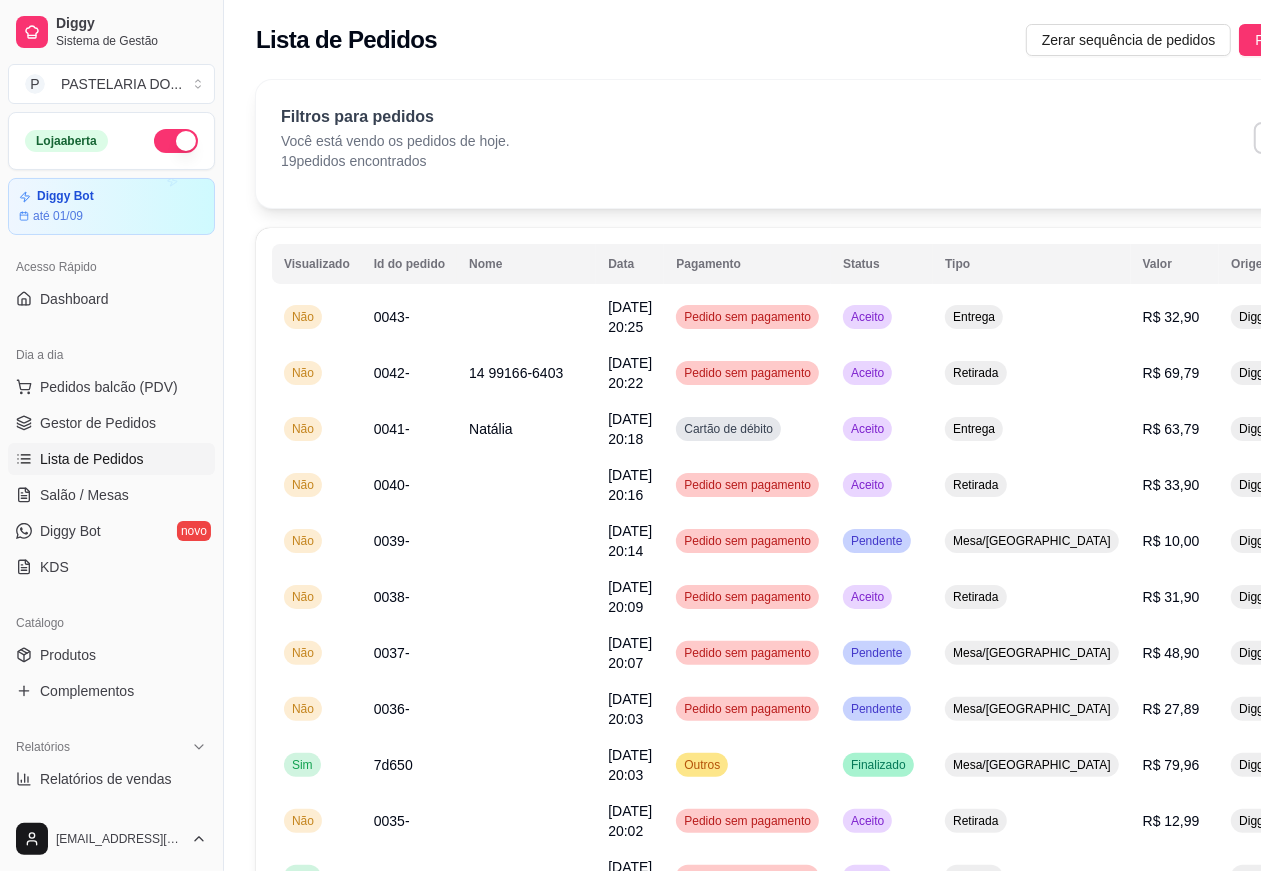
click at [146, 466] on link "Lista de Pedidos" at bounding box center [111, 459] width 207 height 32
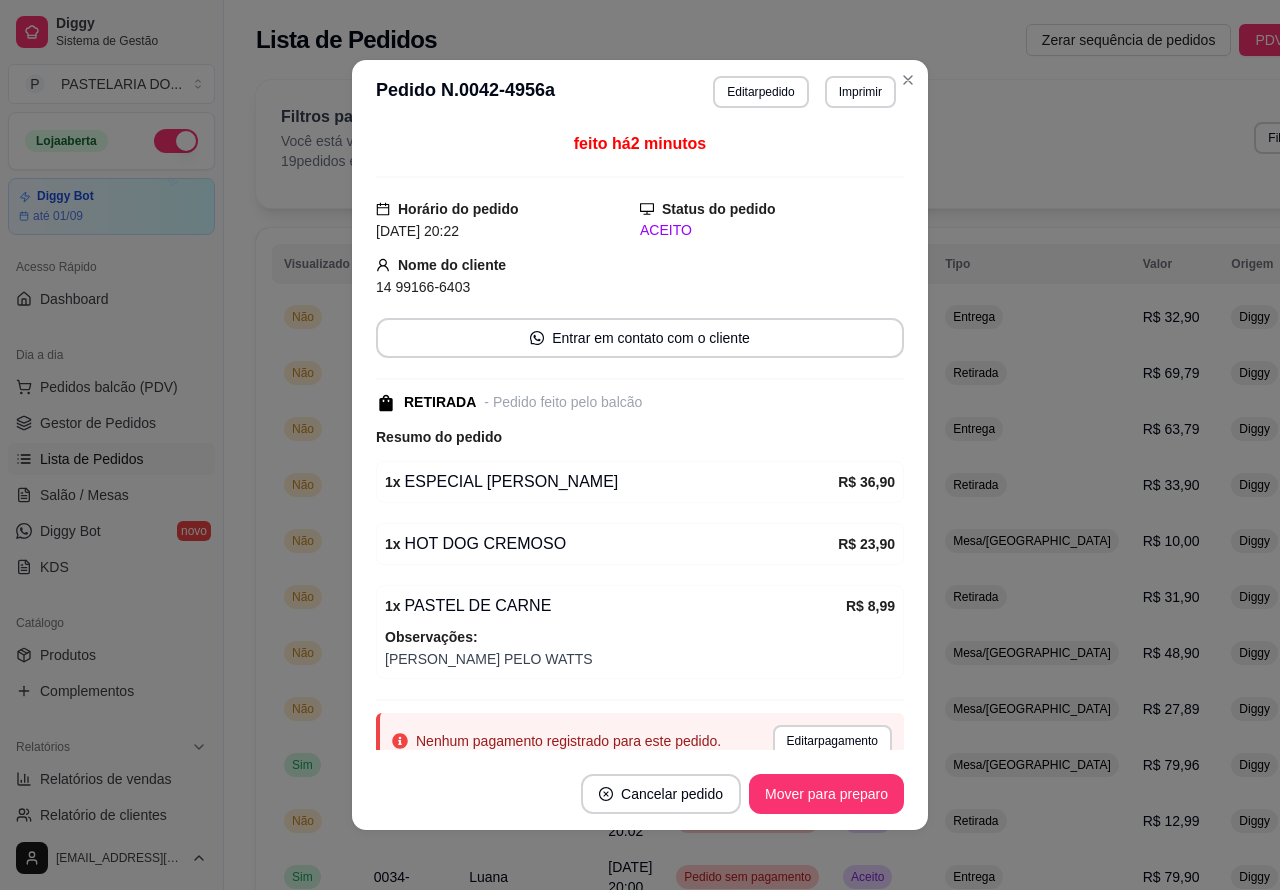
scroll to position [81, 0]
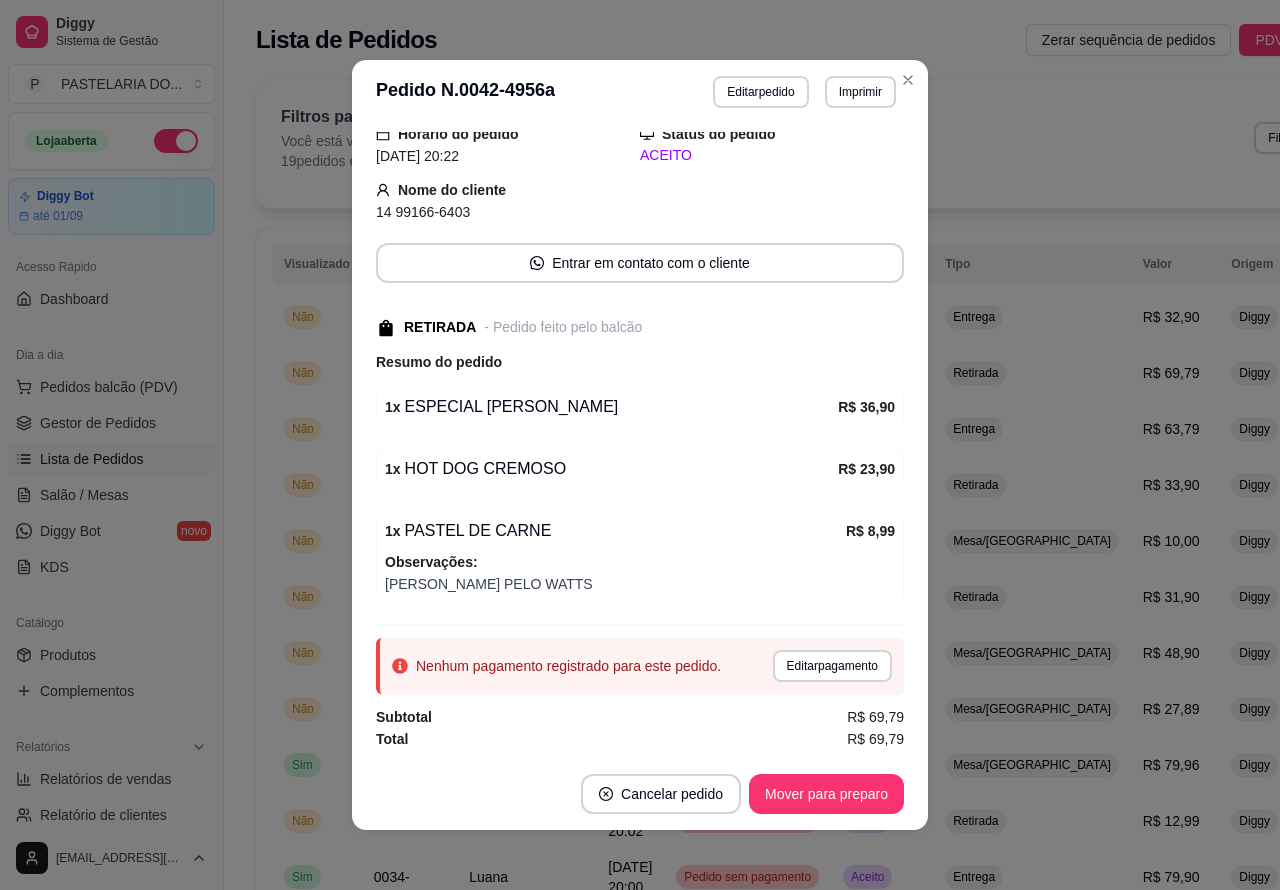
click at [862, 93] on button "Imprimir" at bounding box center [860, 92] width 71 height 32
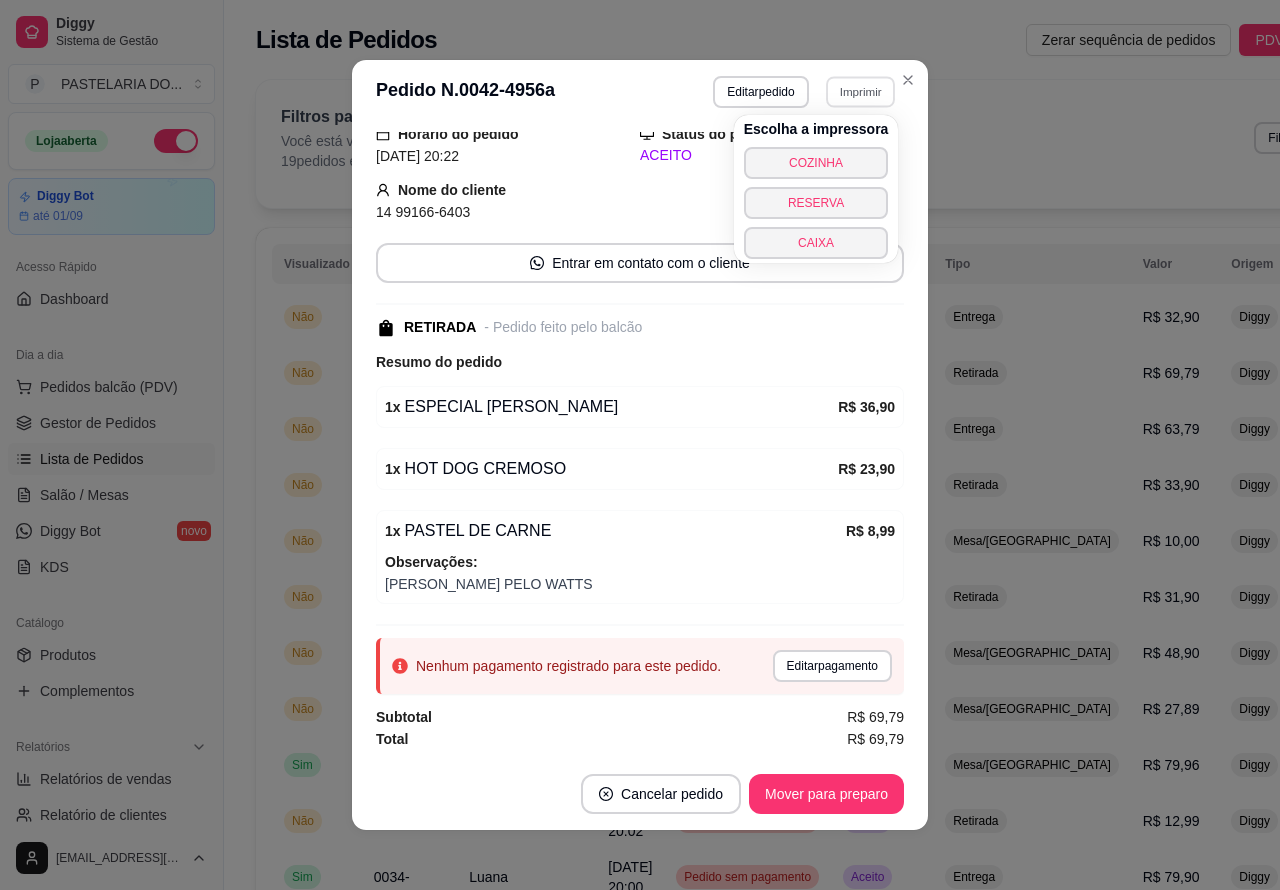
click at [853, 156] on button "COZINHA" at bounding box center [816, 163] width 145 height 32
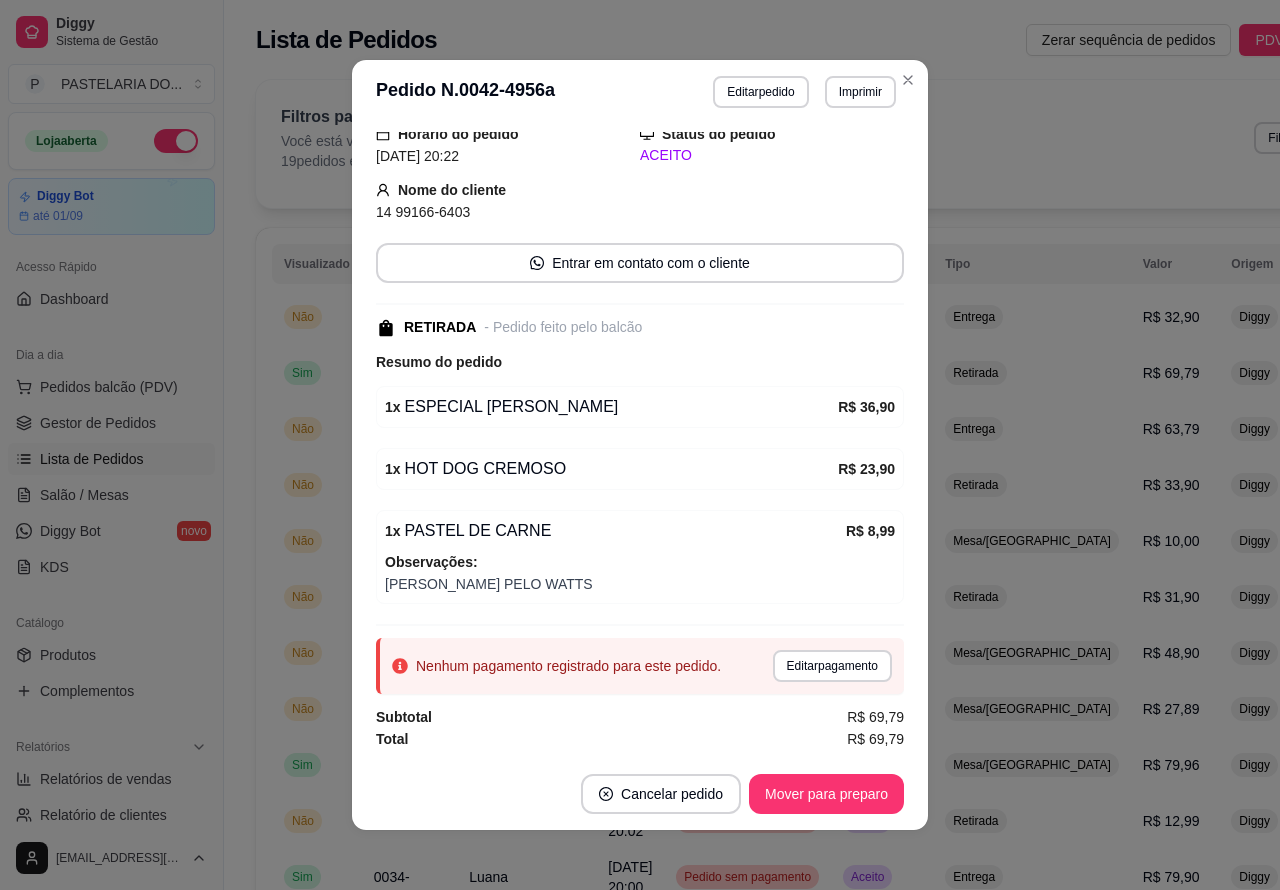
click at [907, 80] on button "Close" at bounding box center [908, 80] width 32 height 32
click at [898, 80] on div "Filtros para pedidos Você está vendo os pedidos de hoje. 19 pedidos encontrados…" at bounding box center [828, 144] width 1145 height 128
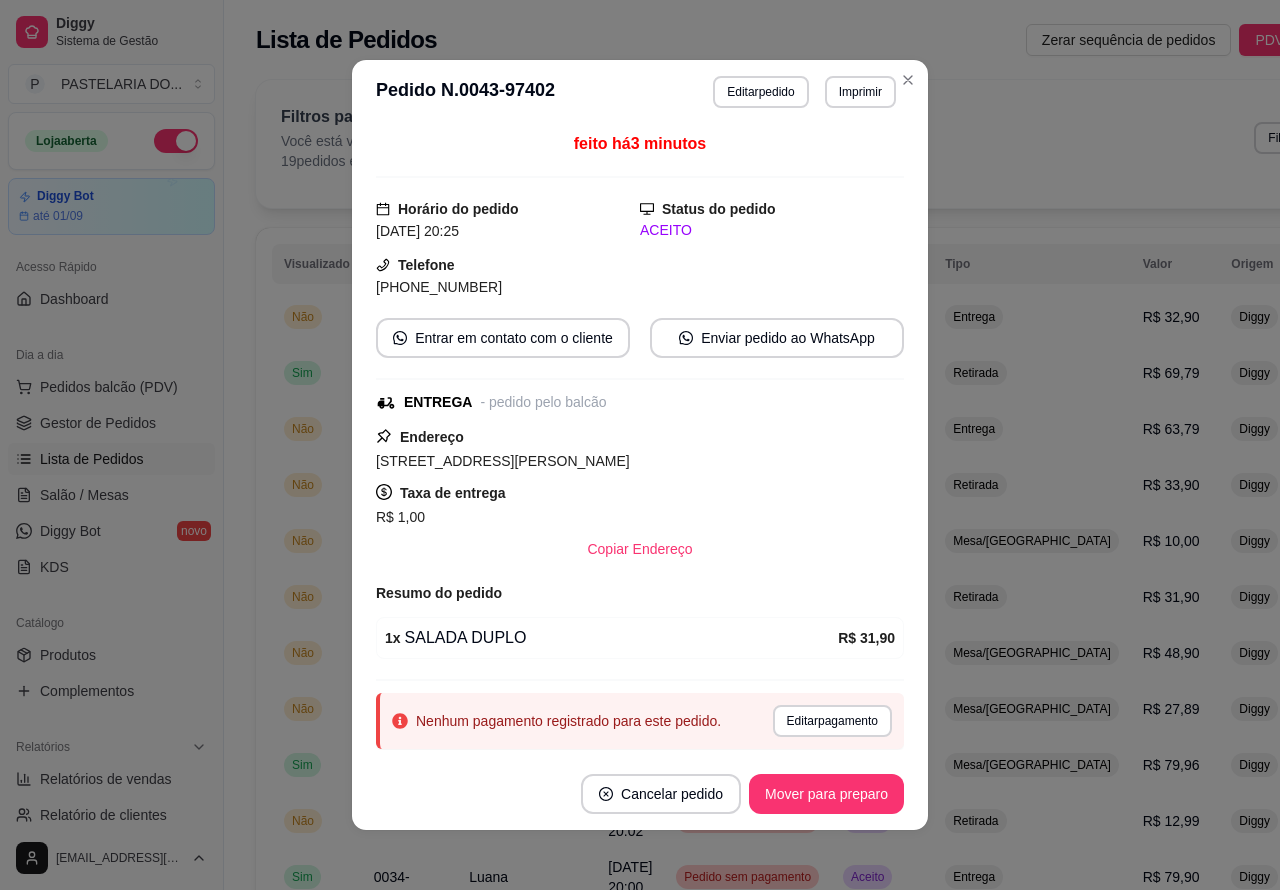
scroll to position [61, 0]
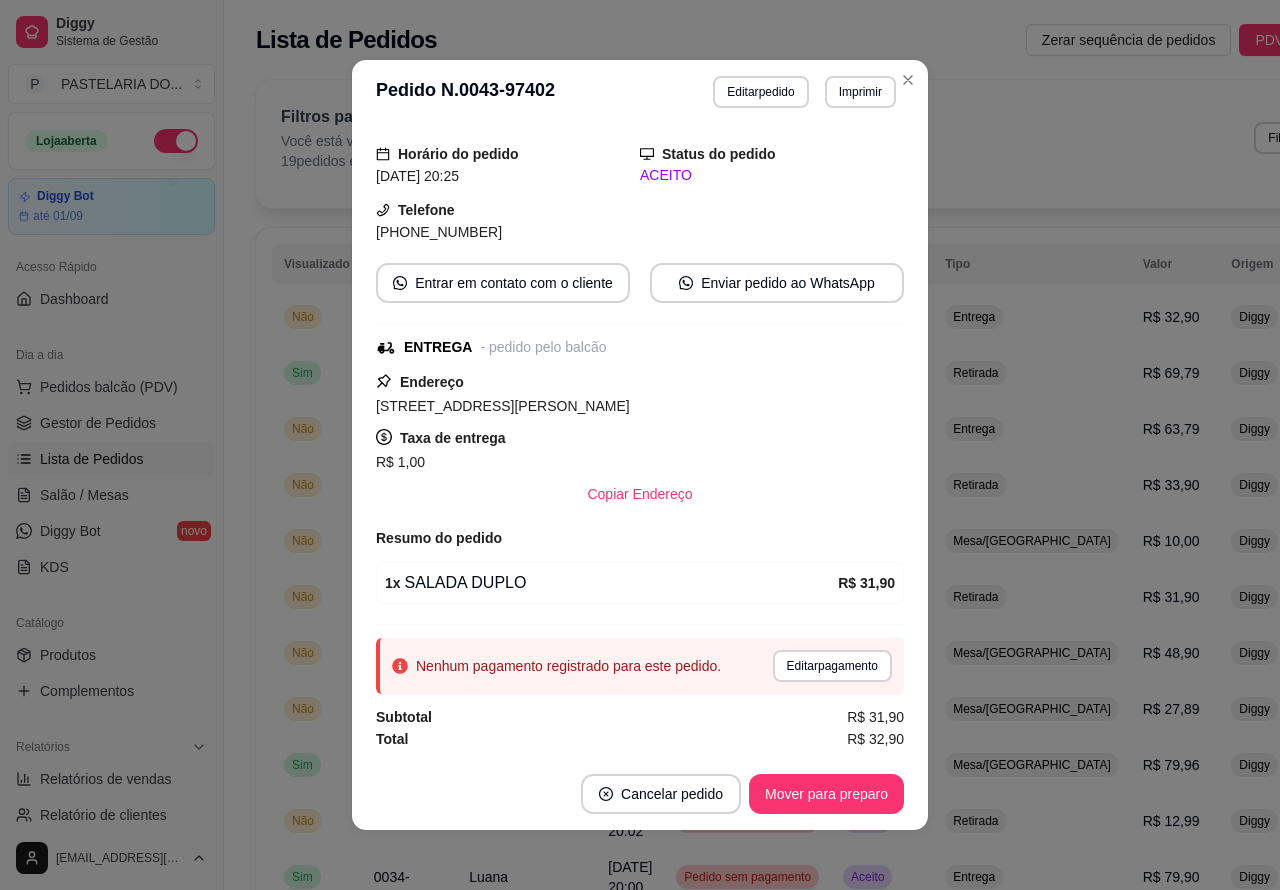
click at [846, 91] on button "Imprimir" at bounding box center [860, 92] width 71 height 32
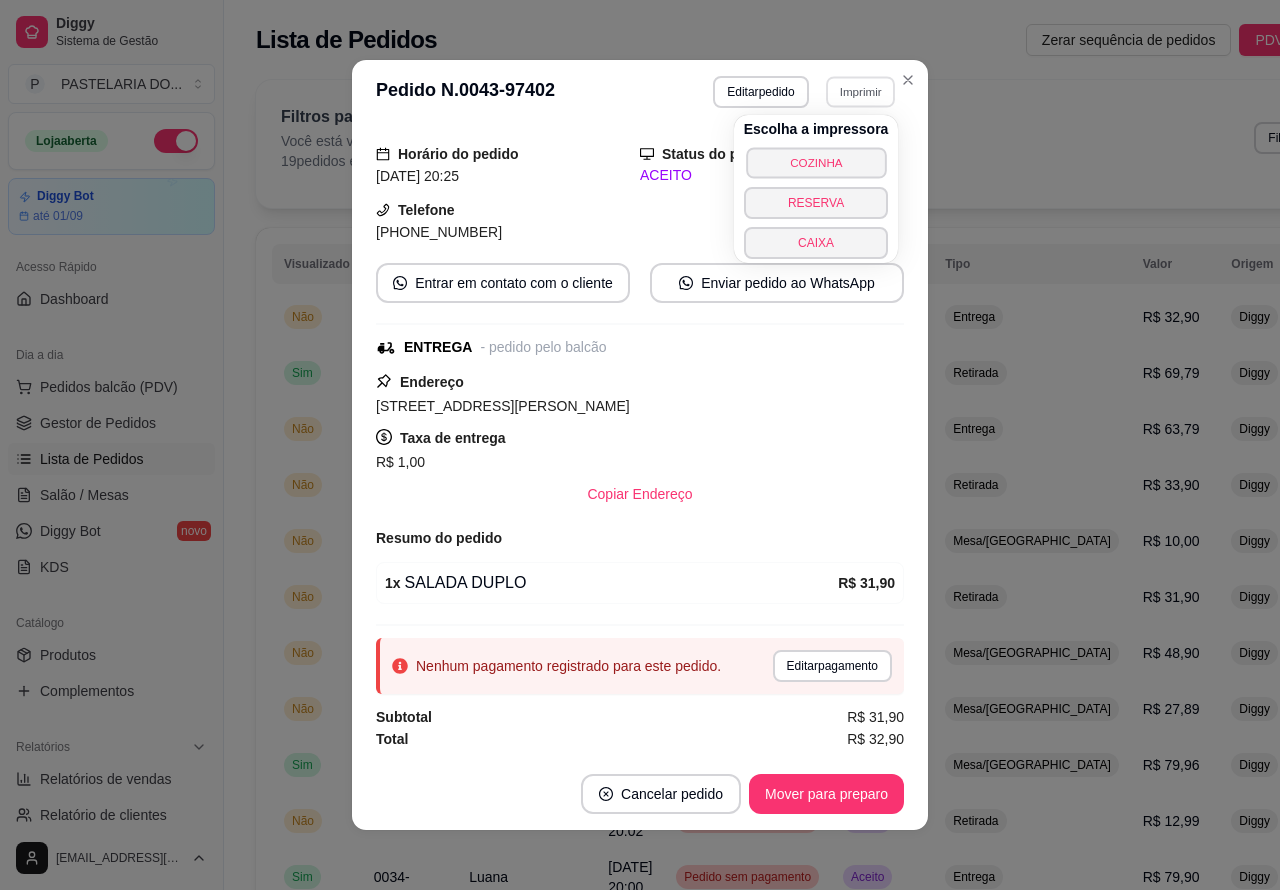
click at [842, 158] on button "COZINHA" at bounding box center [816, 162] width 140 height 31
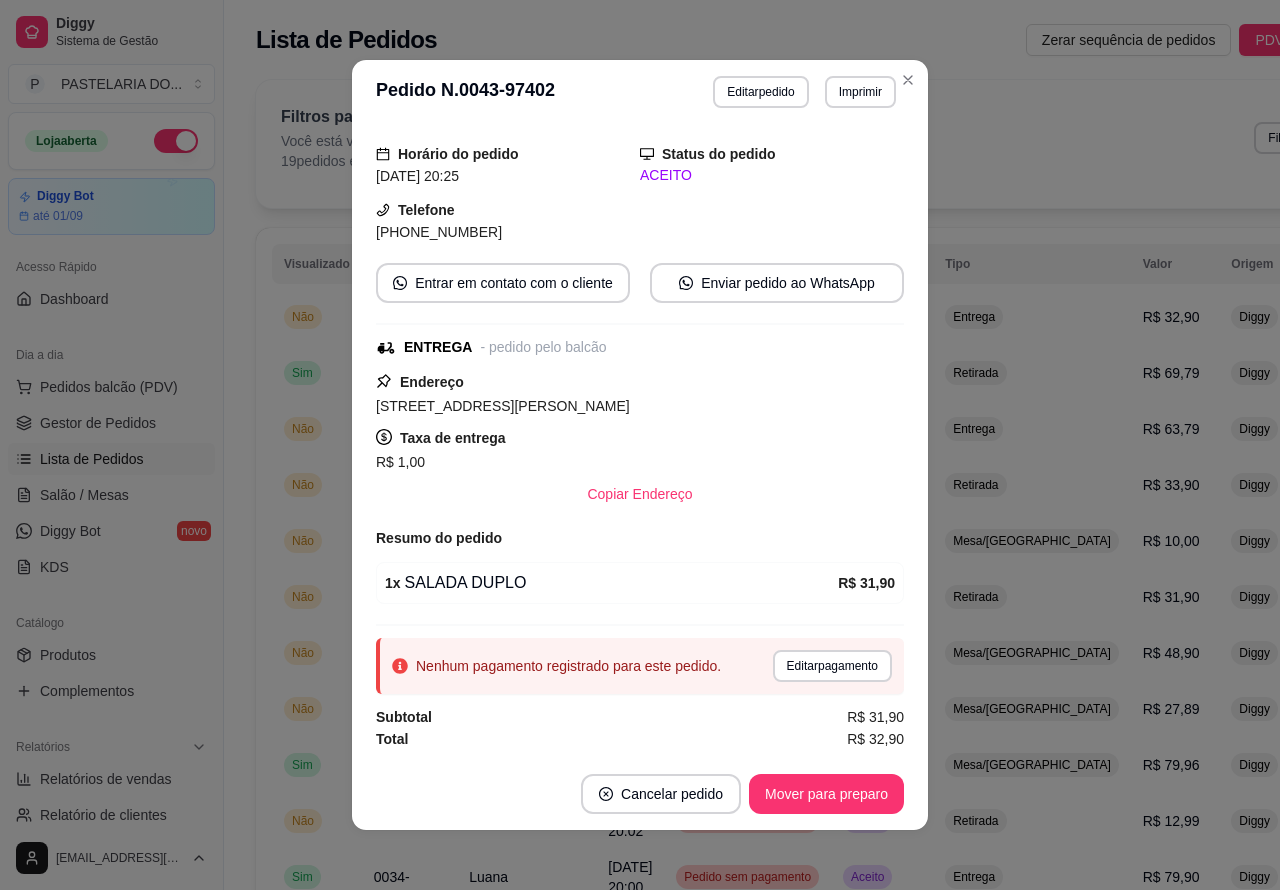
click at [155, 377] on span "Pedidos balcão (PDV)" at bounding box center [109, 387] width 138 height 20
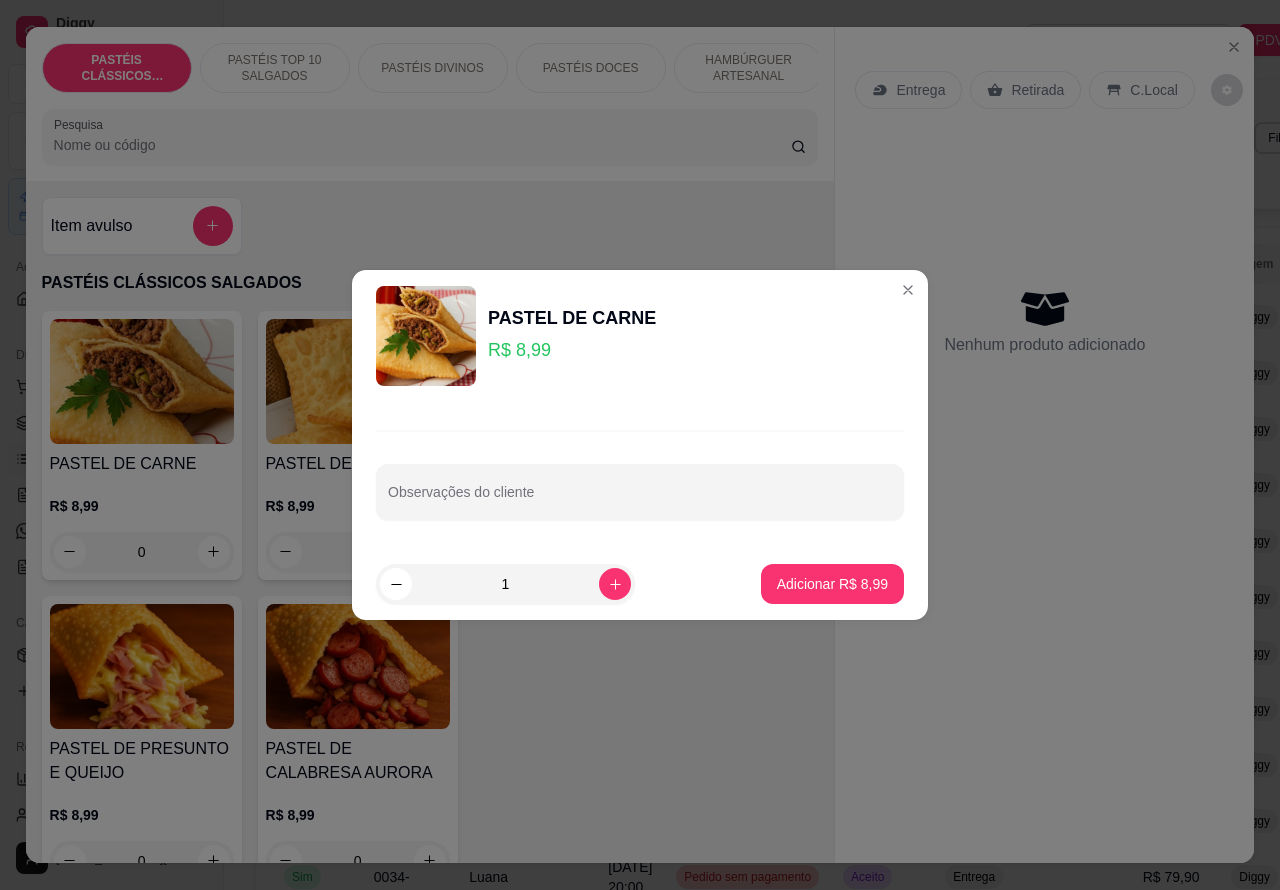
click at [881, 296] on div "Nenhum produto adicionado" at bounding box center [1044, 321] width 379 height 392
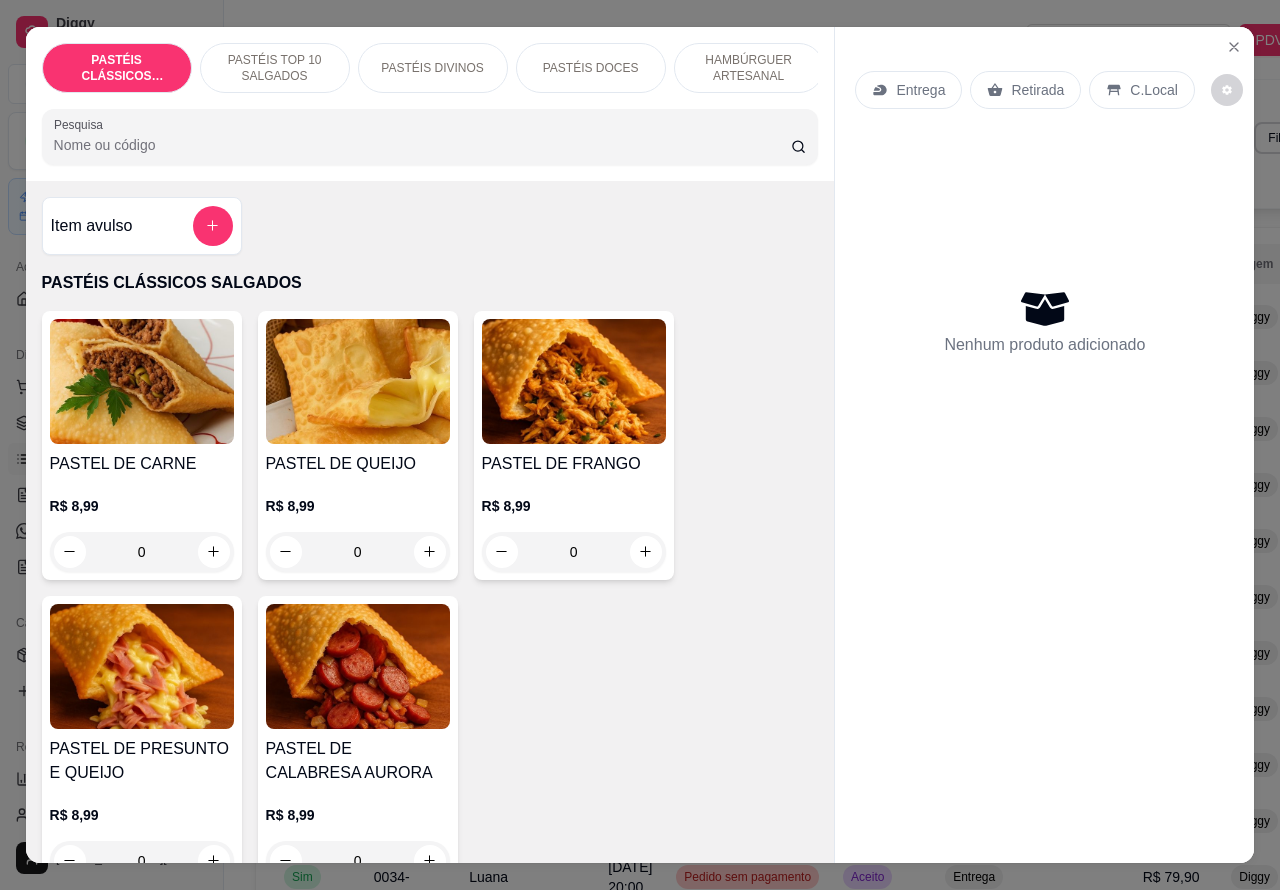
scroll to position [0, 188]
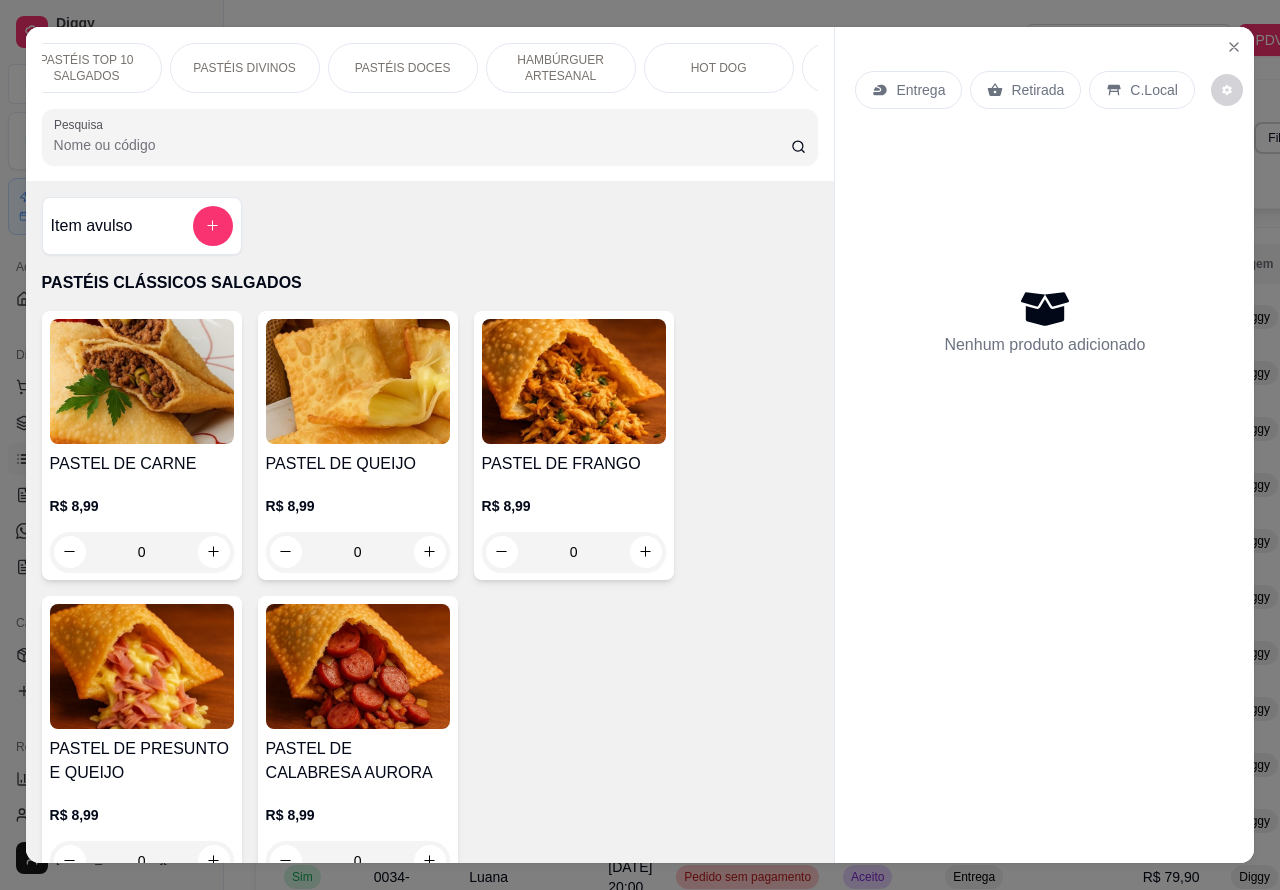
click at [576, 52] on p "HAMBÚRGUER ARTESANAL" at bounding box center [561, 68] width 116 height 32
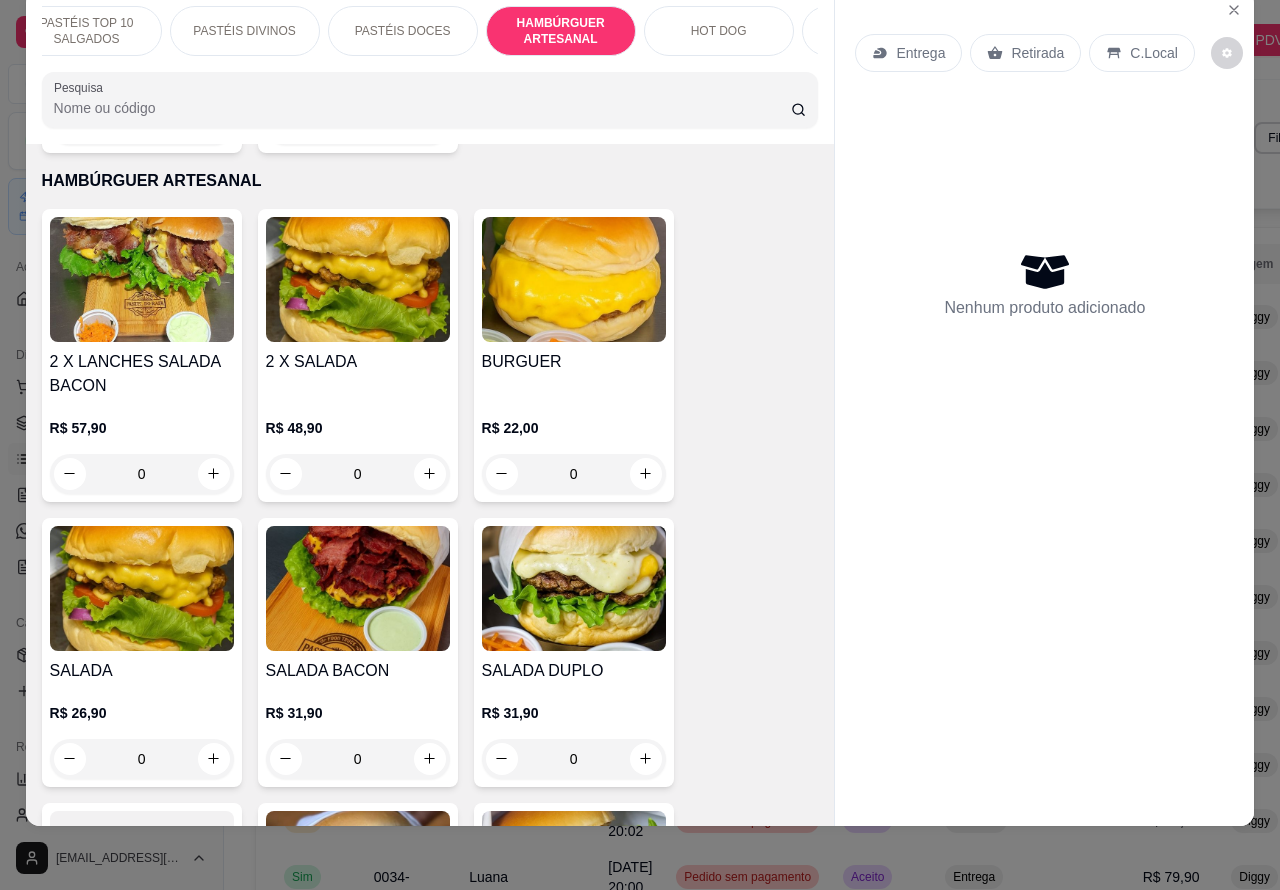
click at [440, 6] on div "PASTÉIS DOCES" at bounding box center [403, 31] width 150 height 50
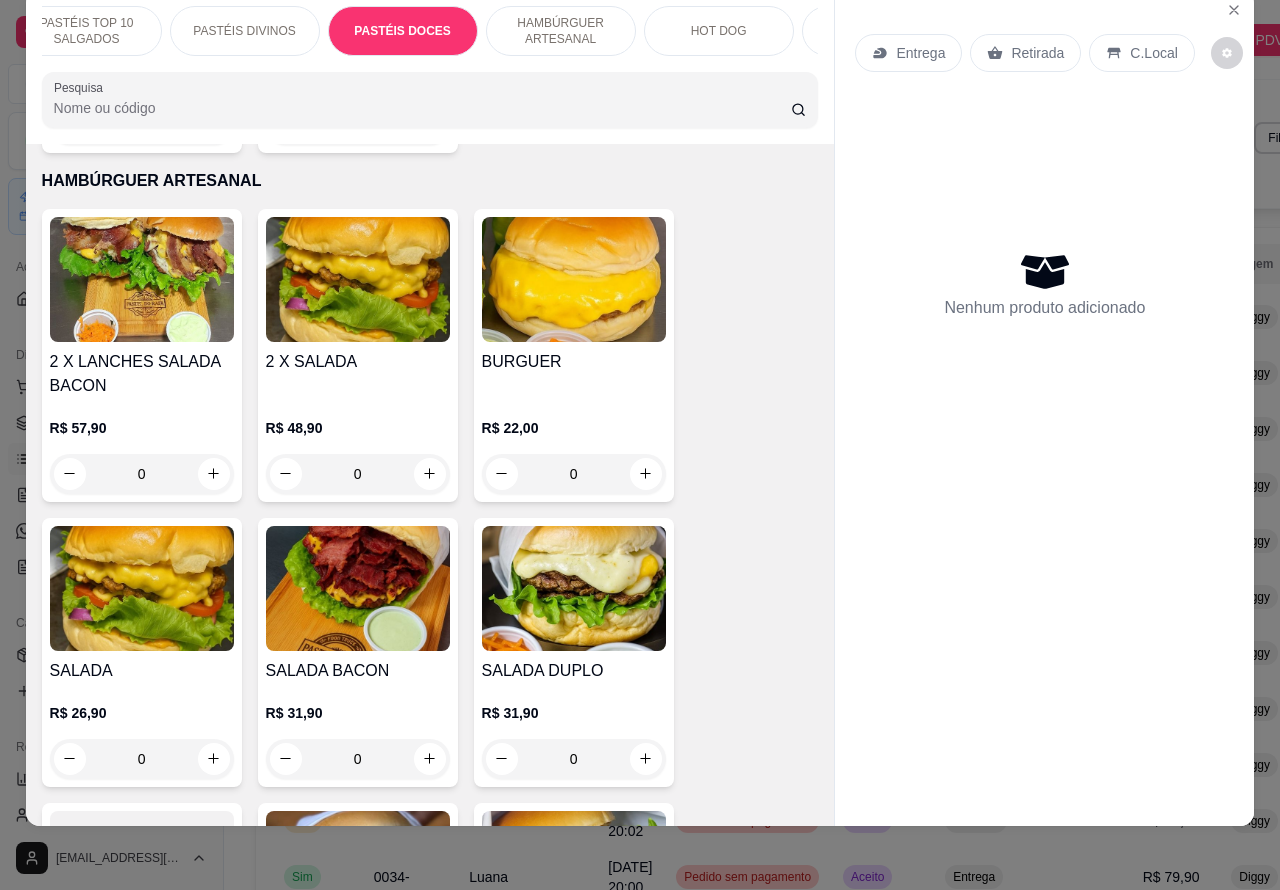
scroll to position [3585, 0]
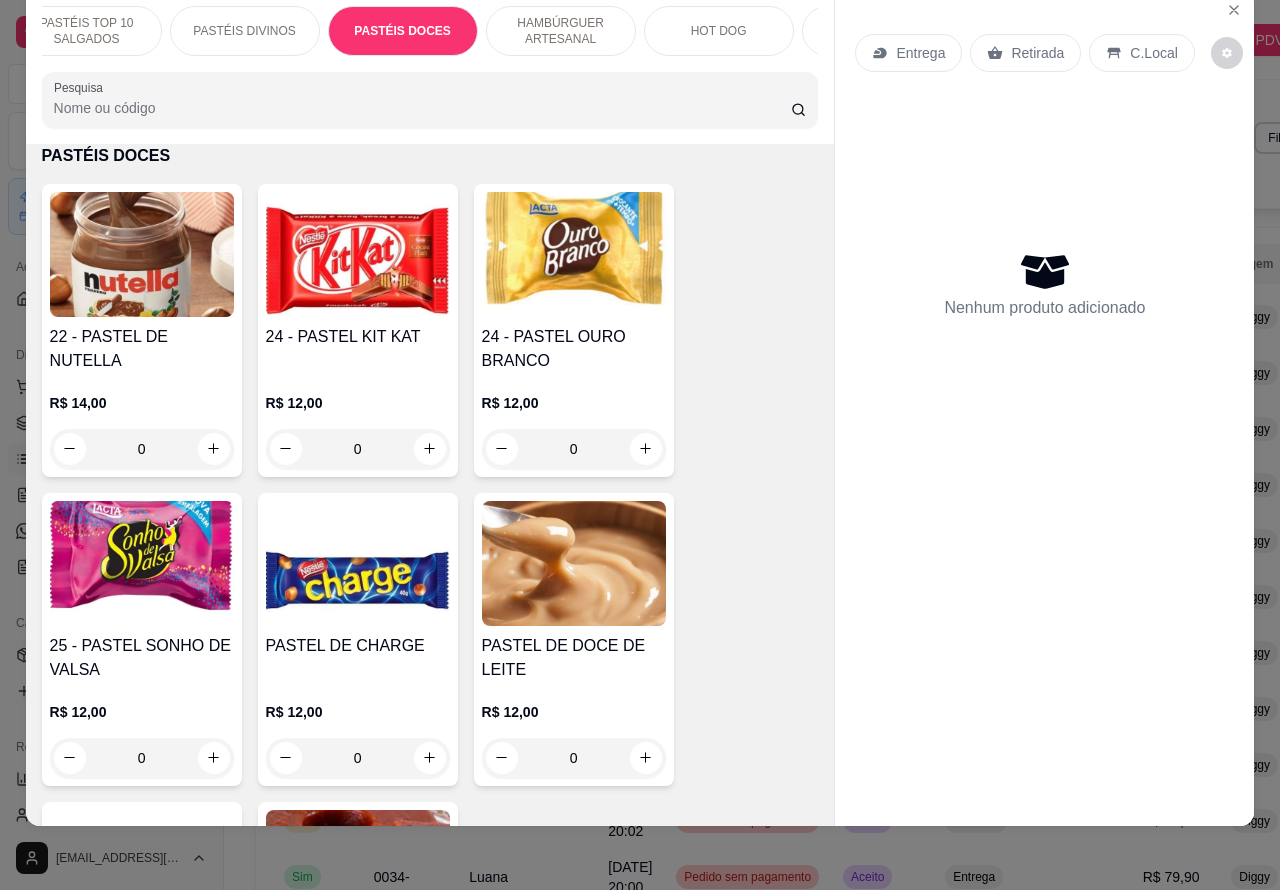
click at [208, 448] on icon "increase-product-quantity" at bounding box center [213, 448] width 11 height 11
type input "1"
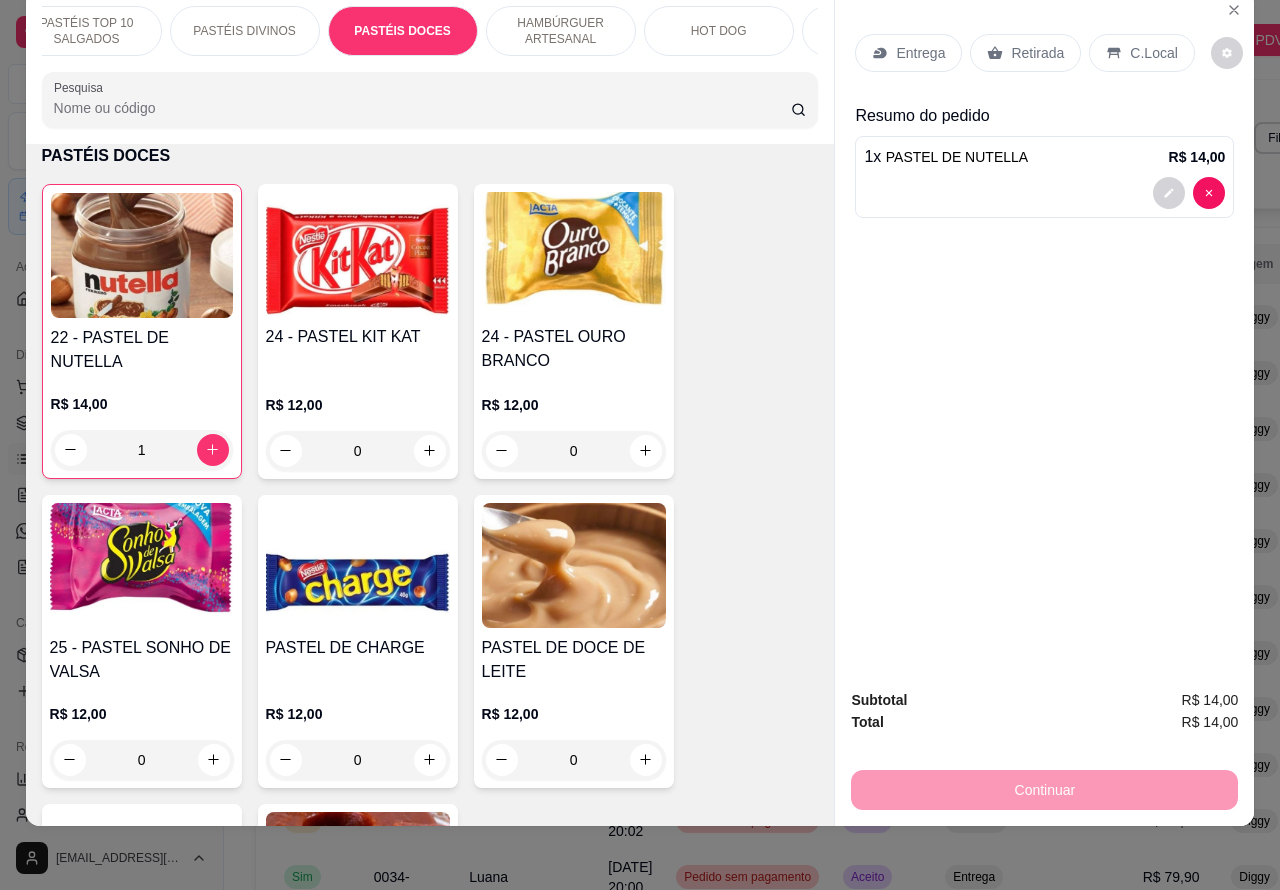
click at [1025, 43] on p "Retirada" at bounding box center [1037, 53] width 53 height 20
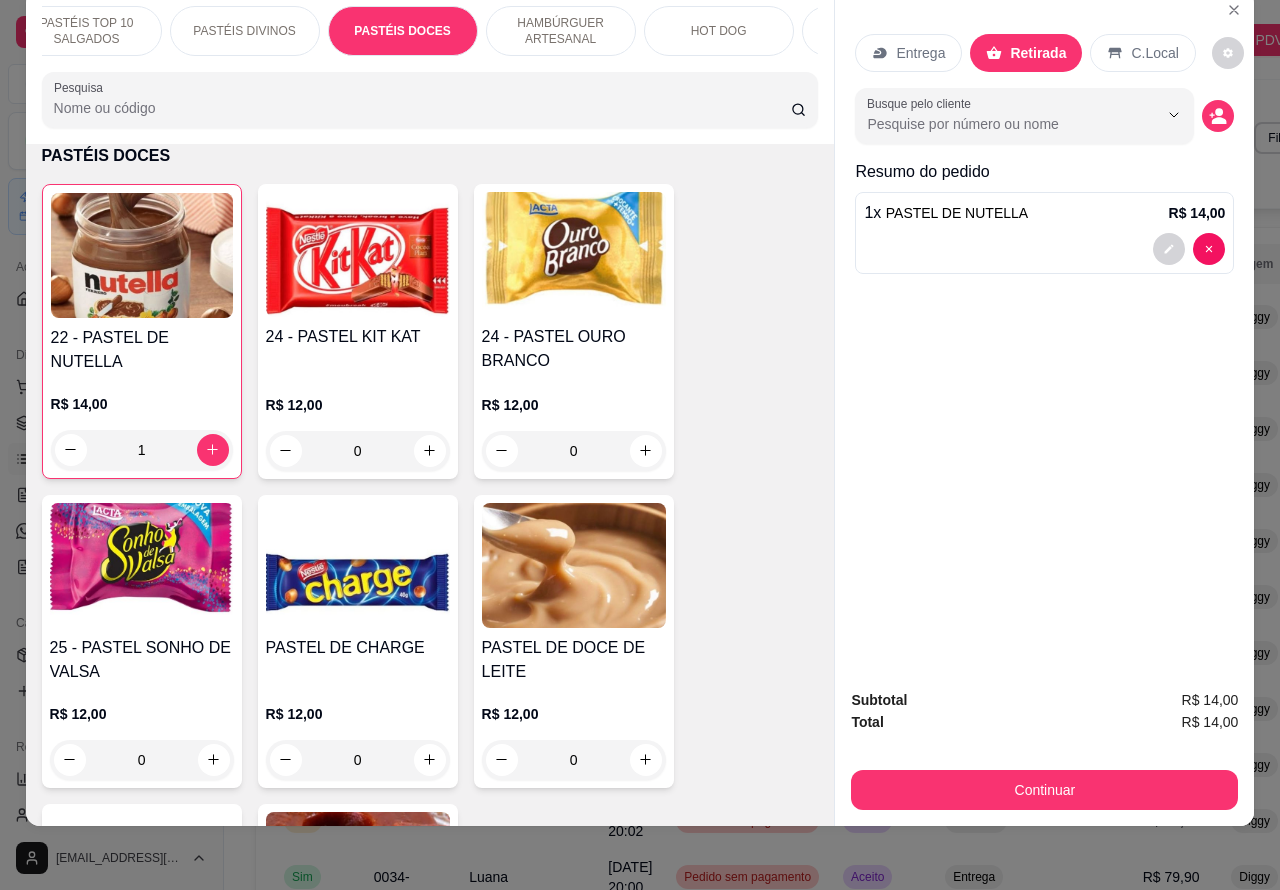
click at [940, 192] on div "1 x PASTEL DE NUTELLA R$ 14,00" at bounding box center [1044, 233] width 379 height 82
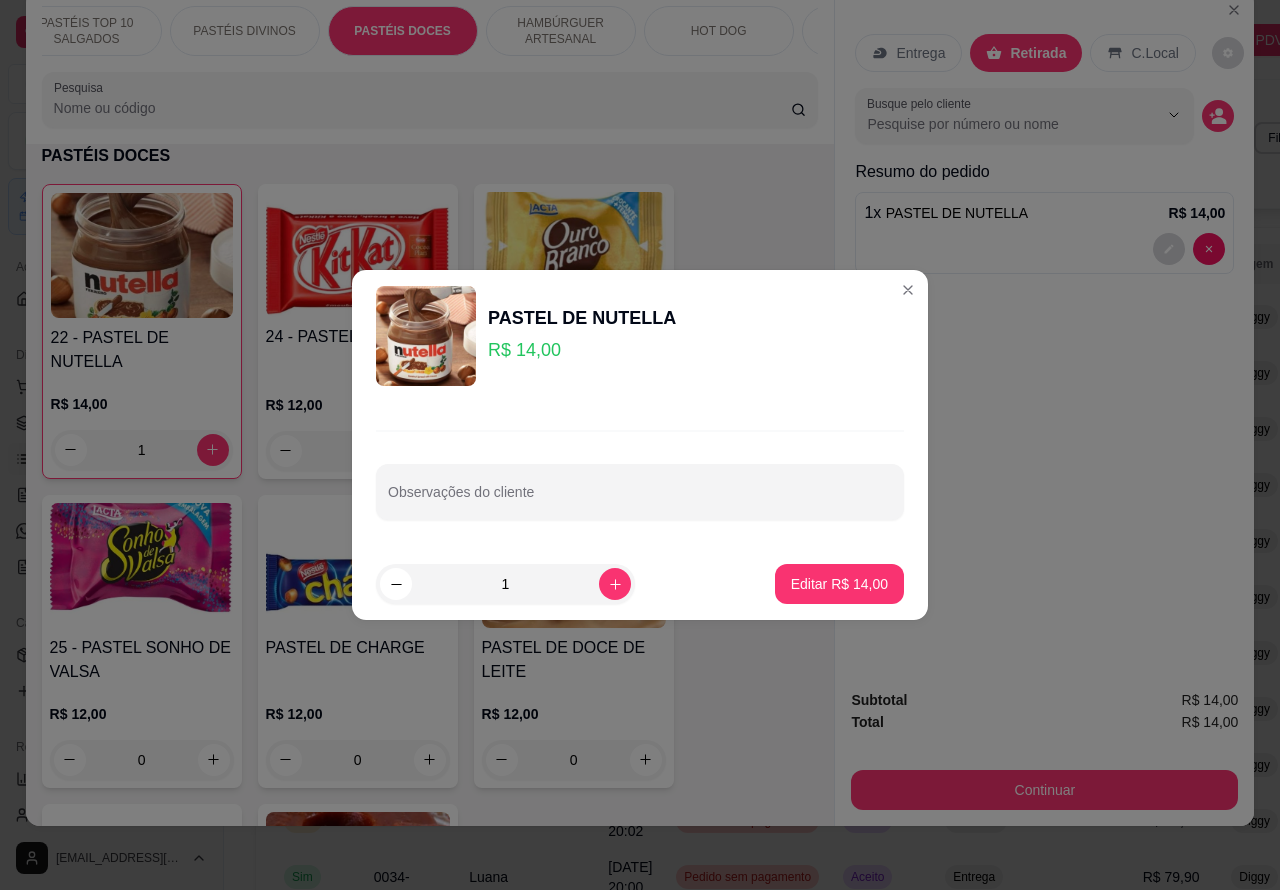
click at [495, 510] on input "Observações do cliente" at bounding box center [640, 500] width 504 height 20
type input "GRA ESTA AGUARDANDO"
click at [833, 581] on p "Editar R$ 14,00" at bounding box center [839, 583] width 94 height 19
type input "0"
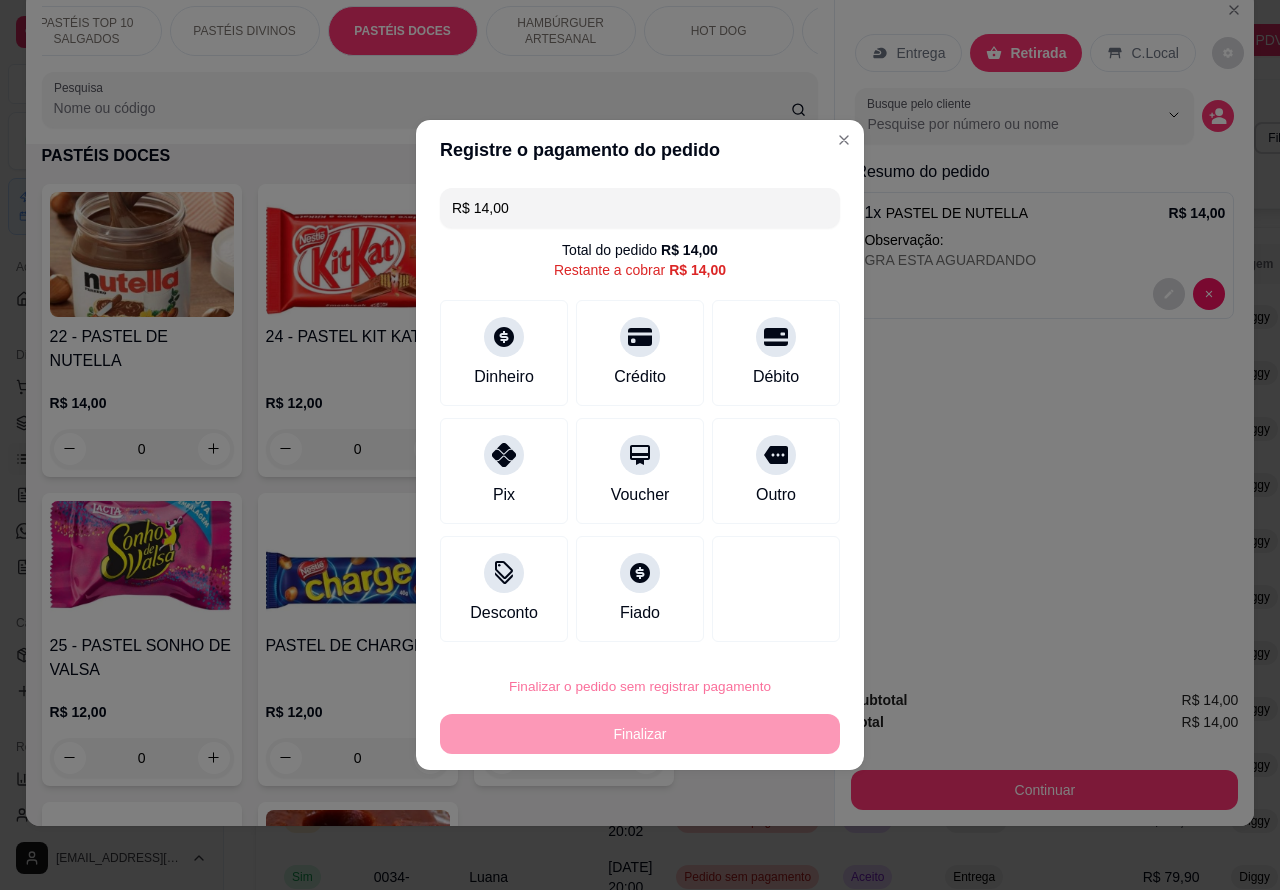
click at [776, 630] on button "Confirmar" at bounding box center [758, 630] width 71 height 30
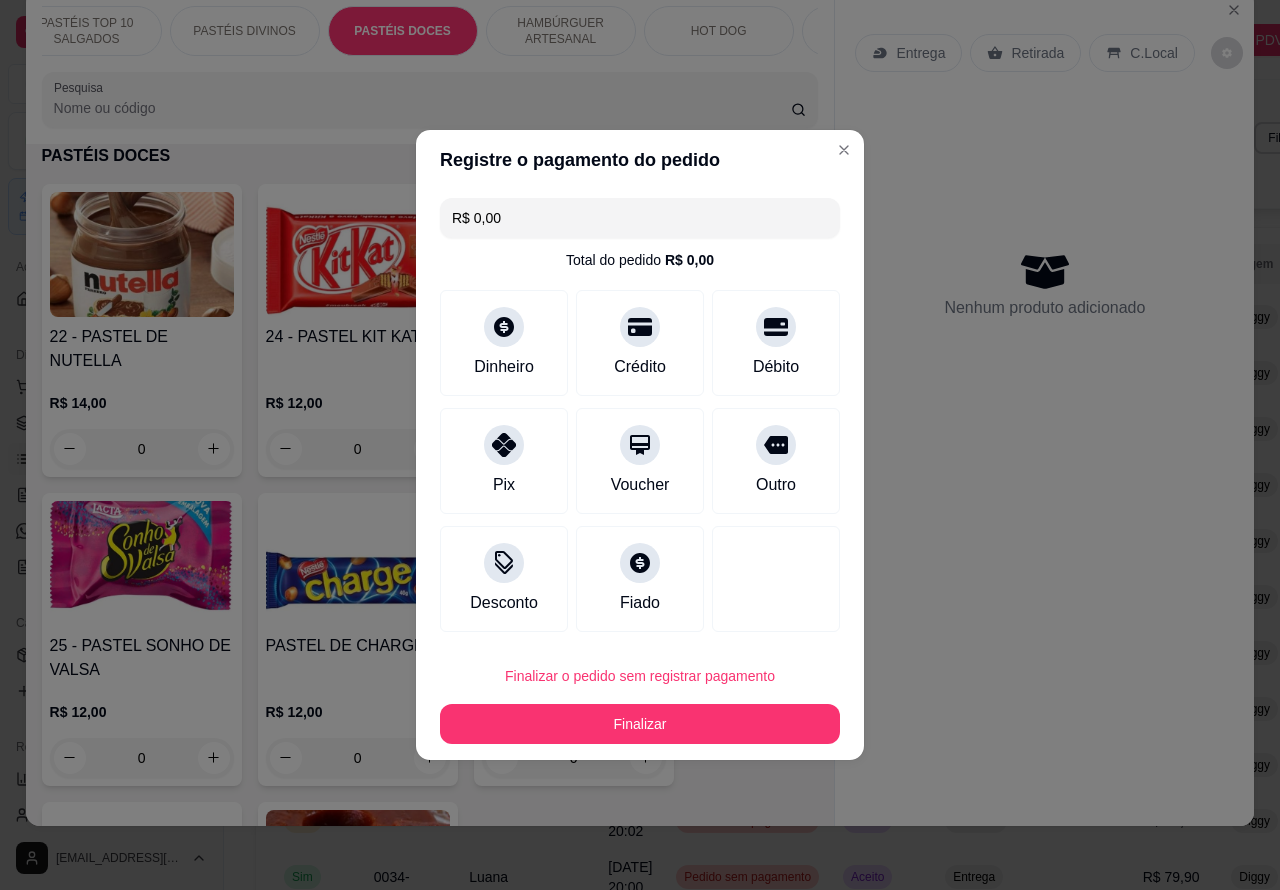
type input "R$ 0,00"
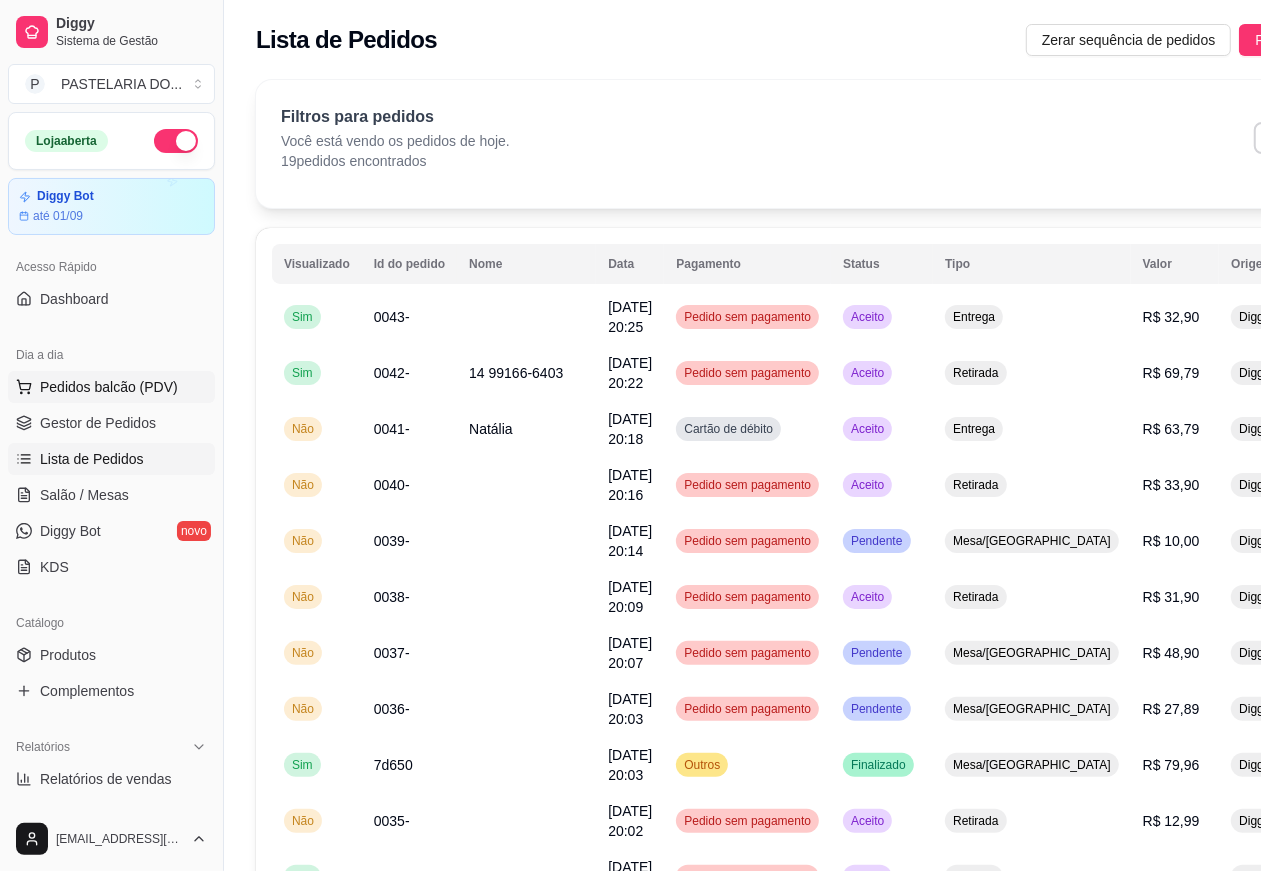
click at [173, 383] on button "Pedidos balcão (PDV)" at bounding box center [111, 387] width 207 height 32
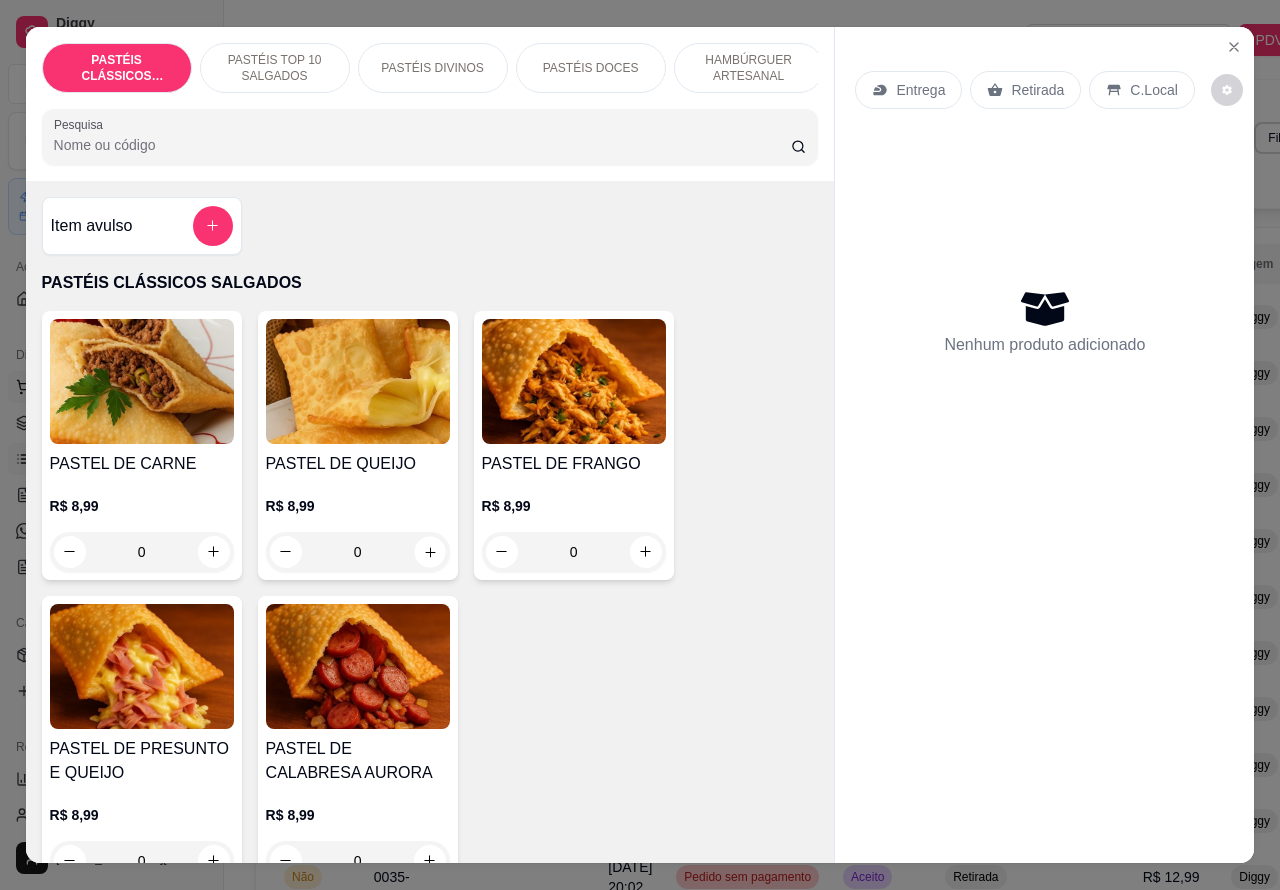
click at [422, 559] on icon "increase-product-quantity" at bounding box center [429, 551] width 15 height 15
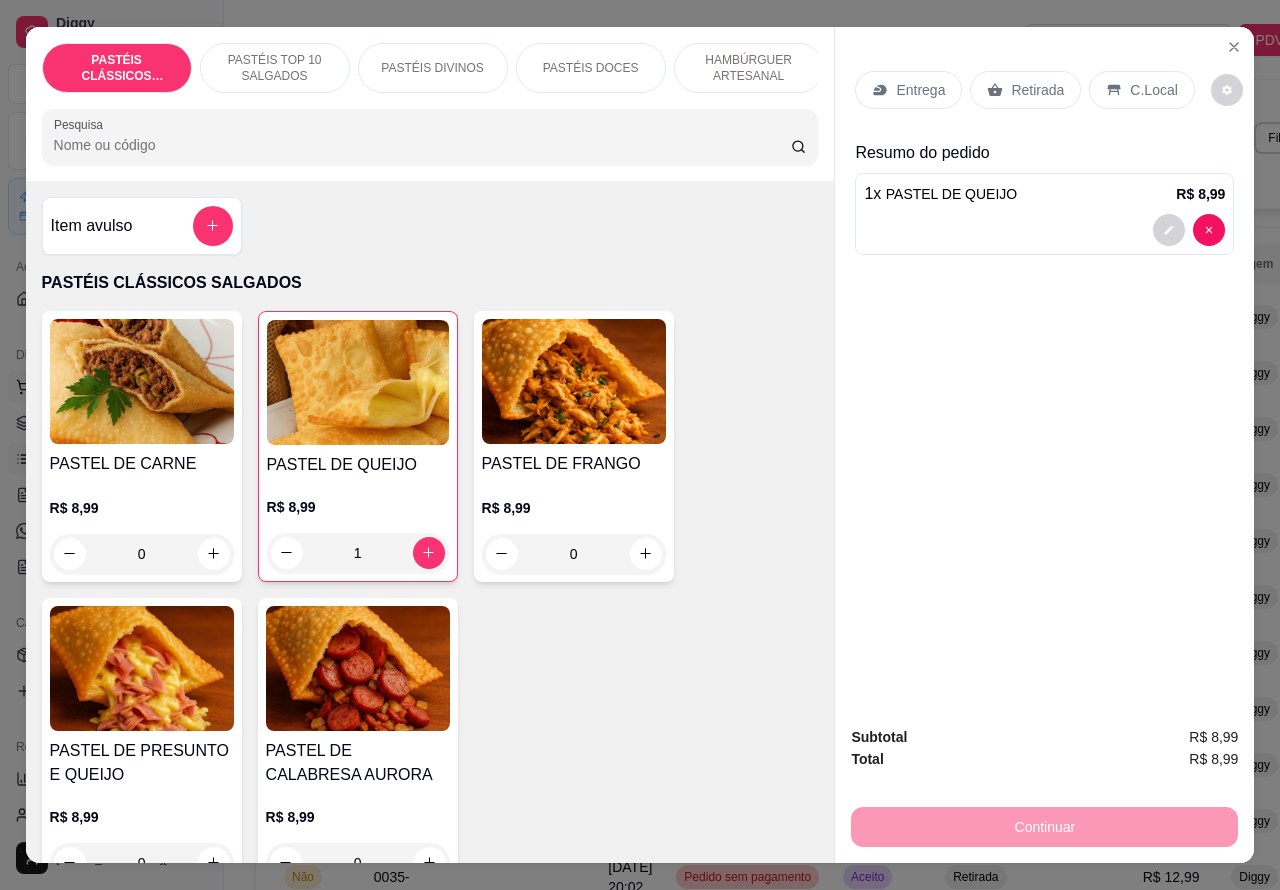
click at [421, 560] on icon "increase-product-quantity" at bounding box center [428, 552] width 15 height 15
type input "2"
click at [981, 217] on div at bounding box center [1044, 230] width 361 height 32
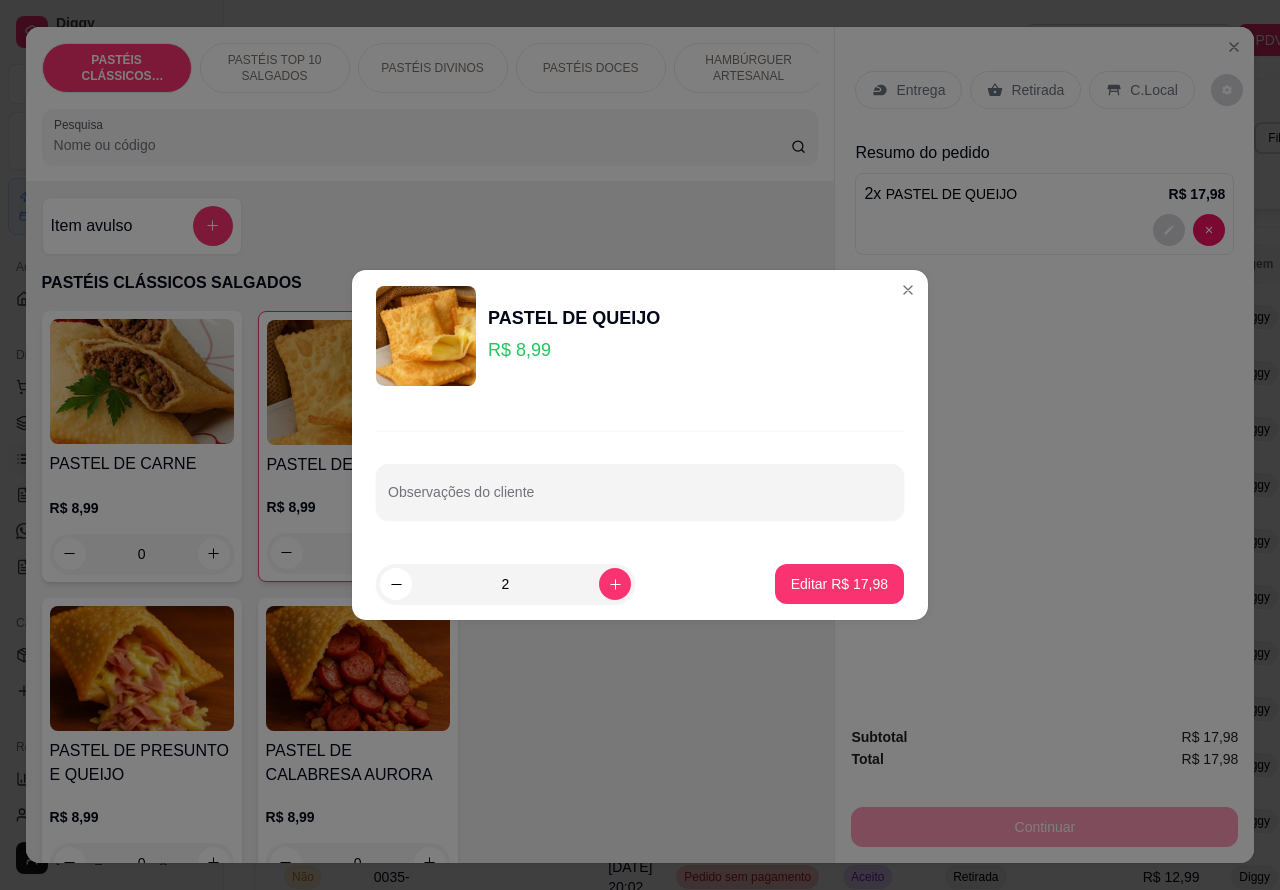
click at [563, 501] on input "Observações do cliente" at bounding box center [640, 500] width 504 height 20
type input "CLIENTE ESTA AGUARANDO [PERSON_NAME]"
click at [820, 576] on p "Editar R$ 17,98" at bounding box center [839, 583] width 94 height 19
type input "0"
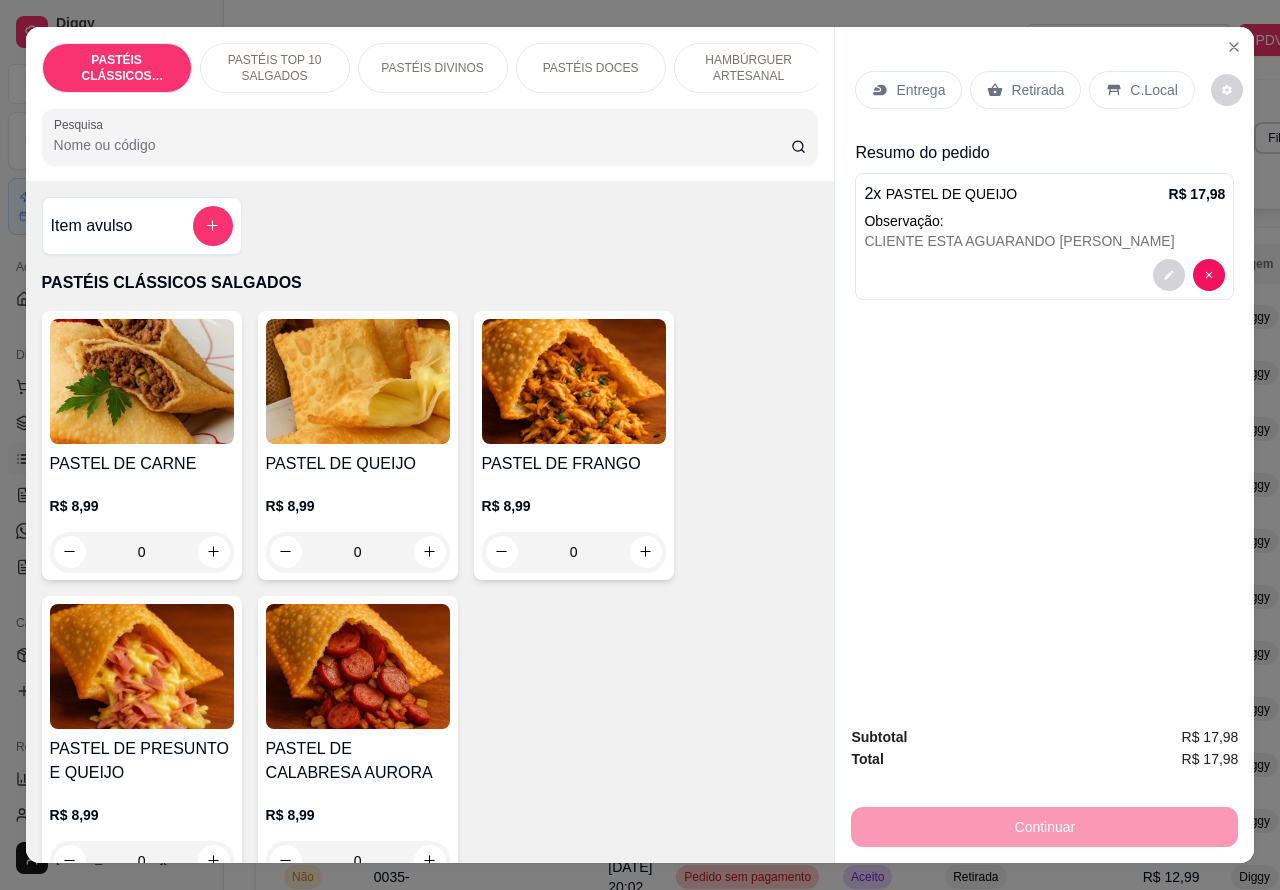
click at [1027, 80] on p "Retirada" at bounding box center [1037, 90] width 53 height 20
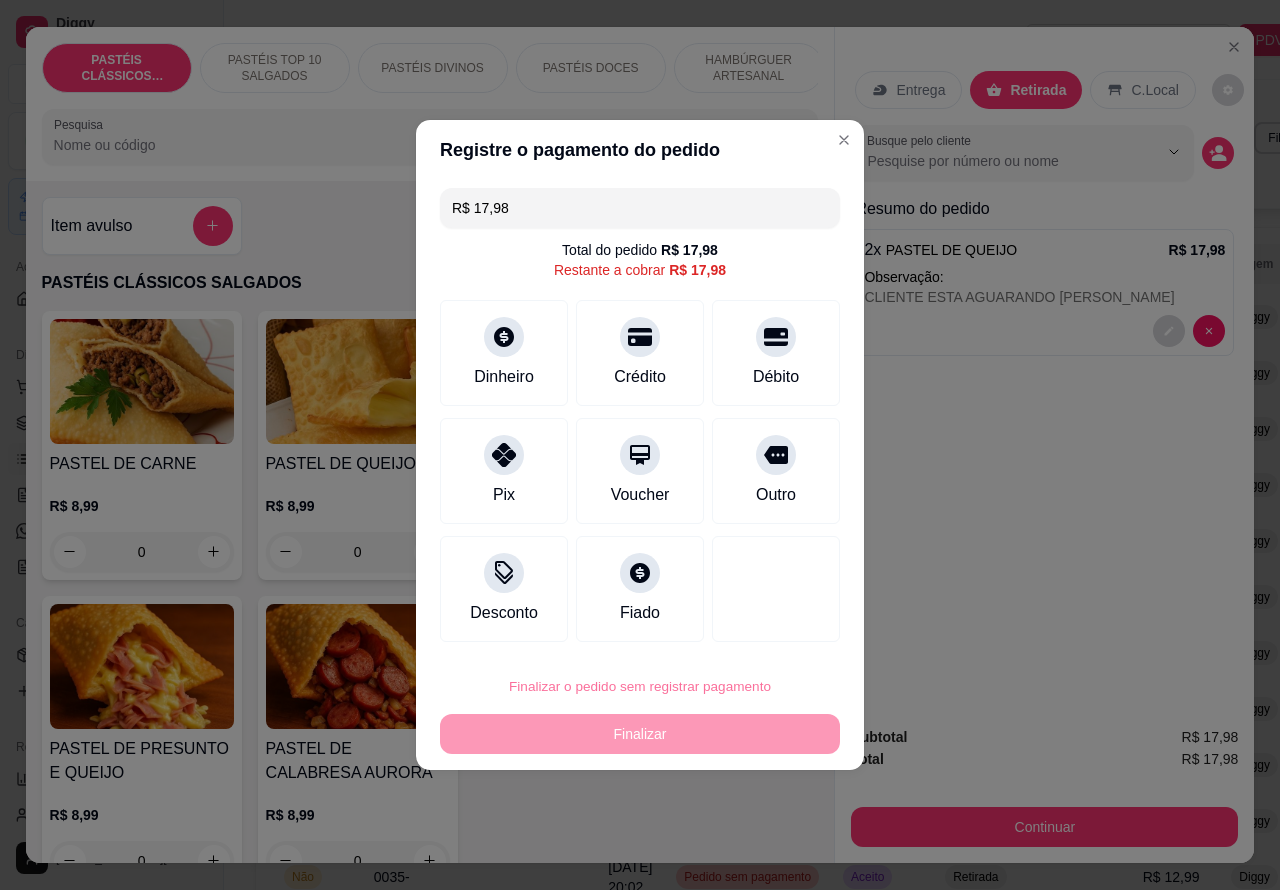
click at [761, 631] on button "Confirmar" at bounding box center [758, 630] width 71 height 30
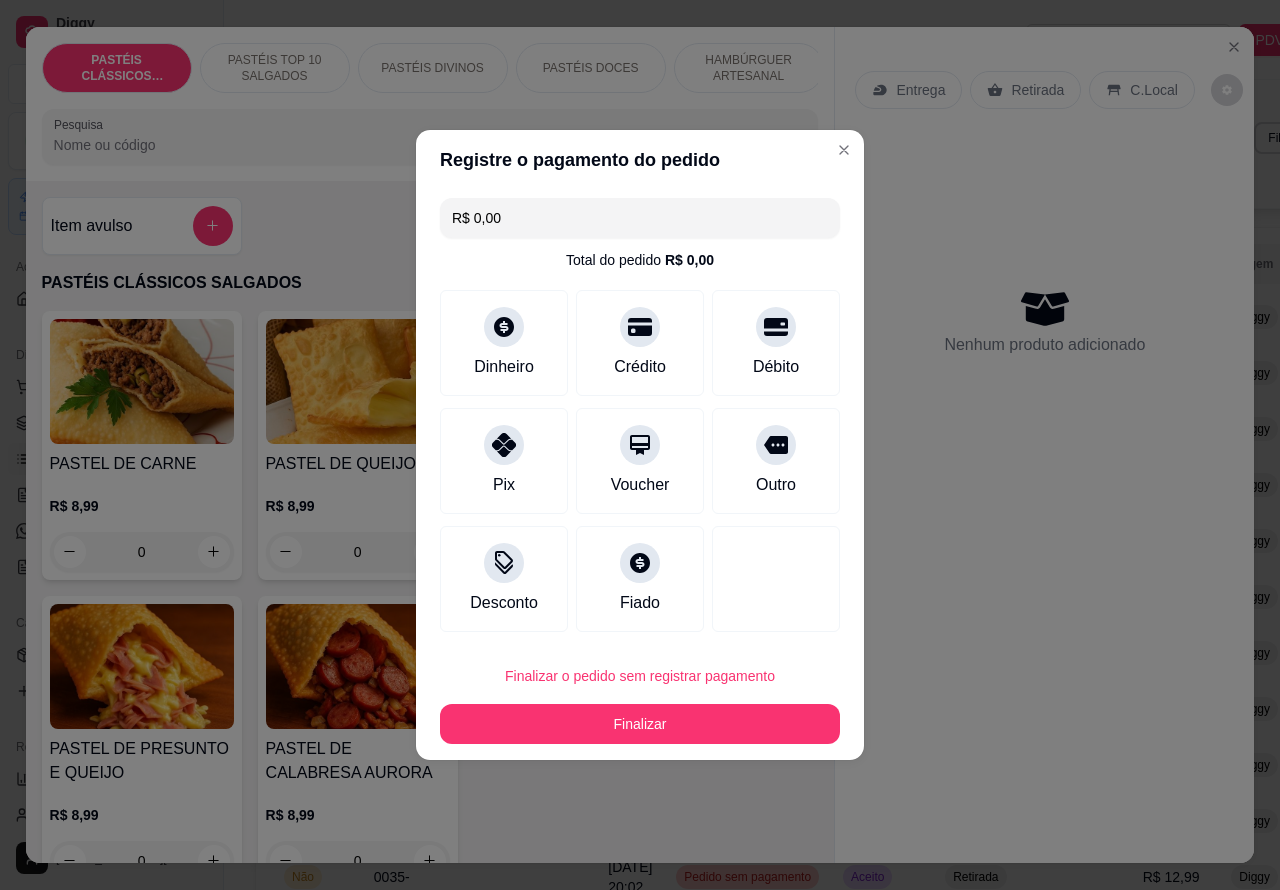
type input "R$ 0,00"
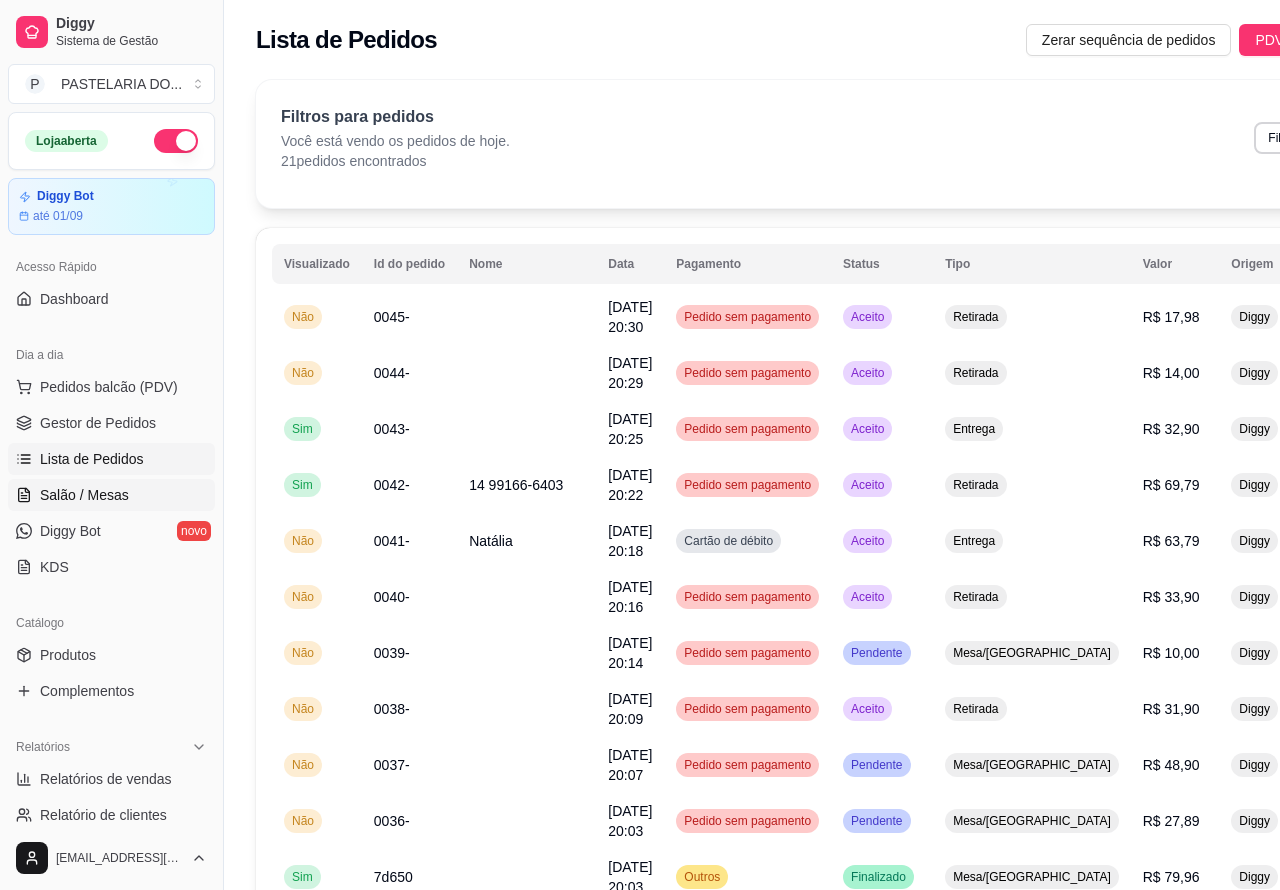
click at [100, 491] on span "Salão / Mesas" at bounding box center [84, 495] width 89 height 20
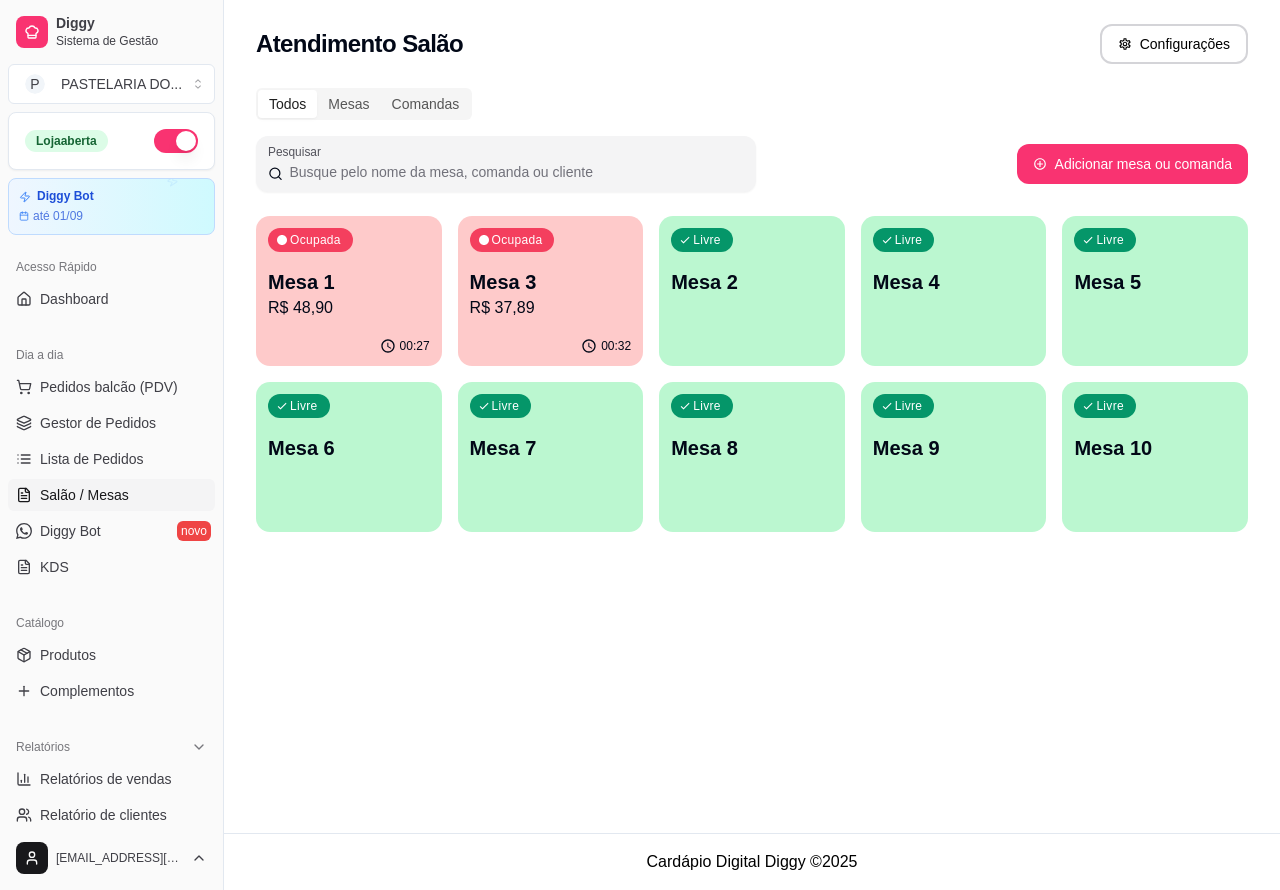
click at [550, 316] on p "R$ 37,89" at bounding box center [551, 308] width 162 height 24
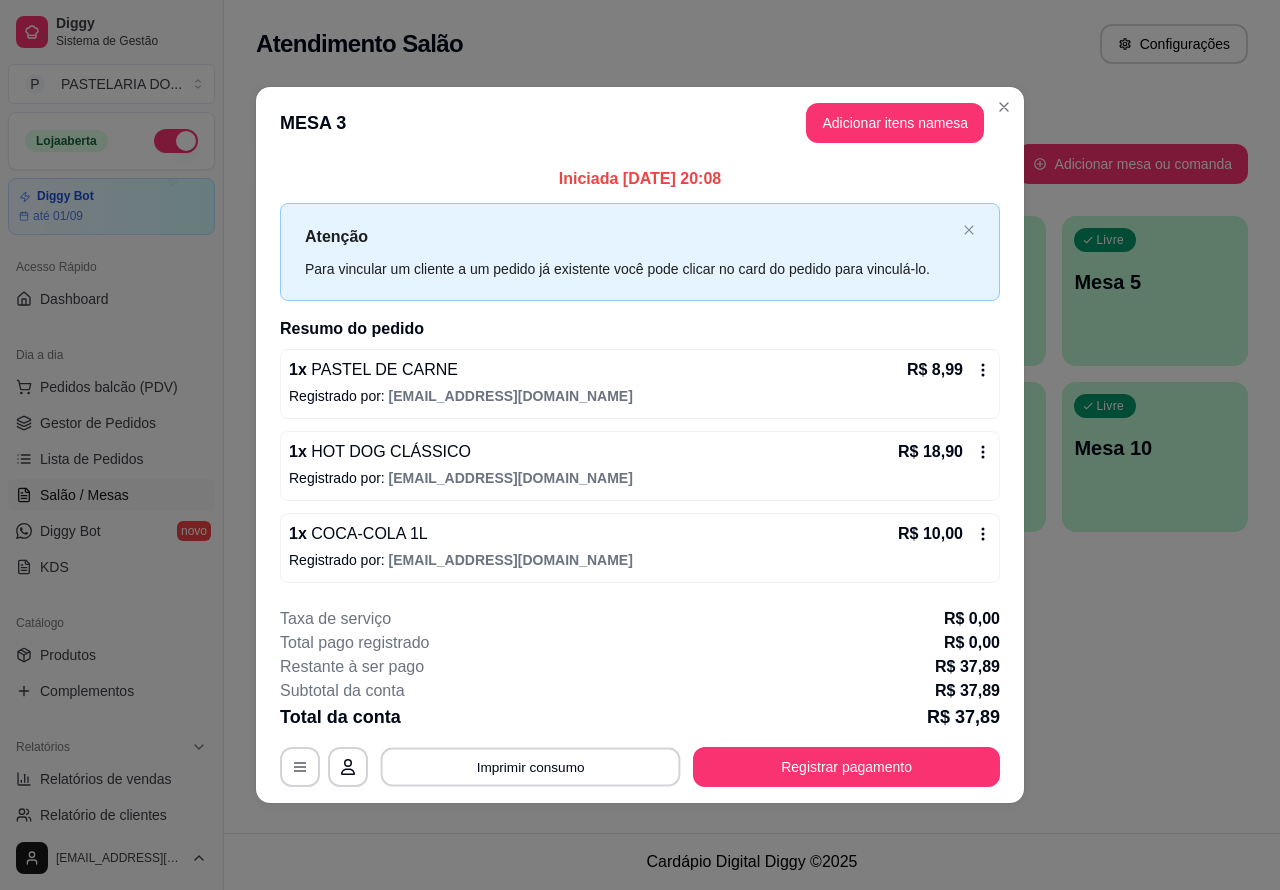
click at [571, 765] on button "Imprimir consumo" at bounding box center [531, 766] width 300 height 39
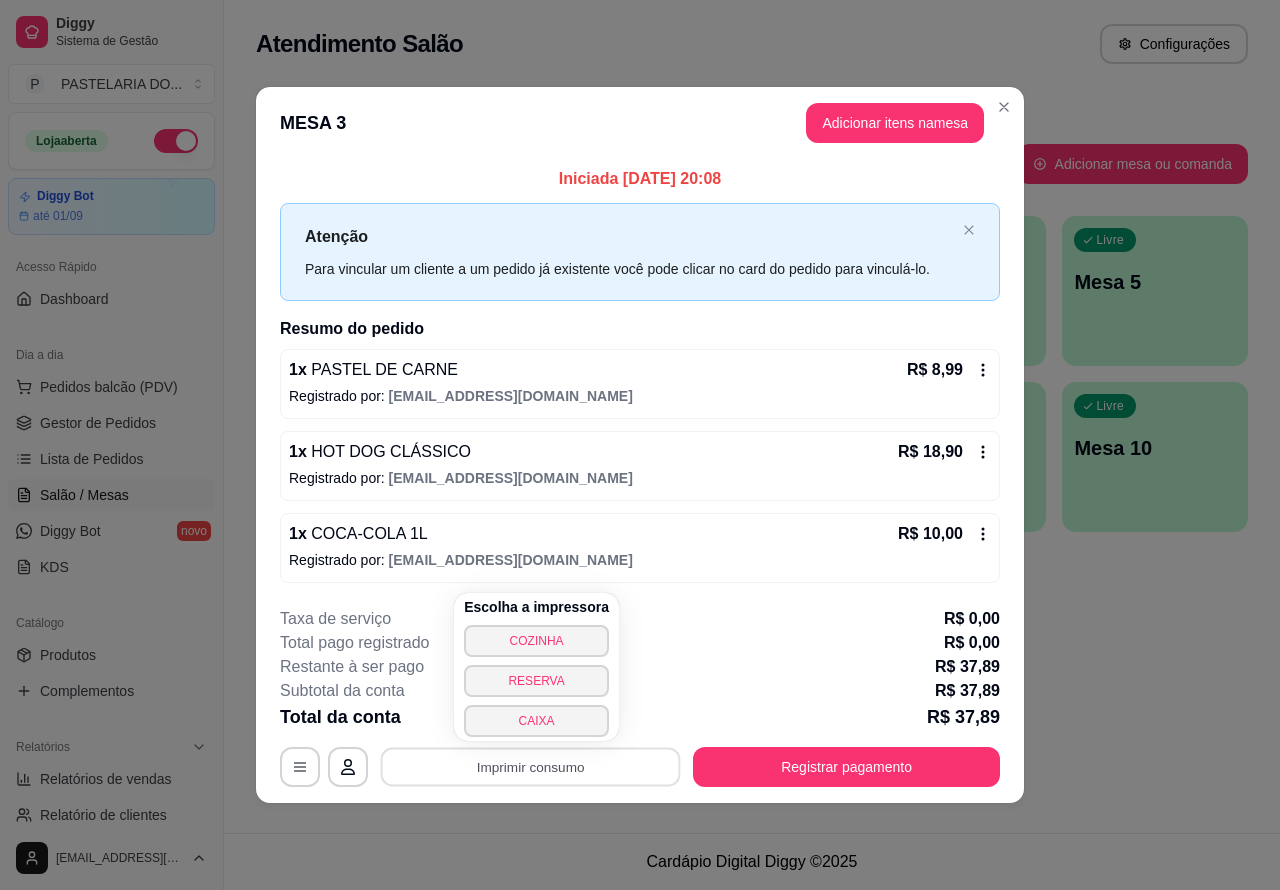
click at [543, 715] on button "CAIXA" at bounding box center [536, 721] width 145 height 32
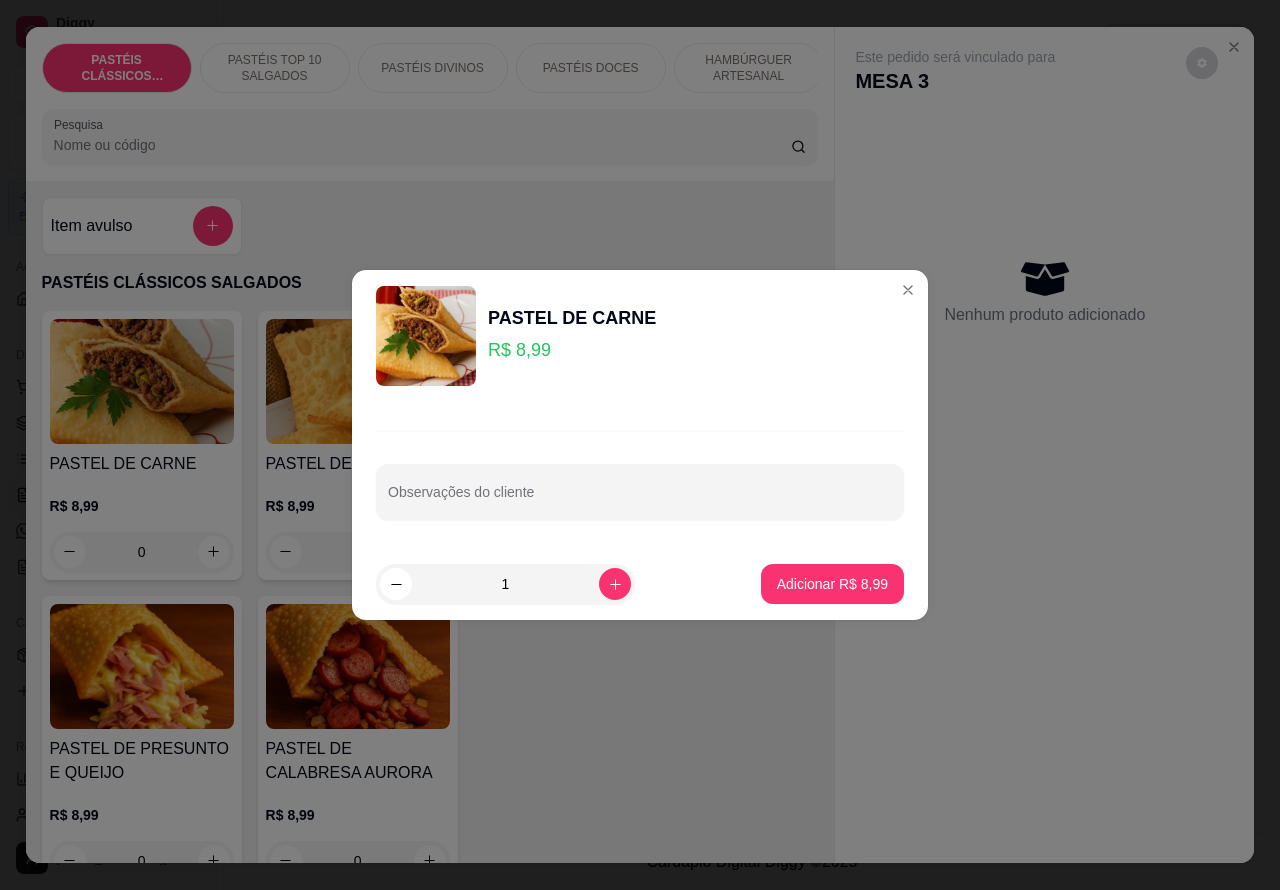
click at [612, 781] on div "PASTEL DE CARNE R$ 8,99 0 PASTEL DE QUEIJO R$ 8,99 0 PASTEL DE FRANGO R$ 8,99 0…" at bounding box center [430, 600] width 777 height 578
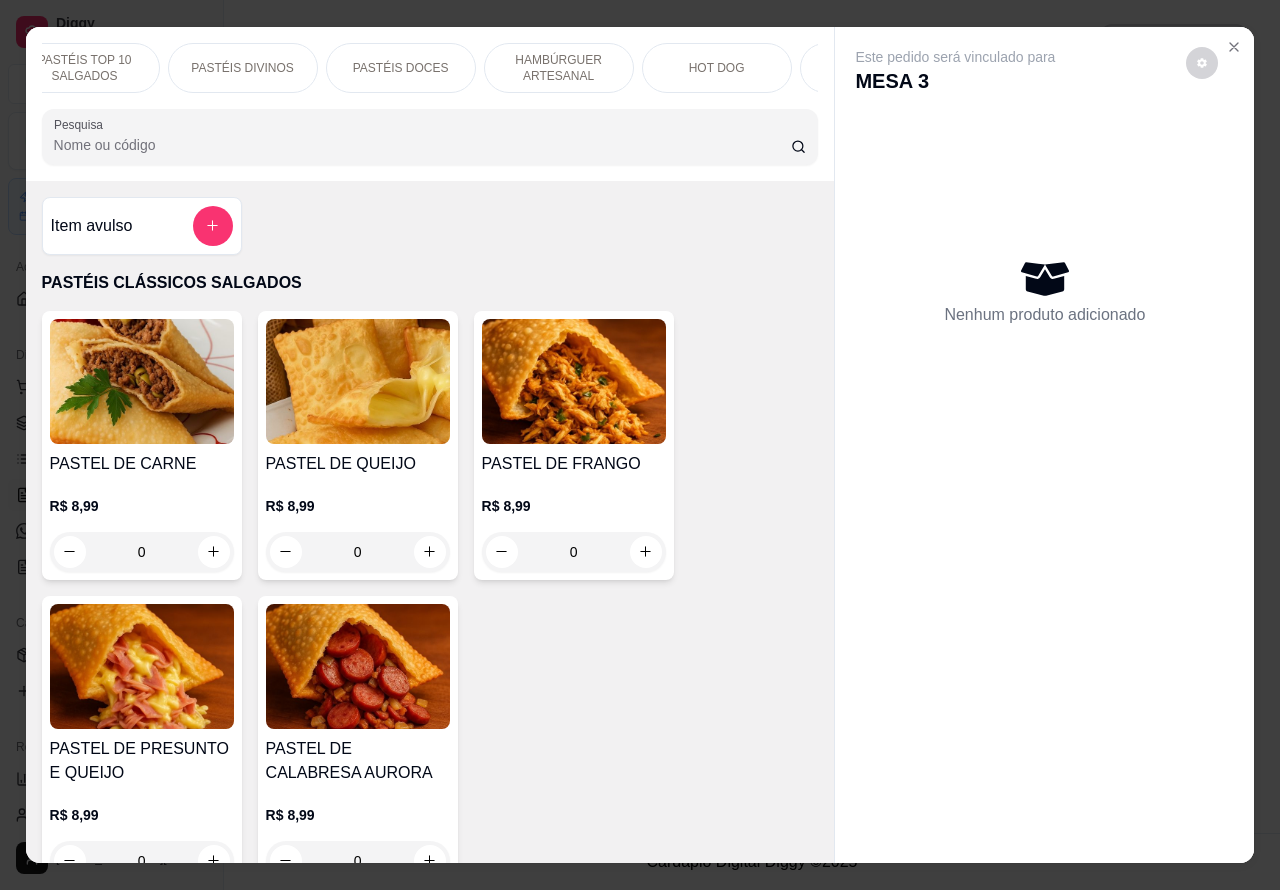
scroll to position [0, 207]
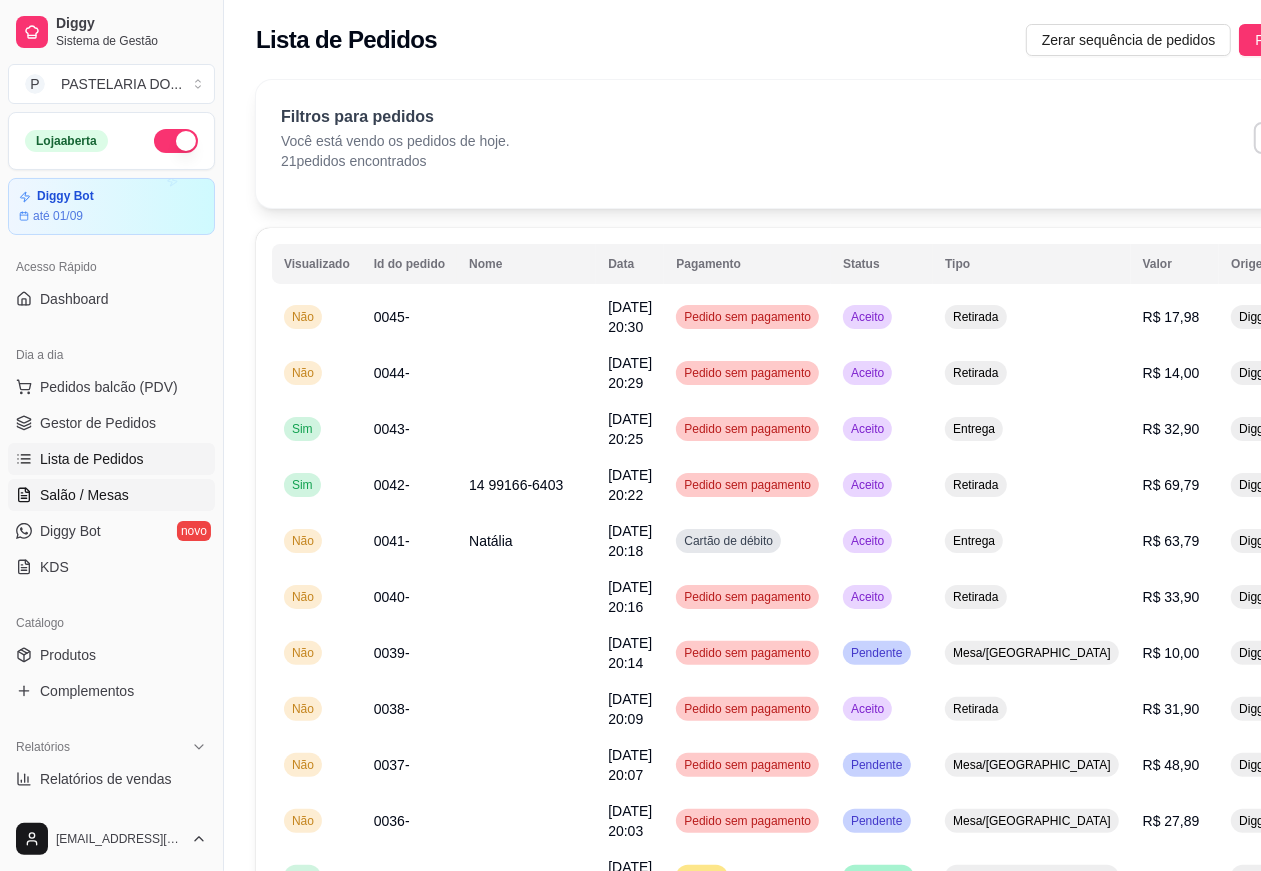
click at [110, 485] on span "Salão / Mesas" at bounding box center [84, 495] width 89 height 20
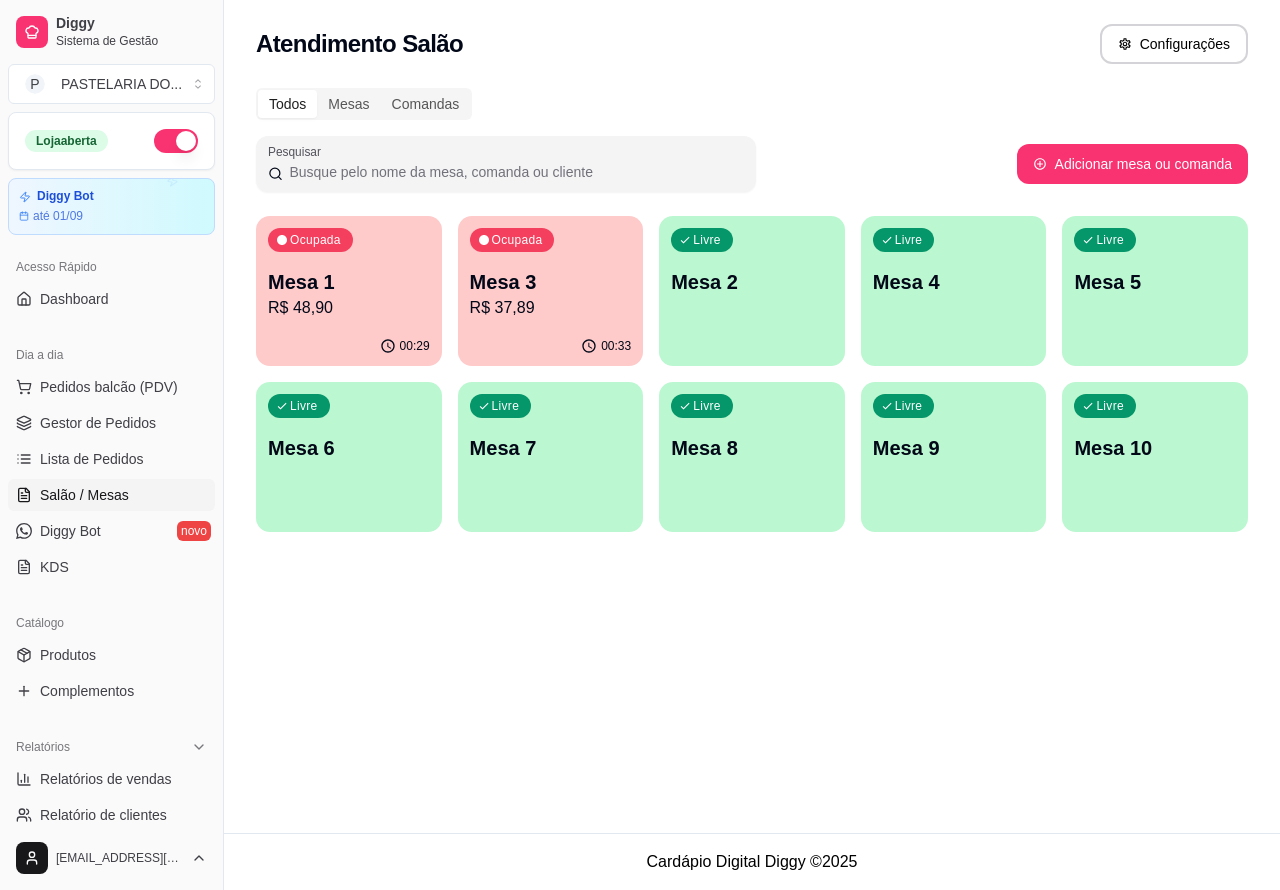
click at [957, 302] on div "Livre Mesa 4" at bounding box center [954, 279] width 186 height 126
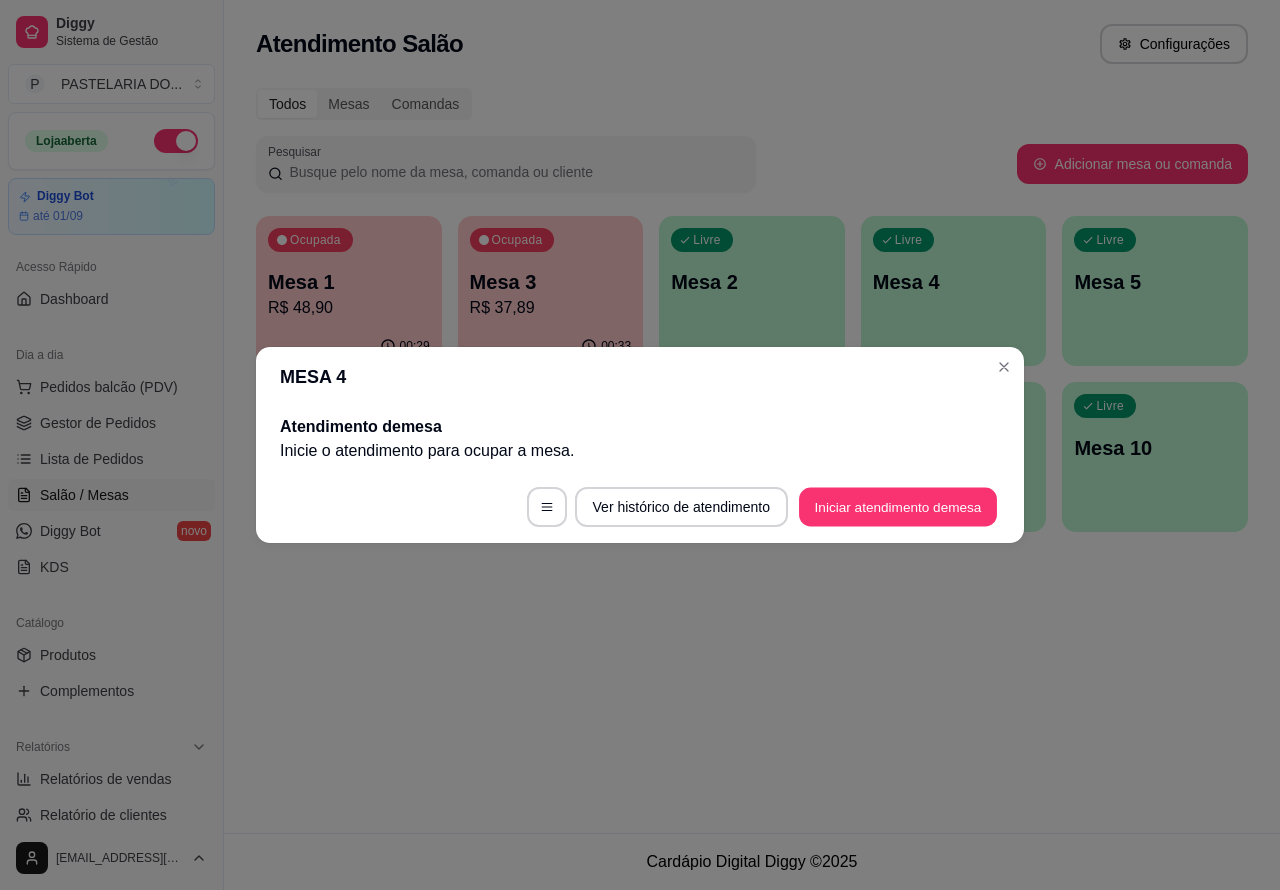
click at [862, 513] on button "Iniciar atendimento de mesa" at bounding box center [898, 507] width 198 height 39
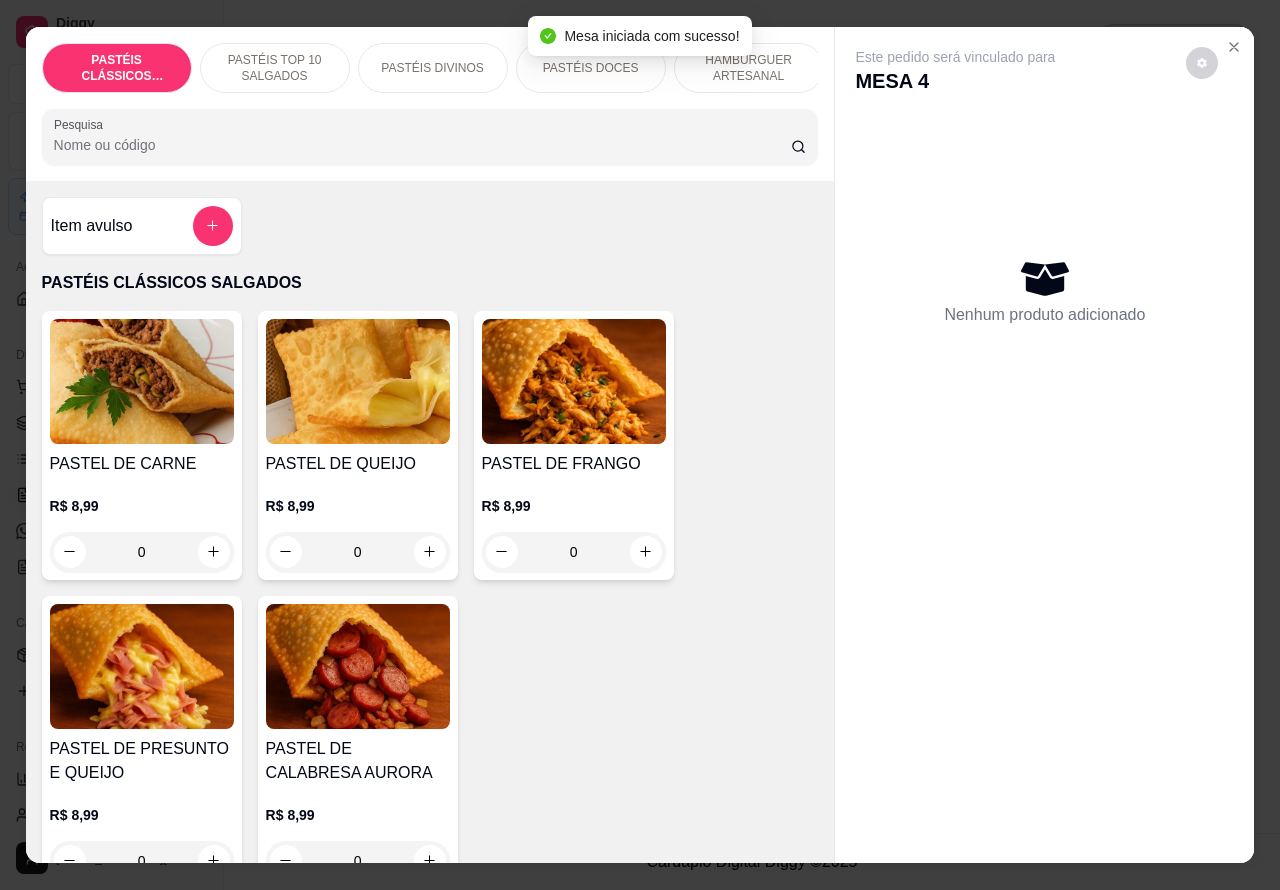
scroll to position [0, 323]
click at [441, 66] on p "HAMBÚRGUER ARTESANAL" at bounding box center [426, 68] width 116 height 32
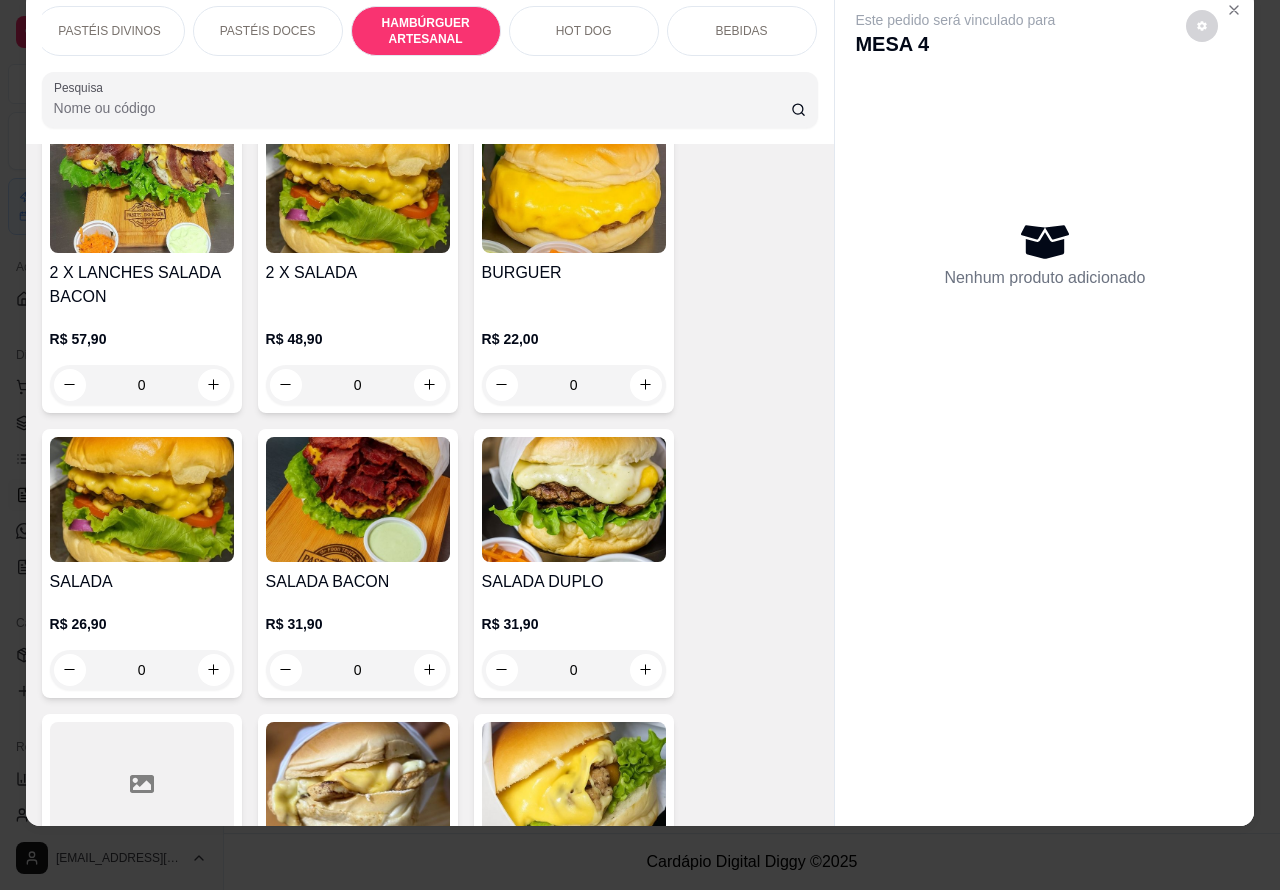
scroll to position [4632, 0]
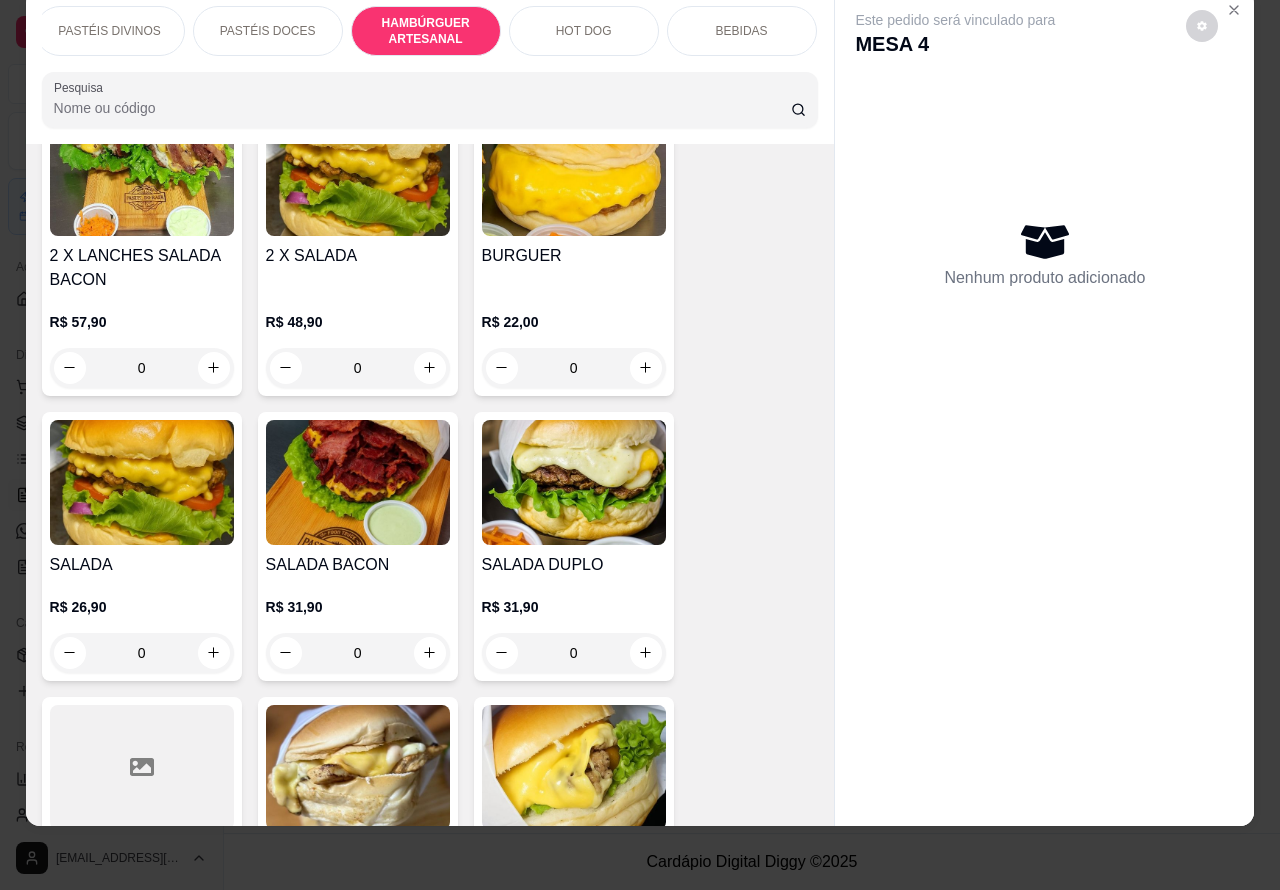
click at [196, 636] on div "0" at bounding box center [142, 653] width 184 height 40
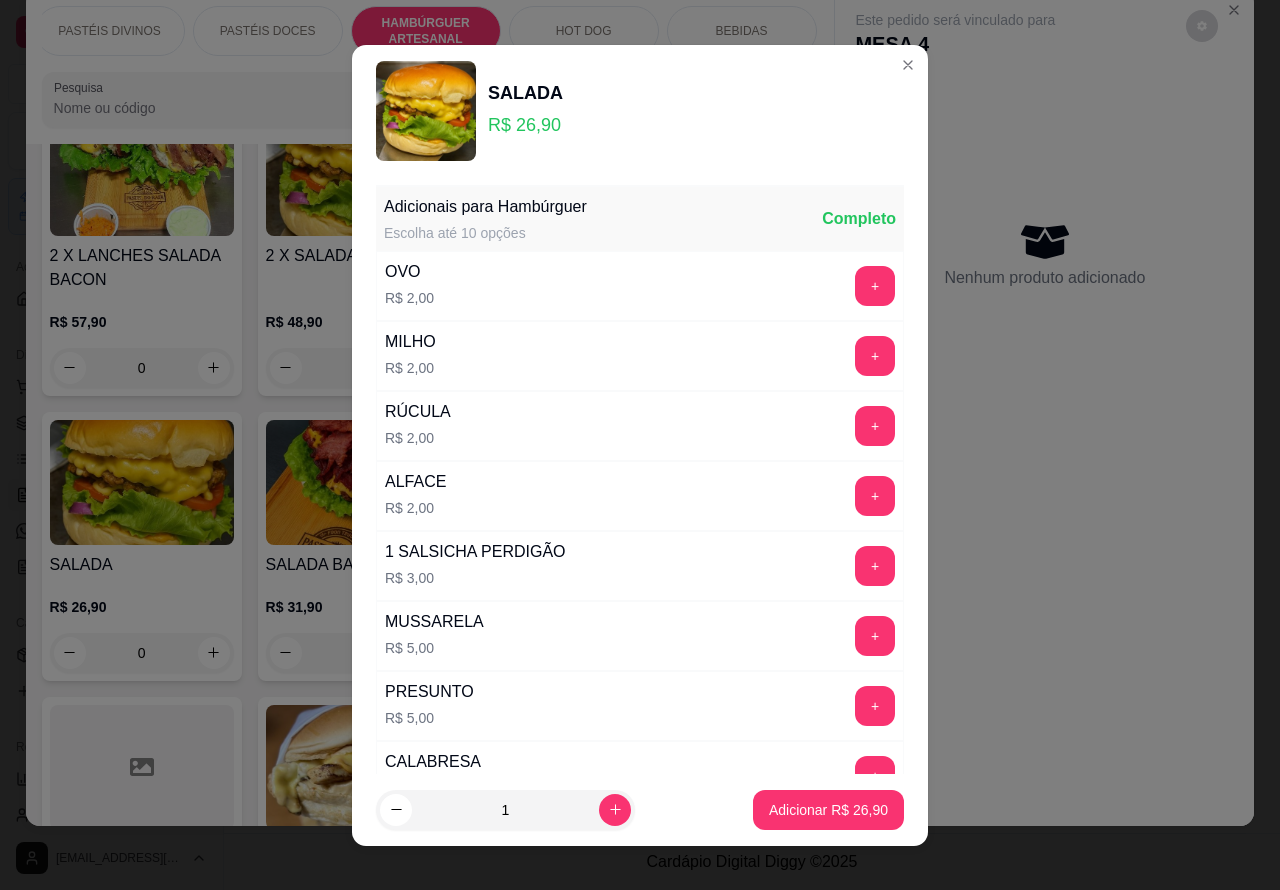
click at [782, 793] on button "Adicionar R$ 26,90" at bounding box center [828, 810] width 151 height 40
type input "1"
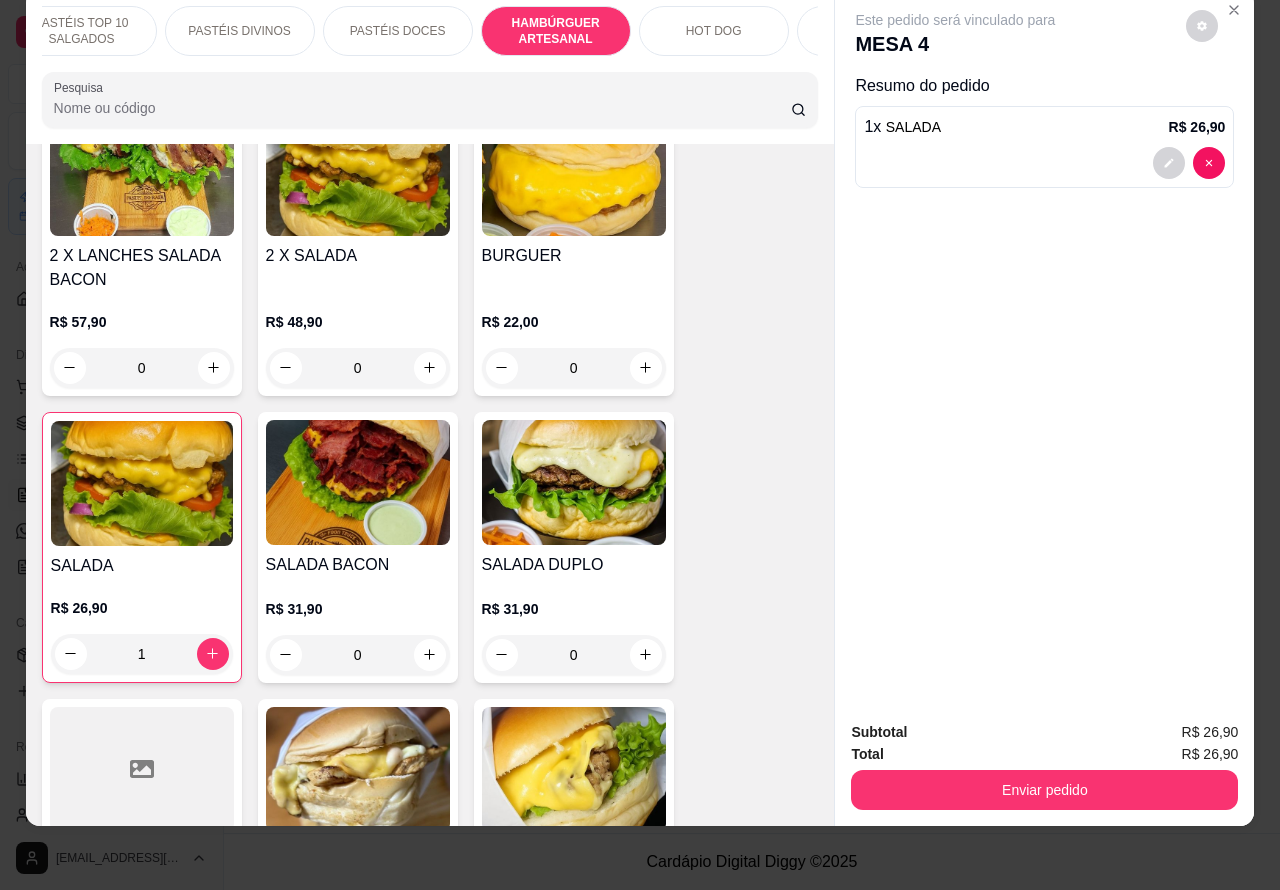
scroll to position [0, 182]
click at [120, 15] on p "PASTÉIS TOP 10 SALGADOS" at bounding box center [93, 31] width 116 height 32
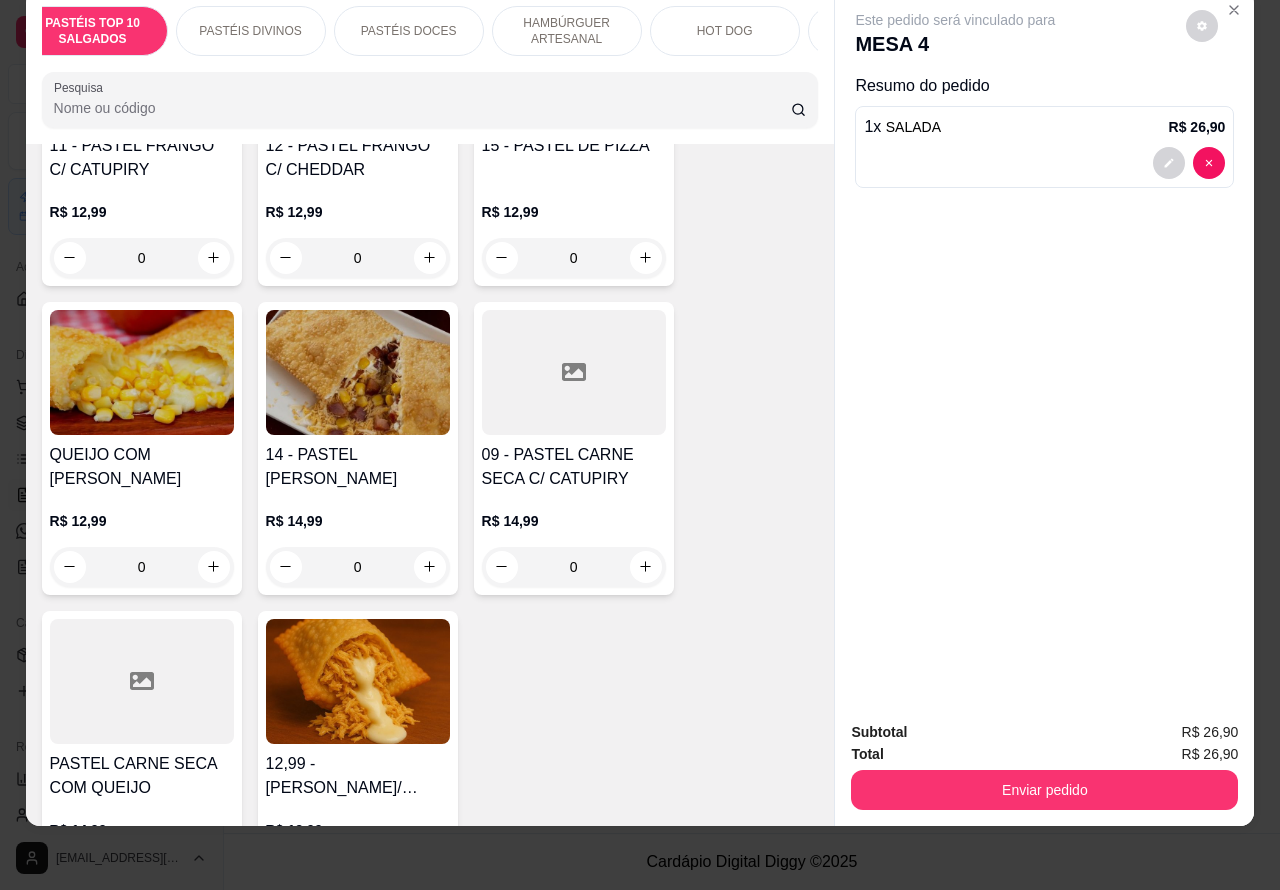
scroll to position [2238, 0]
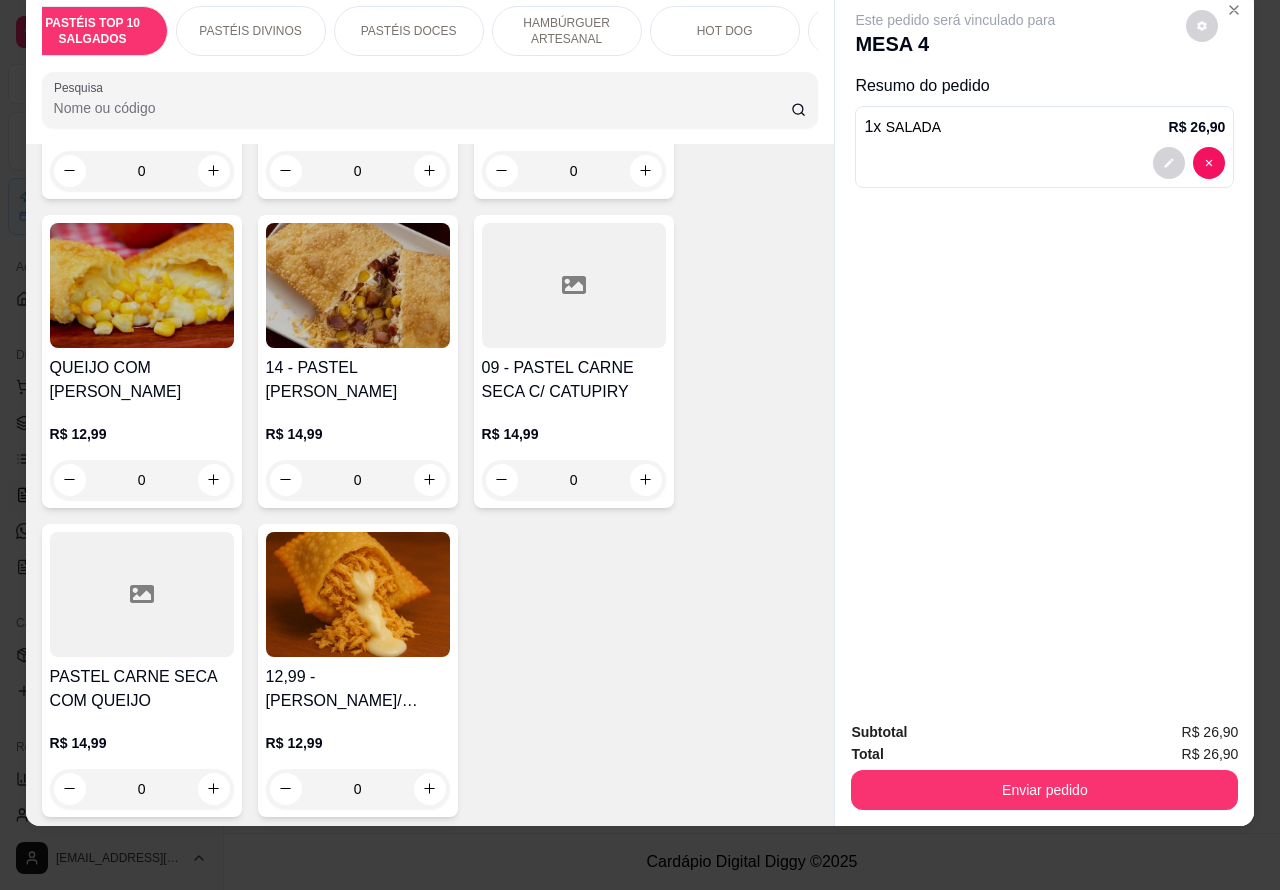
click at [630, 482] on div "0" at bounding box center [574, 480] width 184 height 40
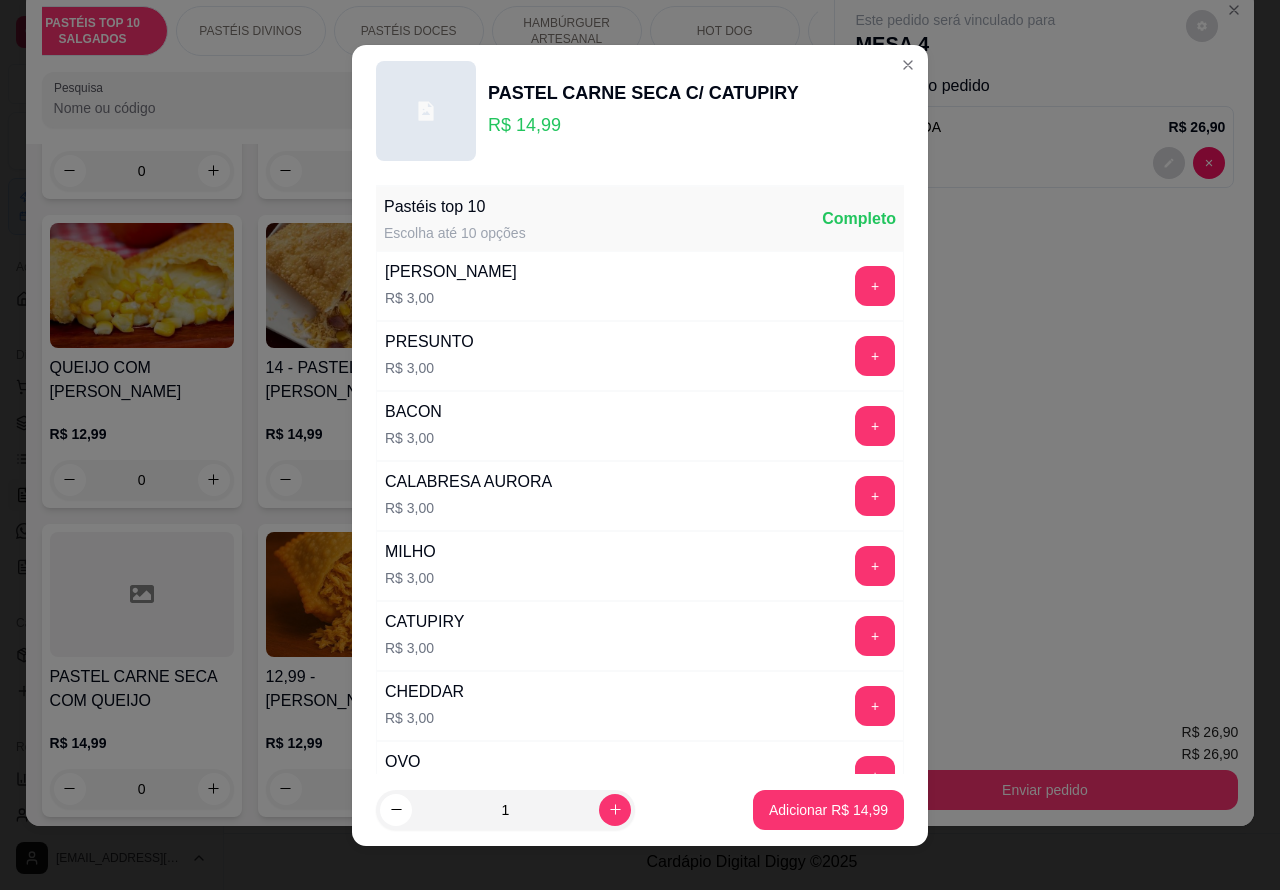
click at [815, 816] on p "Adicionar R$ 14,99" at bounding box center [828, 810] width 119 height 20
type input "1"
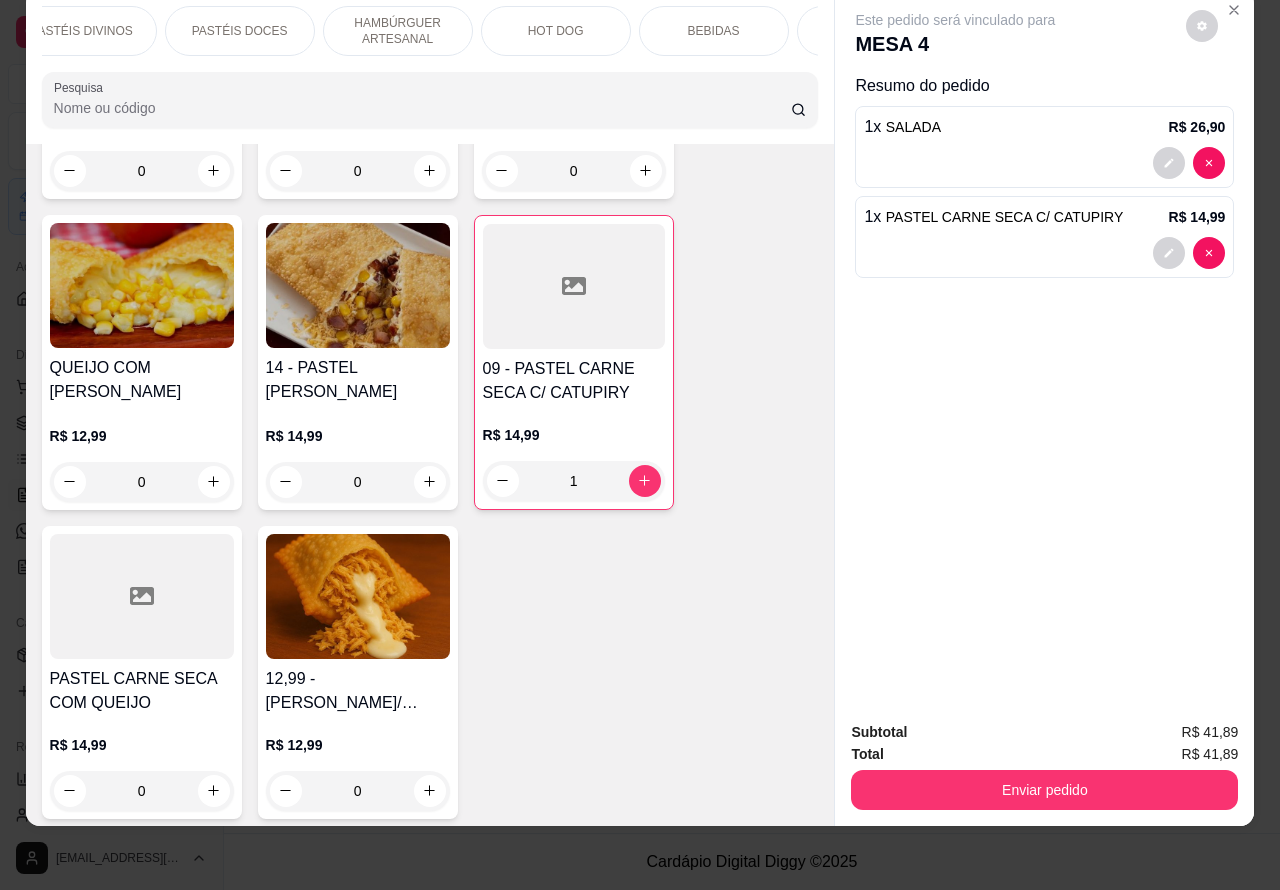
scroll to position [0, 480]
click at [591, 23] on p "BEBIDAS" at bounding box center [586, 31] width 52 height 16
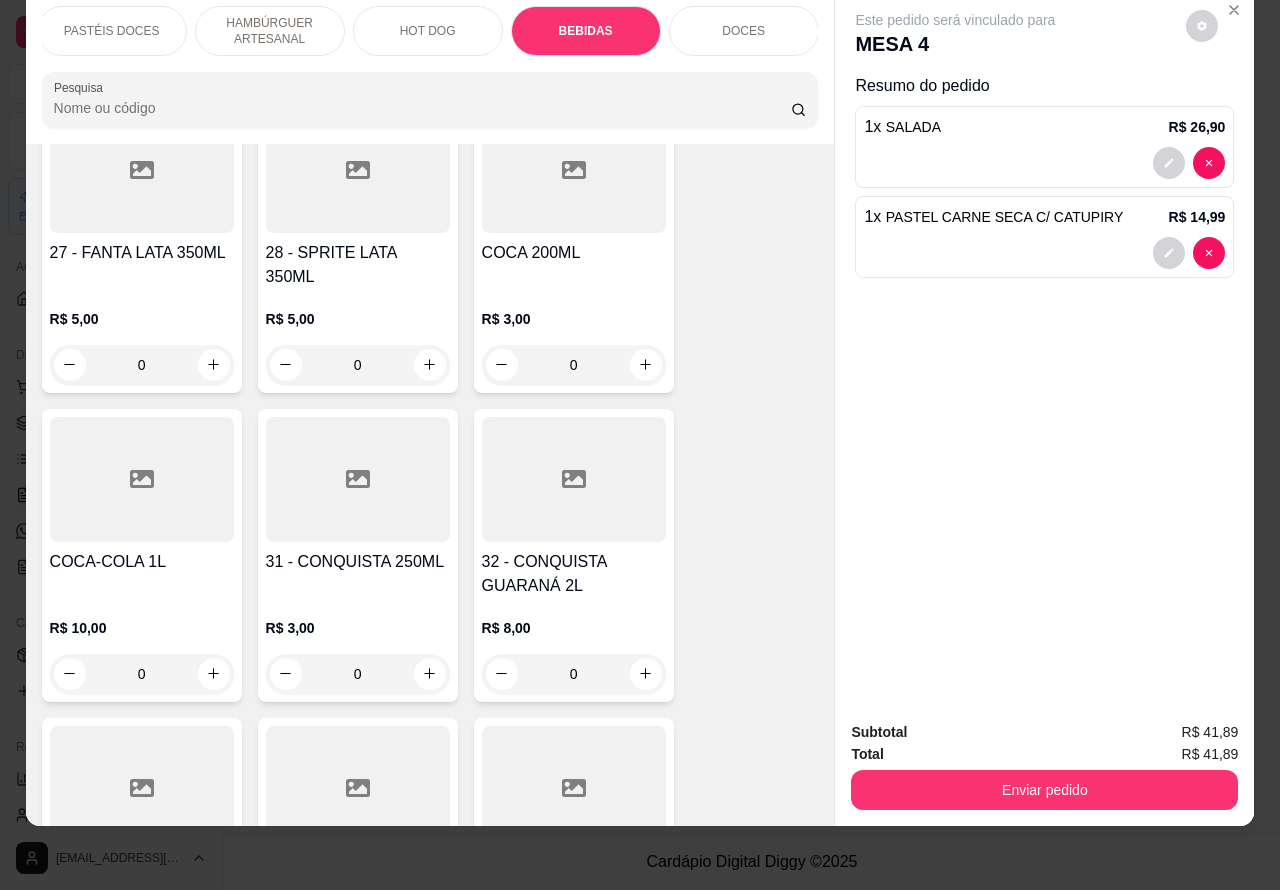
scroll to position [7222, 0]
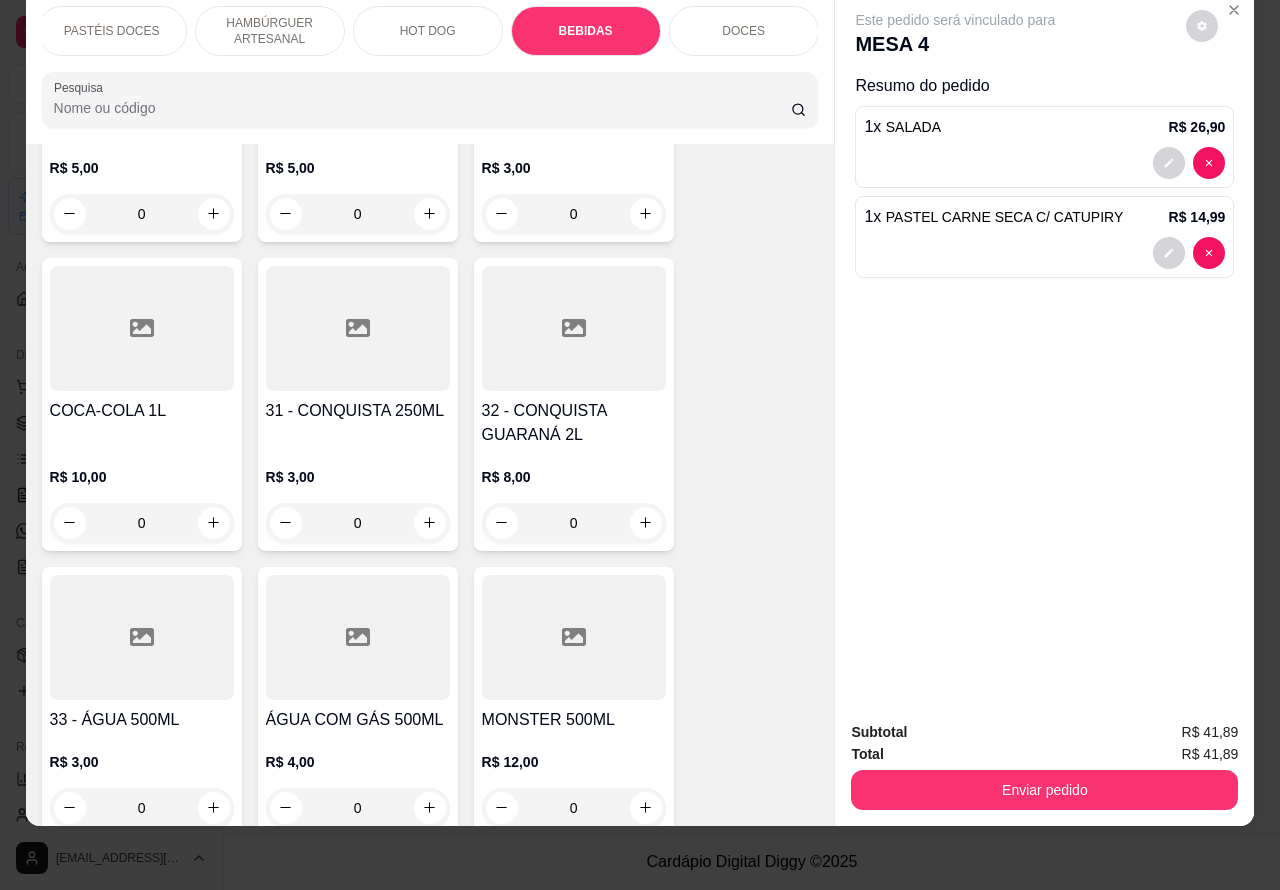
click at [638, 515] on icon "increase-product-quantity" at bounding box center [645, 522] width 15 height 15
type input "1"
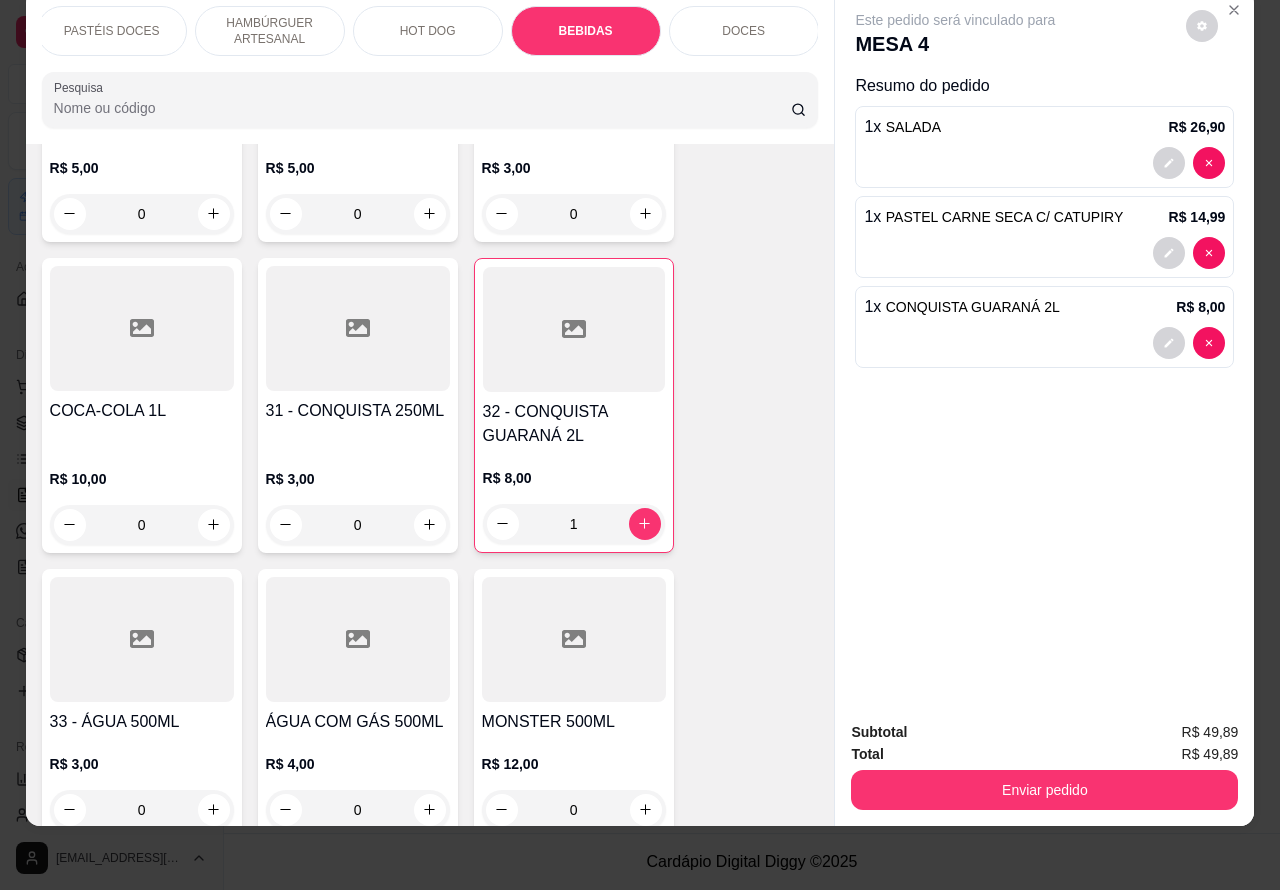
click at [976, 770] on button "Enviar pedido" at bounding box center [1044, 790] width 387 height 40
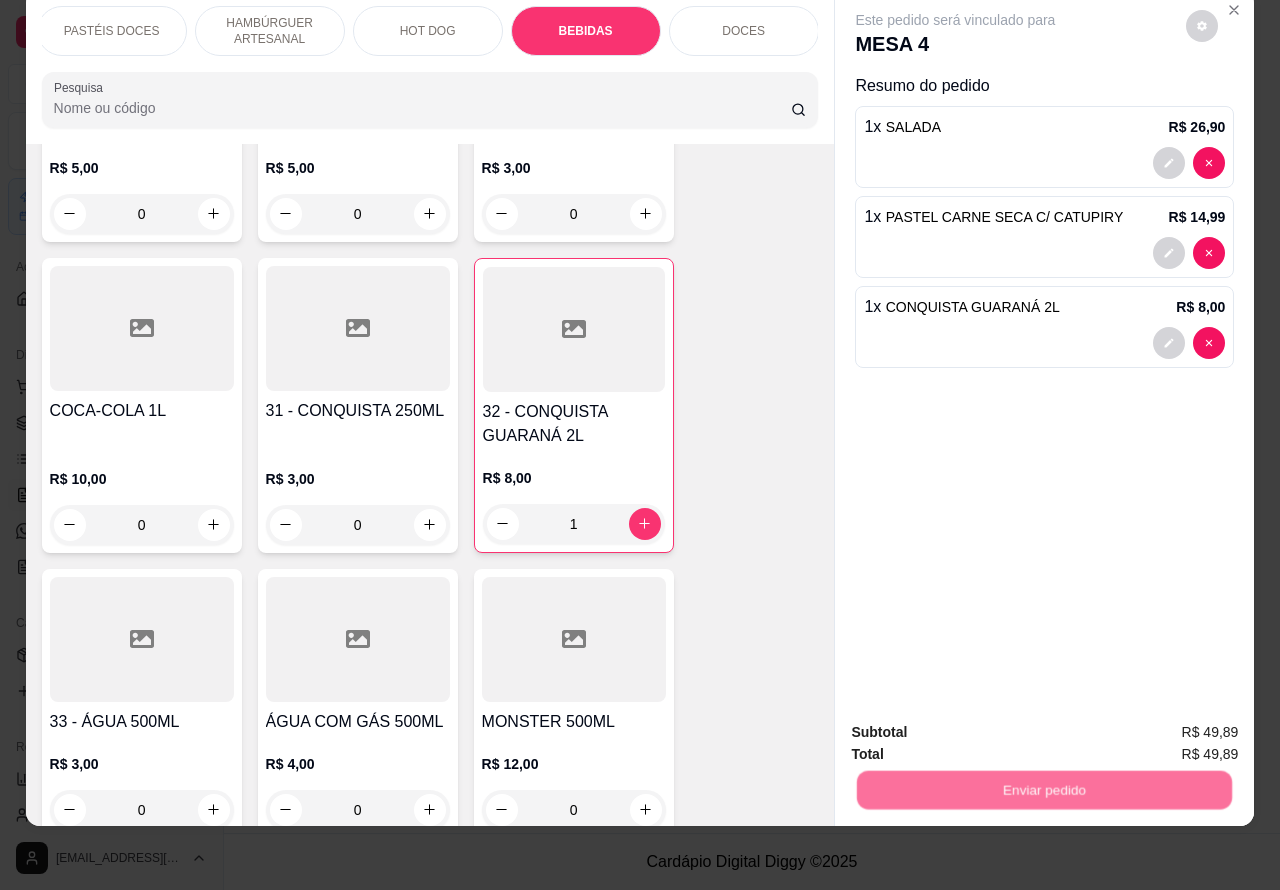
click at [920, 727] on button "Não registrar e enviar pedido" at bounding box center [977, 723] width 208 height 38
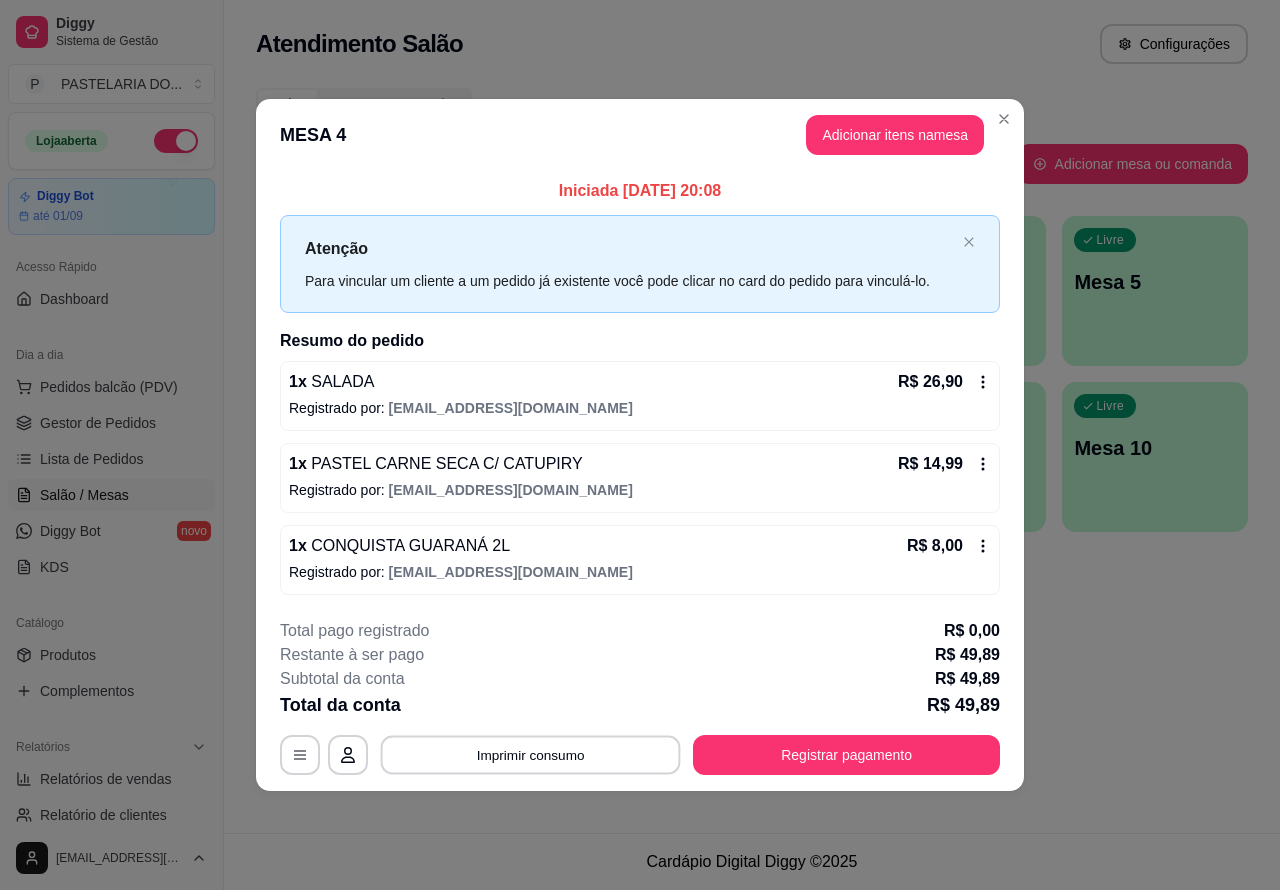
click at [563, 752] on button "Imprimir consumo" at bounding box center [531, 754] width 300 height 39
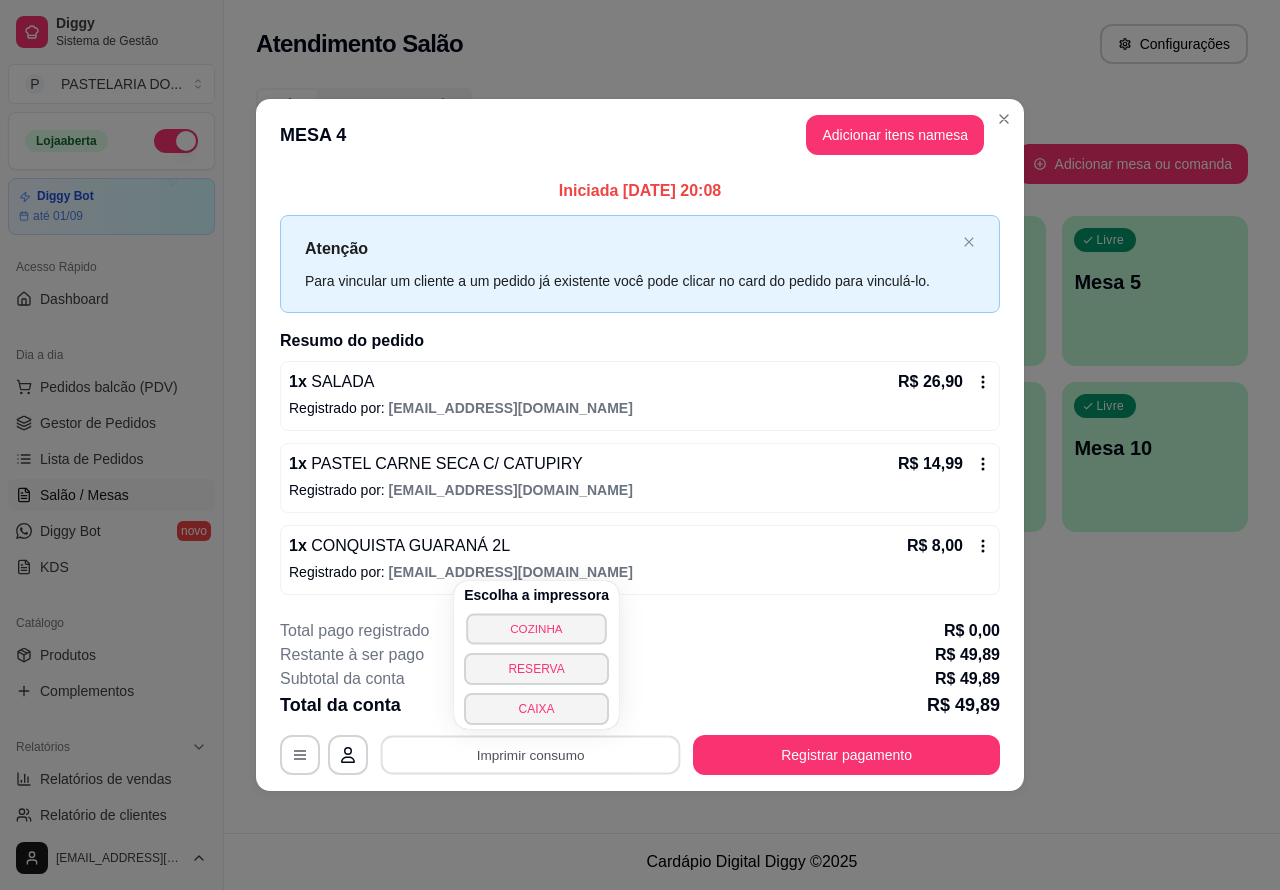
click at [537, 621] on button "COZINHA" at bounding box center [536, 628] width 140 height 31
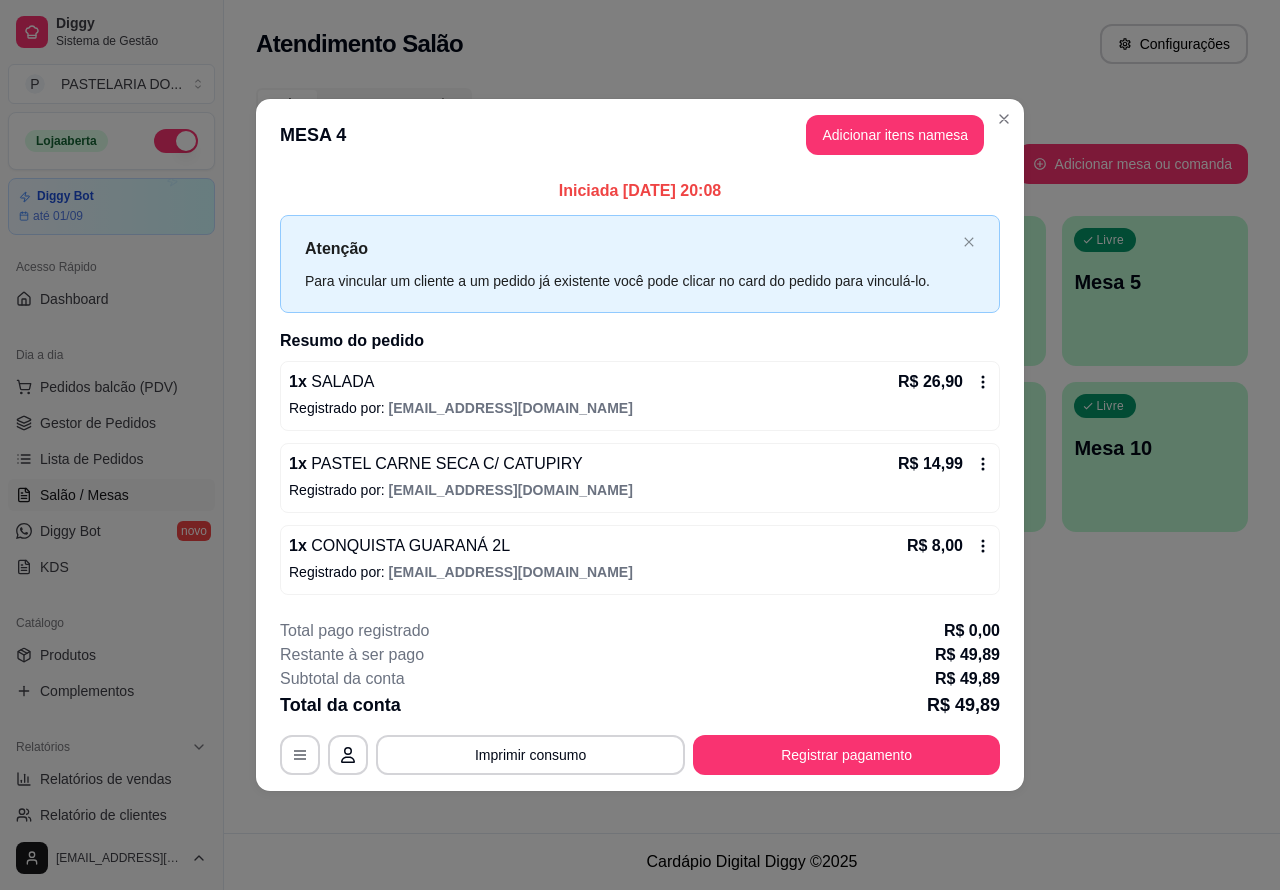
click at [1093, 673] on div "Atendimento Salão Configurações Todos Mesas Comandas Pesquisar Adicionar mesa o…" at bounding box center [752, 416] width 1056 height 833
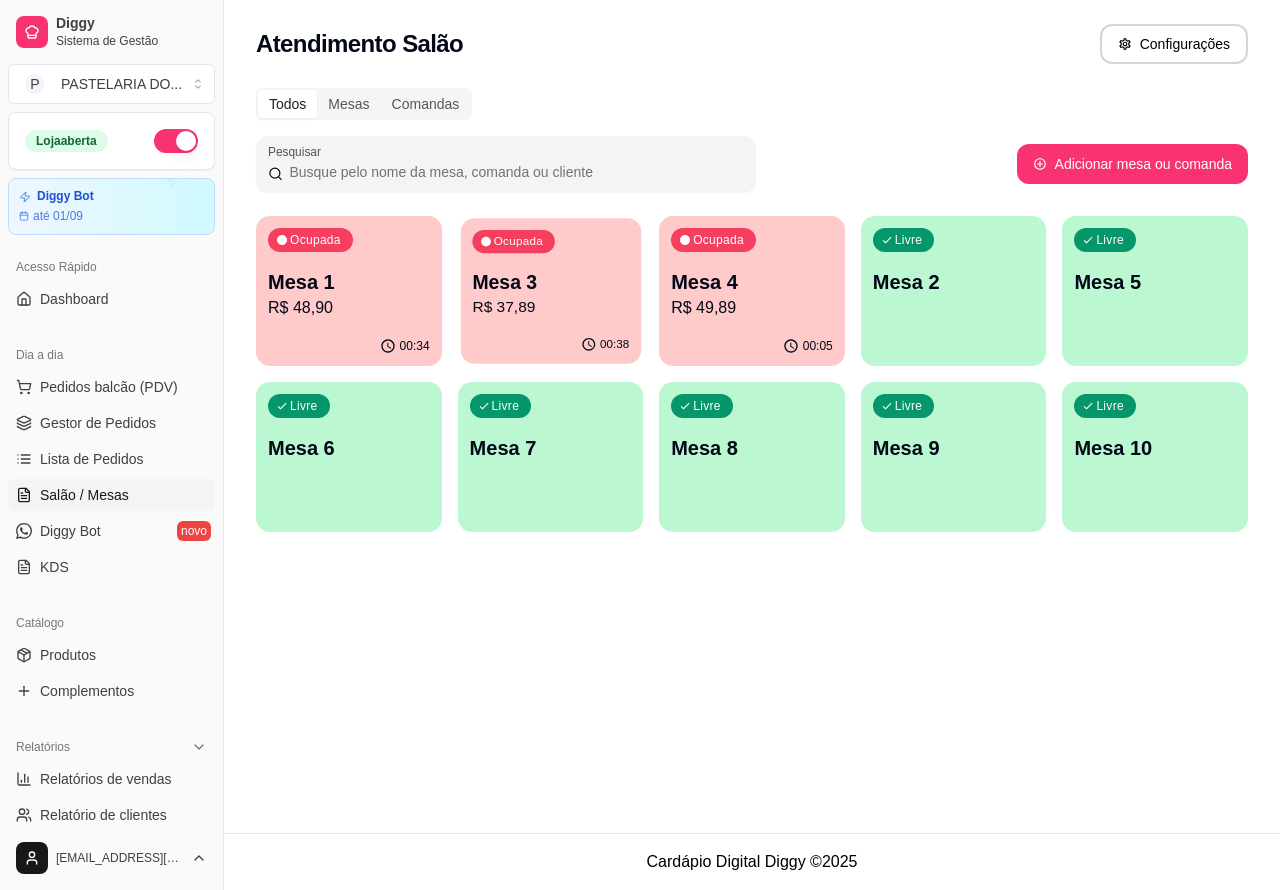
click at [573, 307] on p "R$ 37,89" at bounding box center [550, 307] width 157 height 23
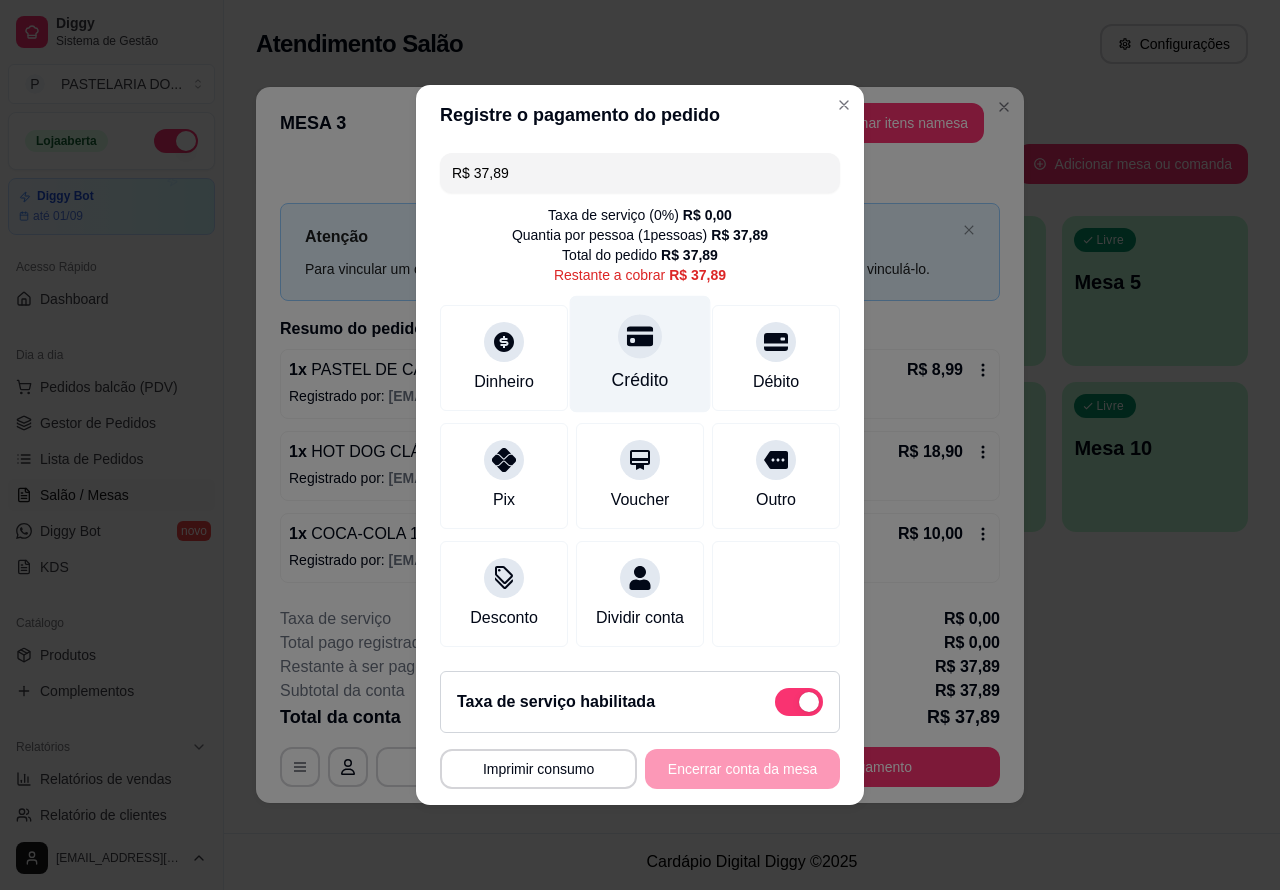
click at [646, 328] on div at bounding box center [640, 336] width 44 height 44
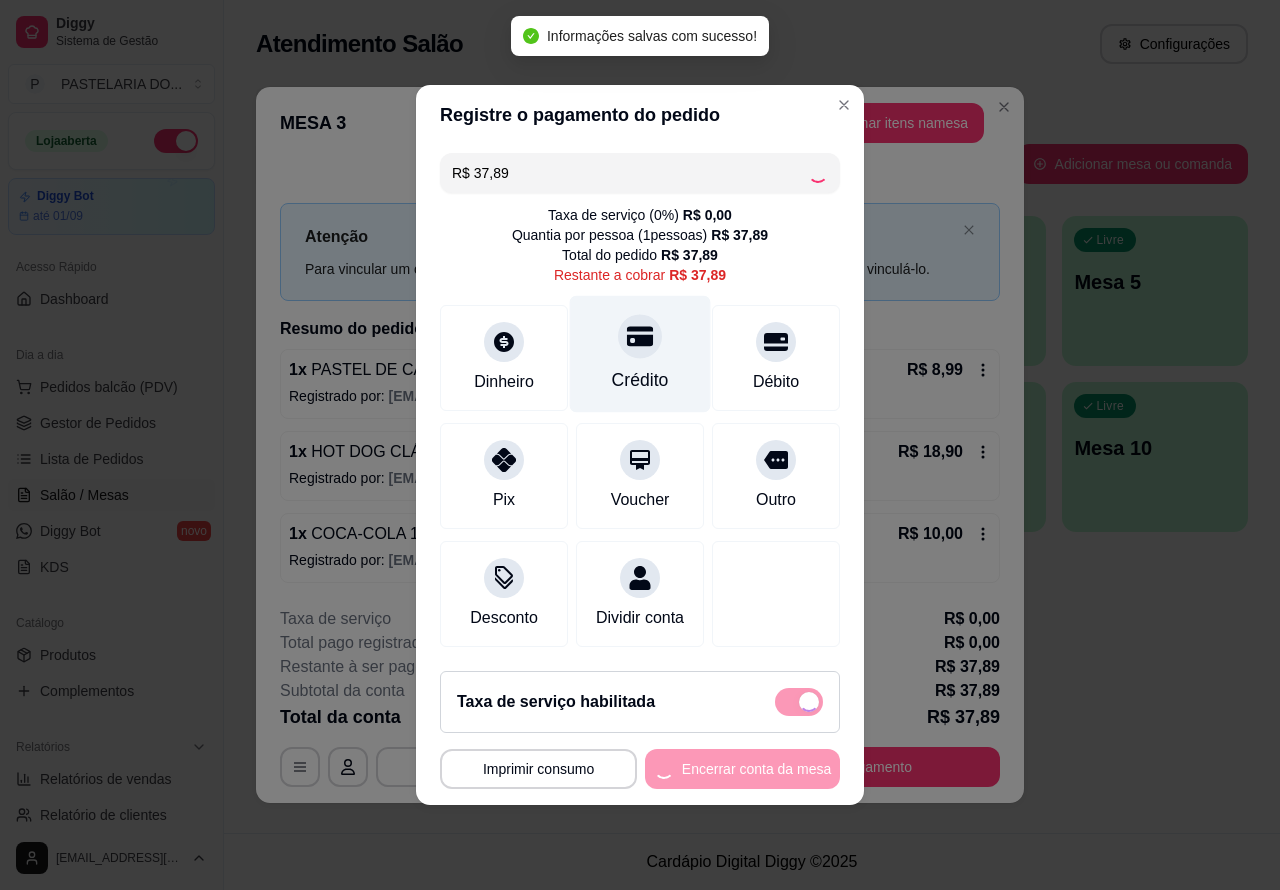
type input "R$ 0,00"
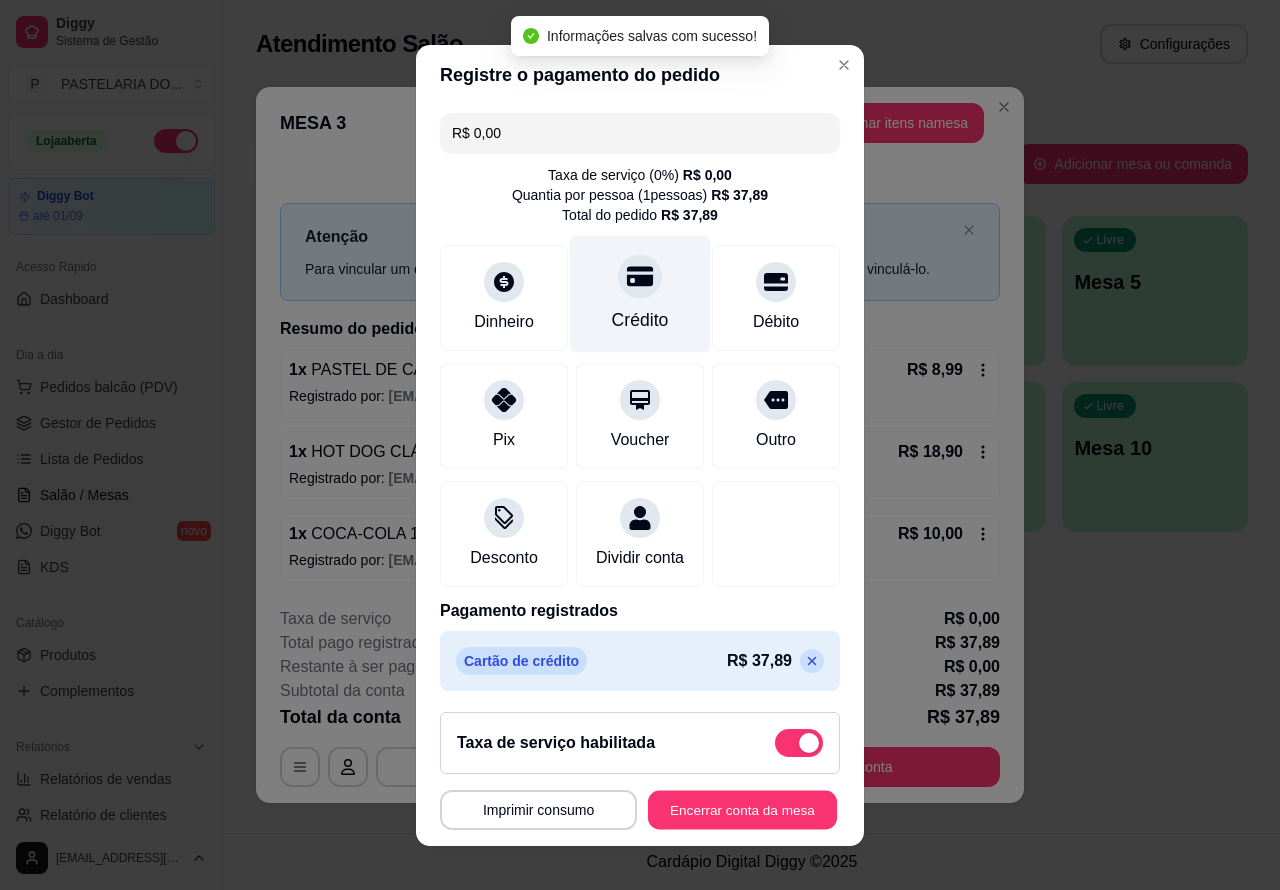
click at [666, 808] on button "Encerrar conta da mesa" at bounding box center [742, 809] width 189 height 39
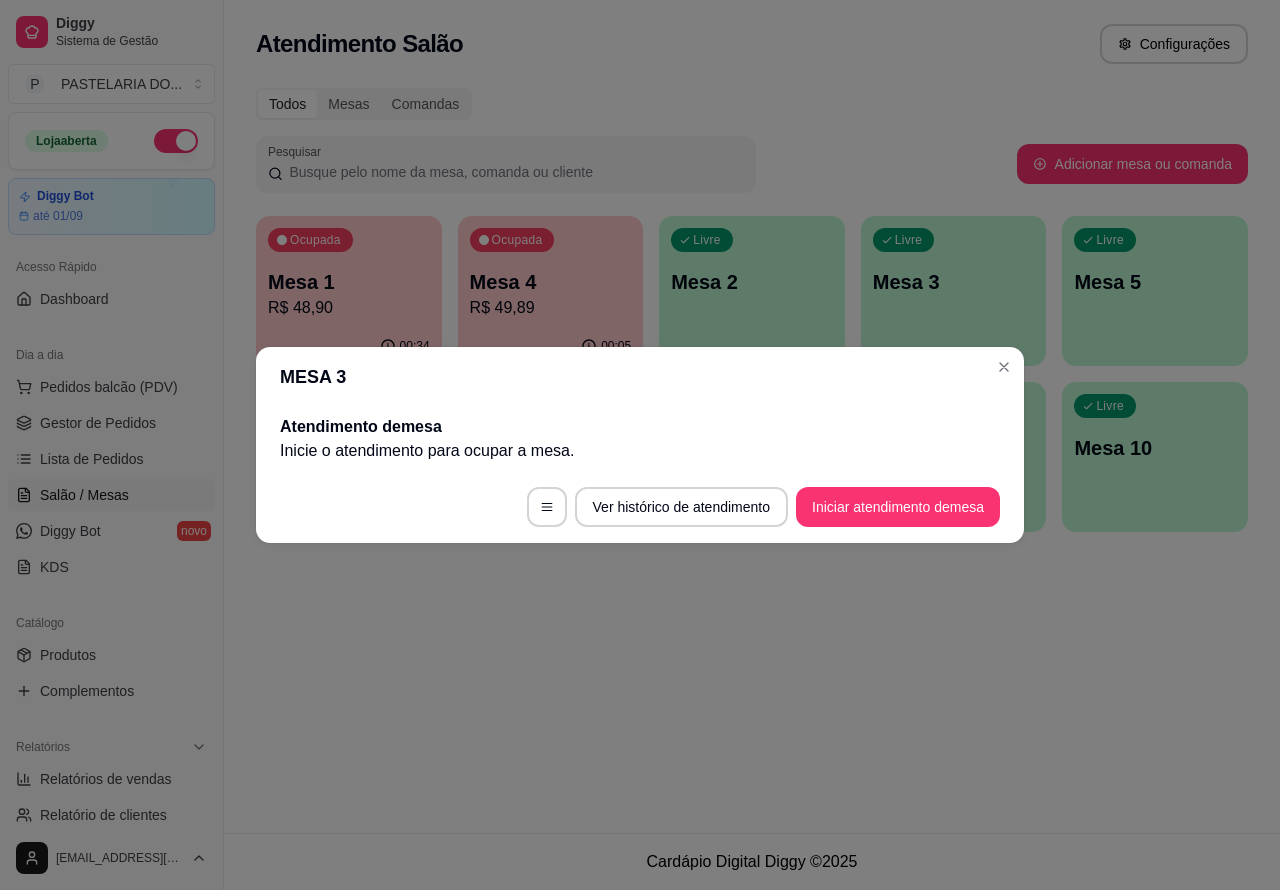
click at [661, 656] on div "Atendimento Salão Configurações Todos Mesas Comandas Pesquisar Adicionar mesa o…" at bounding box center [752, 416] width 1056 height 833
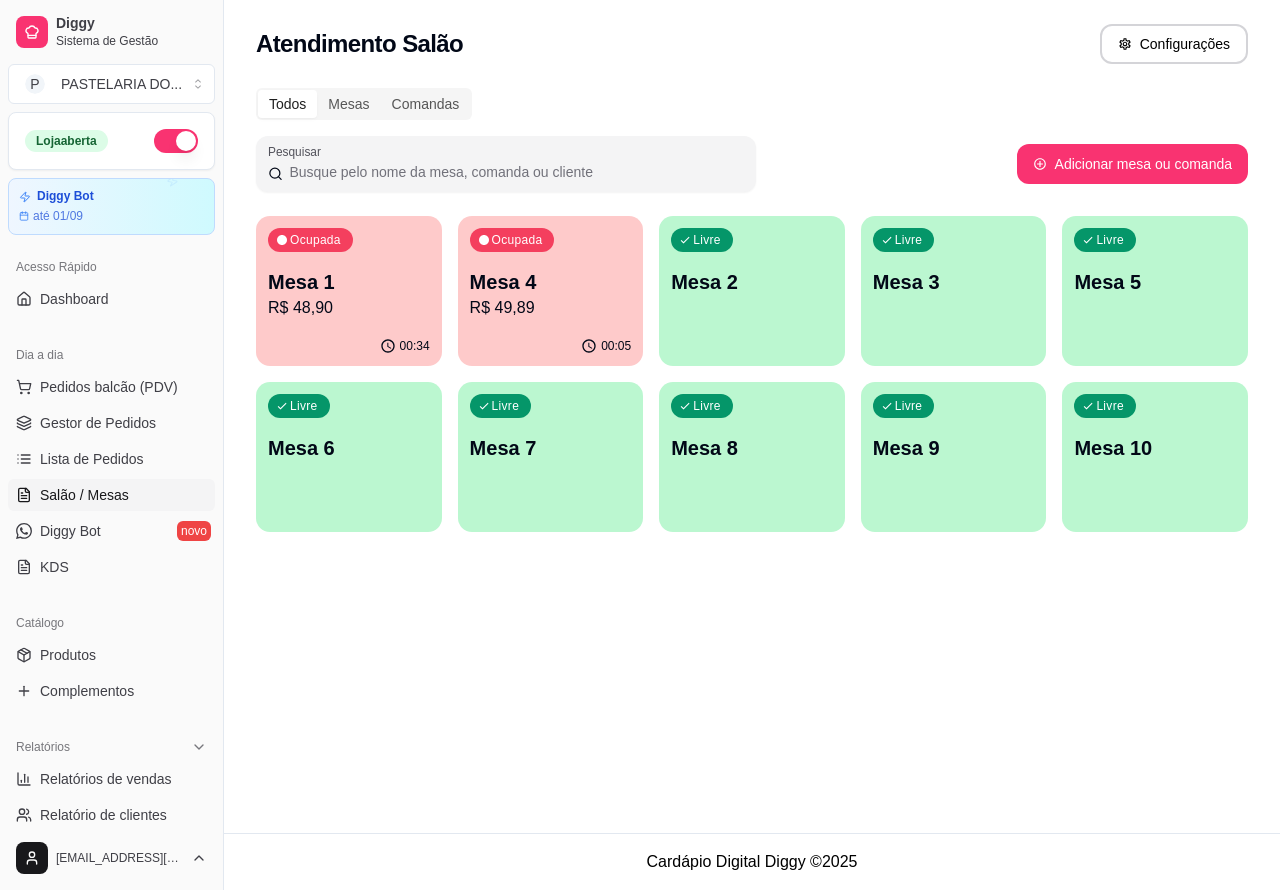
click at [362, 313] on p "R$ 48,90" at bounding box center [349, 308] width 162 height 24
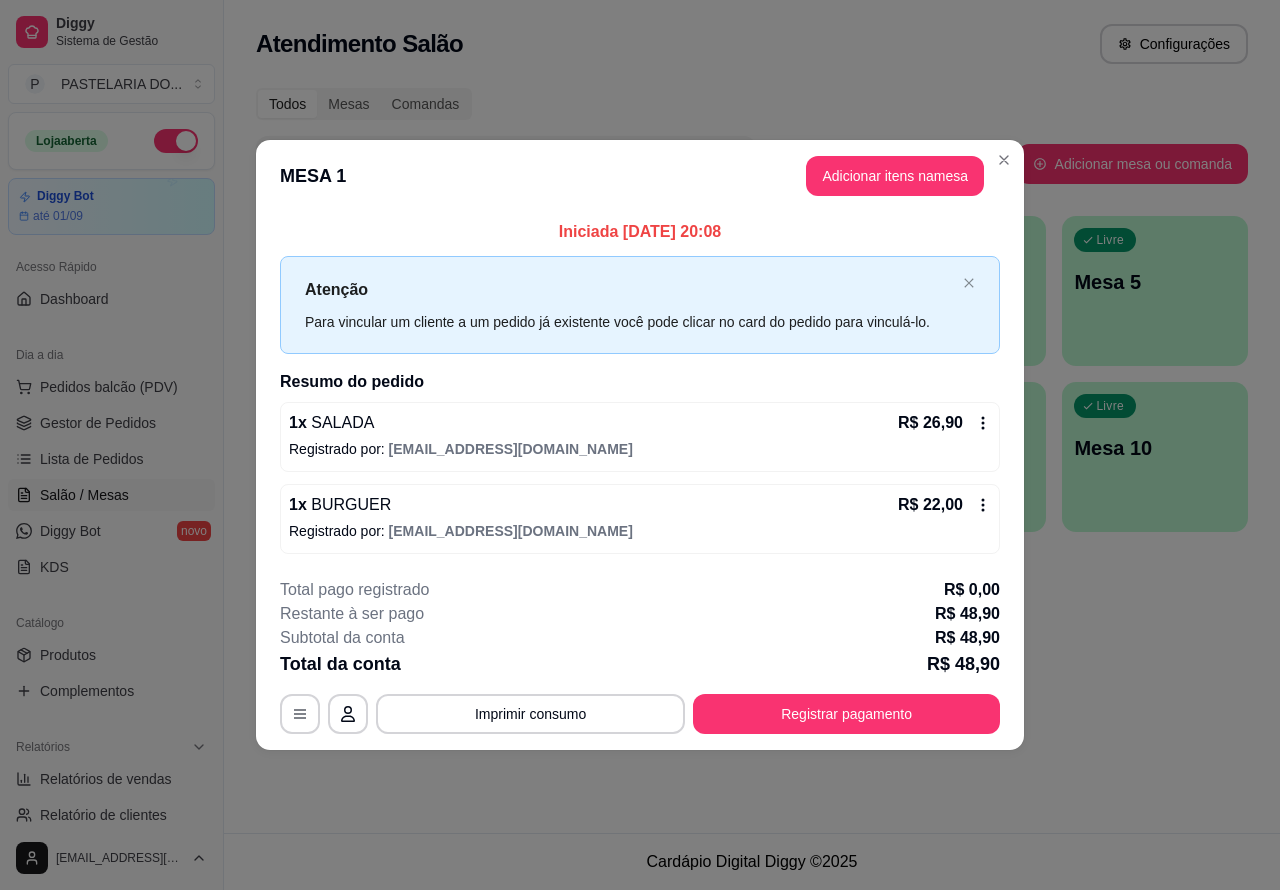
click at [870, 176] on div "Nenhum produto adicionado" at bounding box center [1057, 286] width 390 height 404
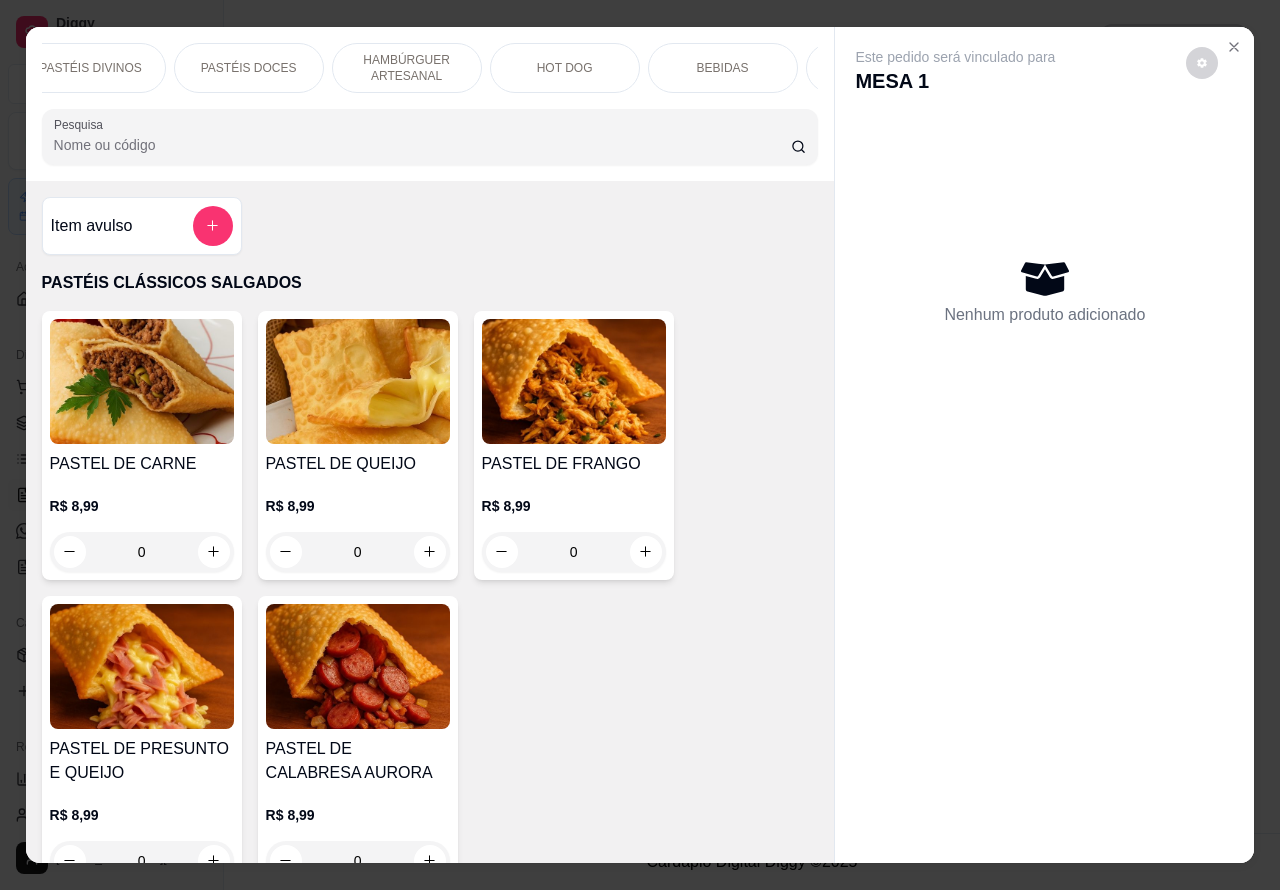
scroll to position [0, 345]
click at [706, 60] on p "BEBIDAS" at bounding box center [720, 68] width 52 height 16
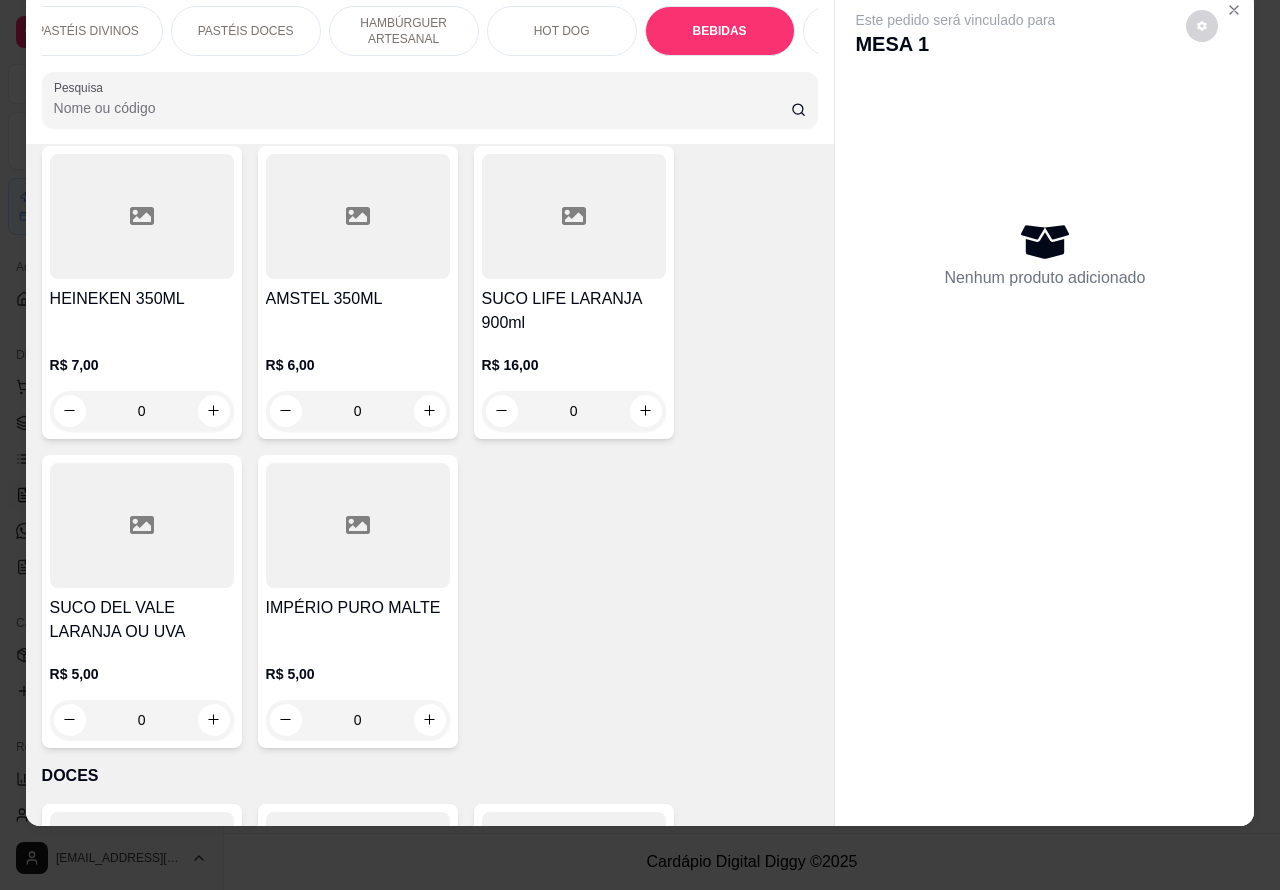
scroll to position [7956, 0]
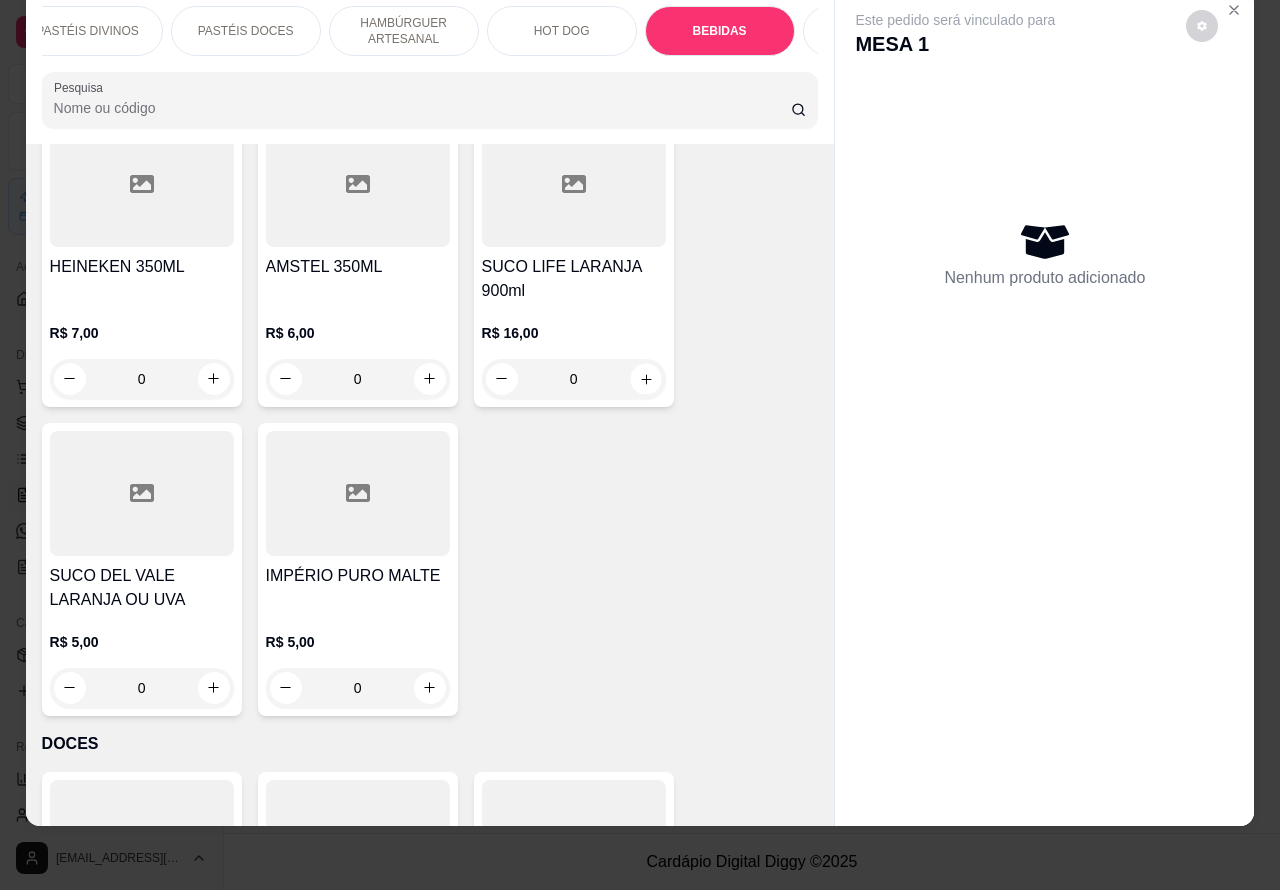
click at [638, 371] on icon "increase-product-quantity" at bounding box center [645, 378] width 15 height 15
type input "1"
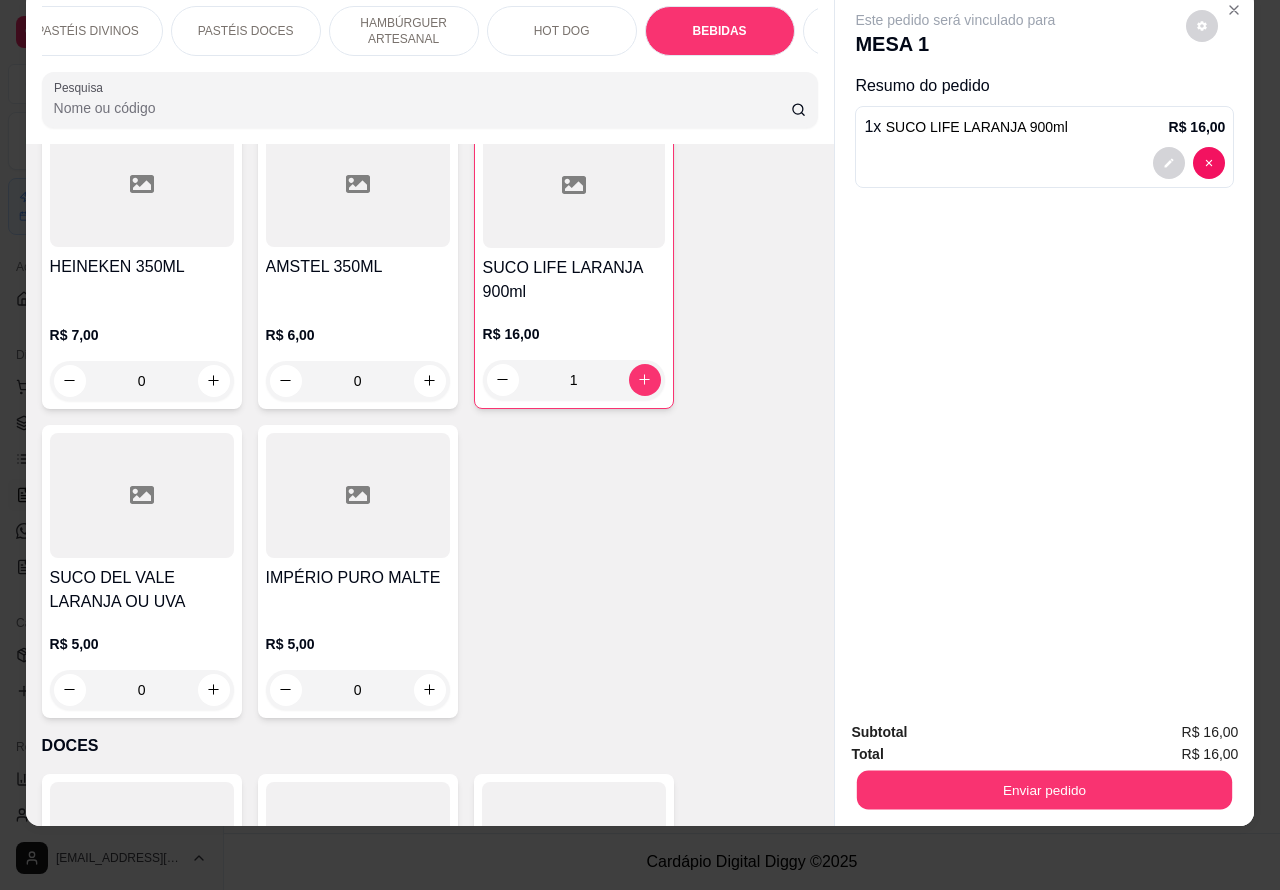
click at [953, 773] on button "Enviar pedido" at bounding box center [1044, 790] width 375 height 39
click at [957, 720] on button "Não registrar e enviar pedido" at bounding box center [977, 722] width 202 height 37
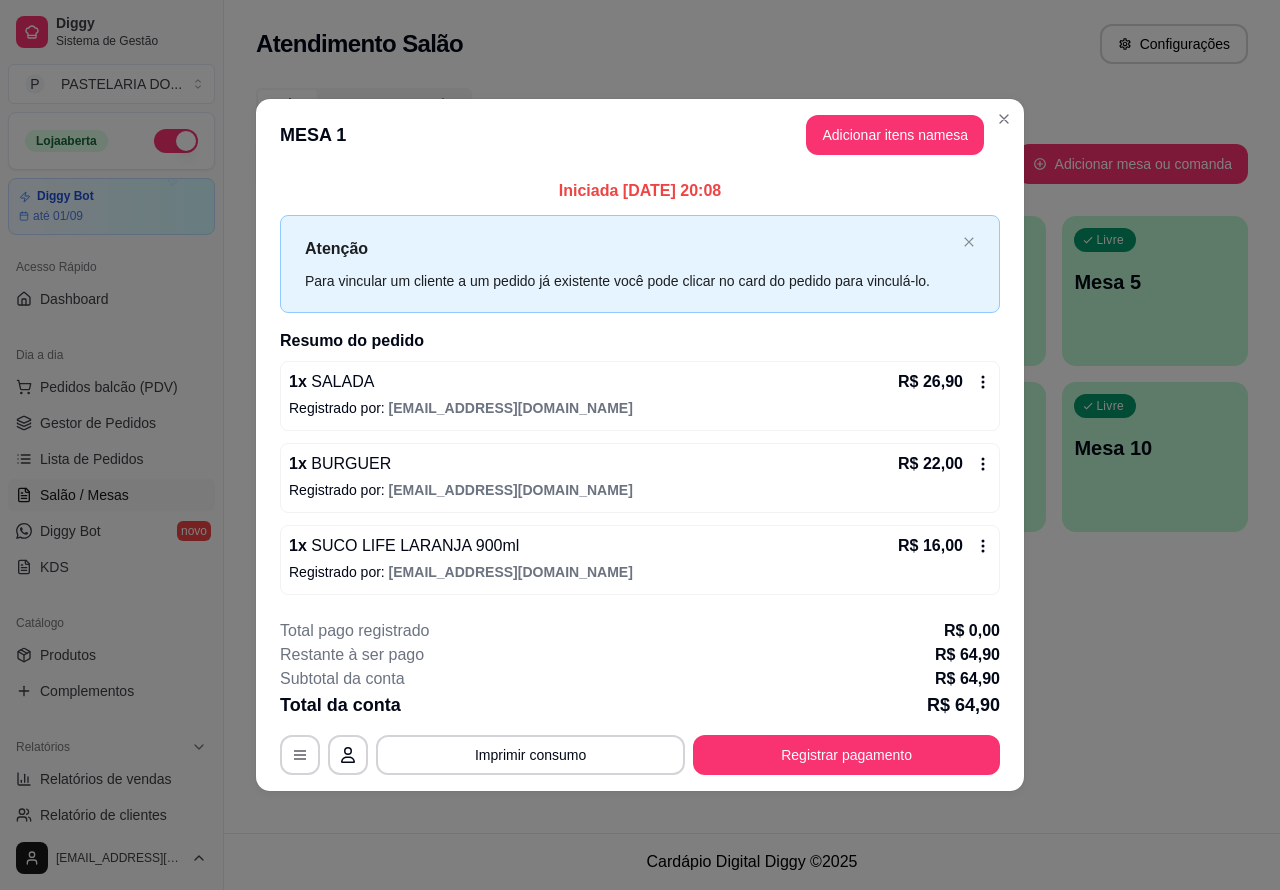
click at [578, 750] on button "Imprimir consumo" at bounding box center [530, 755] width 309 height 40
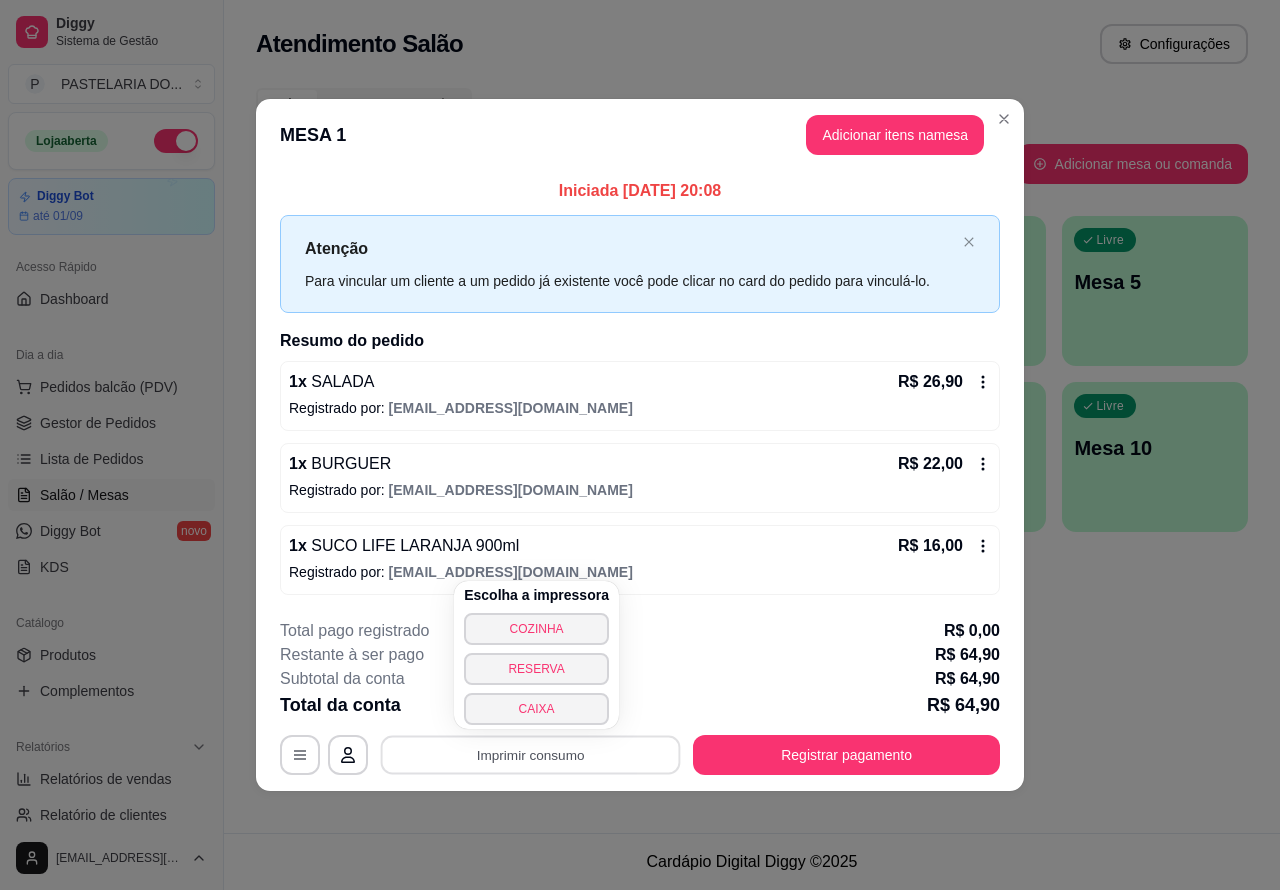
click at [565, 708] on button "CAIXA" at bounding box center [536, 709] width 145 height 32
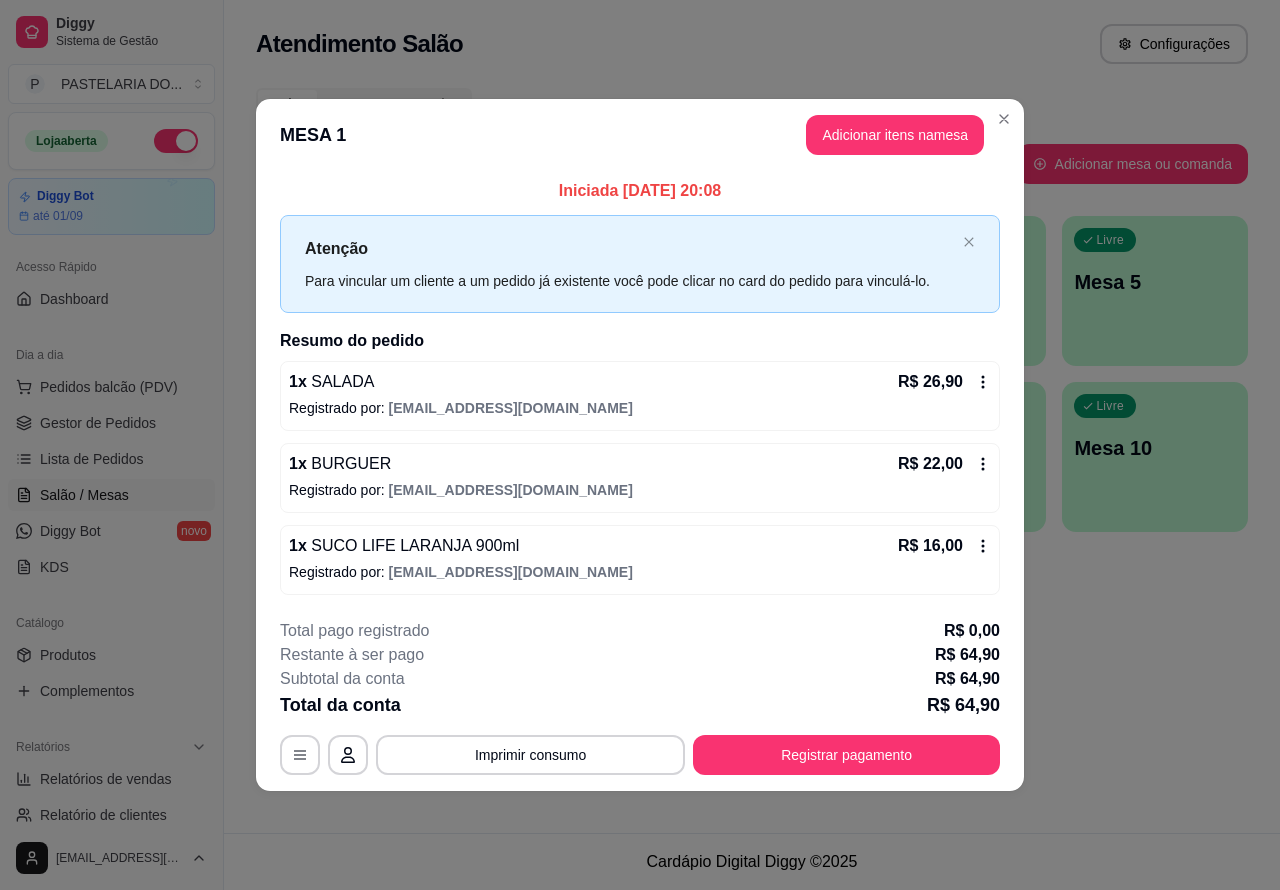
click at [118, 458] on span "Lista de Pedidos" at bounding box center [92, 459] width 104 height 20
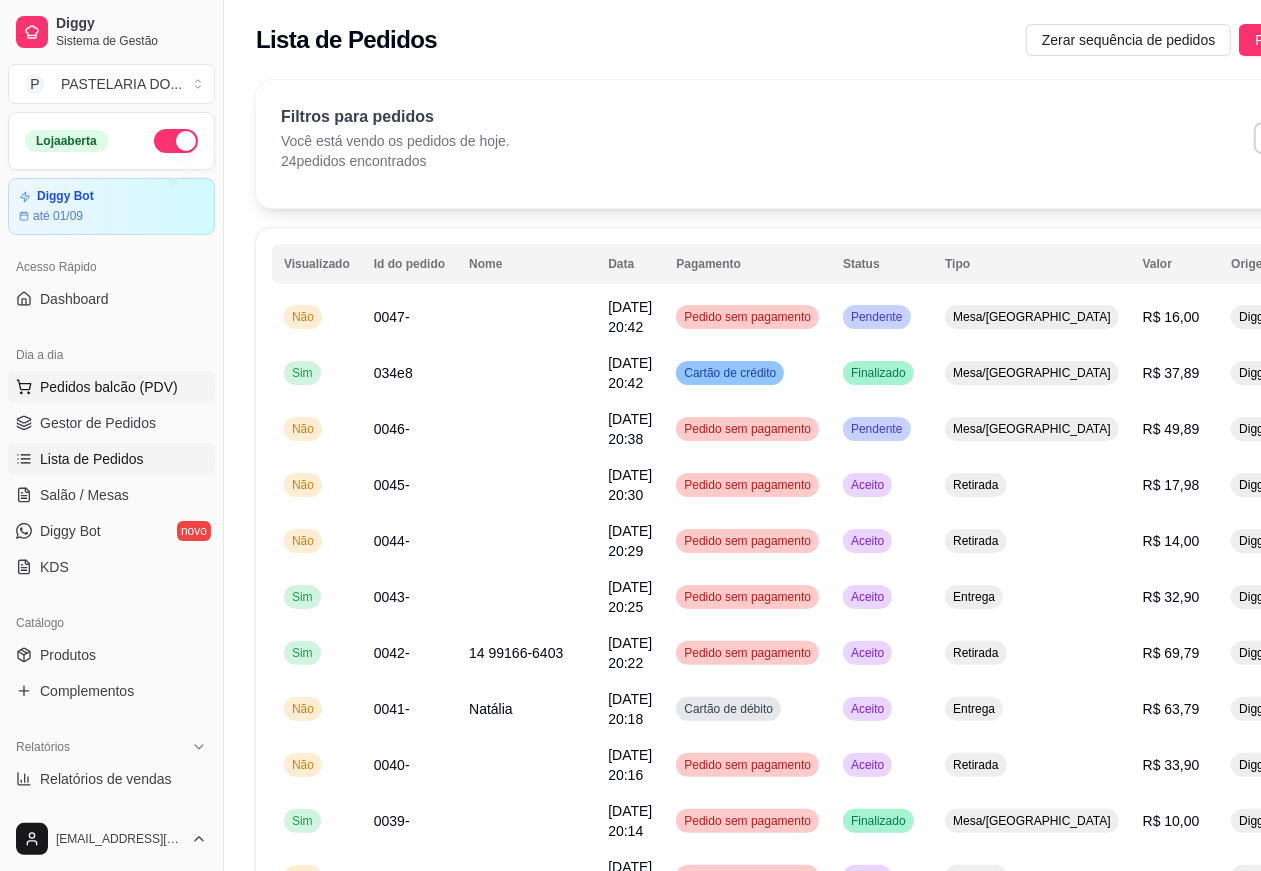
click at [147, 382] on span "Pedidos balcão (PDV)" at bounding box center [109, 387] width 138 height 20
click at [131, 408] on img at bounding box center [141, 380] width 184 height 125
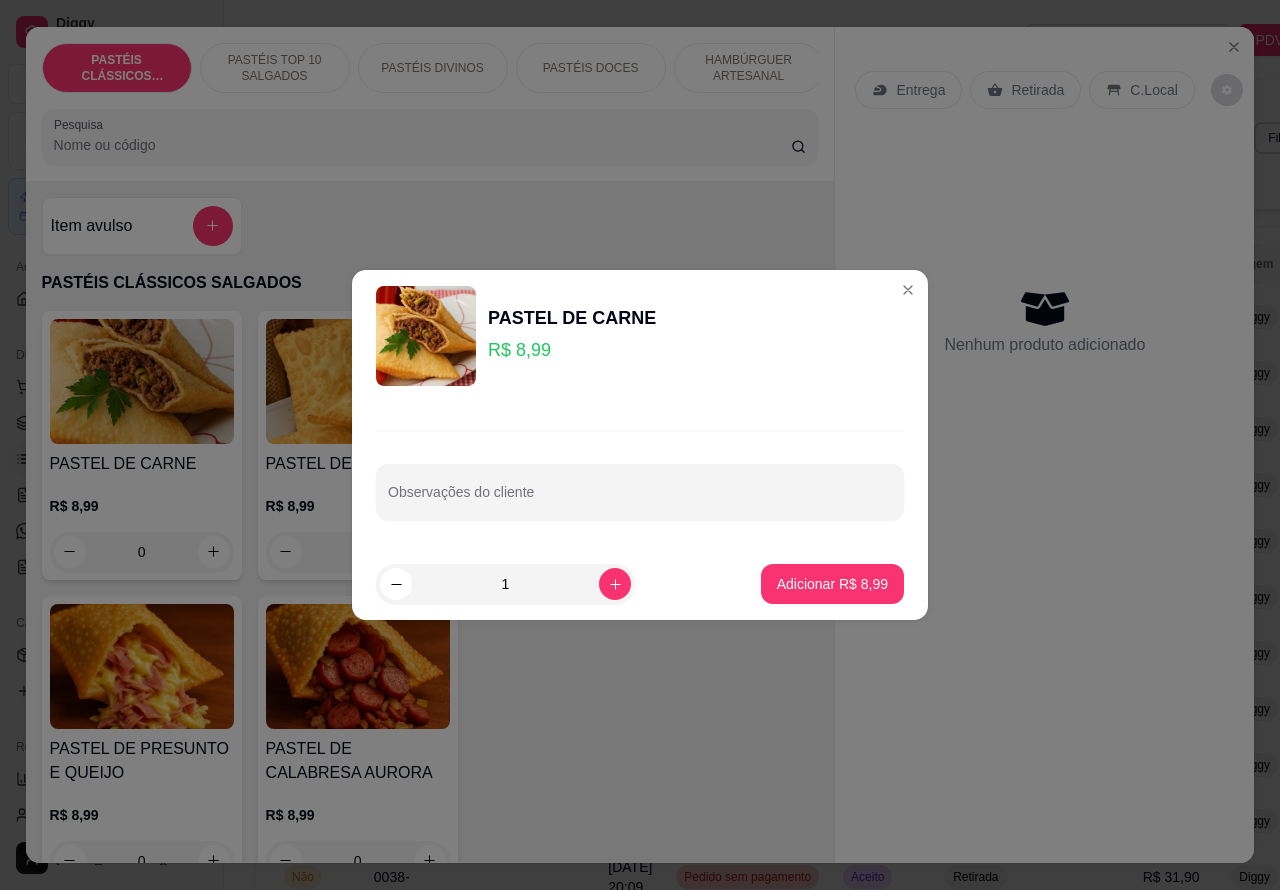
click at [888, 290] on div "Nenhum produto adicionado" at bounding box center [1044, 321] width 379 height 392
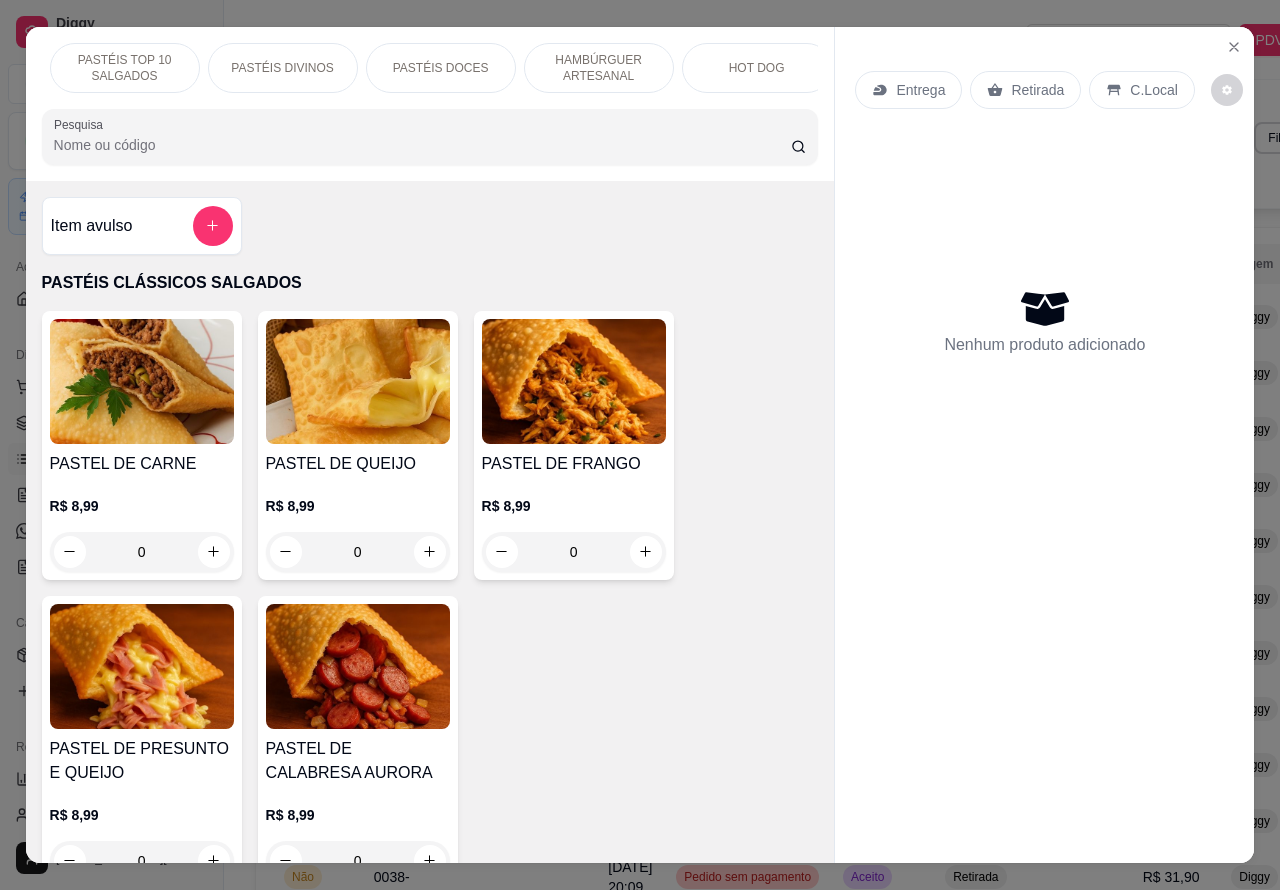
scroll to position [0, 480]
click at [727, 70] on div "DOCES" at bounding box center [744, 68] width 150 height 50
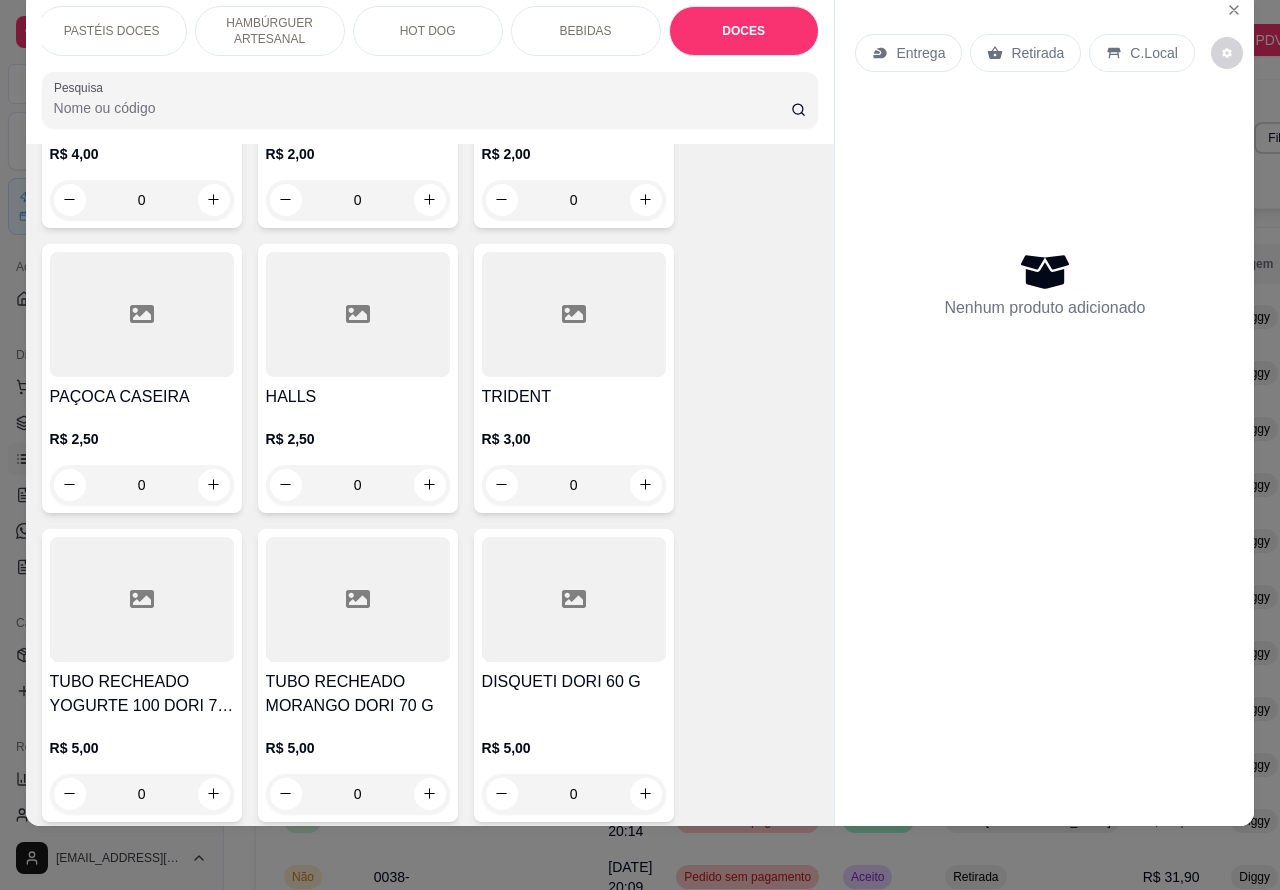
scroll to position [9025, 0]
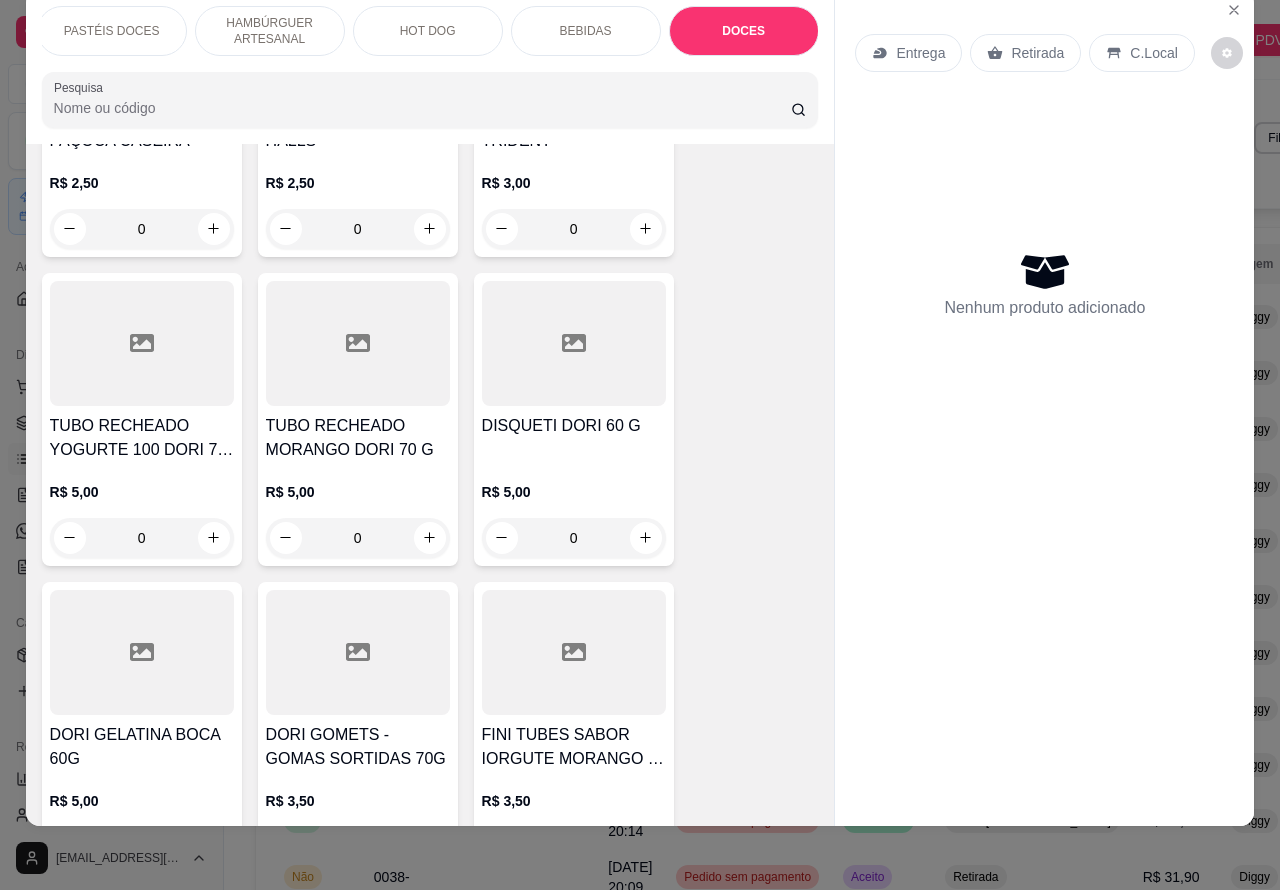
click at [208, 532] on icon "increase-product-quantity" at bounding box center [213, 537] width 11 height 11
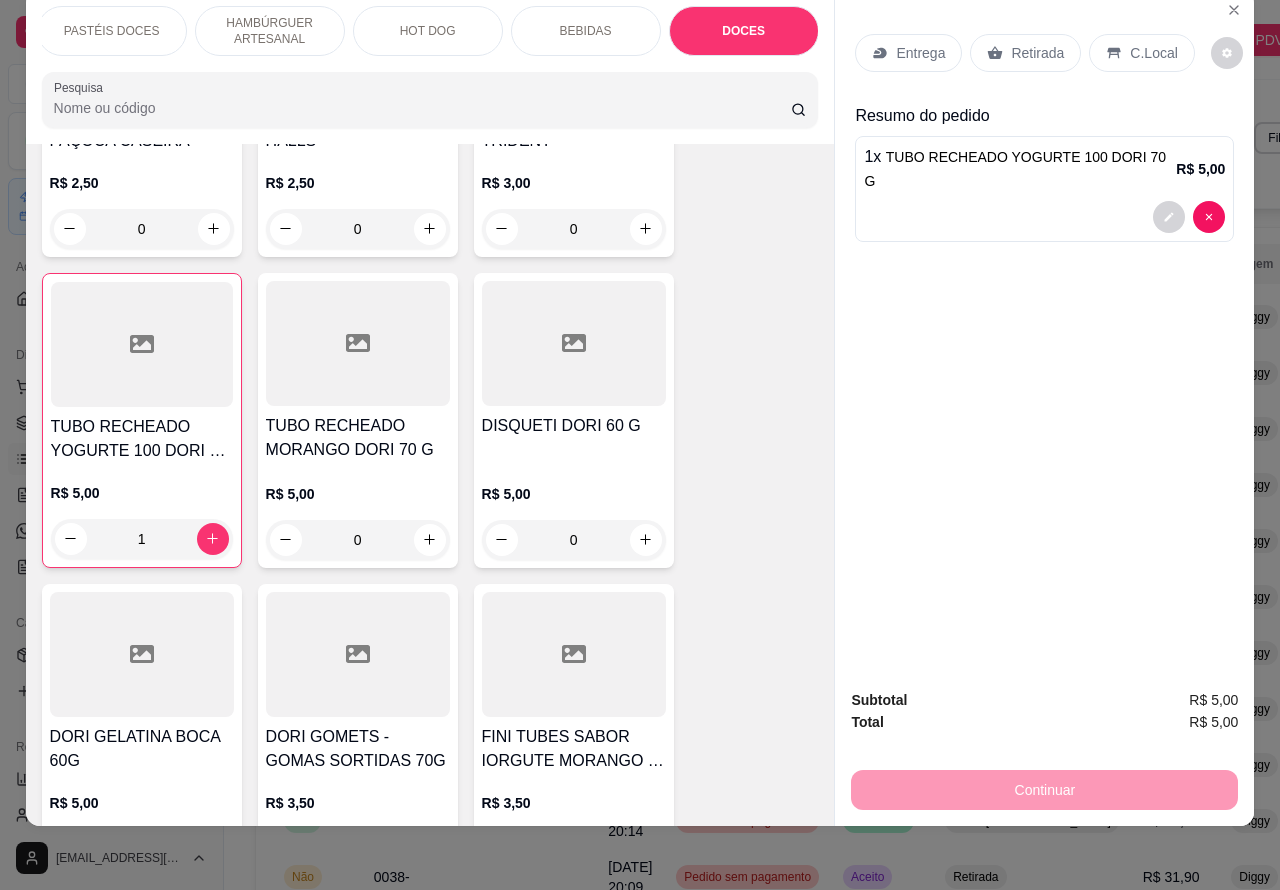
click at [1010, 47] on div "Retirada" at bounding box center [1025, 53] width 111 height 38
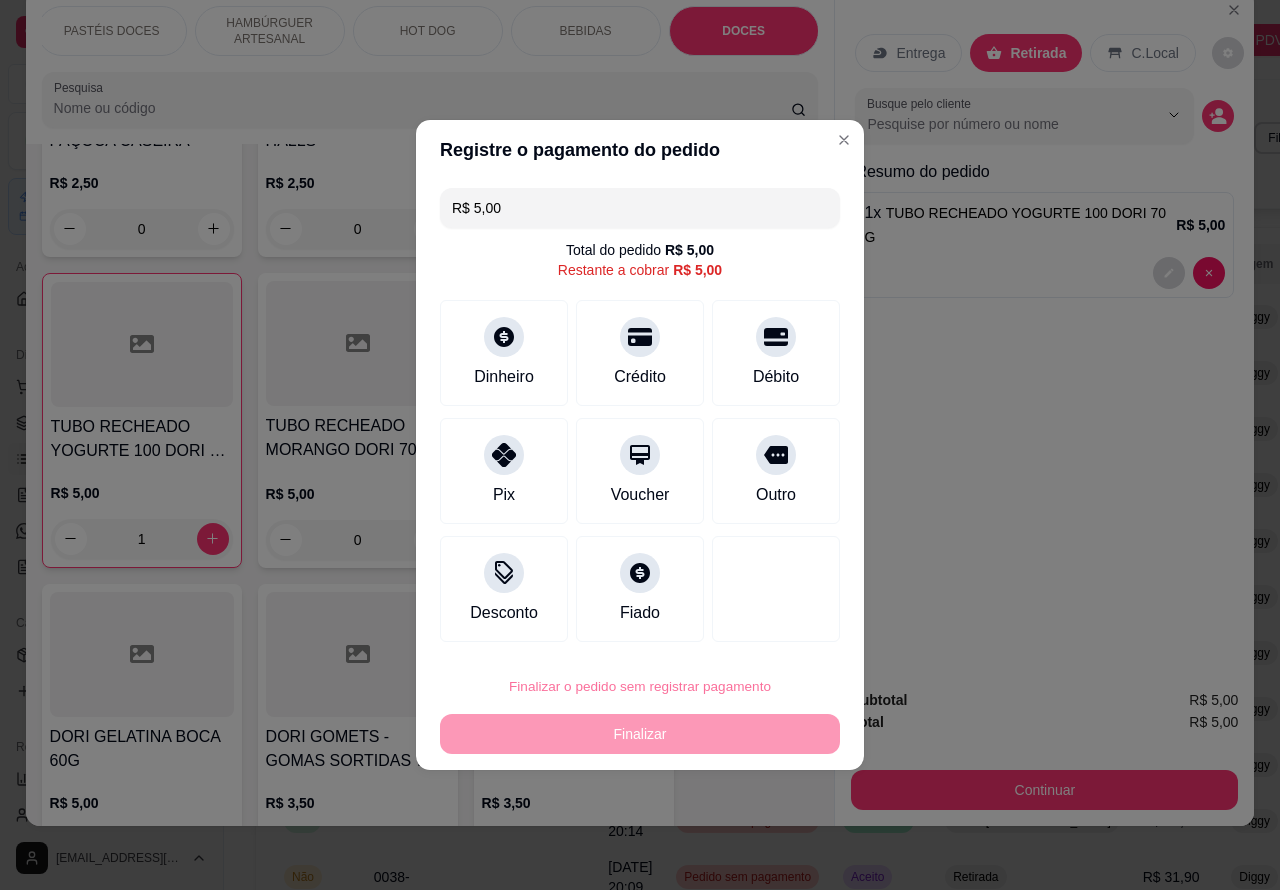
click at [772, 627] on button "Confirmar" at bounding box center [759, 630] width 74 height 31
type input "0"
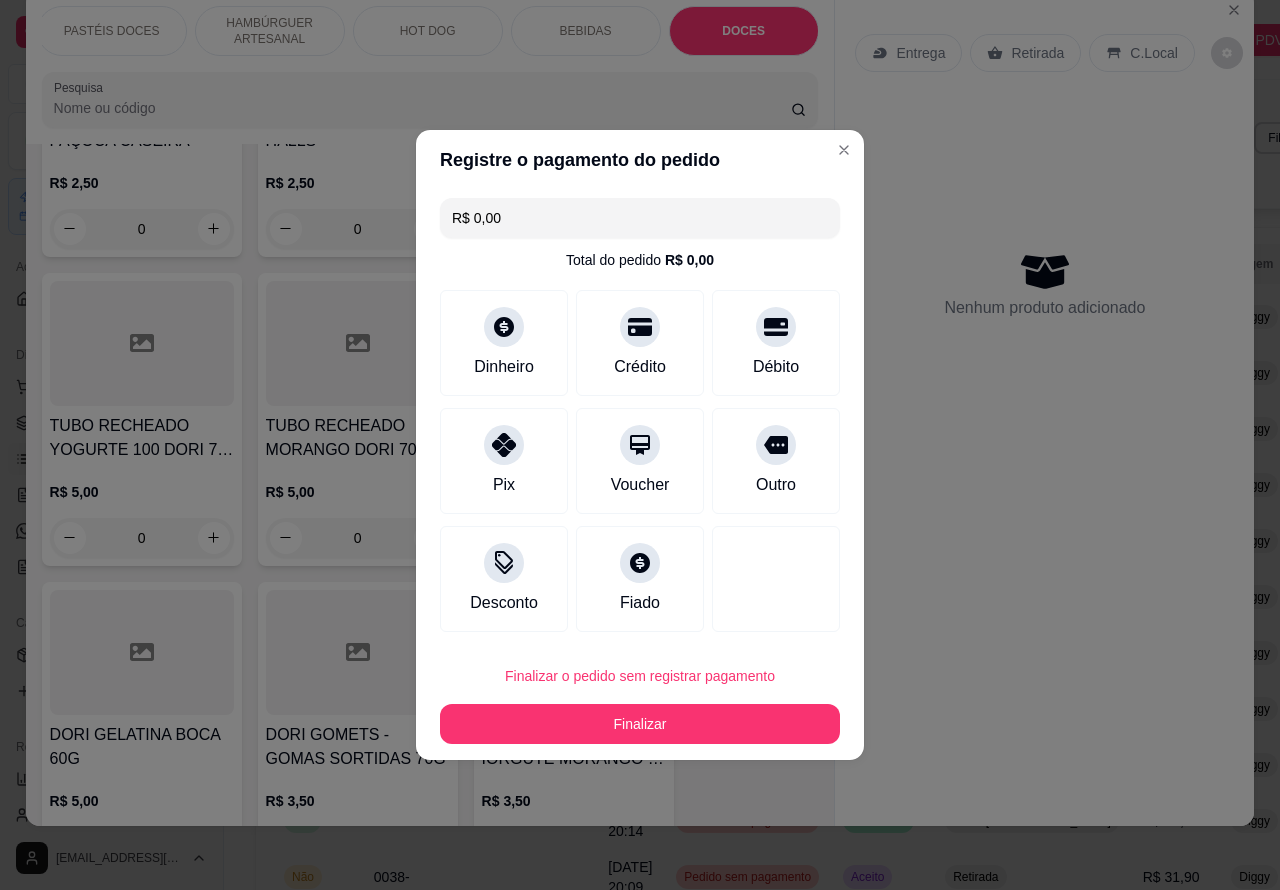
type input "R$ 0,00"
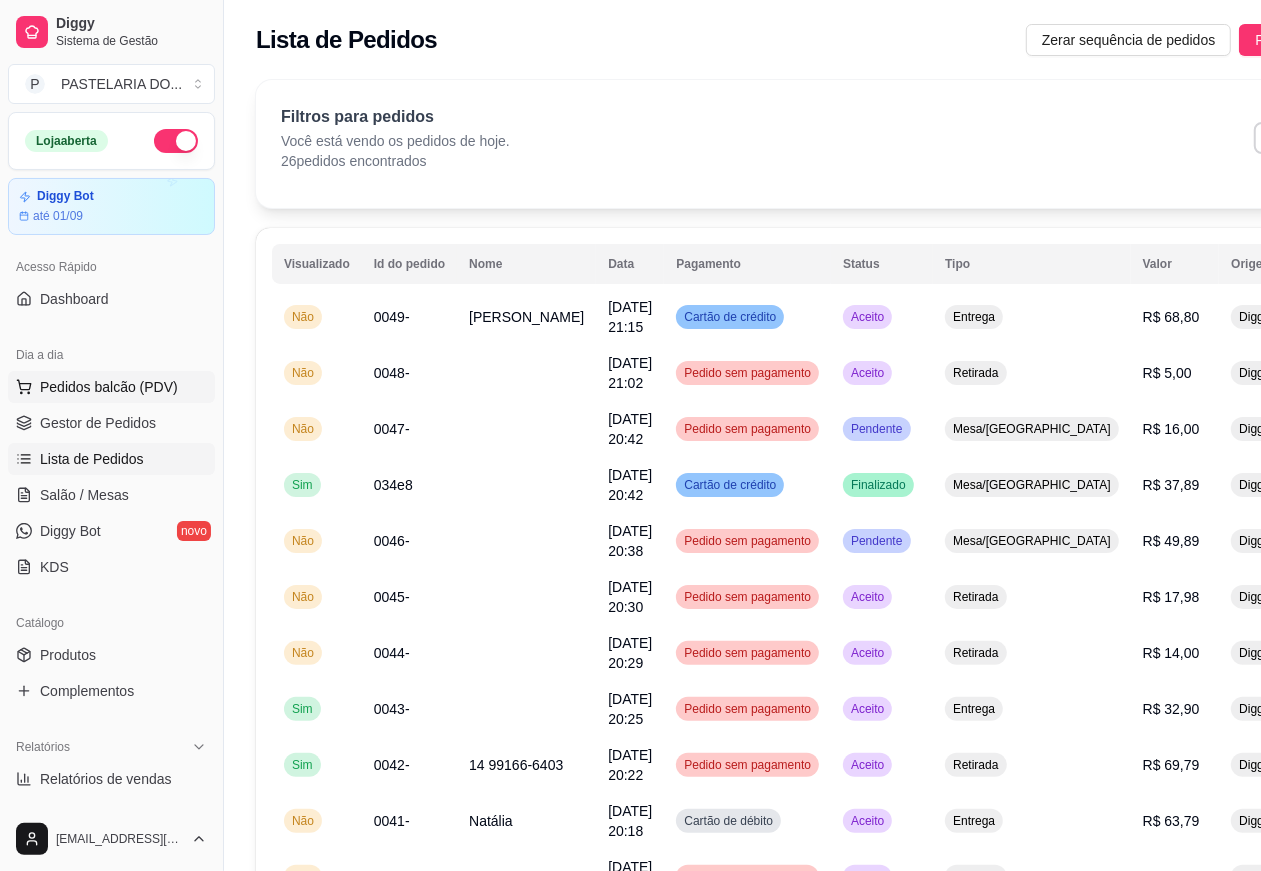
click at [177, 395] on button "Pedidos balcão (PDV)" at bounding box center [111, 387] width 207 height 32
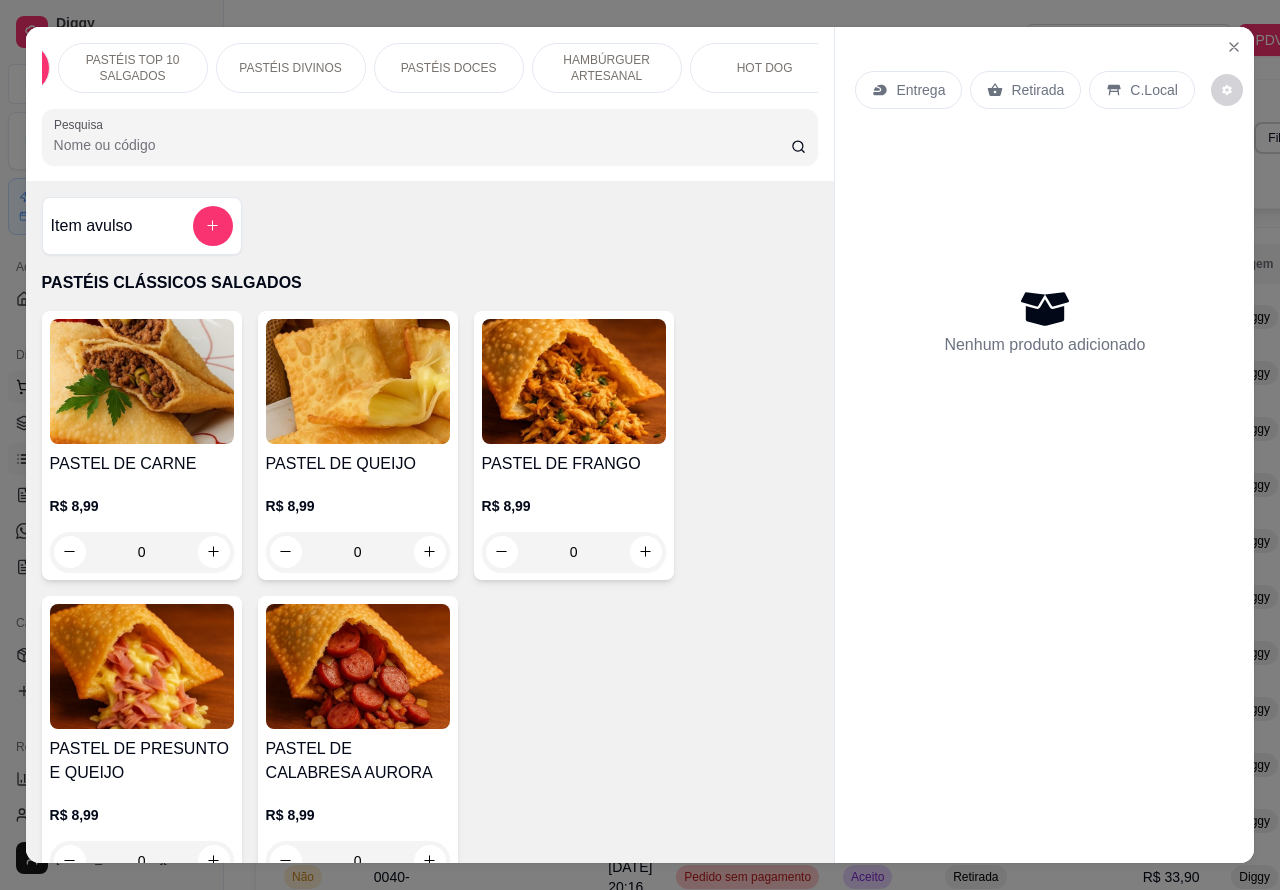
scroll to position [0, 147]
click at [590, 61] on p "HAMBÚRGUER ARTESANAL" at bounding box center [602, 68] width 116 height 32
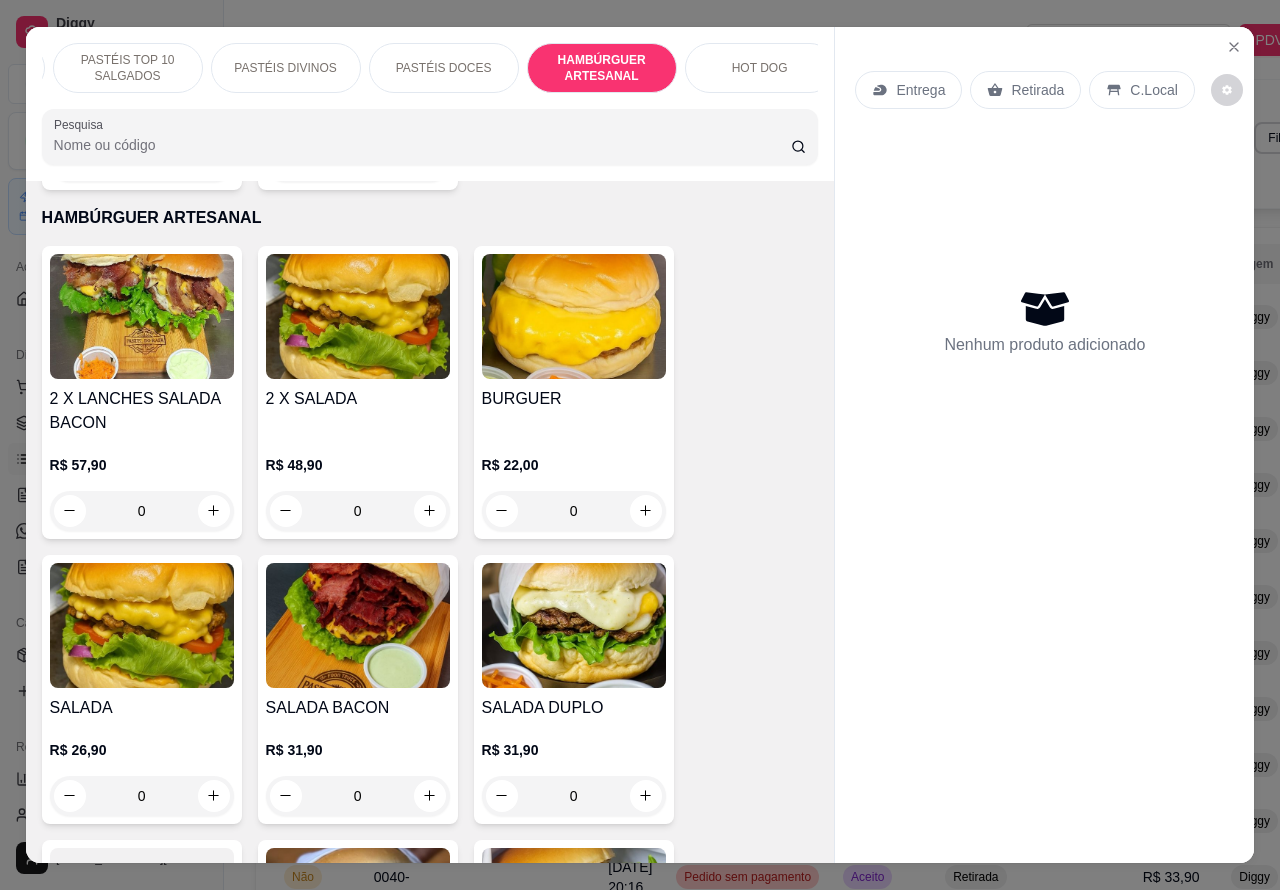
scroll to position [46, 0]
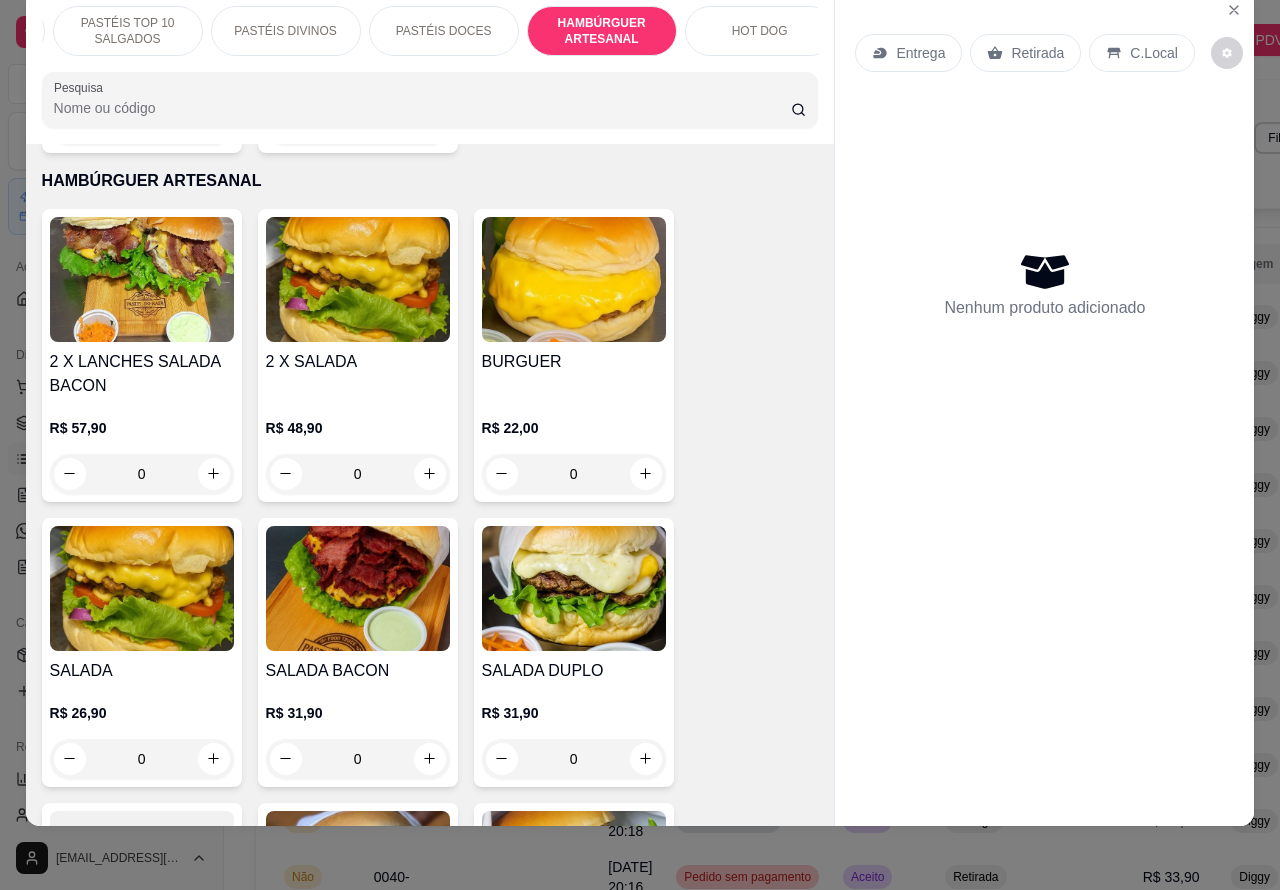
click at [422, 454] on div "0" at bounding box center [358, 474] width 184 height 40
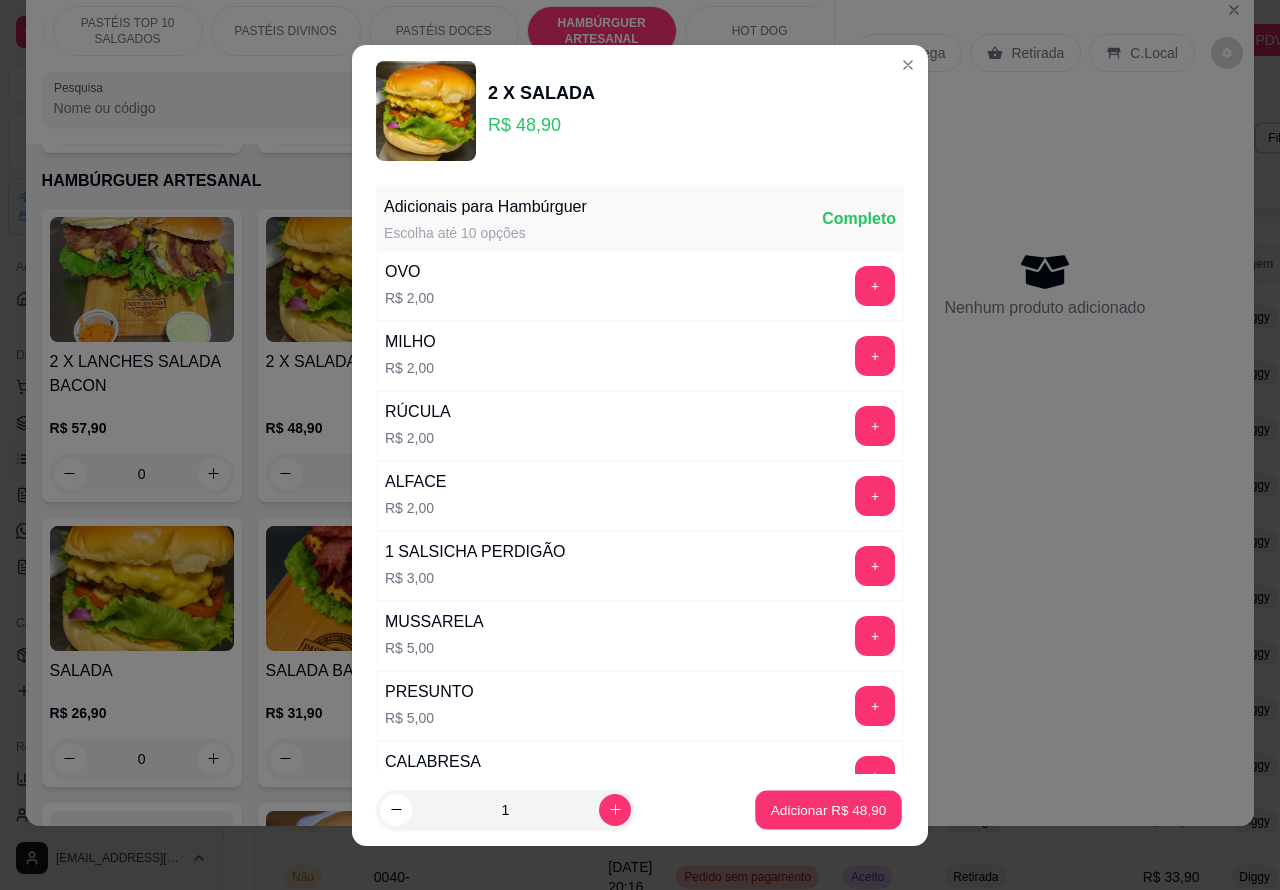
click at [782, 810] on p "Adicionar R$ 48,90" at bounding box center [829, 809] width 116 height 19
type input "1"
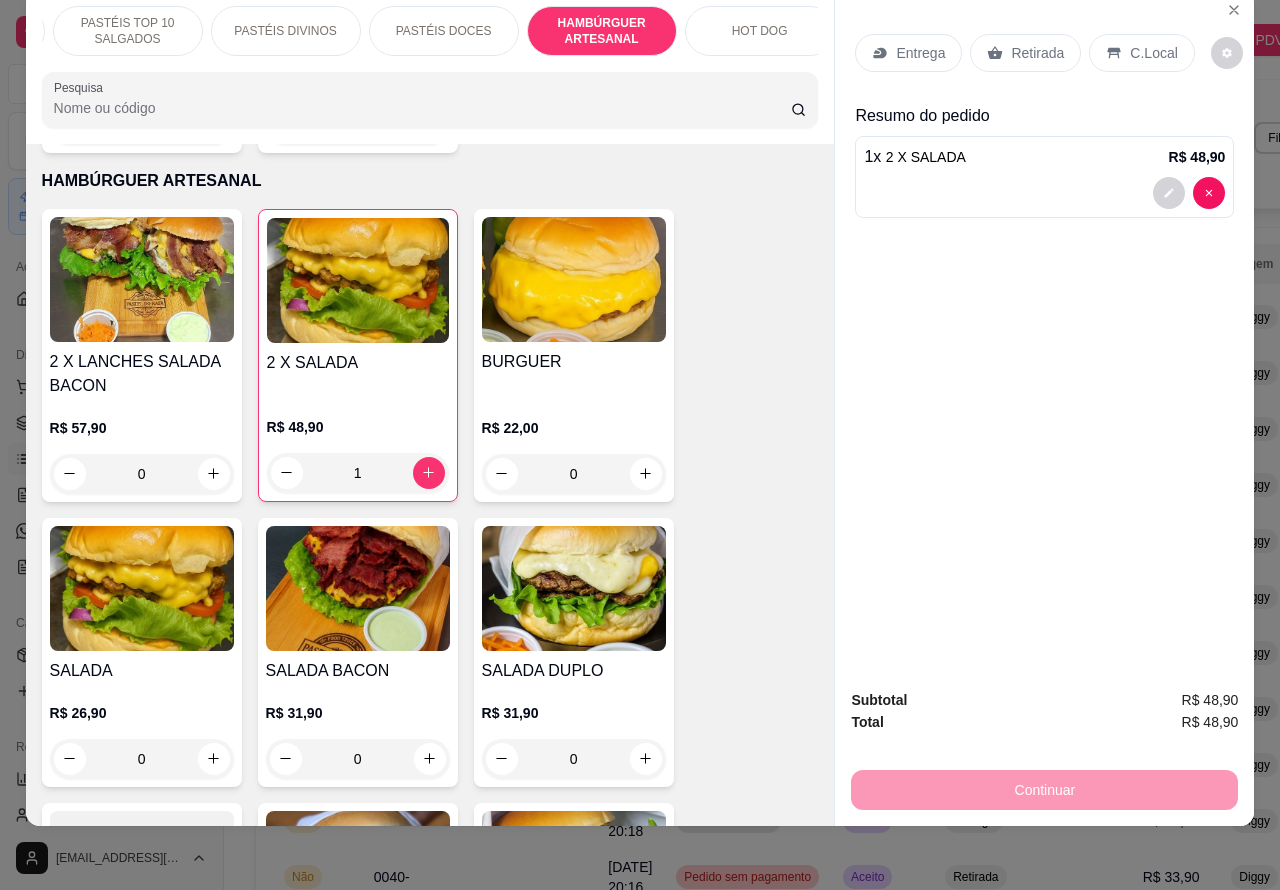
click at [996, 177] on div at bounding box center [1044, 193] width 361 height 32
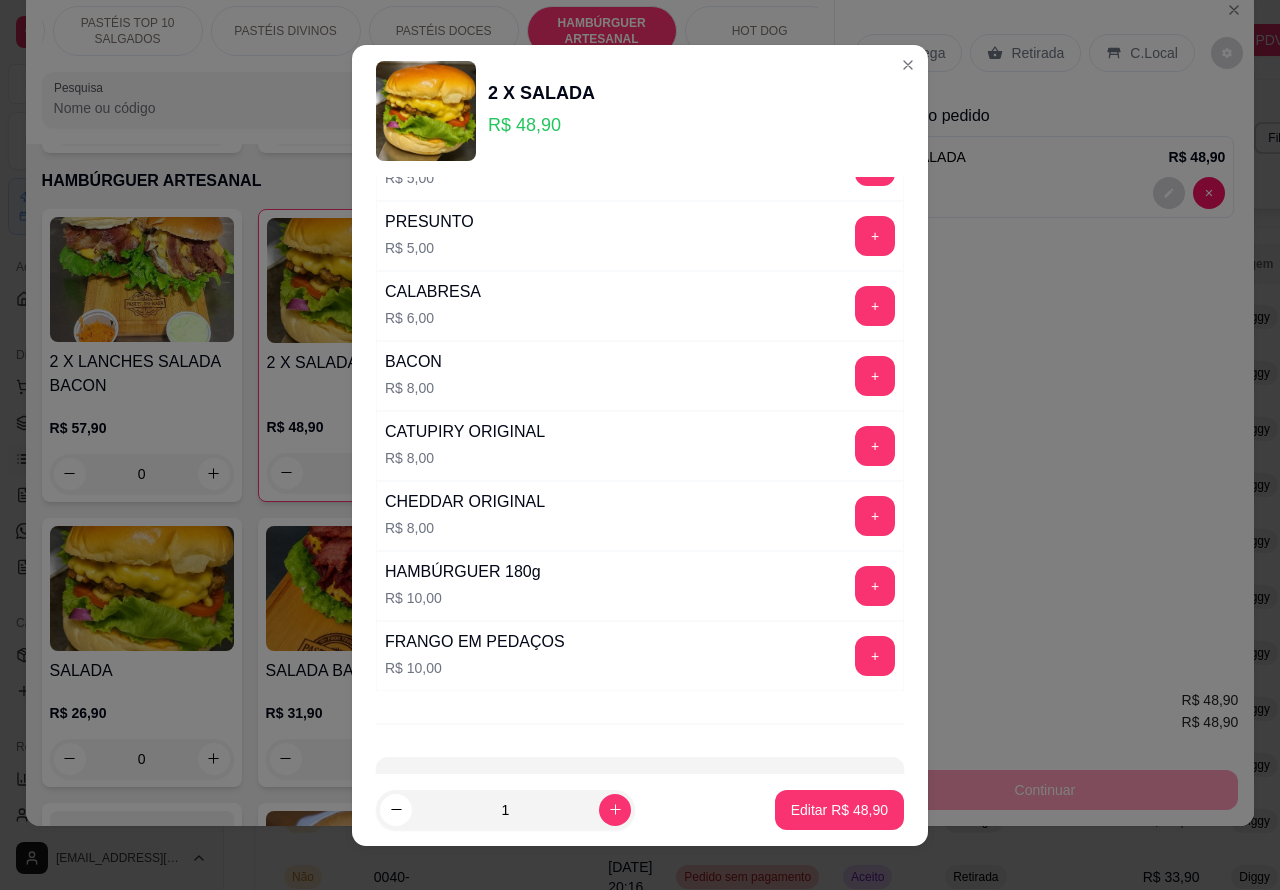
scroll to position [542, 0]
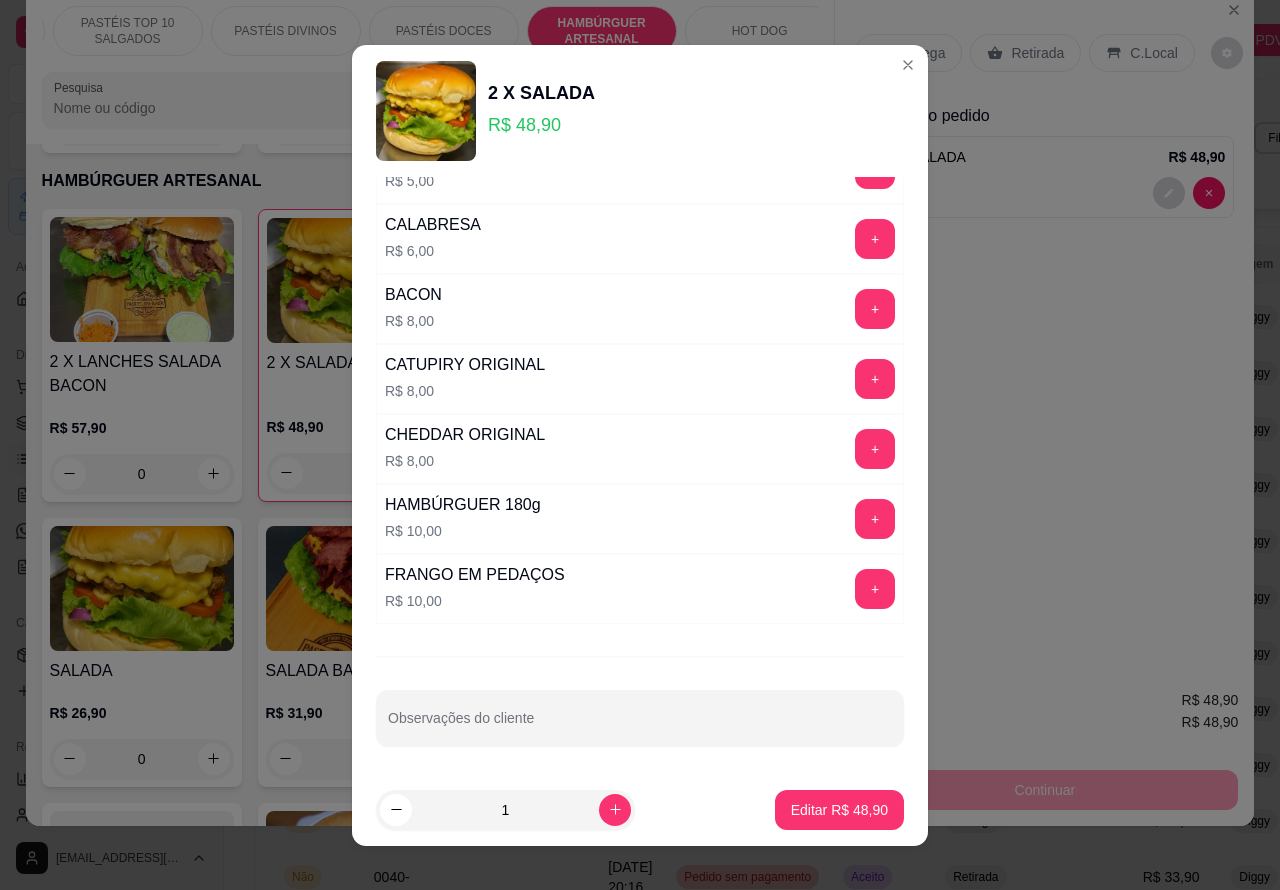
click at [541, 732] on input "Observações do cliente" at bounding box center [640, 726] width 504 height 20
click at [691, 731] on input "CLIENTE VEM RETIRAR" at bounding box center [640, 726] width 504 height 20
type input "CLIENTE VEM RETIRAR..[PERSON_NAME]"
click at [826, 791] on button "Editar R$ 48,90" at bounding box center [839, 810] width 129 height 40
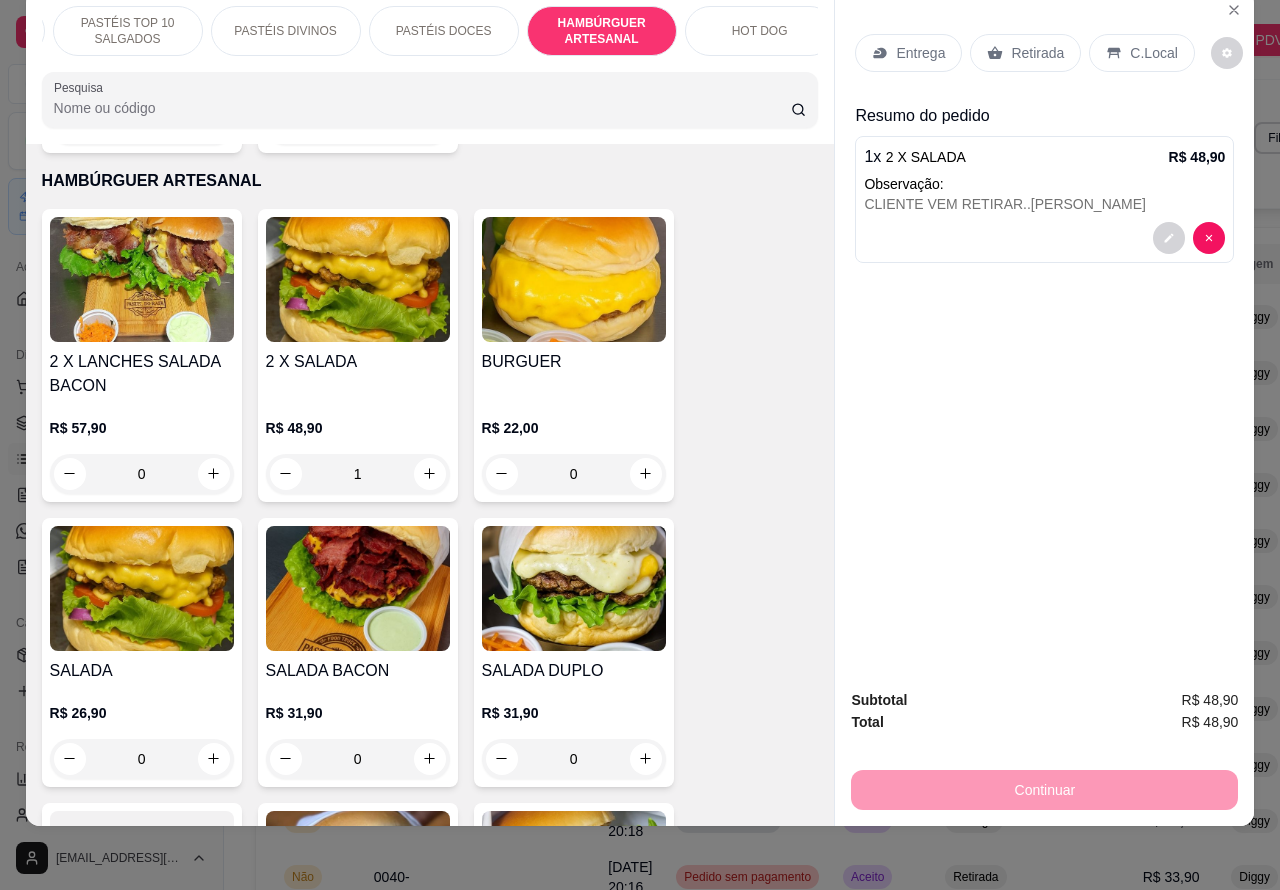
type input "0"
click at [1001, 775] on div "Continuar" at bounding box center [1044, 787] width 387 height 45
click at [1051, 34] on div "Retirada" at bounding box center [1025, 53] width 111 height 38
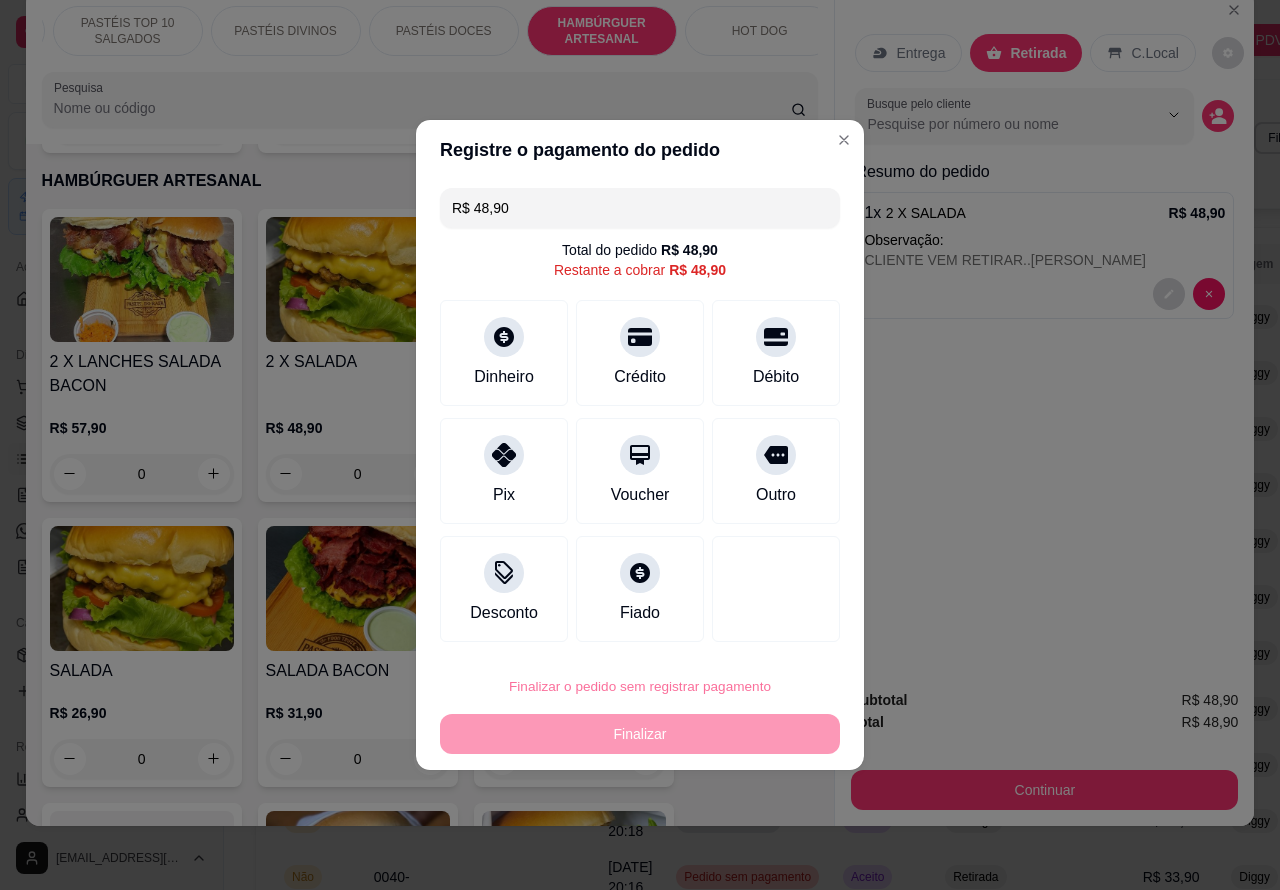
click at [760, 628] on button "Confirmar" at bounding box center [759, 630] width 74 height 31
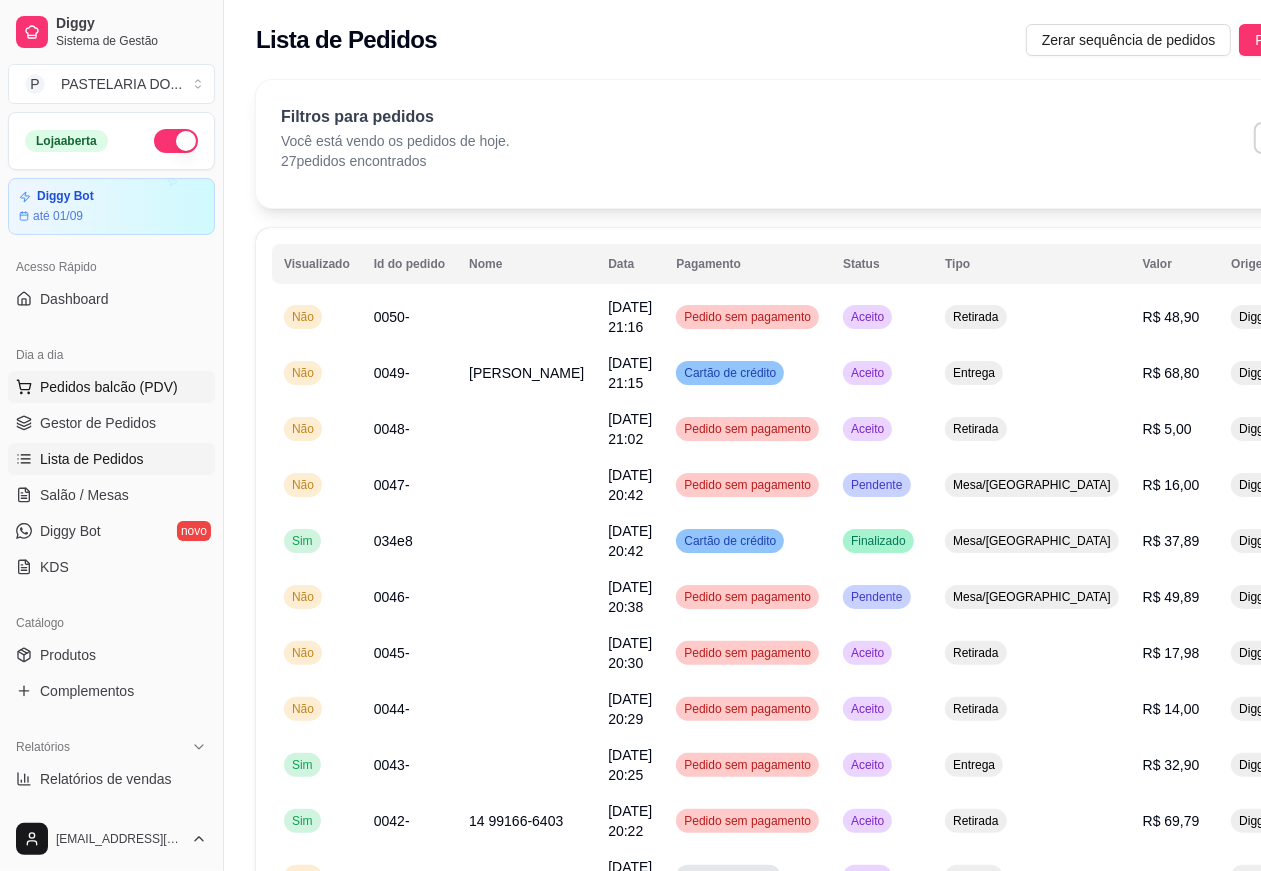
click at [165, 386] on span "Pedidos balcão (PDV)" at bounding box center [109, 387] width 138 height 20
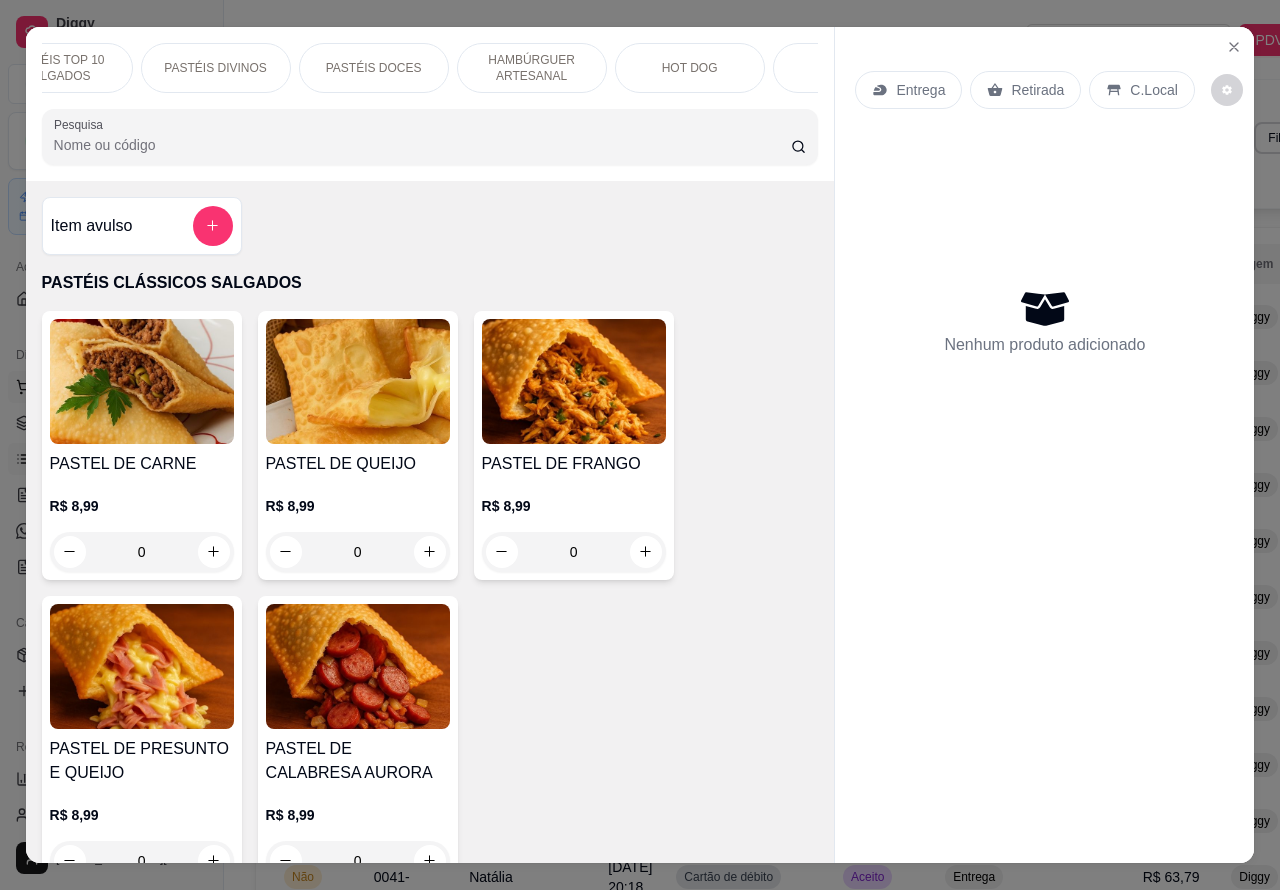
scroll to position [0, 227]
